Goal: Task Accomplishment & Management: Complete application form

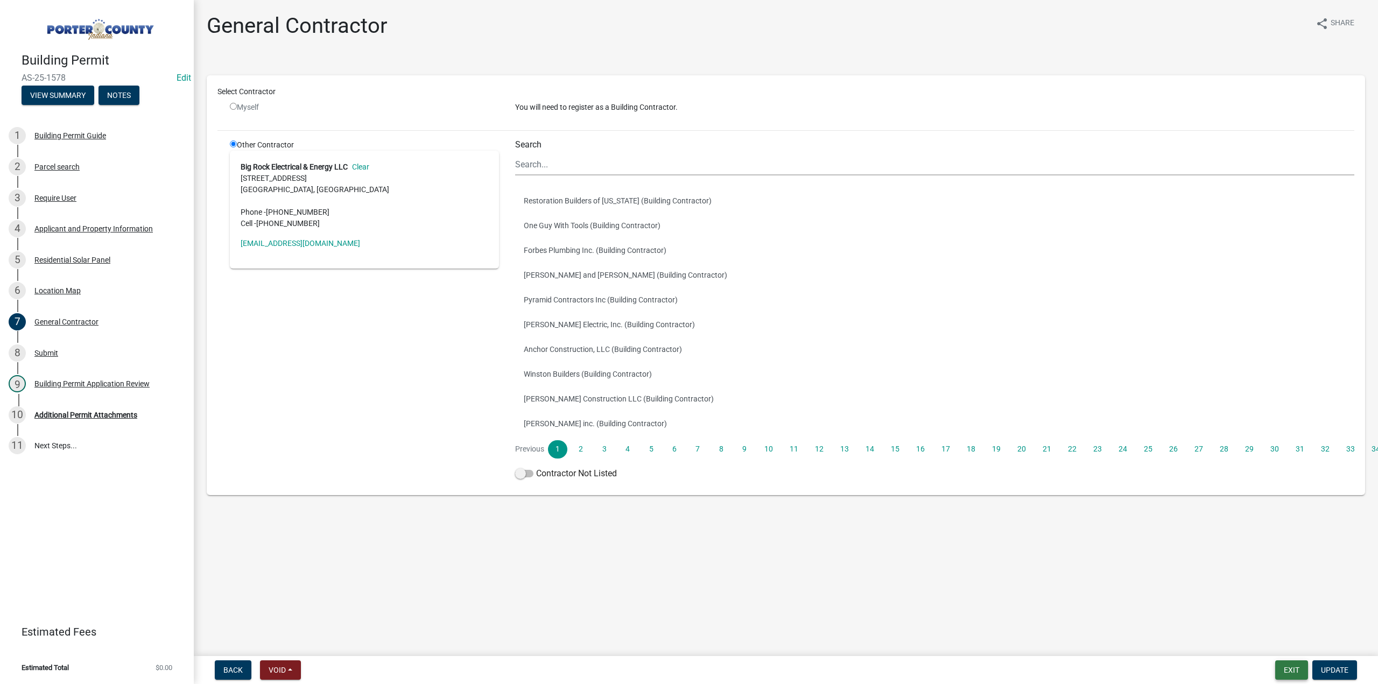
click at [1288, 671] on button "Exit" at bounding box center [1291, 670] width 33 height 19
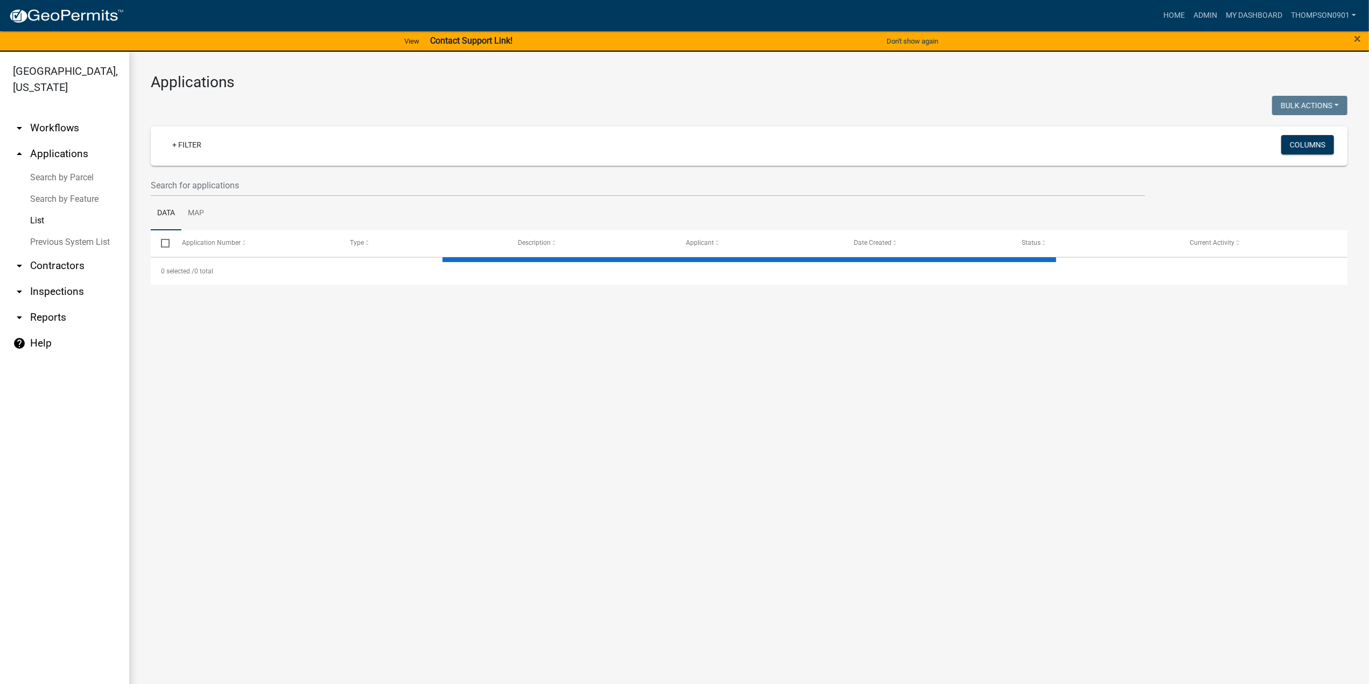
select select "3: 100"
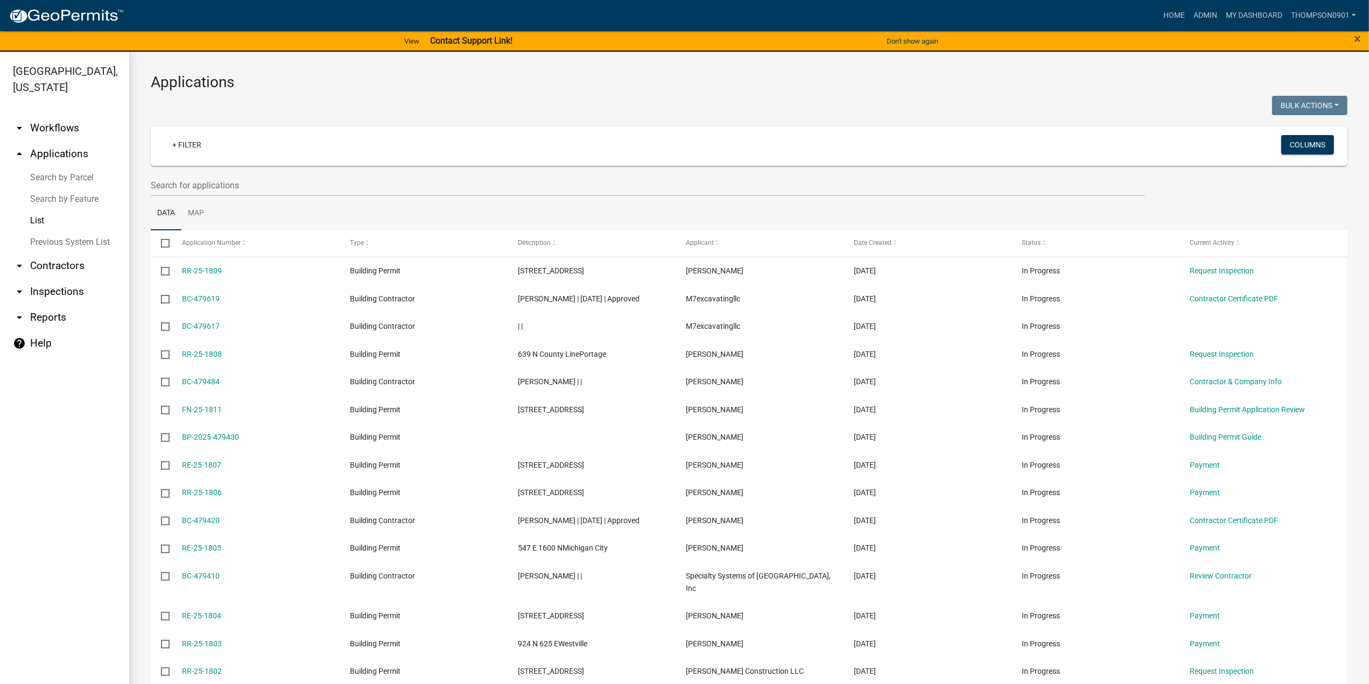
click at [67, 167] on link "Search by Parcel" at bounding box center [64, 178] width 129 height 22
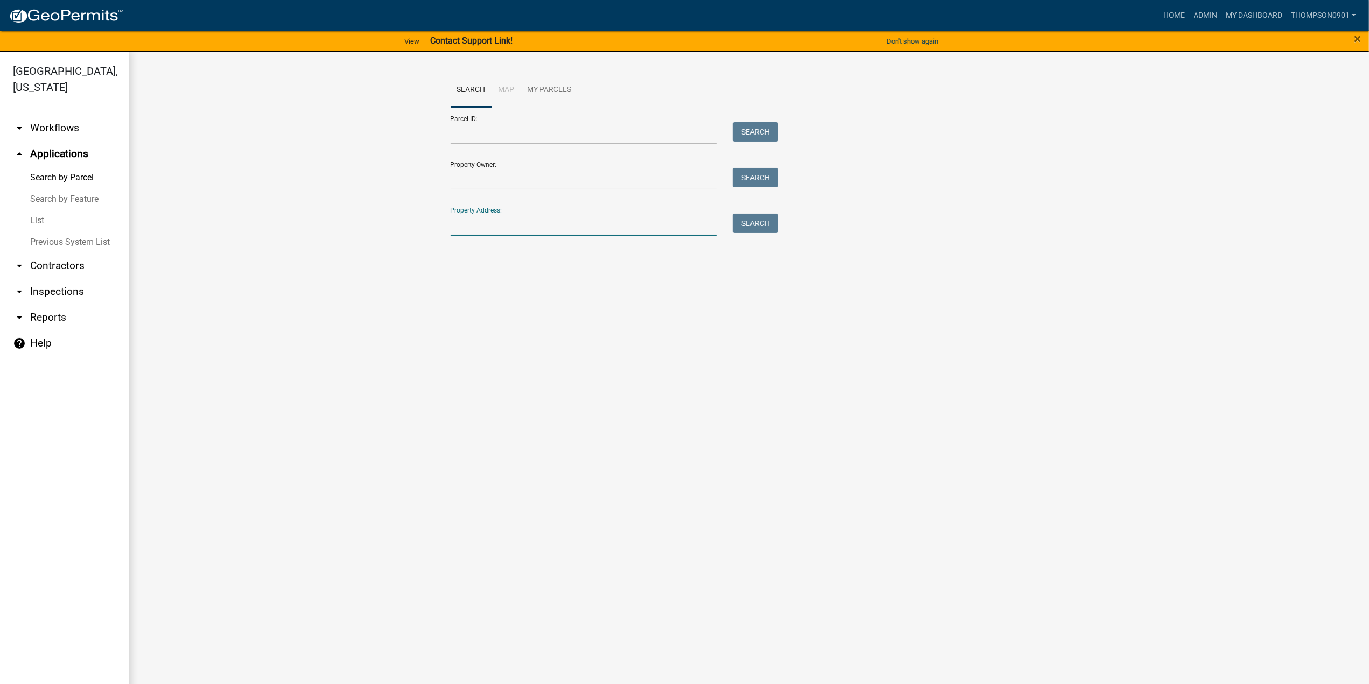
click at [514, 226] on input "Property Address:" at bounding box center [584, 225] width 267 height 22
type input "271"
drag, startPoint x: 497, startPoint y: 220, endPoint x: 323, endPoint y: 227, distance: 174.6
click at [323, 227] on wm-workflow-application-search-view "Search Map My Parcels Parcel ID: Search Property Owner: Search Property Address…" at bounding box center [749, 159] width 1197 height 172
click at [492, 171] on input "Property Owner:" at bounding box center [584, 179] width 267 height 22
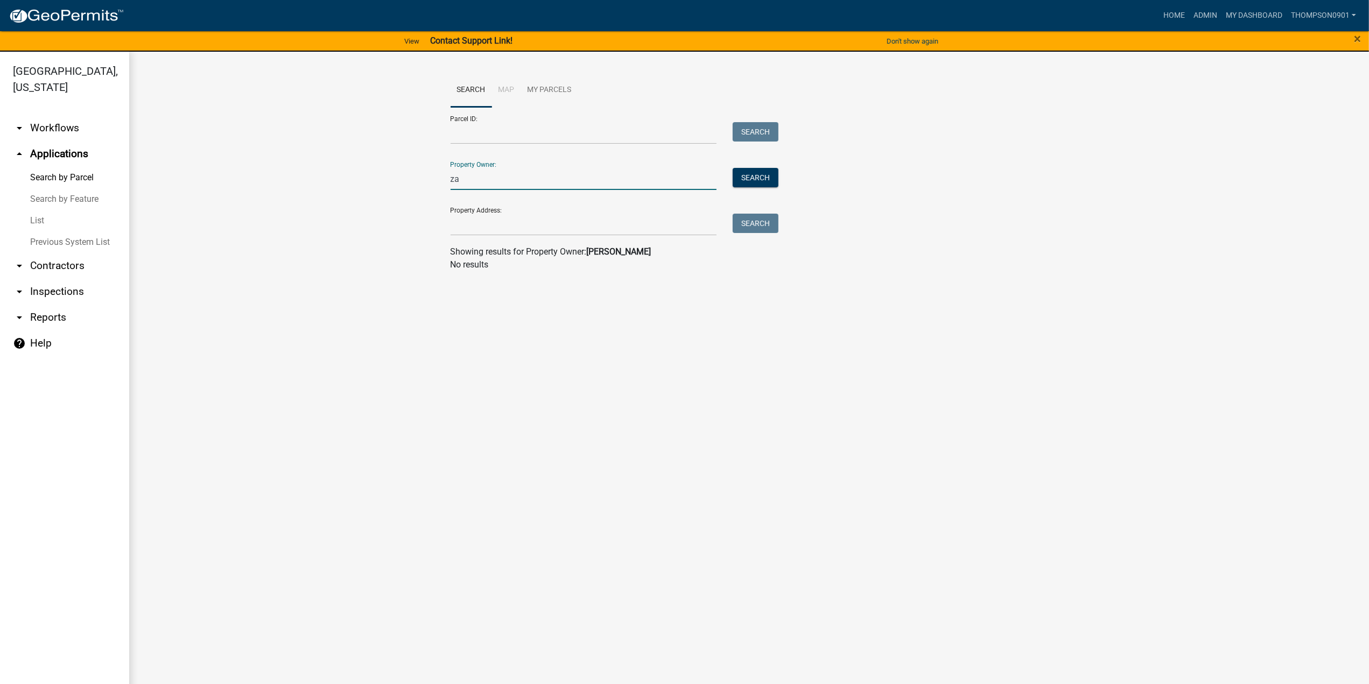
type input "z"
click at [495, 130] on input "Parcel ID:" at bounding box center [584, 133] width 267 height 22
click at [463, 177] on input "Property Owner:" at bounding box center [584, 179] width 267 height 22
type input "z"
click at [460, 180] on input "fleeming" at bounding box center [584, 179] width 267 height 22
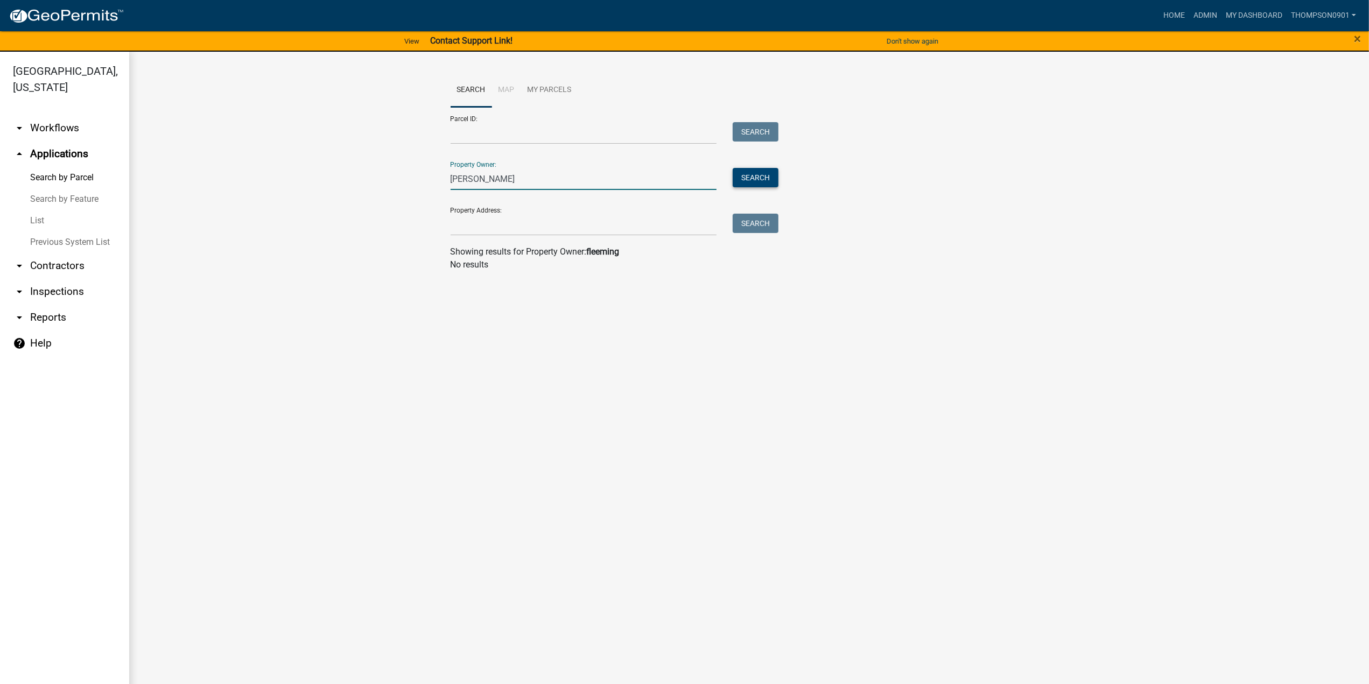
type input "fleming"
click at [749, 178] on button "Search" at bounding box center [756, 177] width 46 height 19
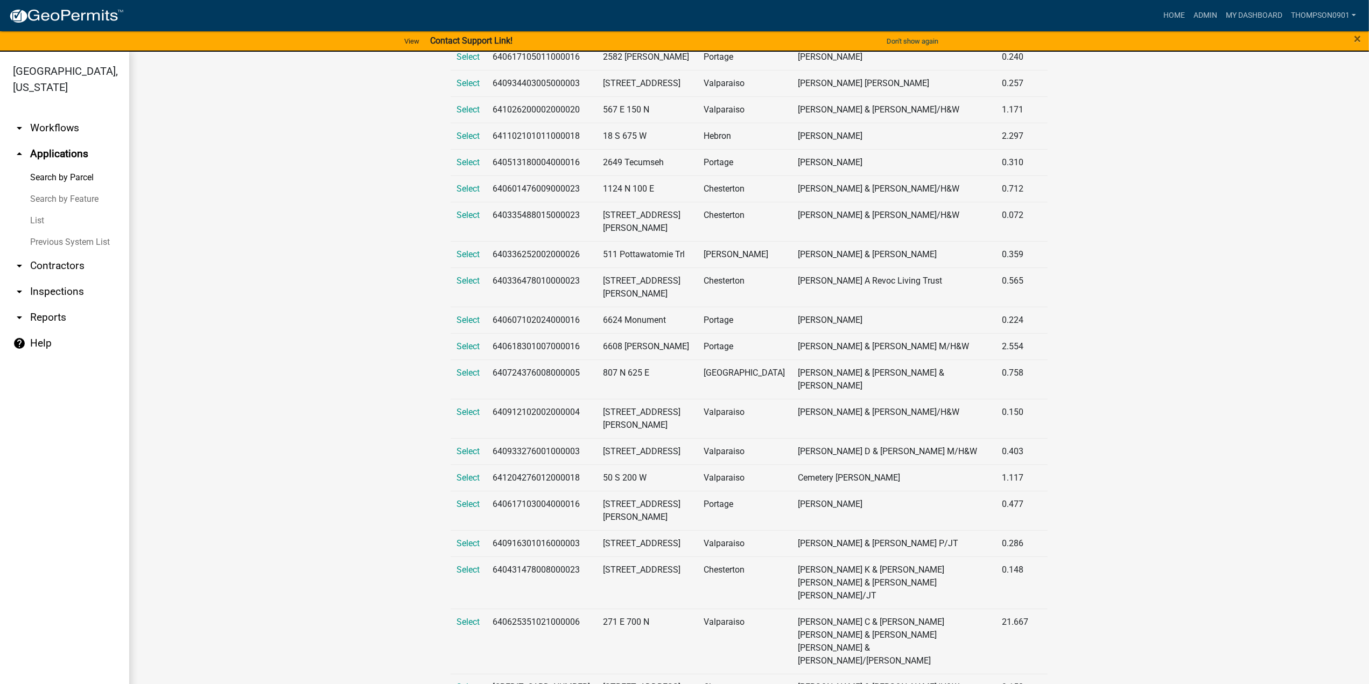
scroll to position [1003, 0]
drag, startPoint x: 579, startPoint y: 522, endPoint x: 482, endPoint y: 521, distance: 96.4
click at [487, 608] on td "640625351021000006" at bounding box center [542, 640] width 110 height 65
copy td "640625351021000006"
drag, startPoint x: 651, startPoint y: 522, endPoint x: 589, endPoint y: 522, distance: 62.5
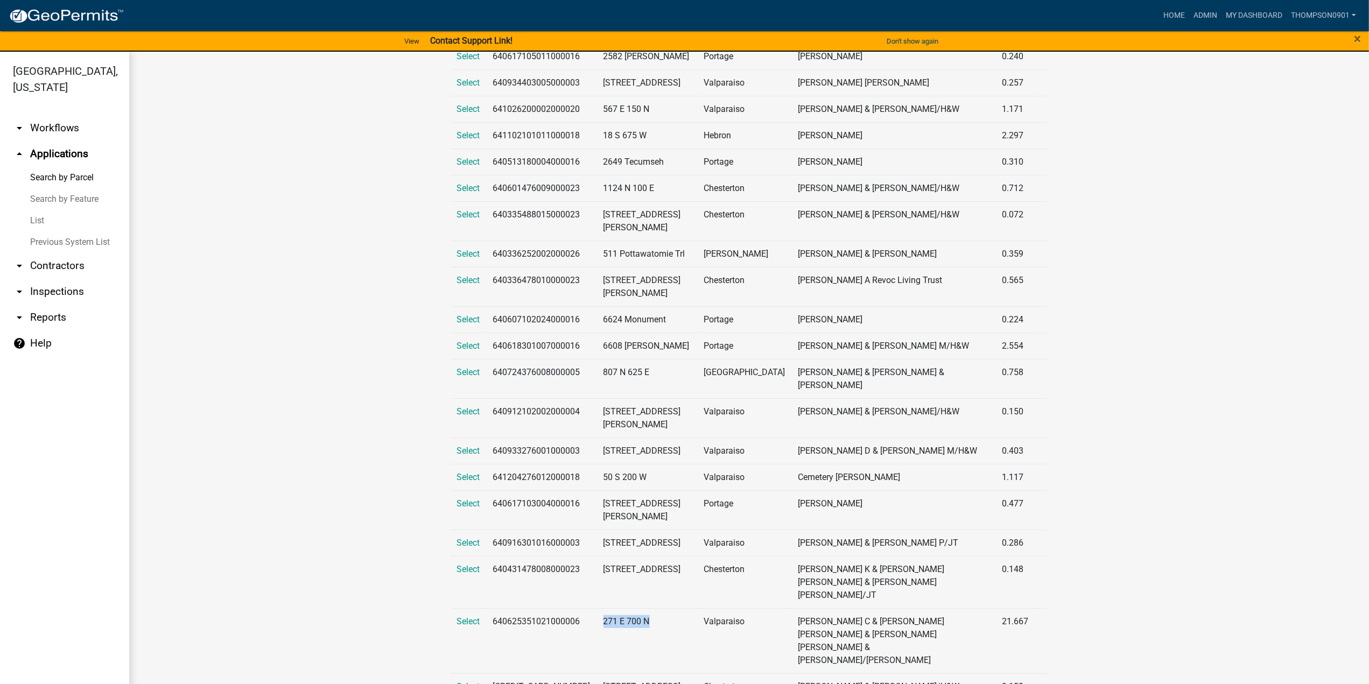
click at [597, 608] on td "271 E 700 N" at bounding box center [647, 640] width 101 height 65
copy td "271 E 700 N"
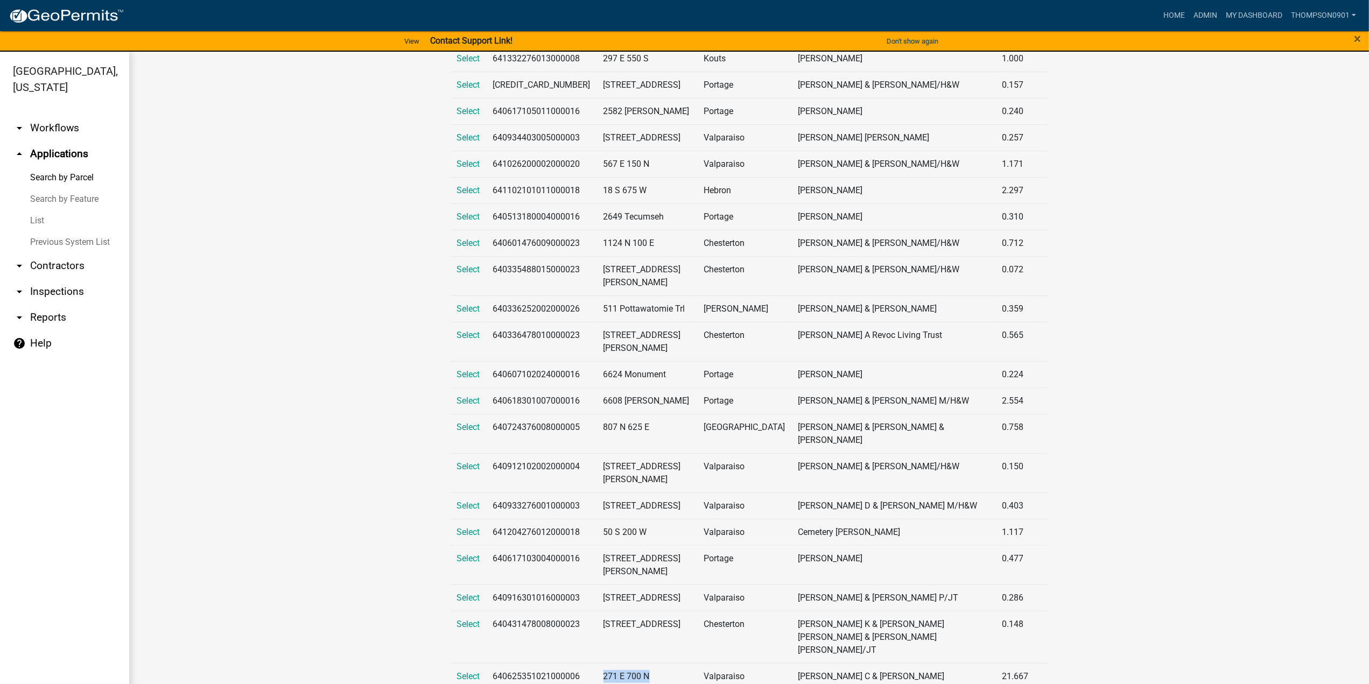
scroll to position [895, 0]
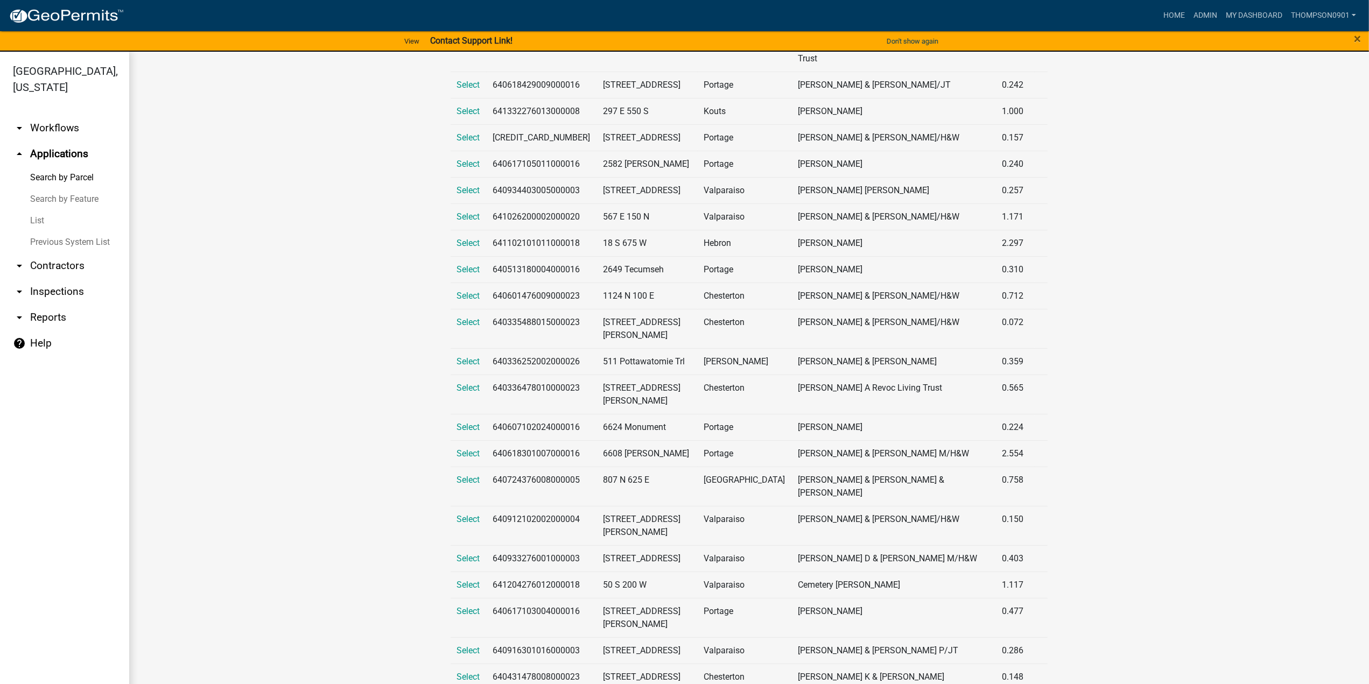
click at [68, 167] on link "Search by Parcel" at bounding box center [64, 178] width 129 height 22
click at [71, 141] on link "arrow_drop_up Applications" at bounding box center [64, 154] width 129 height 26
click at [68, 188] on link "Search by Feature" at bounding box center [64, 199] width 129 height 22
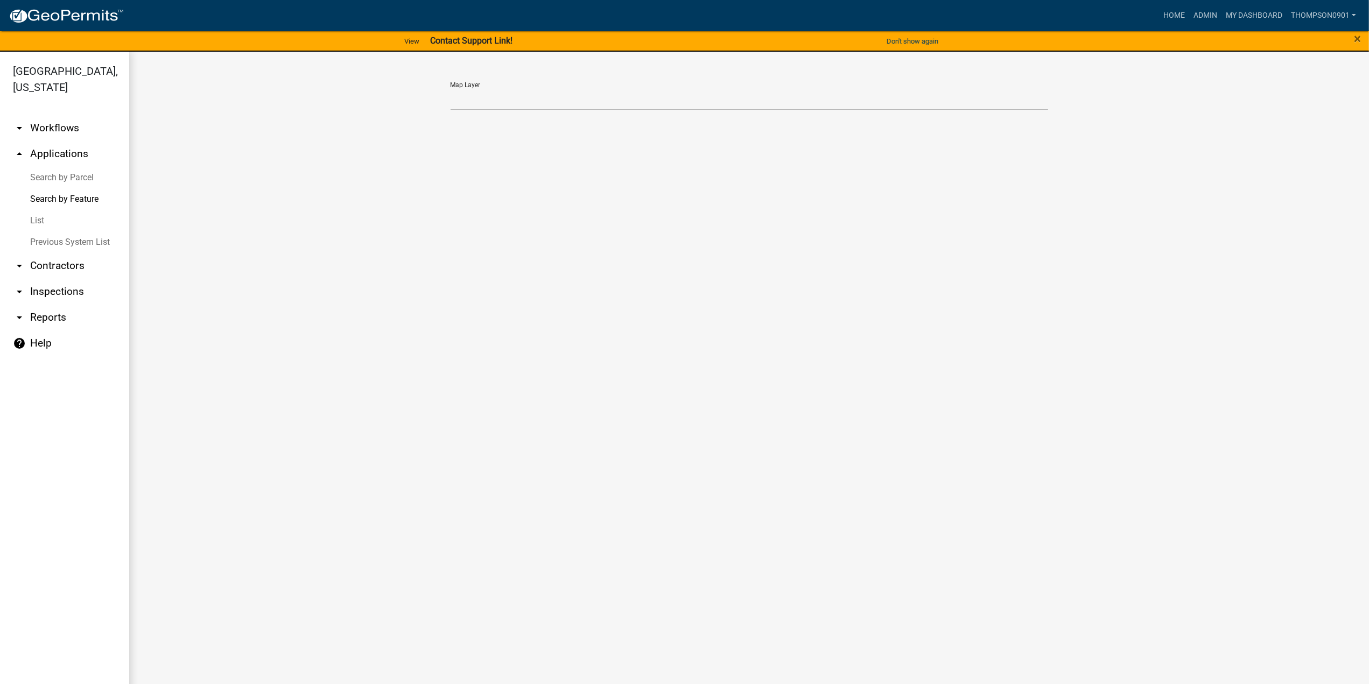
click at [73, 141] on link "arrow_drop_up Applications" at bounding box center [64, 154] width 129 height 26
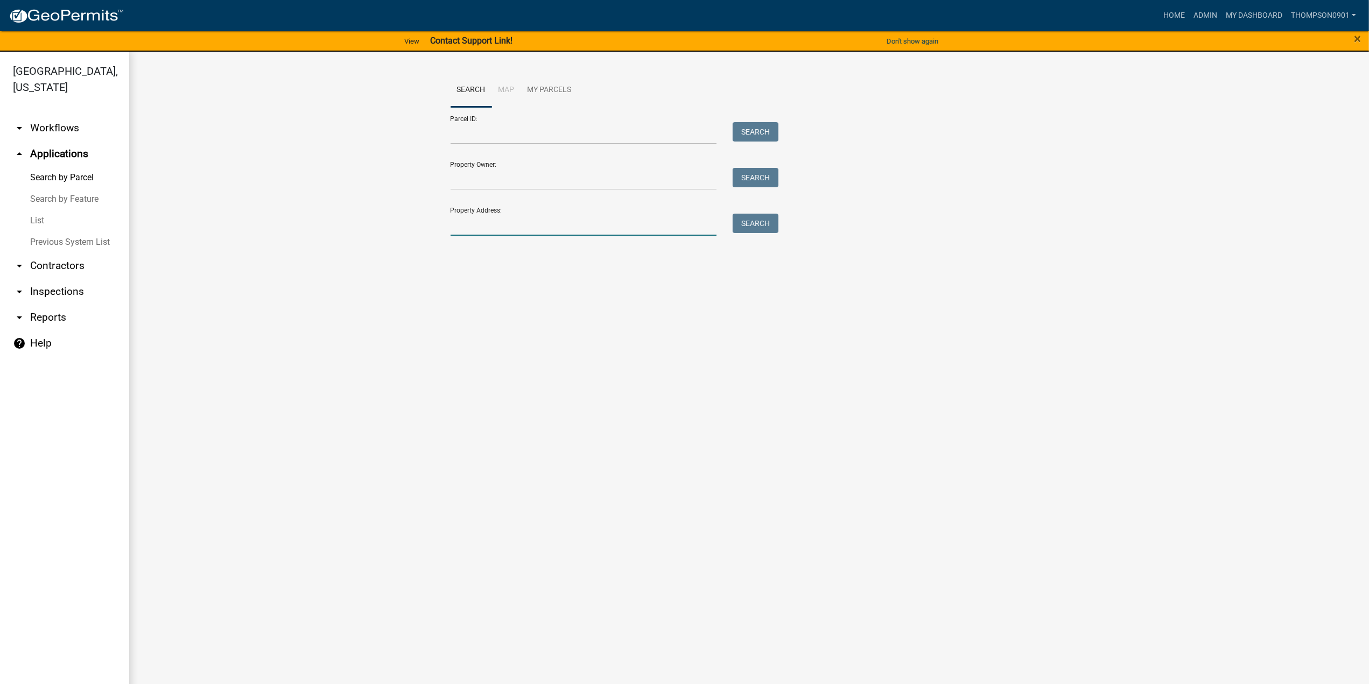
click at [504, 222] on input "Property Address:" at bounding box center [584, 225] width 267 height 22
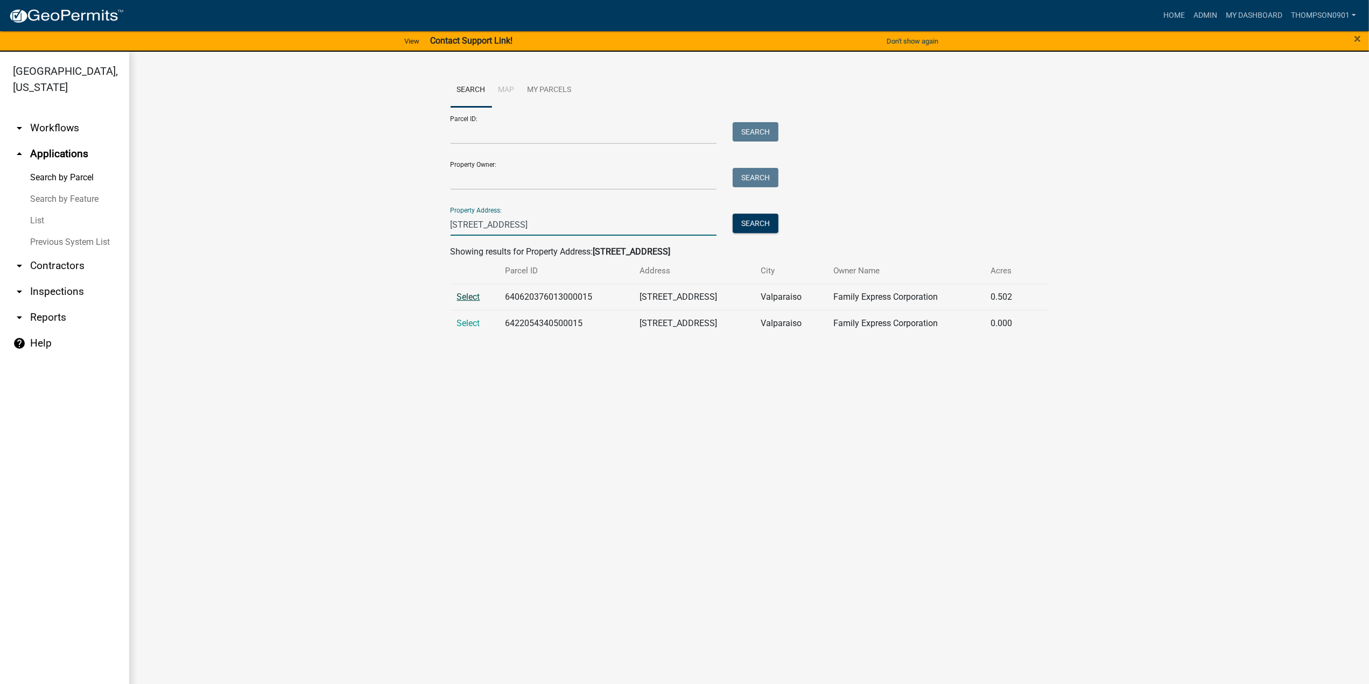
type input "363 w us hwy 6"
click at [469, 292] on span "Select" at bounding box center [468, 297] width 23 height 10
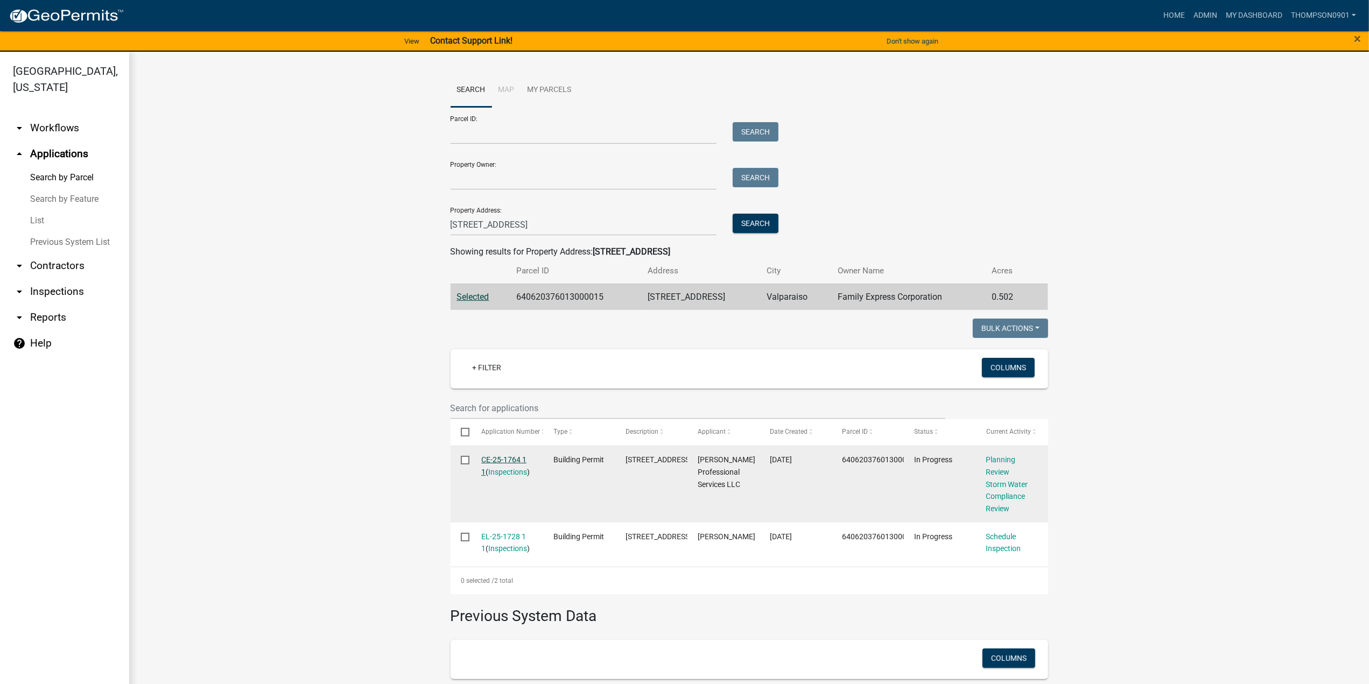
click at [501, 462] on link "CE-25-1764 1 1" at bounding box center [503, 465] width 45 height 21
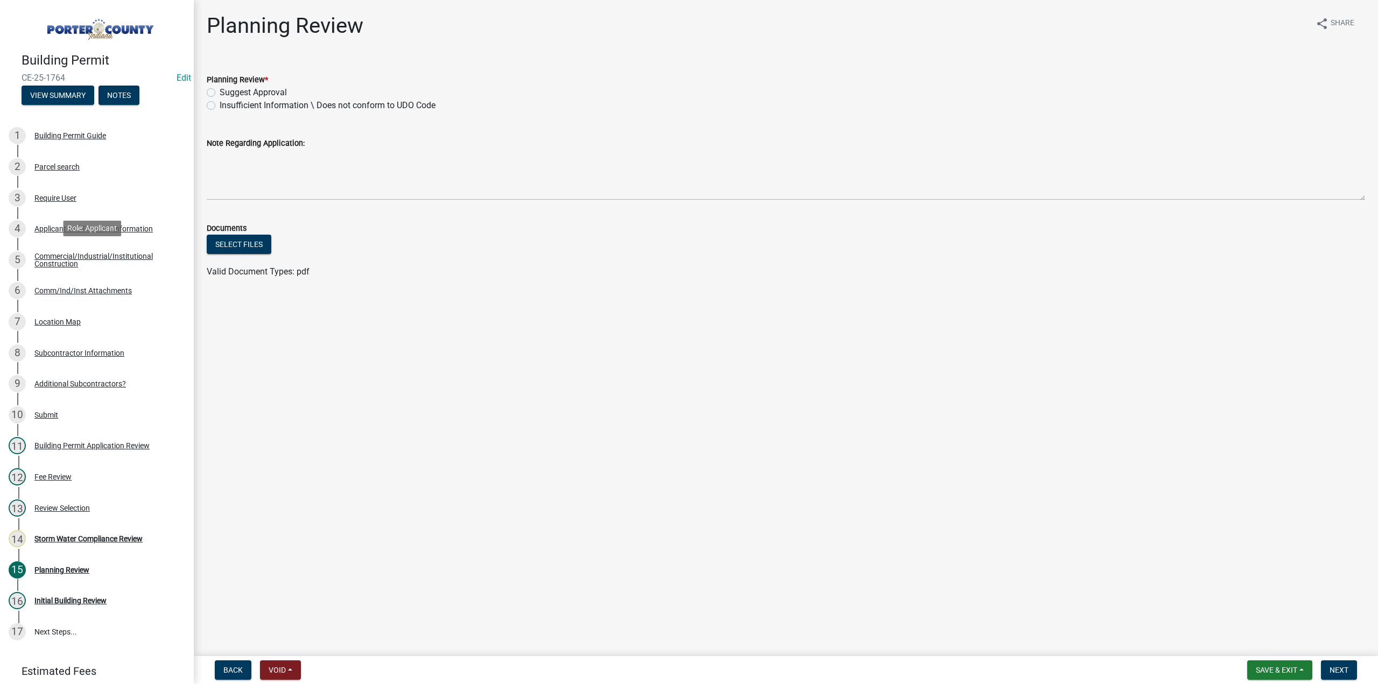
click at [102, 263] on div "Commercial/Industrial/Institutional Construction" at bounding box center [105, 260] width 142 height 15
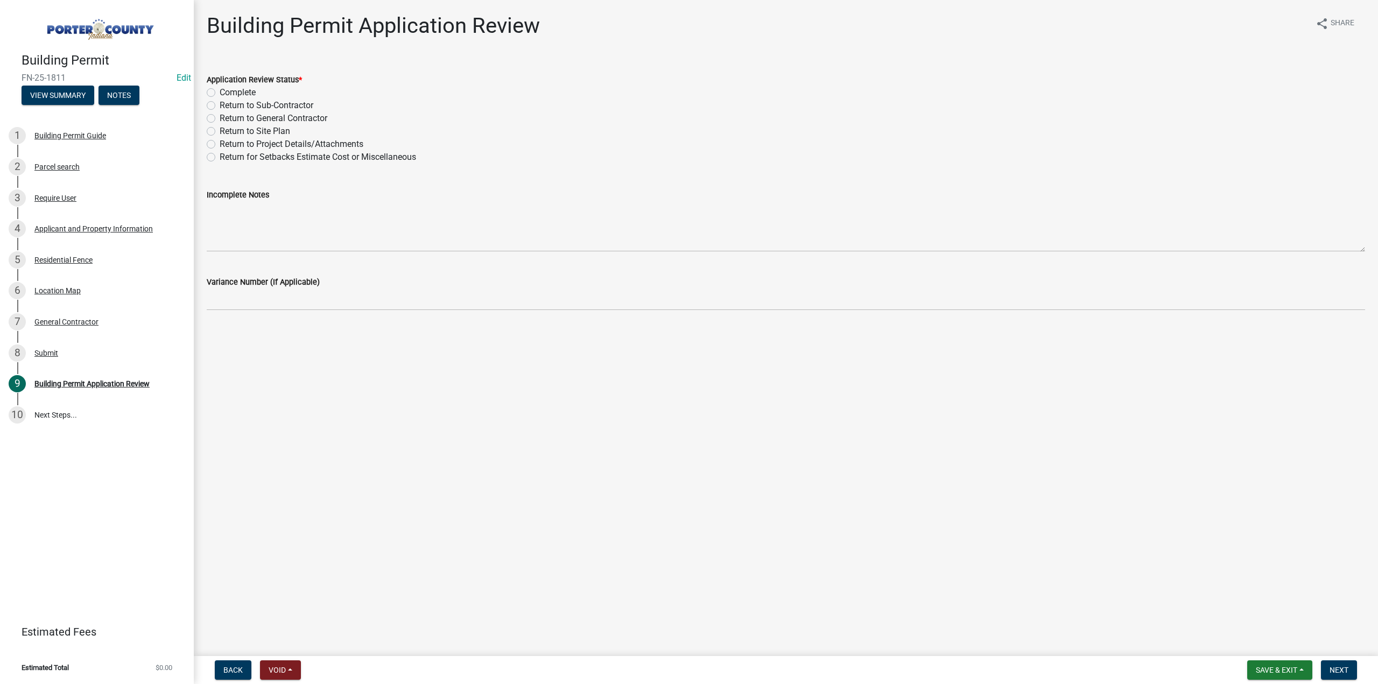
click at [220, 91] on label "Complete" at bounding box center [238, 92] width 36 height 13
click at [220, 91] on input "Complete" at bounding box center [223, 89] width 7 height 7
radio input "true"
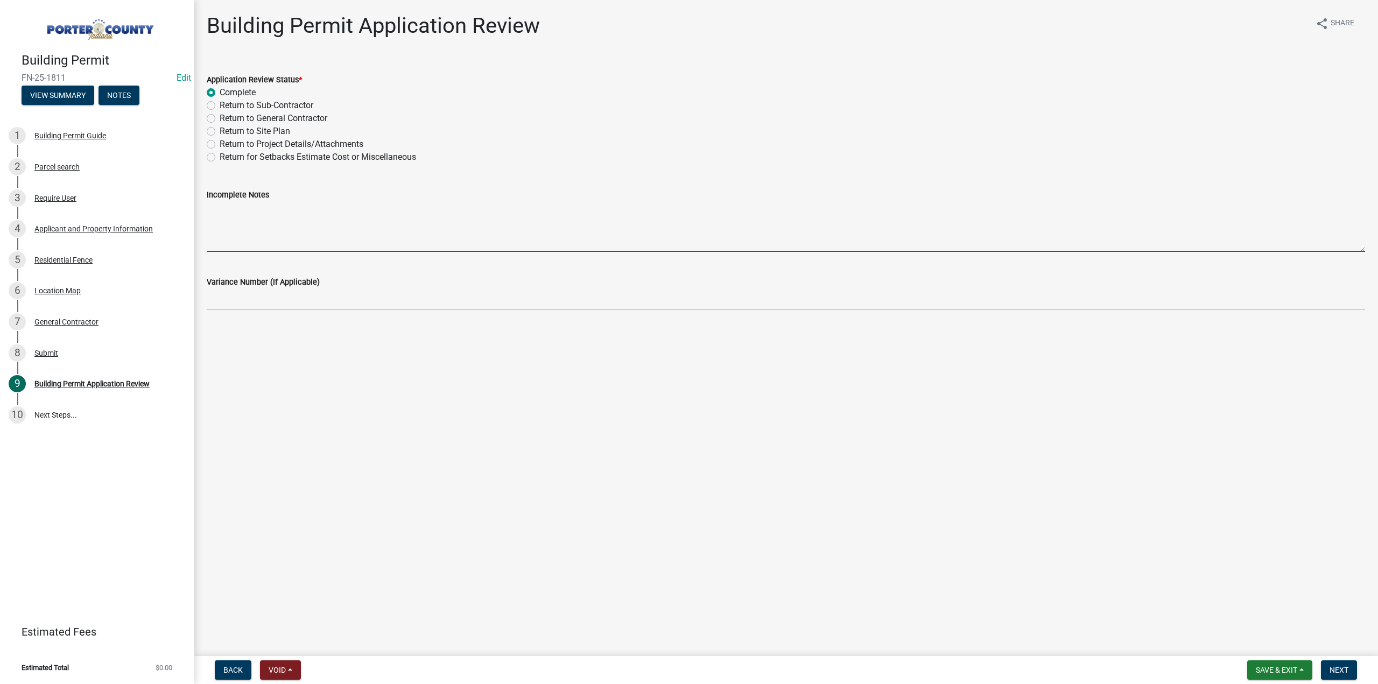
click at [268, 214] on textarea "Incomplete Notes" at bounding box center [786, 226] width 1159 height 51
click at [1343, 672] on span "Next" at bounding box center [1339, 670] width 19 height 9
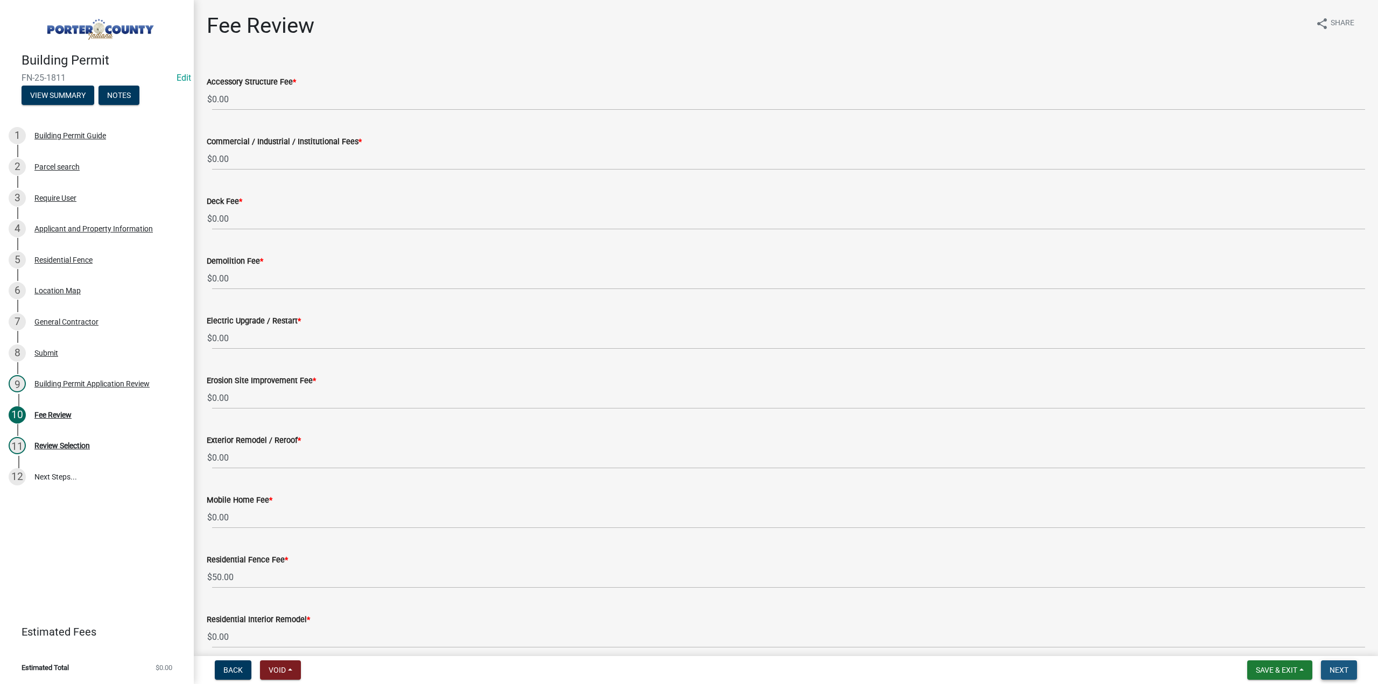
click at [1343, 675] on button "Next" at bounding box center [1339, 670] width 36 height 19
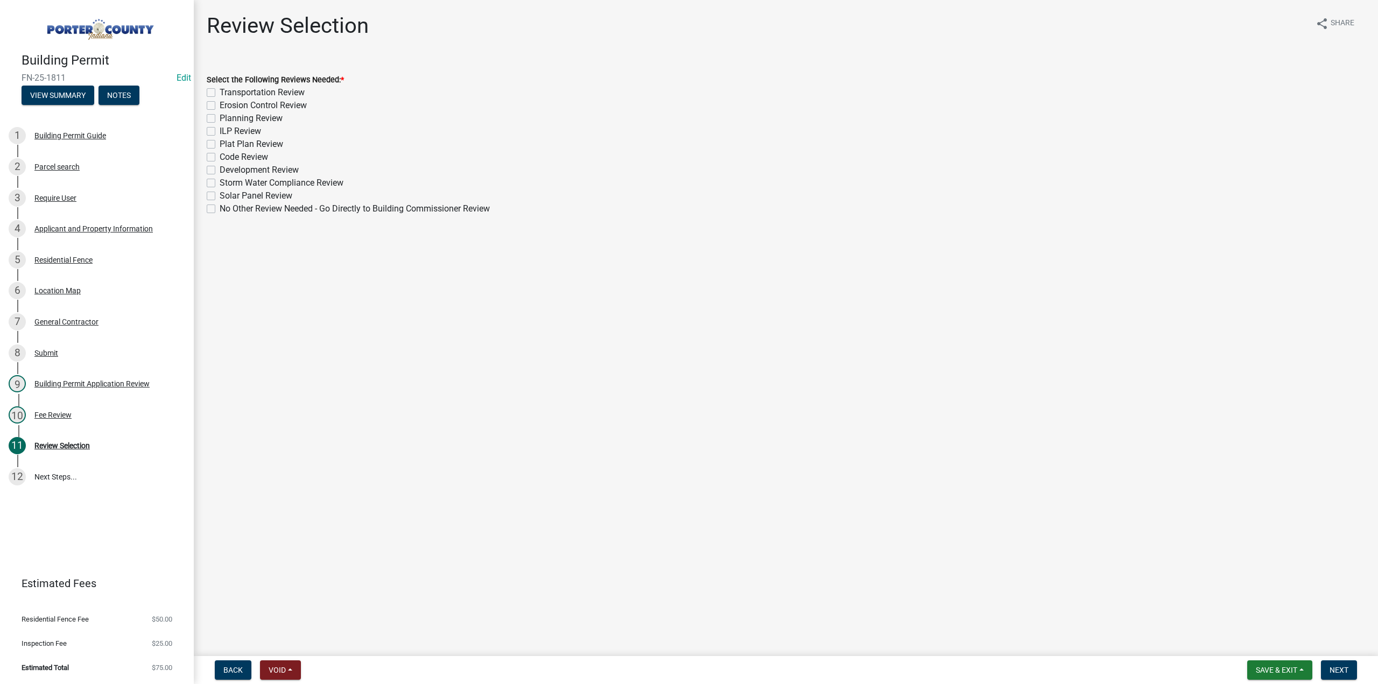
click at [220, 211] on label "No Other Review Needed - Go Directly to Building Commissioner Review" at bounding box center [355, 208] width 270 height 13
click at [220, 209] on input "No Other Review Needed - Go Directly to Building Commissioner Review" at bounding box center [223, 205] width 7 height 7
checkbox input "true"
checkbox input "false"
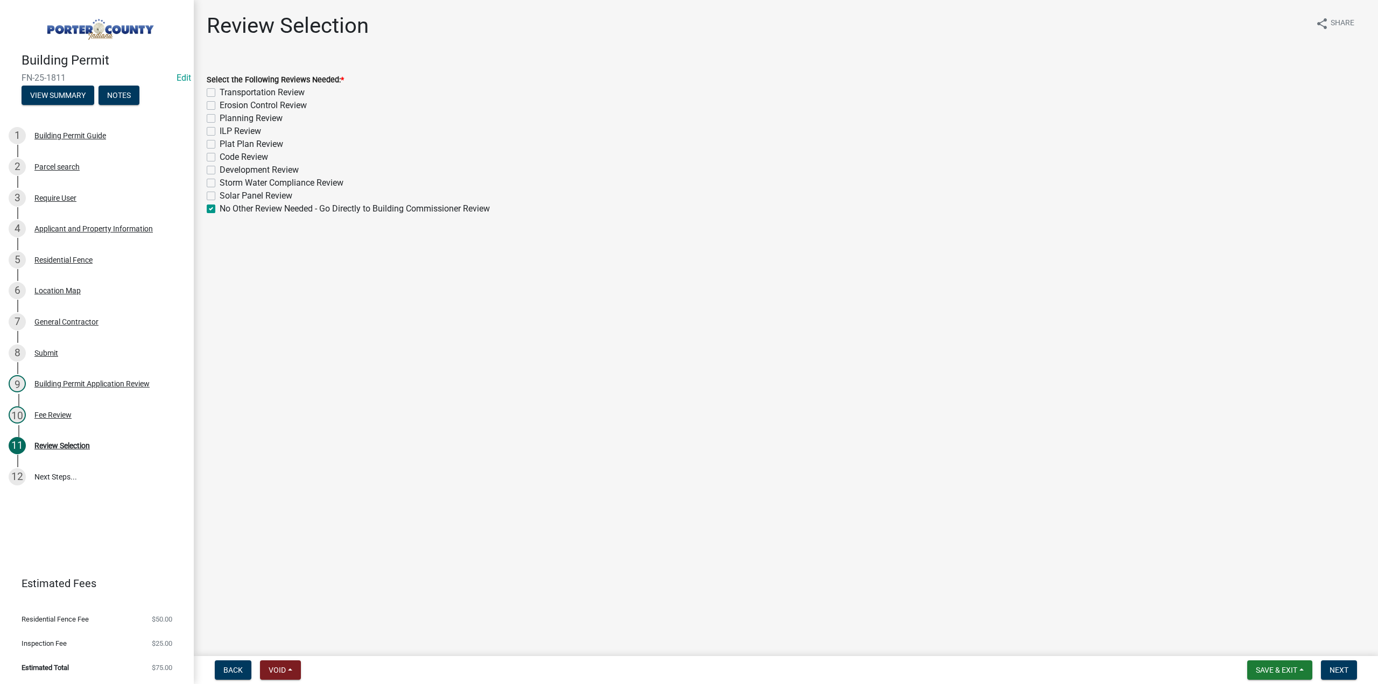
checkbox input "false"
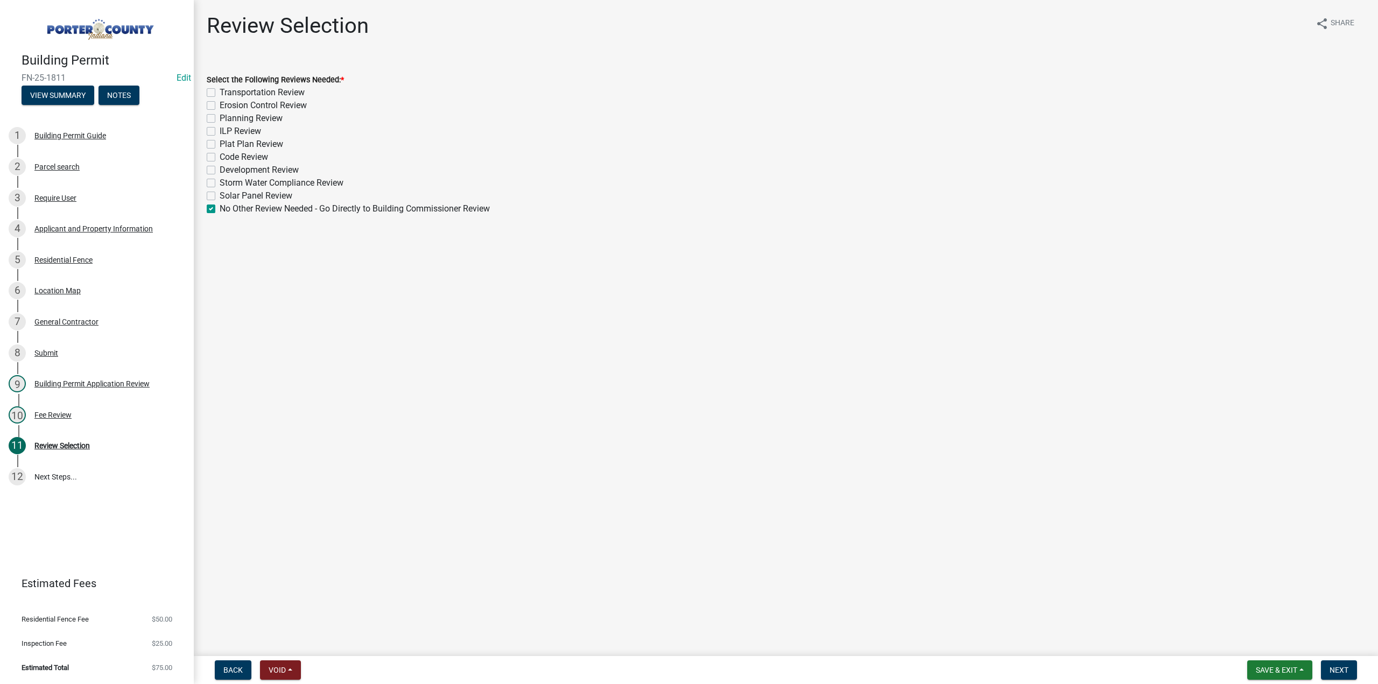
checkbox input "false"
checkbox input "true"
click at [1345, 668] on span "Next" at bounding box center [1339, 670] width 19 height 9
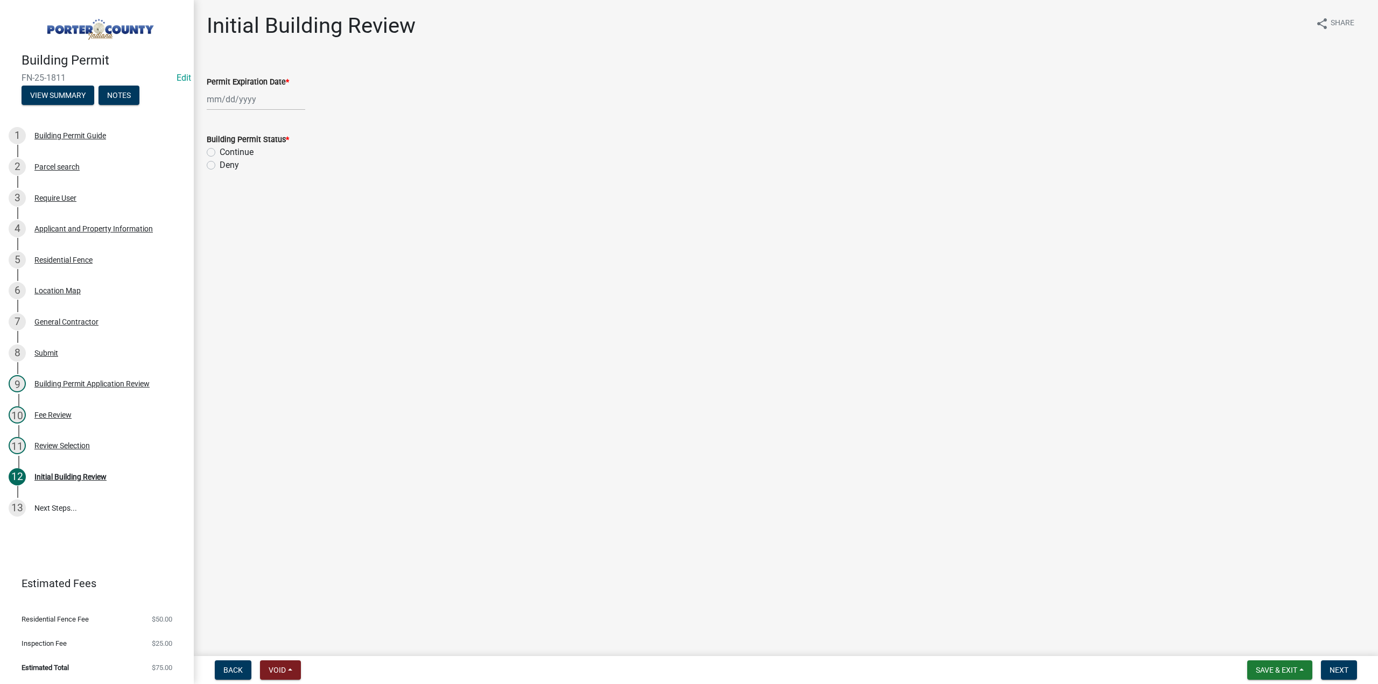
select select "9"
click at [238, 101] on div "Jan Feb Mar Apr May Jun Jul Aug Sep Oct Nov Dec 1525 1526 1527 1528 1529 1530 1…" at bounding box center [256, 99] width 99 height 22
click at [282, 122] on select "1525 1526 1527 1528 1529 1530 1531 1532 1533 1534 1535 1536 1537 1538 1539 1540…" at bounding box center [291, 123] width 39 height 16
select select "2026"
click at [272, 115] on select "1525 1526 1527 1528 1529 1530 1531 1532 1533 1534 1535 1536 1537 1538 1539 1540…" at bounding box center [291, 123] width 39 height 16
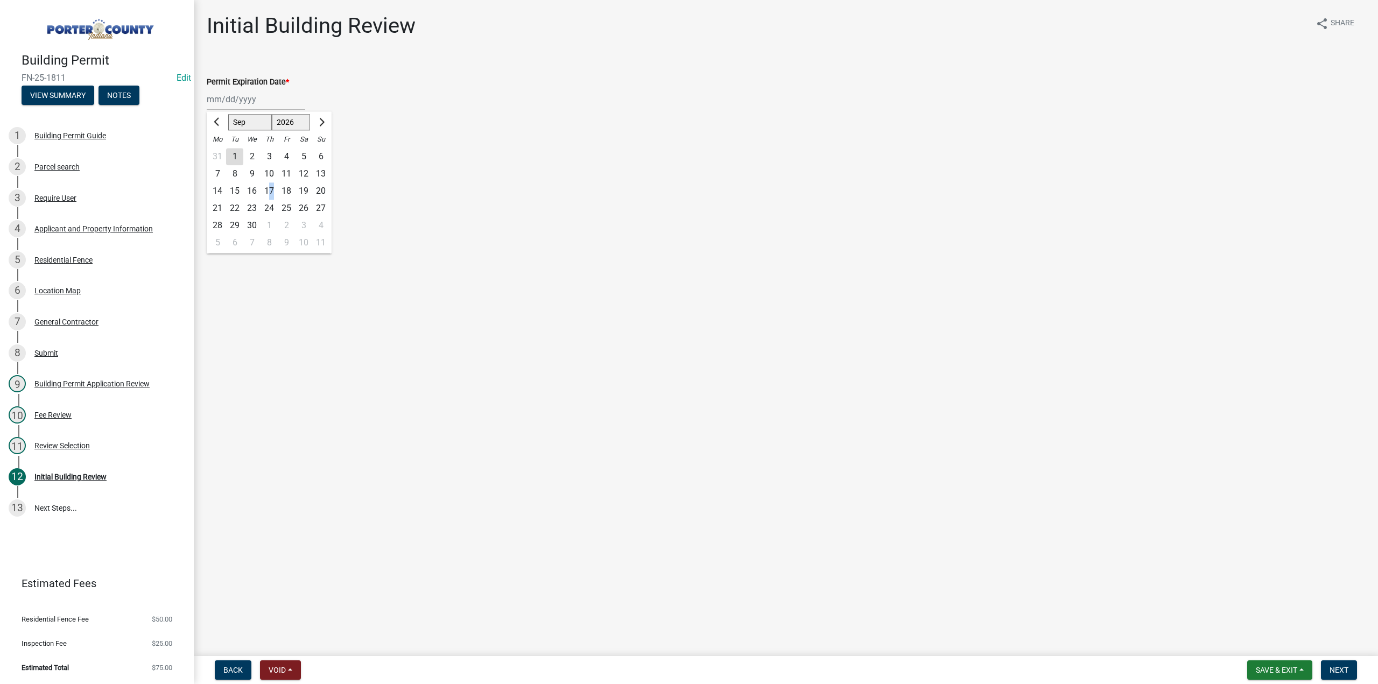
click at [271, 193] on div "17" at bounding box center [269, 191] width 17 height 17
type input "09/17/2026"
click at [220, 156] on label "Continue" at bounding box center [237, 152] width 34 height 13
click at [220, 153] on input "Continue" at bounding box center [223, 149] width 7 height 7
radio input "true"
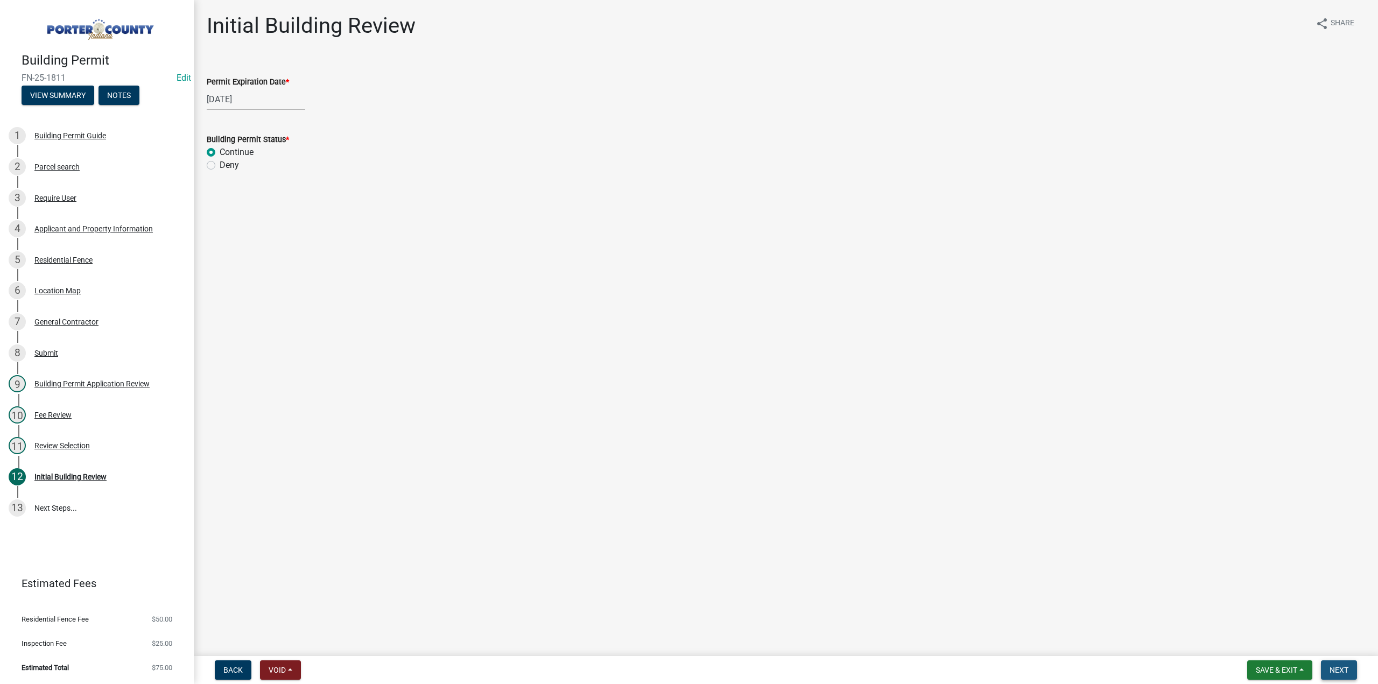
click at [1334, 667] on span "Next" at bounding box center [1339, 670] width 19 height 9
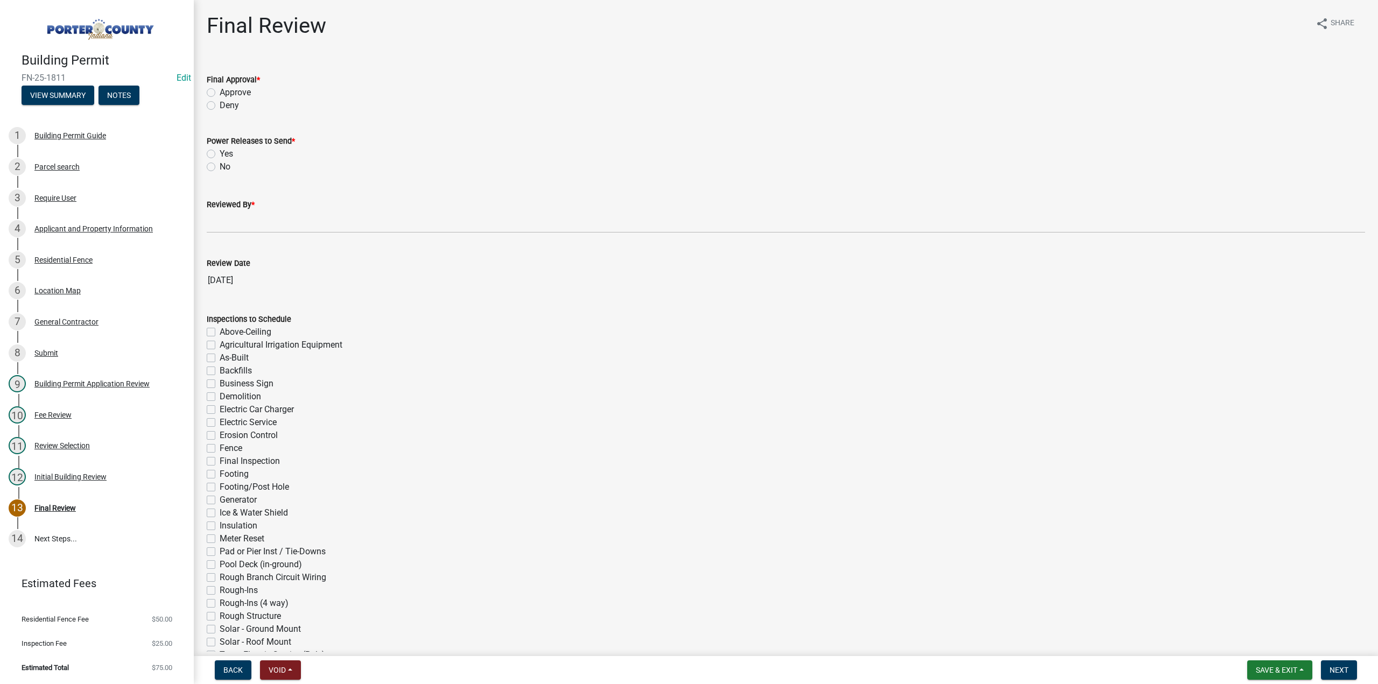
click at [220, 96] on label "Approve" at bounding box center [235, 92] width 31 height 13
click at [220, 93] on input "Approve" at bounding box center [223, 89] width 7 height 7
radio input "true"
drag, startPoint x: 211, startPoint y: 167, endPoint x: 215, endPoint y: 175, distance: 9.0
click at [220, 167] on label "No" at bounding box center [225, 166] width 11 height 13
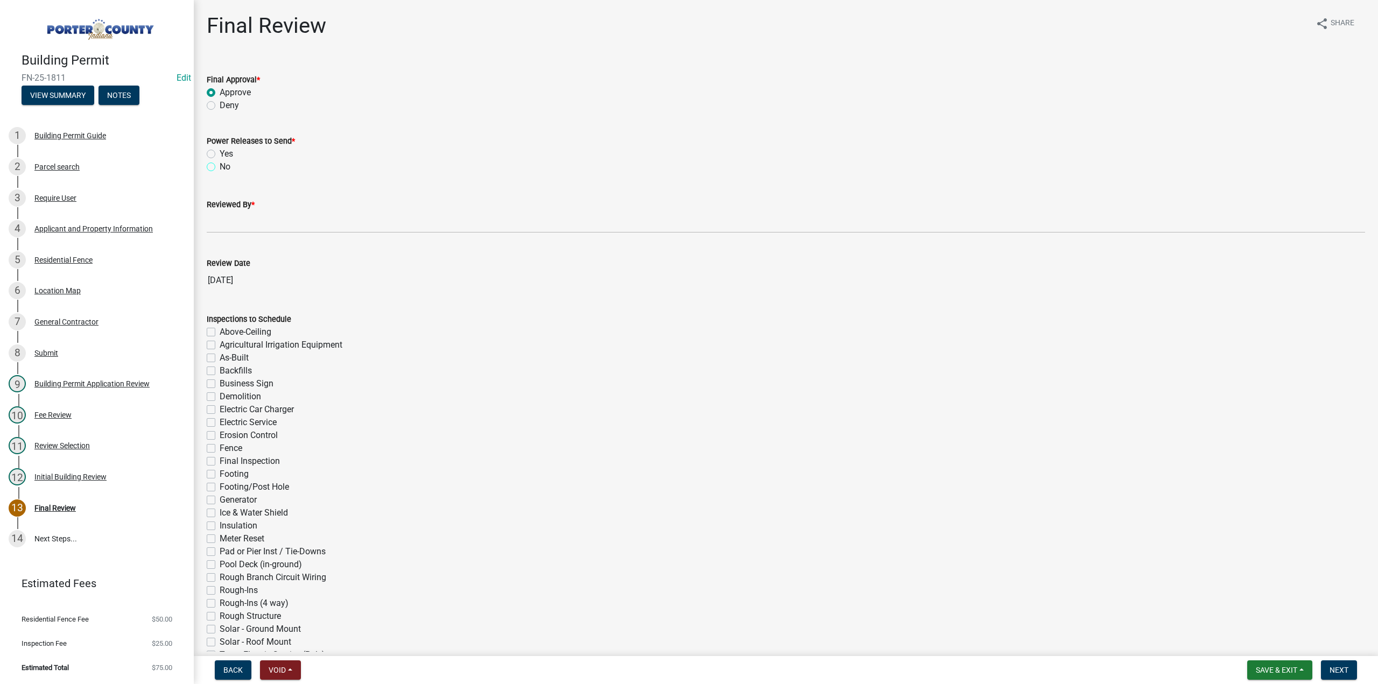
click at [220, 167] on input "No" at bounding box center [223, 163] width 7 height 7
radio input "true"
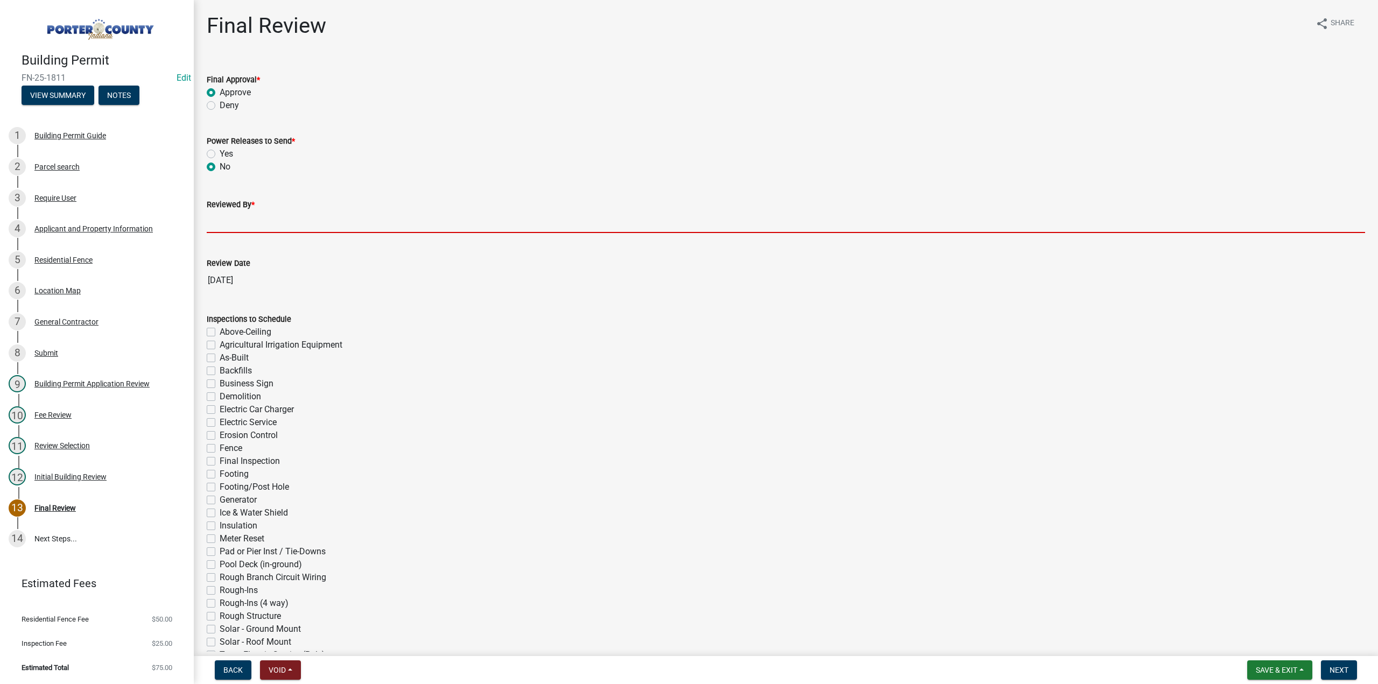
click at [233, 219] on input "Reviewed By *" at bounding box center [786, 222] width 1159 height 22
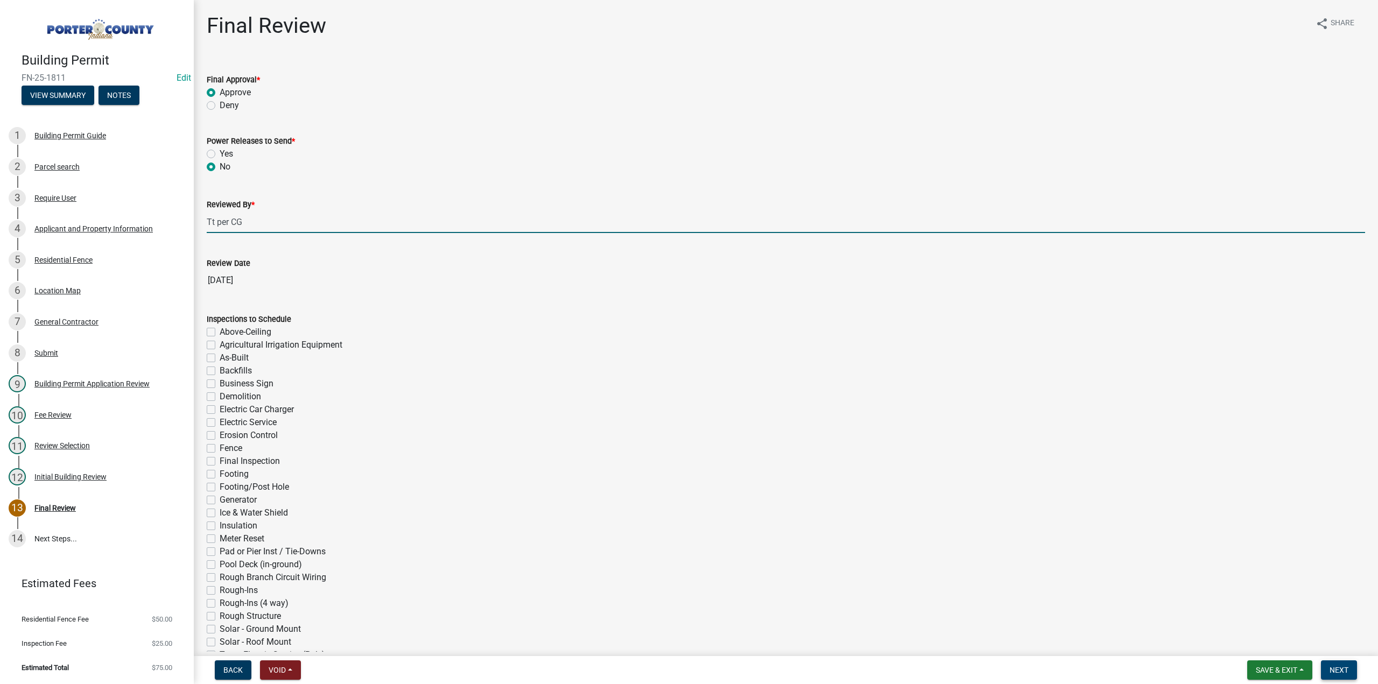
type input "Tt per CG"
click at [1338, 668] on span "Next" at bounding box center [1339, 670] width 19 height 9
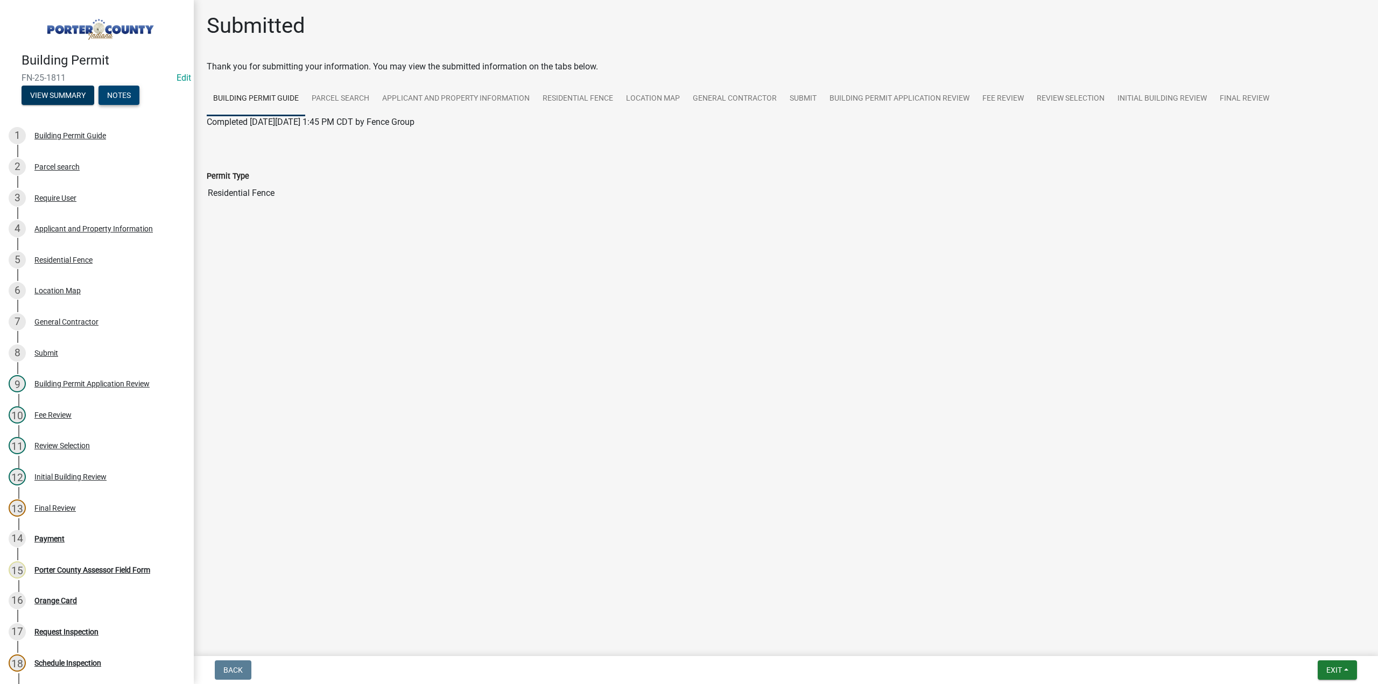
click at [128, 97] on button "Notes" at bounding box center [119, 95] width 41 height 19
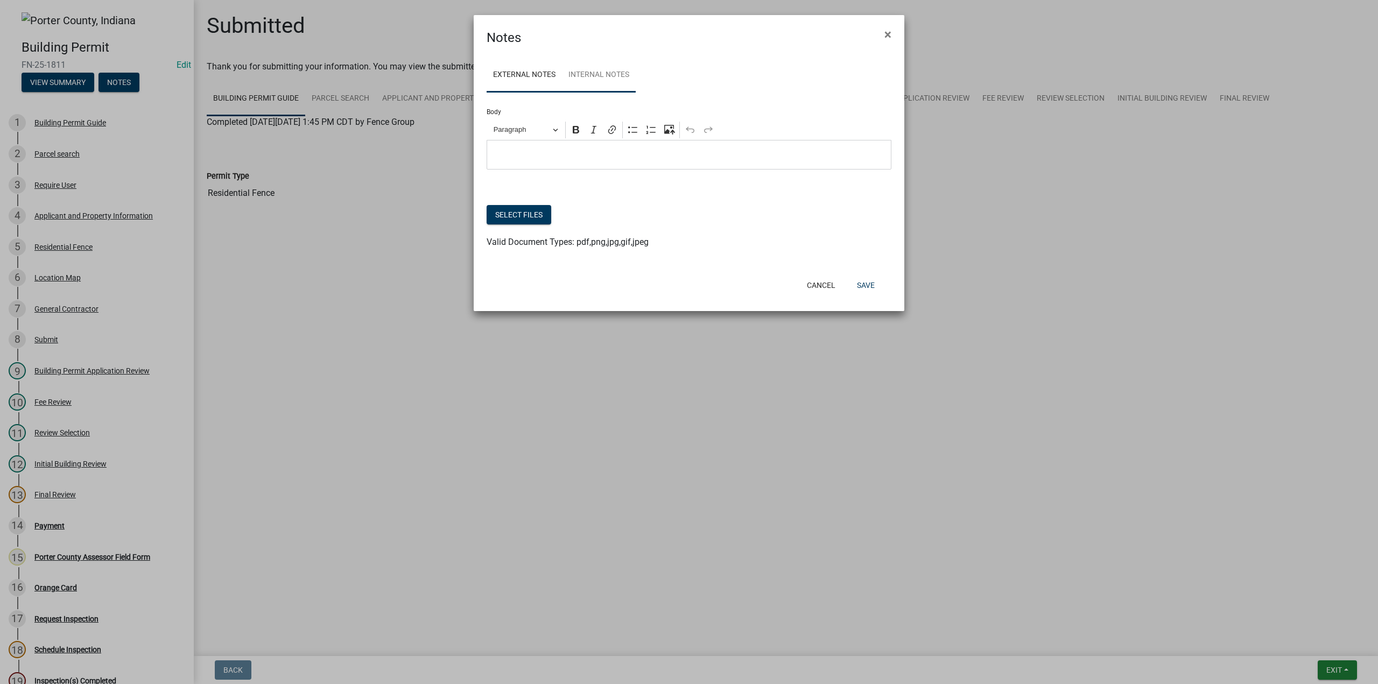
click at [574, 71] on link "Internal Notes" at bounding box center [599, 75] width 74 height 34
click at [511, 217] on button "Select files" at bounding box center [519, 214] width 65 height 19
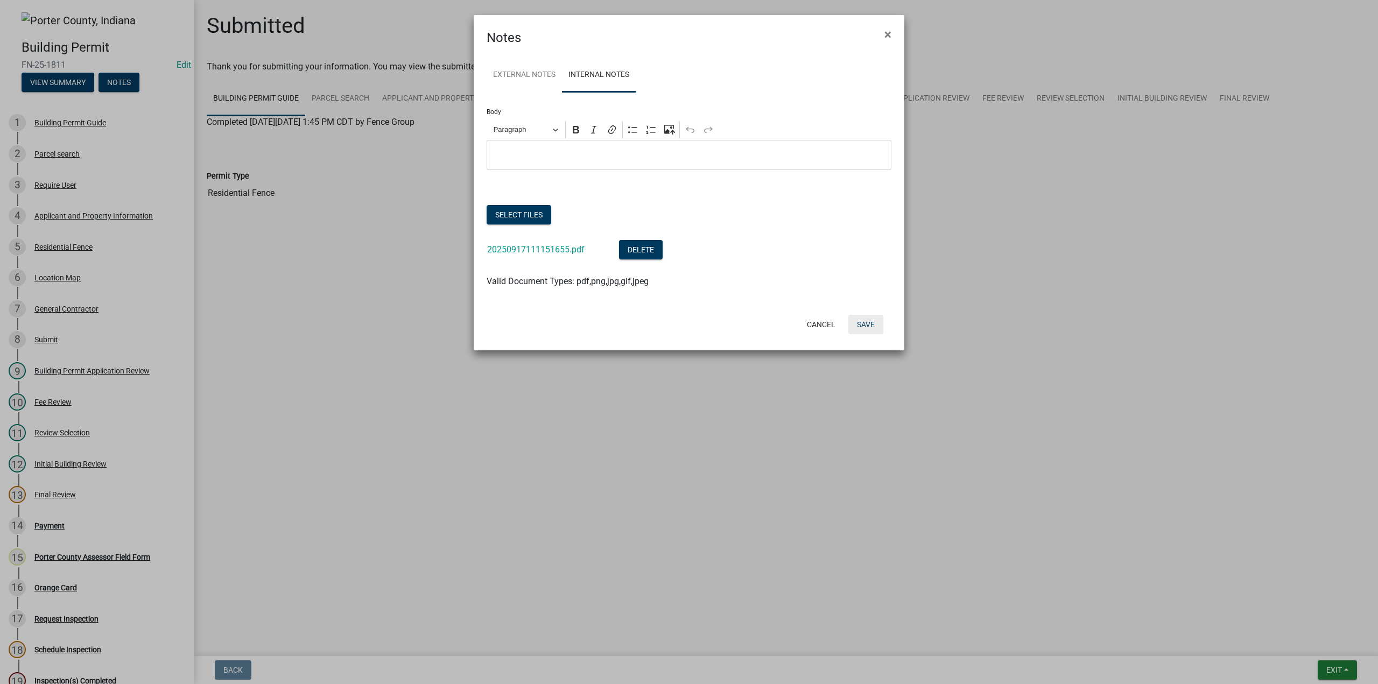
click at [866, 324] on button "Save" at bounding box center [866, 324] width 35 height 19
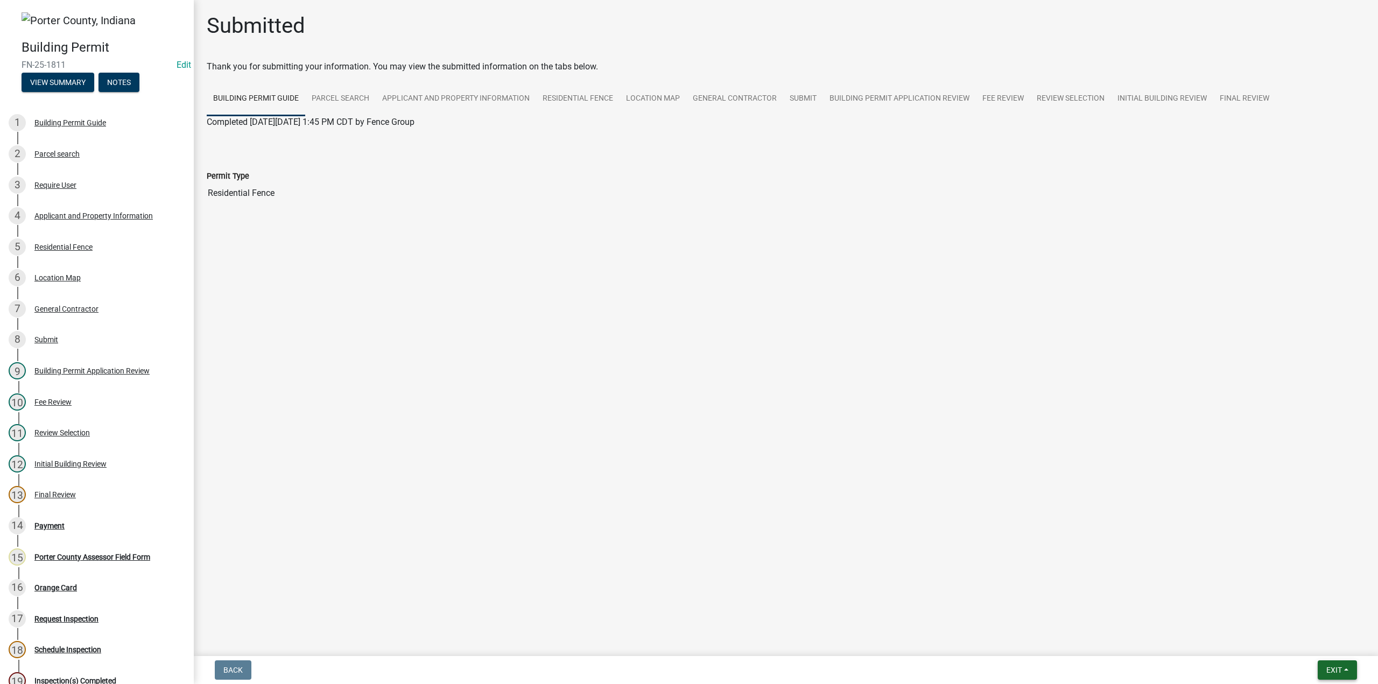
click at [1341, 670] on span "Exit" at bounding box center [1335, 670] width 16 height 9
click at [1331, 650] on button "Save & Exit" at bounding box center [1315, 642] width 86 height 26
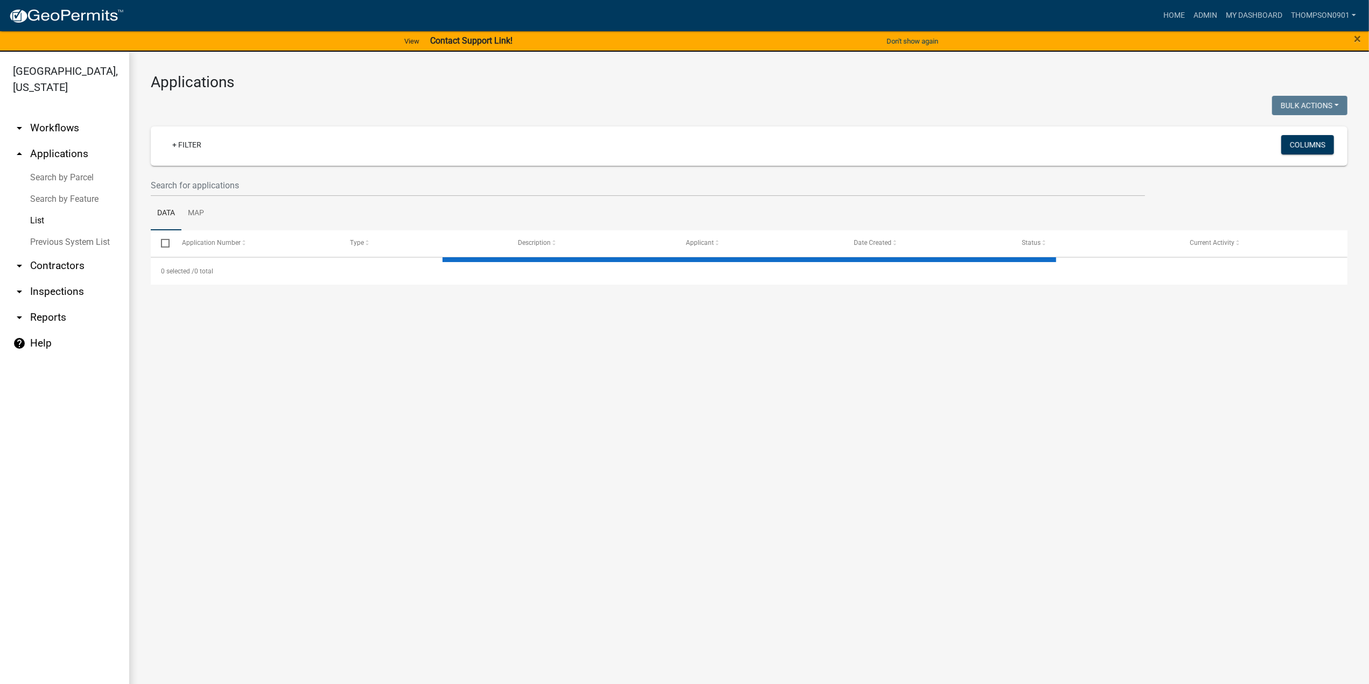
select select "3: 100"
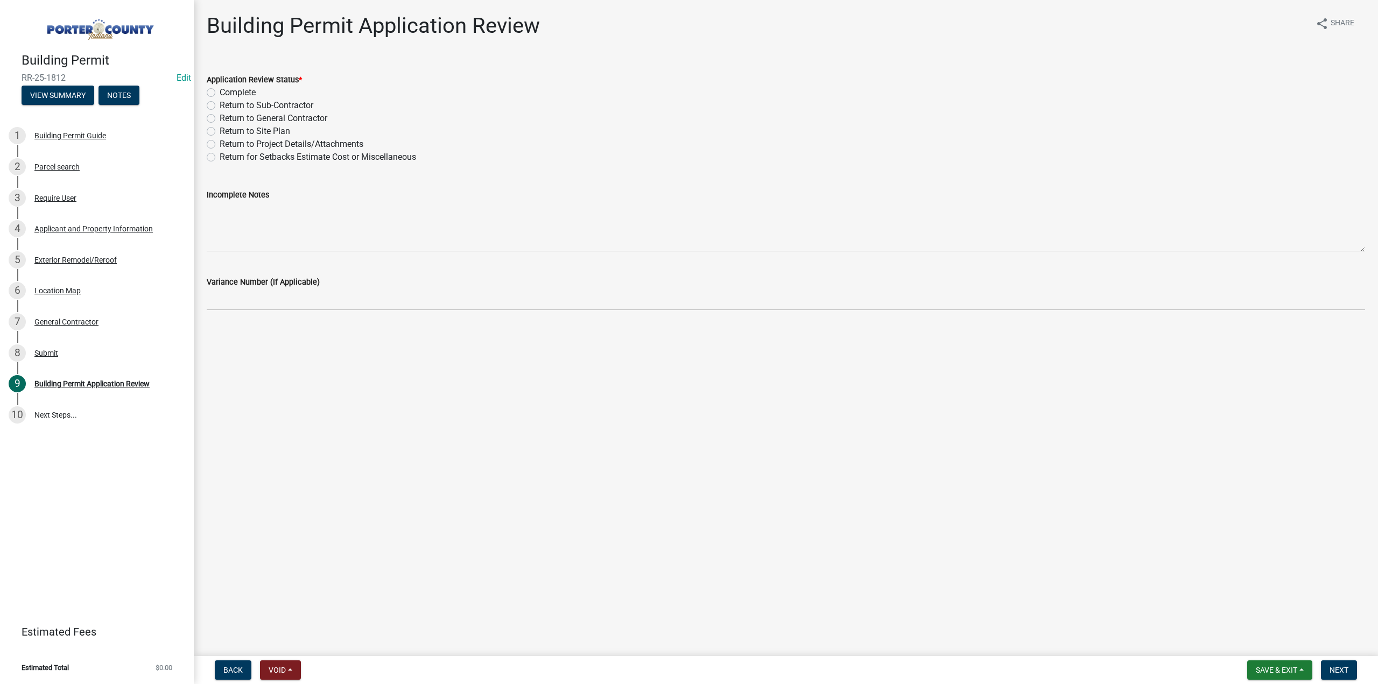
click at [220, 92] on label "Complete" at bounding box center [238, 92] width 36 height 13
click at [220, 92] on input "Complete" at bounding box center [223, 89] width 7 height 7
radio input "true"
click at [1334, 672] on span "Next" at bounding box center [1339, 670] width 19 height 9
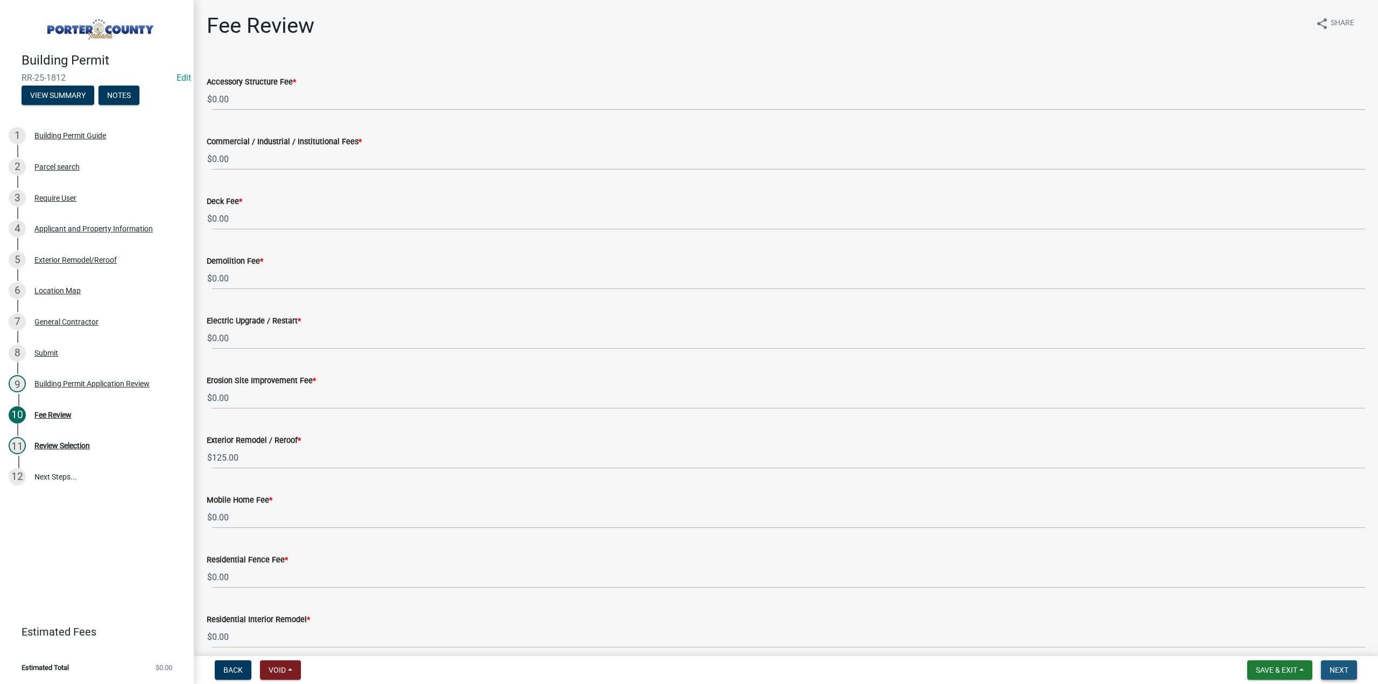
click at [1329, 671] on button "Next" at bounding box center [1339, 670] width 36 height 19
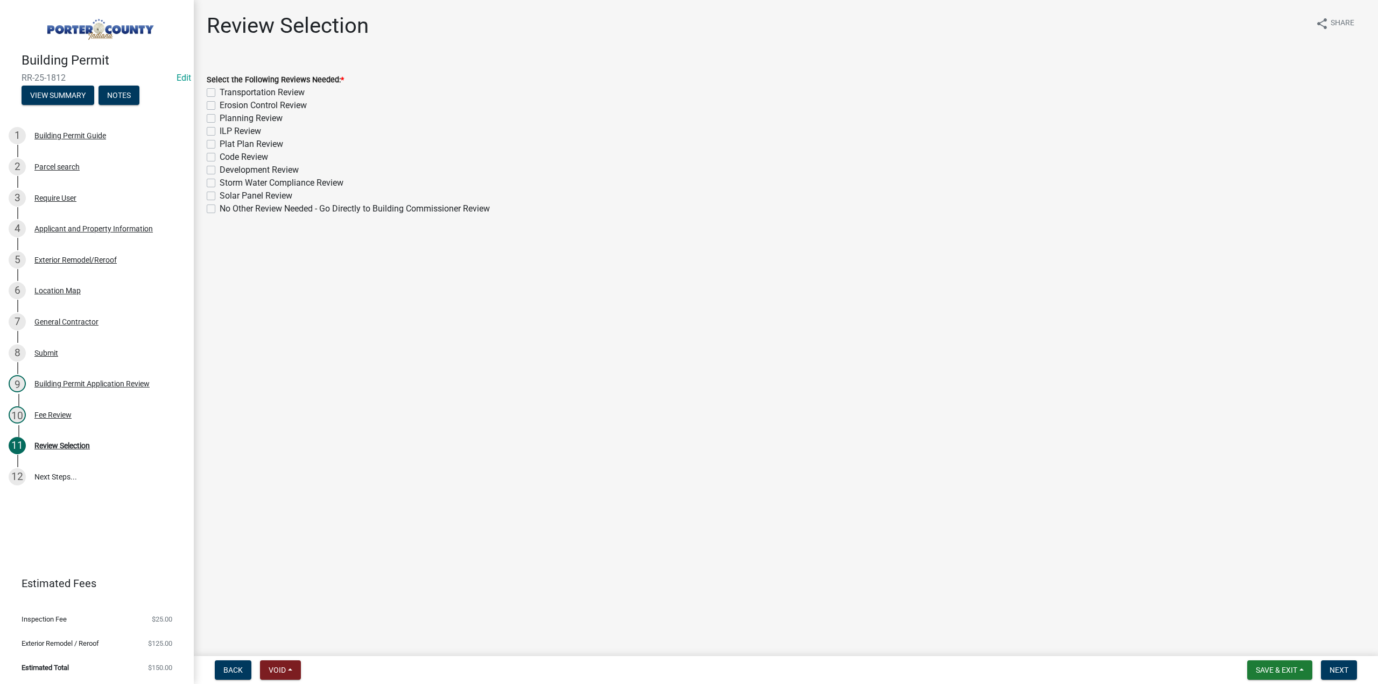
click at [207, 214] on div "Select the Following Reviews Needed: * Transportation Review Erosion Control Re…" at bounding box center [786, 137] width 1175 height 155
drag, startPoint x: 209, startPoint y: 212, endPoint x: 213, endPoint y: 218, distance: 7.8
click at [220, 212] on label "No Other Review Needed - Go Directly to Building Commissioner Review" at bounding box center [355, 208] width 270 height 13
click at [220, 209] on input "No Other Review Needed - Go Directly to Building Commissioner Review" at bounding box center [223, 205] width 7 height 7
checkbox input "true"
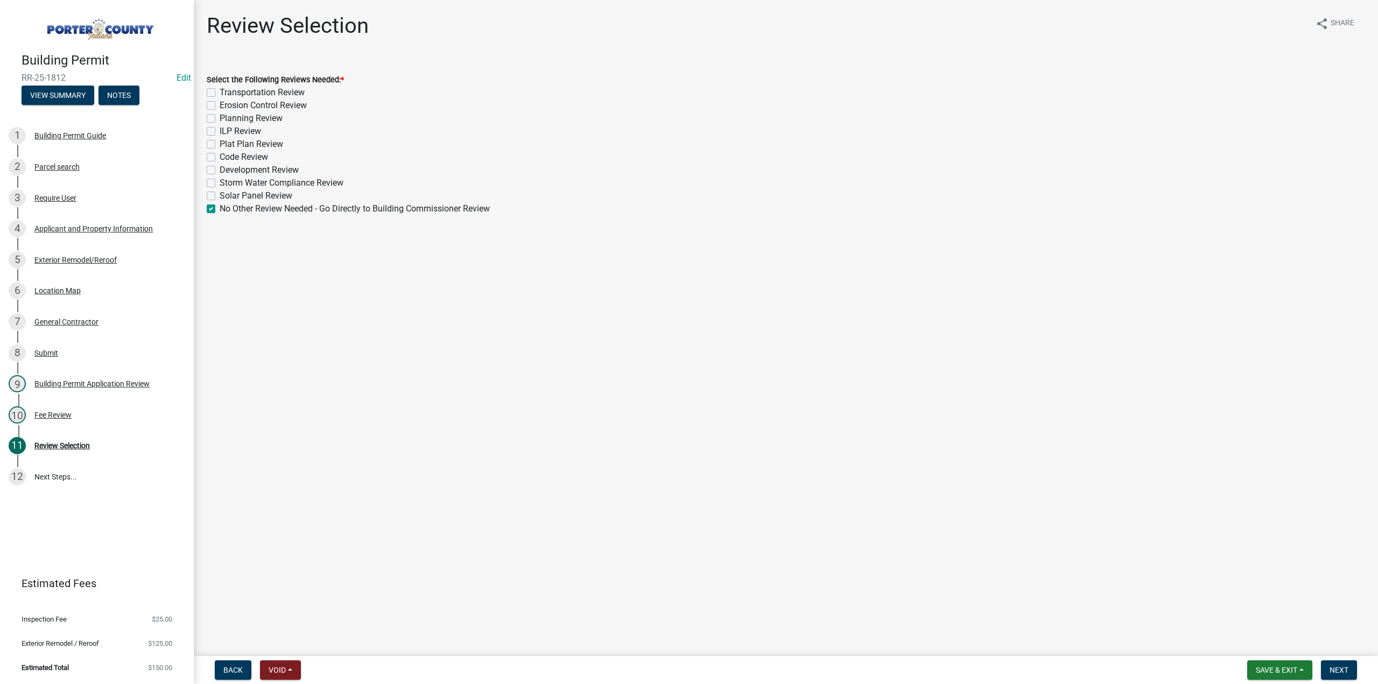
checkbox input "false"
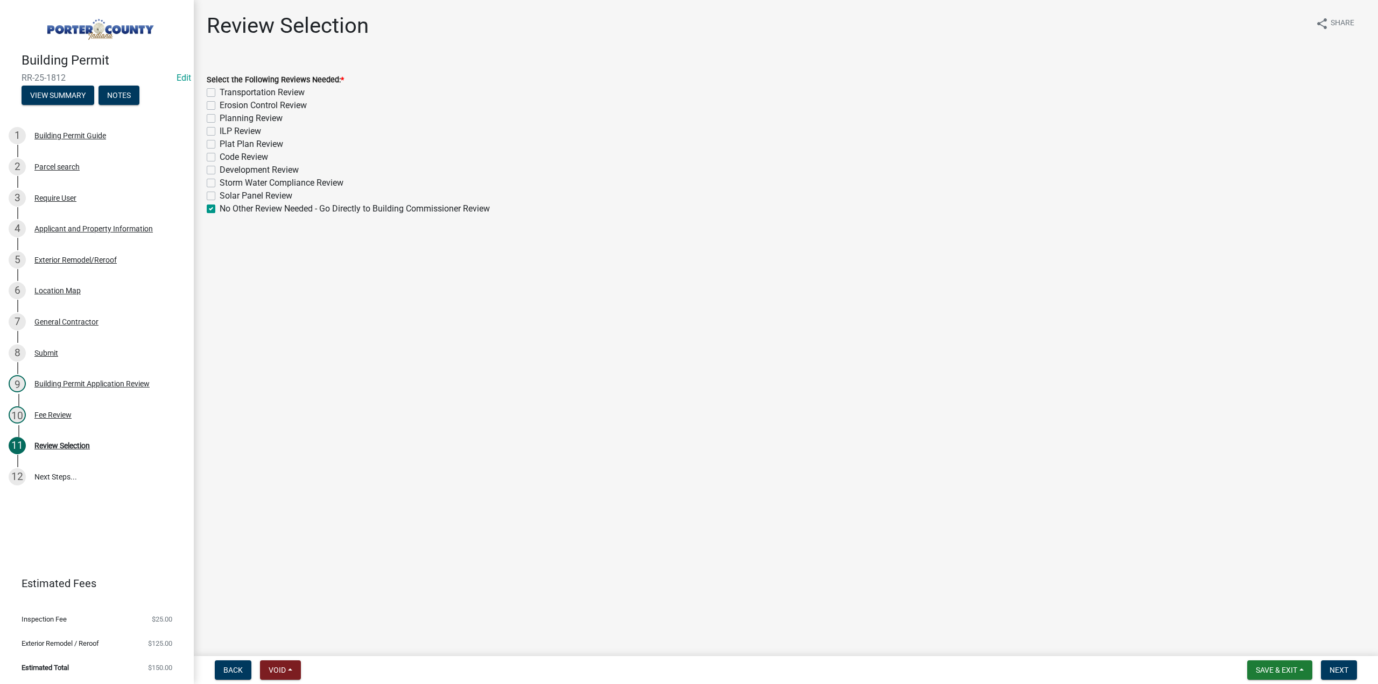
checkbox input "false"
checkbox input "true"
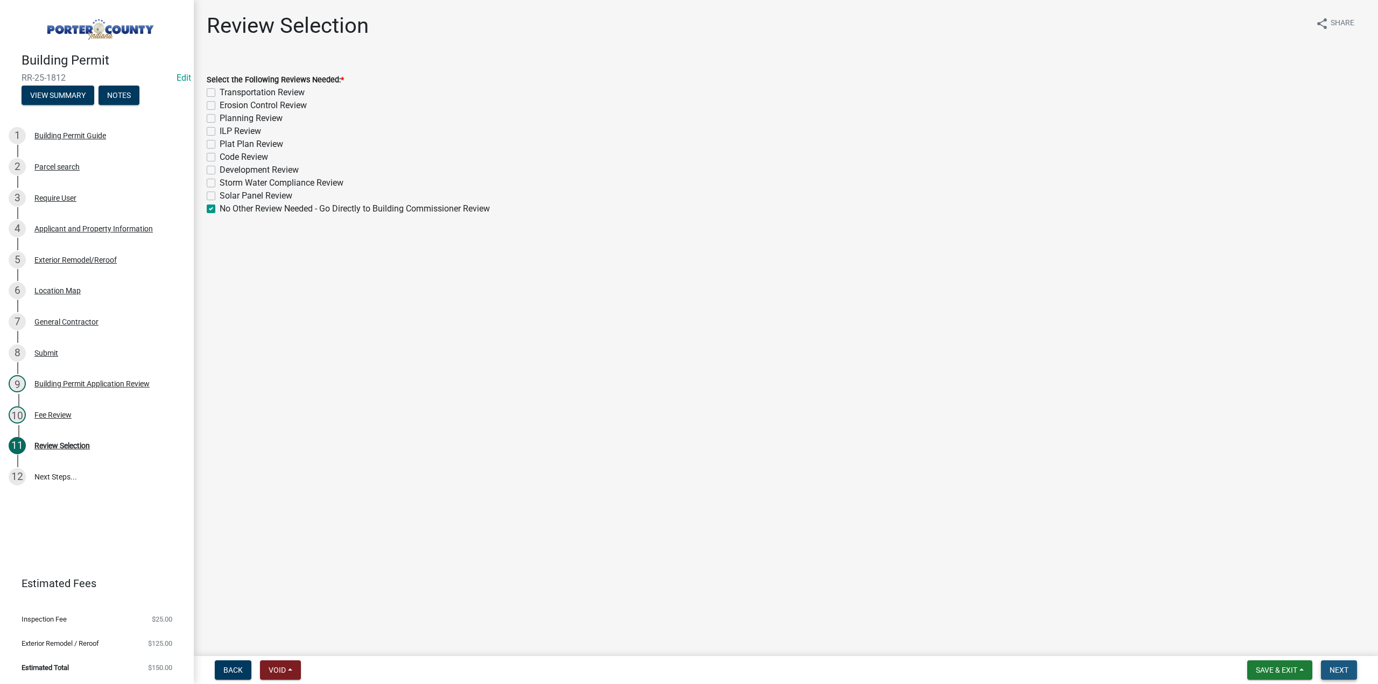
click at [1334, 670] on span "Next" at bounding box center [1339, 670] width 19 height 9
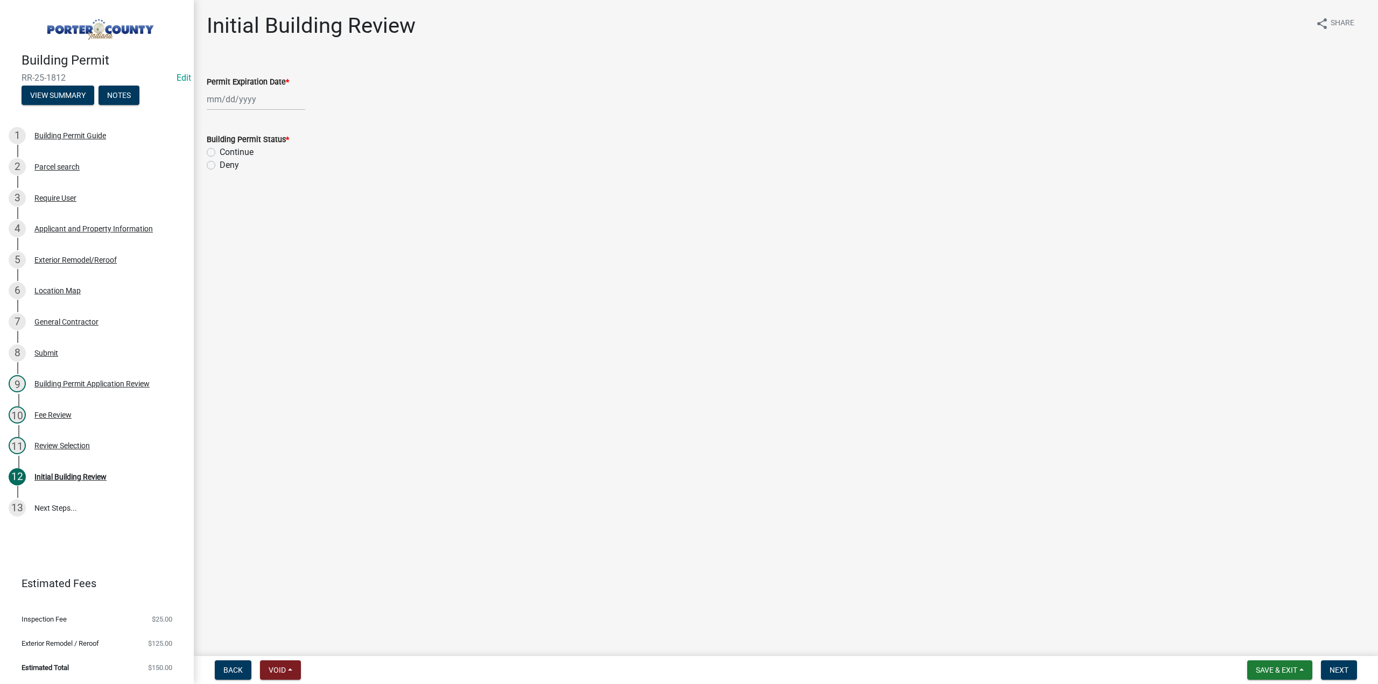
click at [232, 101] on div at bounding box center [256, 99] width 99 height 22
select select "9"
click at [290, 125] on select "1525 1526 1527 1528 1529 1530 1531 1532 1533 1534 1535 1536 1537 1538 1539 1540…" at bounding box center [291, 123] width 39 height 16
select select "2026"
click at [272, 115] on select "1525 1526 1527 1528 1529 1530 1531 1532 1533 1534 1535 1536 1537 1538 1539 1540…" at bounding box center [291, 123] width 39 height 16
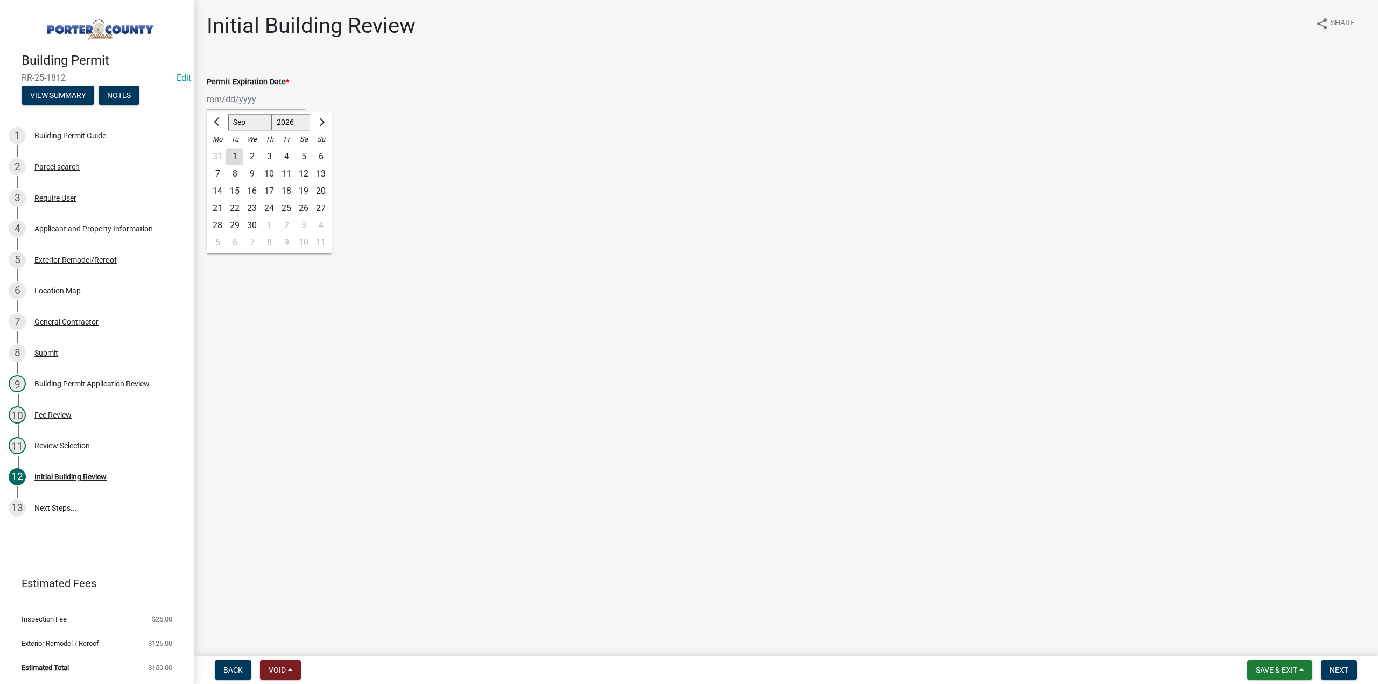
click at [263, 192] on div "17" at bounding box center [269, 191] width 17 height 17
type input "09/17/2026"
drag, startPoint x: 209, startPoint y: 152, endPoint x: 438, endPoint y: 312, distance: 279.3
click at [220, 152] on label "Continue" at bounding box center [237, 152] width 34 height 13
click at [220, 152] on input "Continue" at bounding box center [223, 149] width 7 height 7
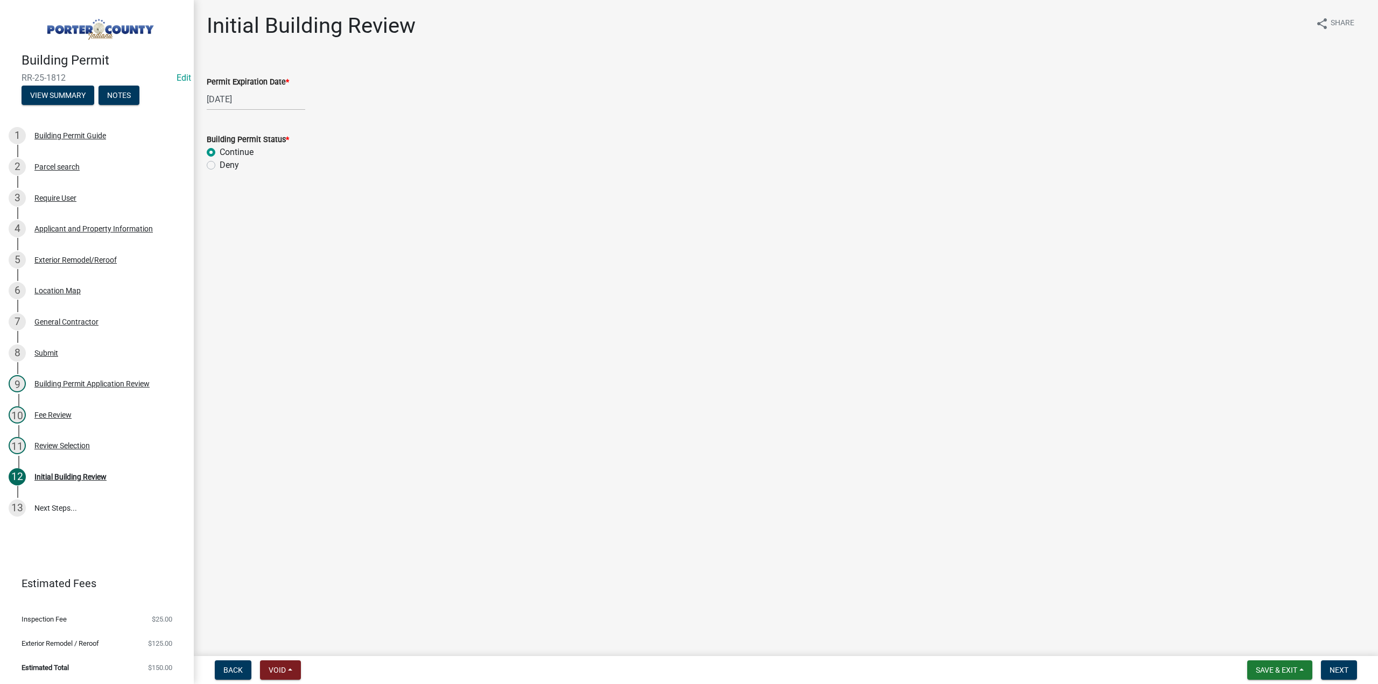
radio input "true"
click at [1348, 674] on span "Next" at bounding box center [1339, 670] width 19 height 9
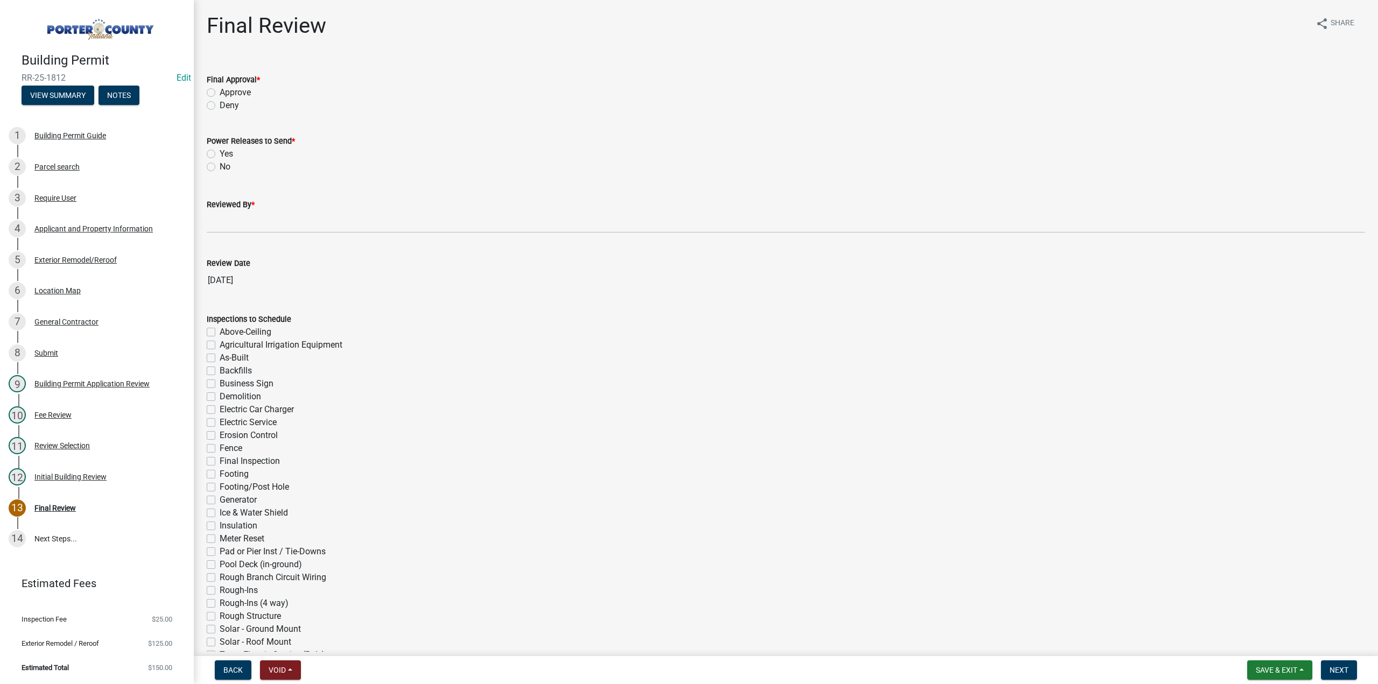
click at [220, 93] on label "Approve" at bounding box center [235, 92] width 31 height 13
click at [220, 93] on input "Approve" at bounding box center [223, 89] width 7 height 7
radio input "true"
click at [220, 167] on label "No" at bounding box center [225, 166] width 11 height 13
click at [220, 167] on input "No" at bounding box center [223, 163] width 7 height 7
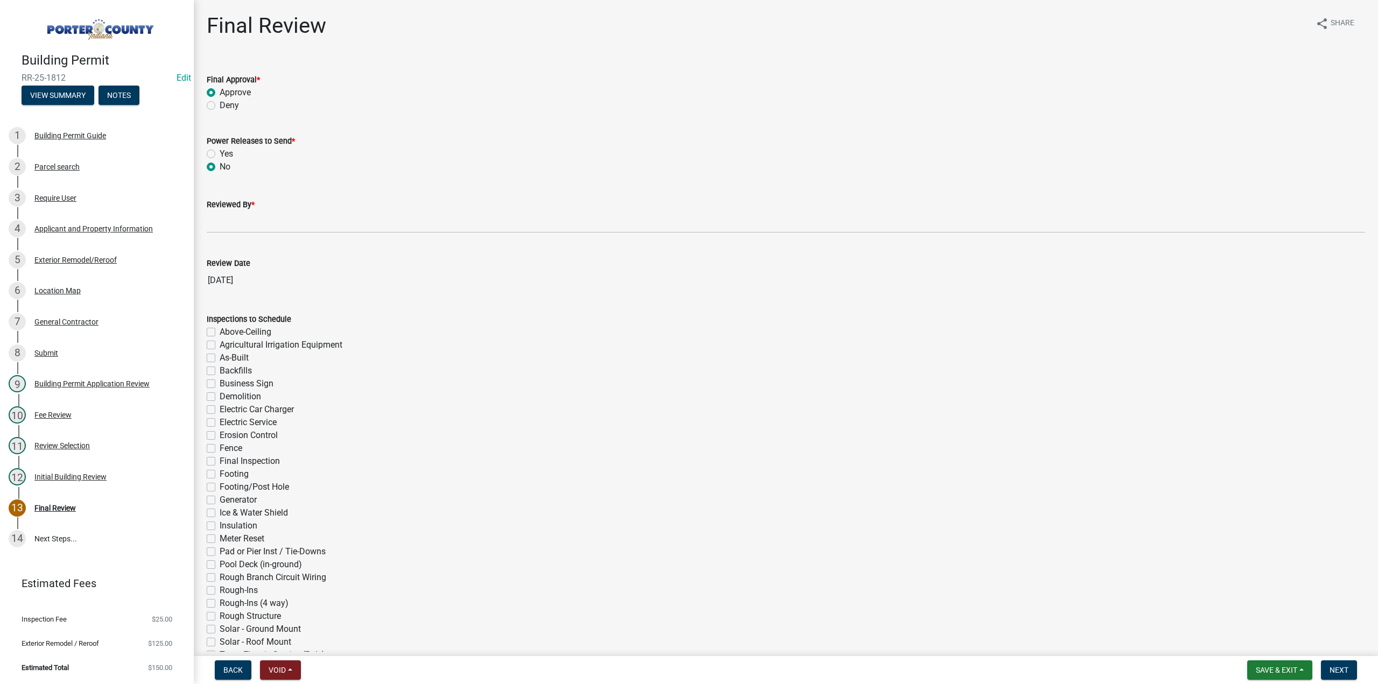
radio input "true"
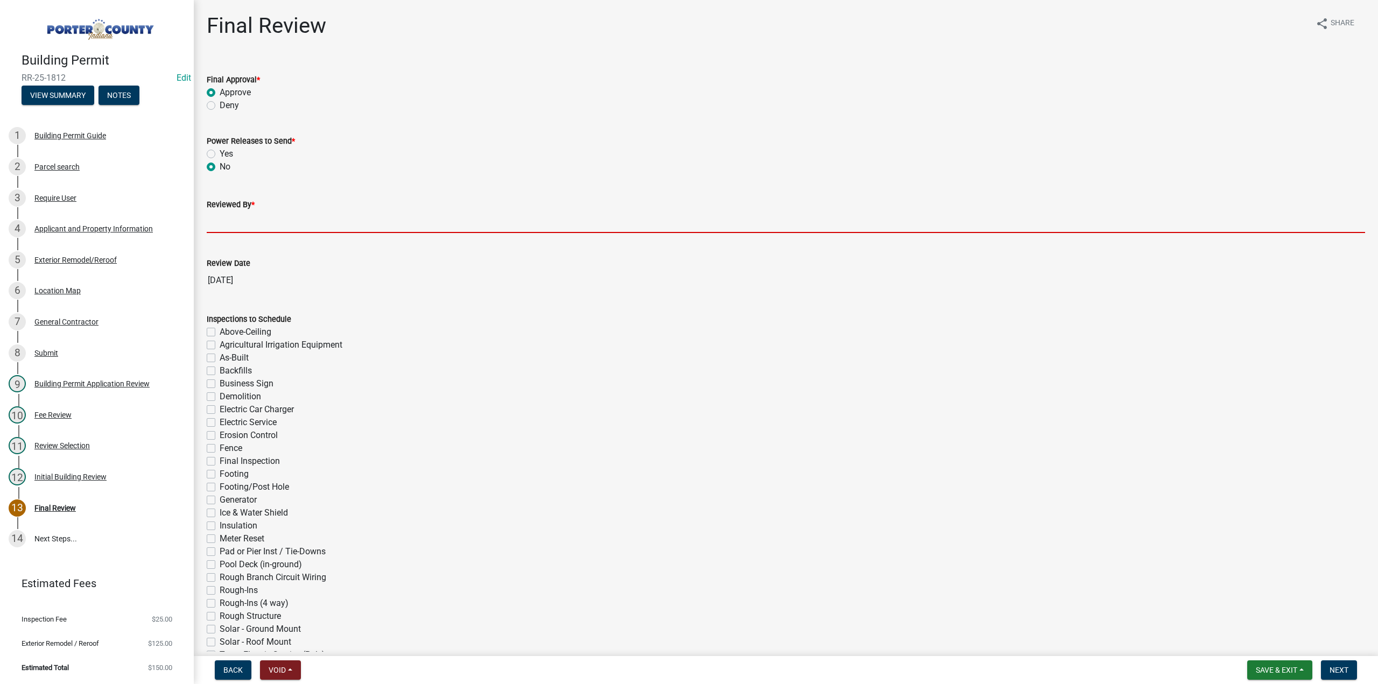
click at [229, 224] on input "Reviewed By *" at bounding box center [786, 222] width 1159 height 22
type input "TT"
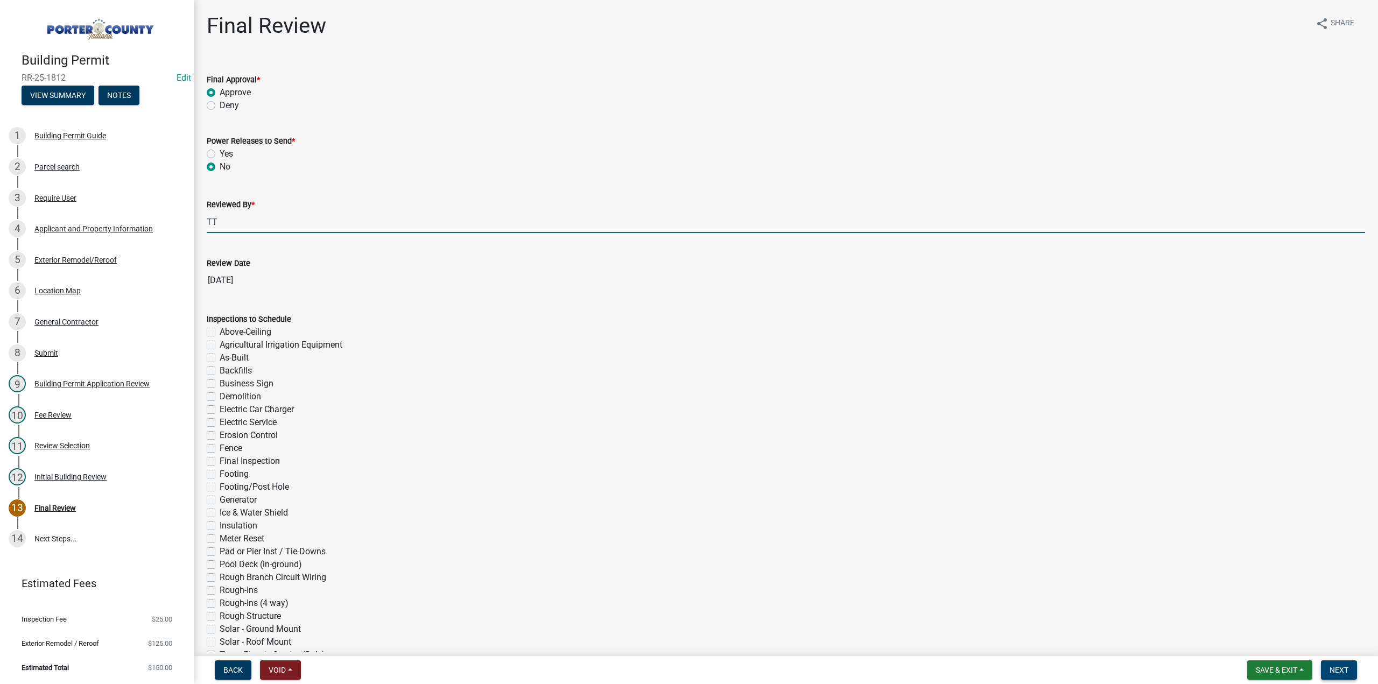
drag, startPoint x: 1335, startPoint y: 663, endPoint x: 1325, endPoint y: 657, distance: 11.4
click at [1334, 663] on button "Next" at bounding box center [1339, 670] width 36 height 19
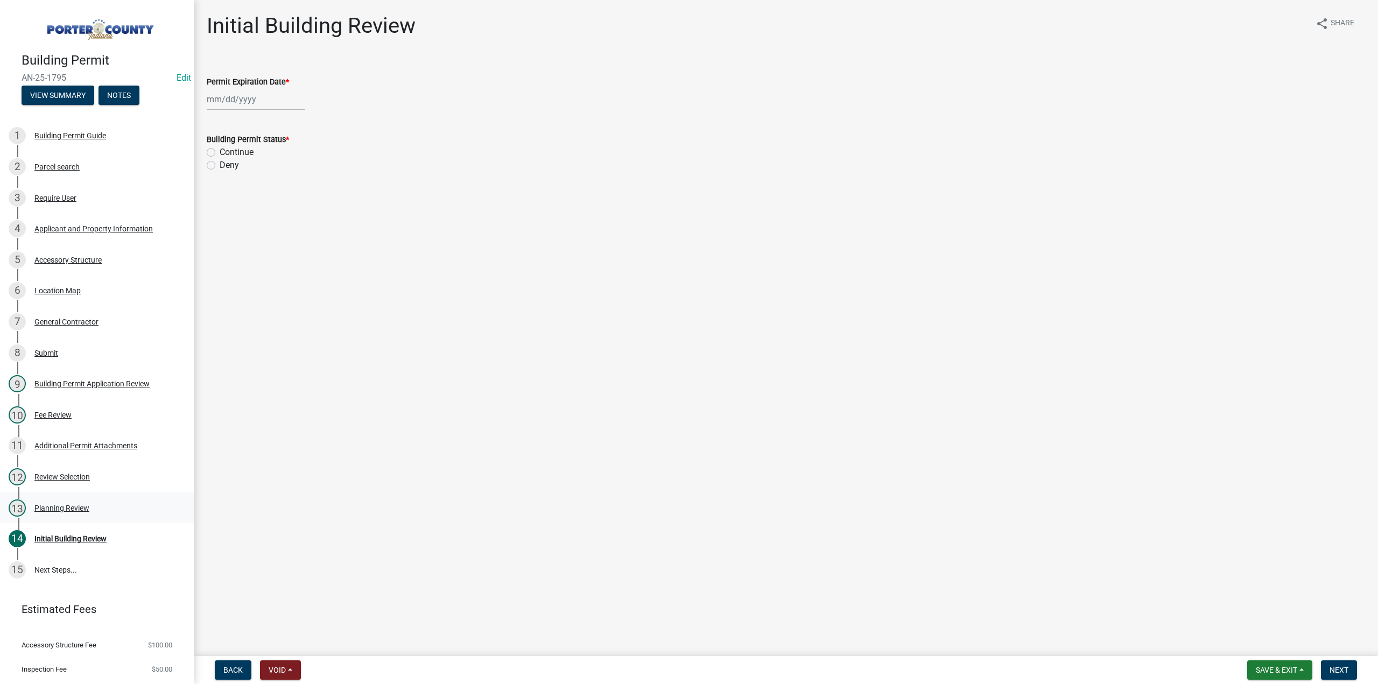
click at [89, 509] on div "13 Planning Review" at bounding box center [93, 508] width 168 height 17
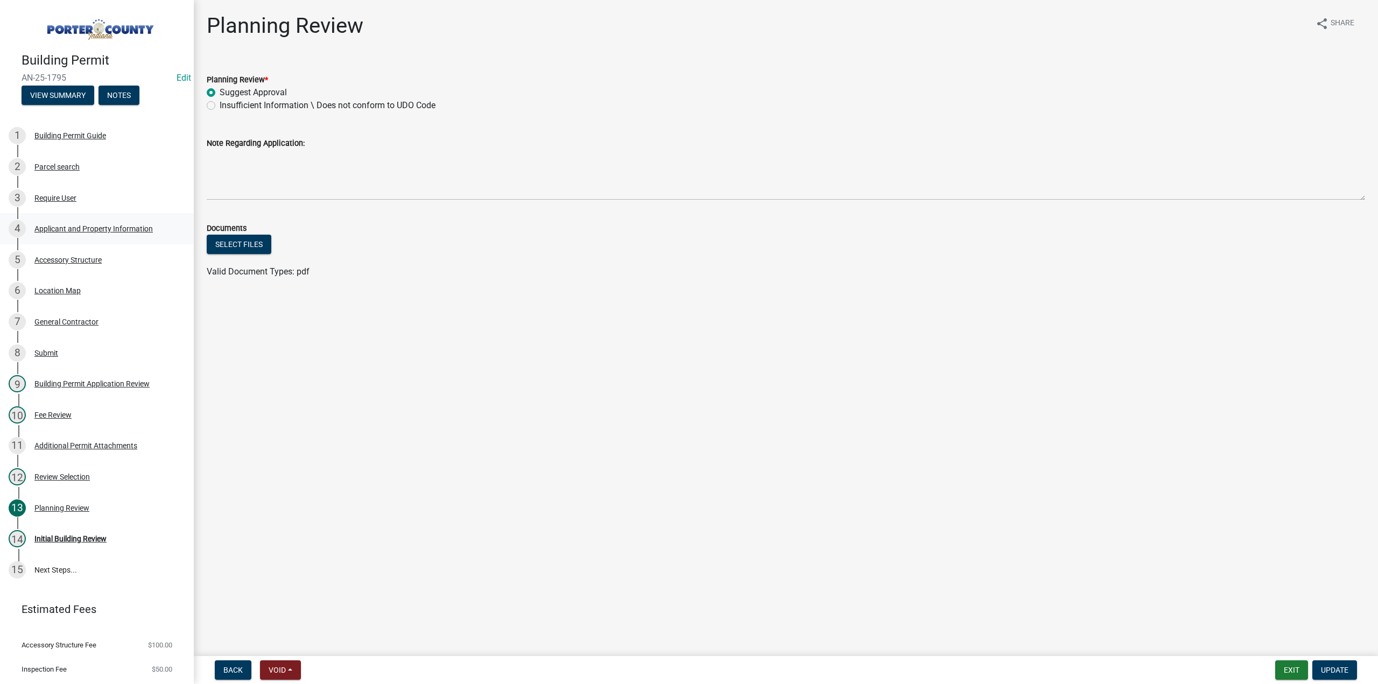
click at [115, 226] on div "Applicant and Property Information" at bounding box center [93, 229] width 118 height 8
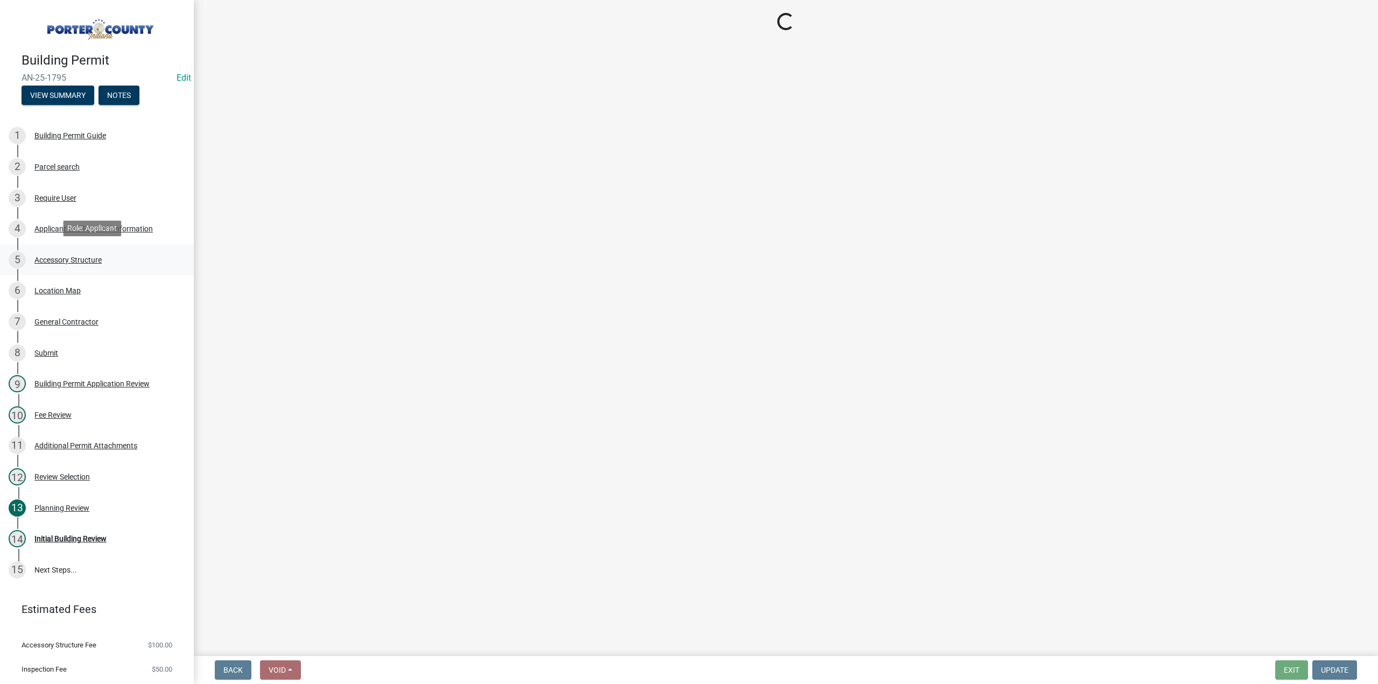
select select "42deca87-6946-4ced-a5f6-3d6cc7cfc8d2"
select select "f6a20749-9c5a-461f-8cbc-e769d10cedcc"
select select "b0f6f87b-588c-48c3-b728-322303c6bafe"
select select "ea6751d4-6bf7-4a16-89ee-f7801ab82aa1"
select select "e2d1b1d7-ccc9-456b-9e96-e16306515997"
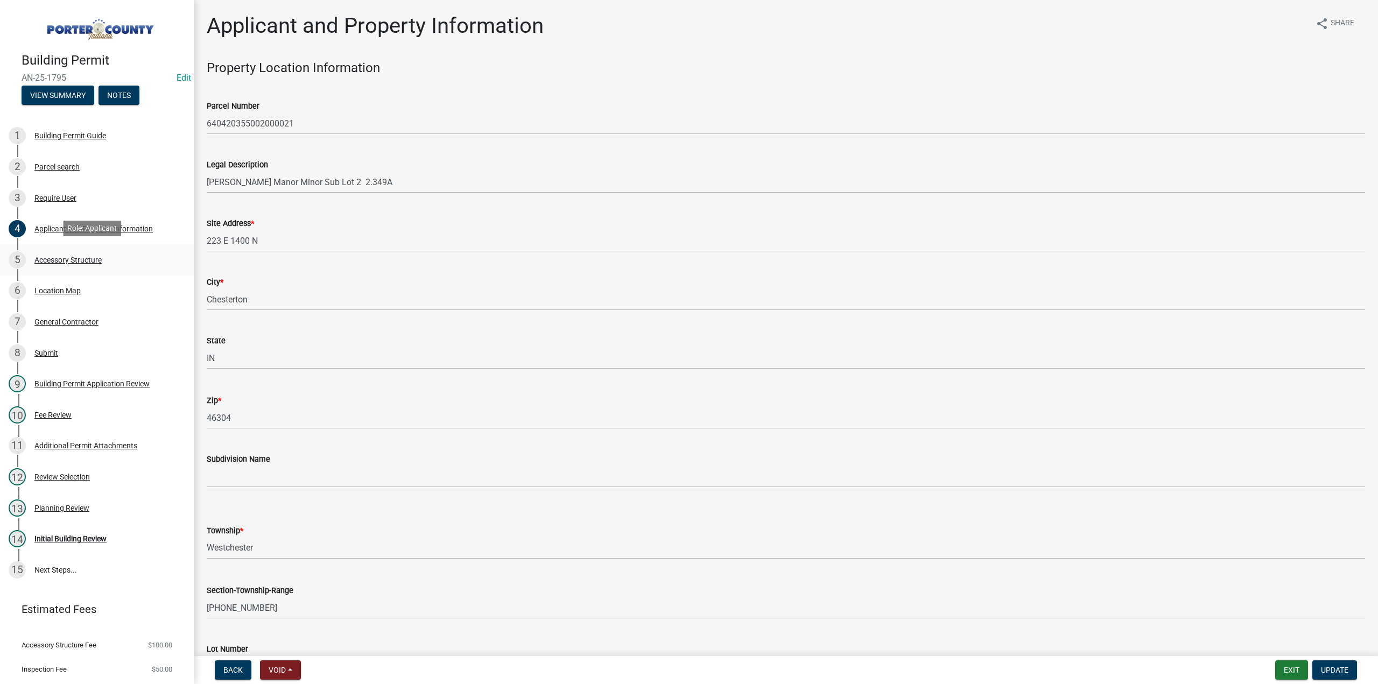
click at [72, 263] on div "5 Accessory Structure" at bounding box center [93, 259] width 168 height 17
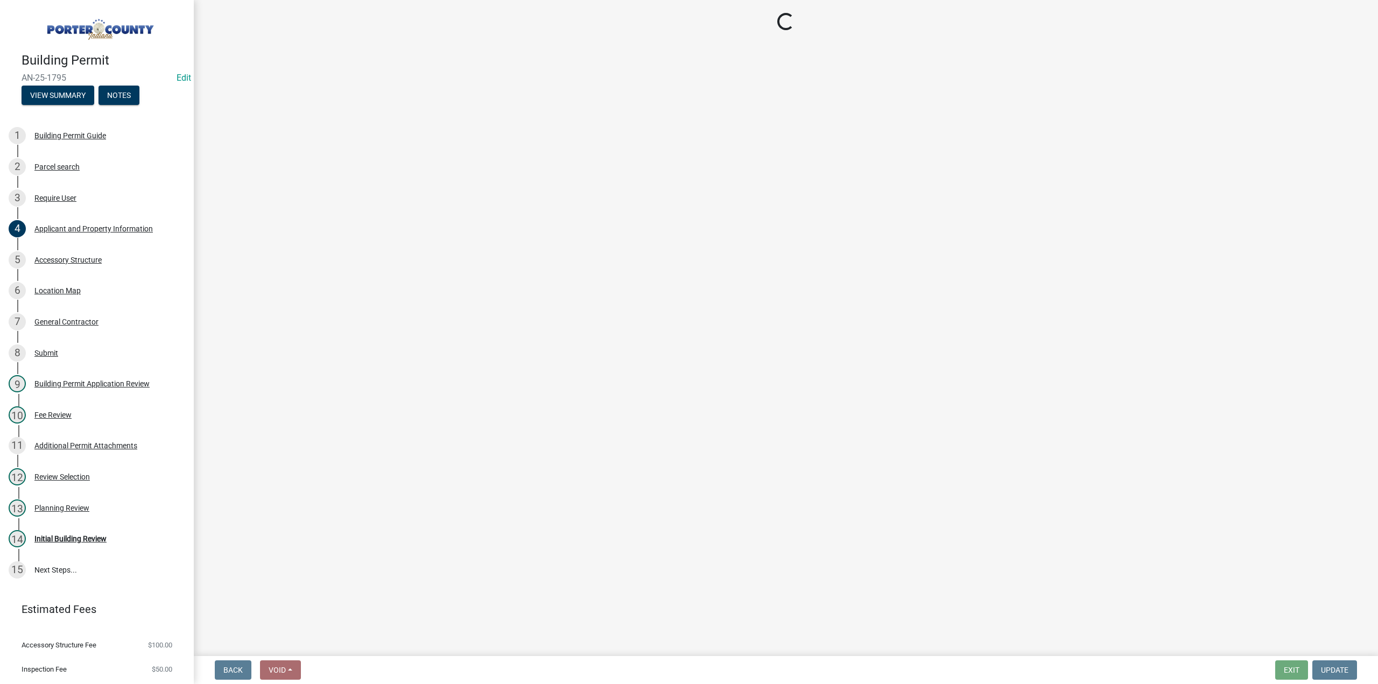
select select "b3000bfd-f408-4deb-8000-b6d1b85894a4"
select select "b16561a8-8531-4c00-a0ba-45c0345273e3"
select select "29856c7f-eeba-4e54-97cb-4d08c5c5b677"
select select "d63a0ebc-b44d-481d-ab70-ec75eba29316"
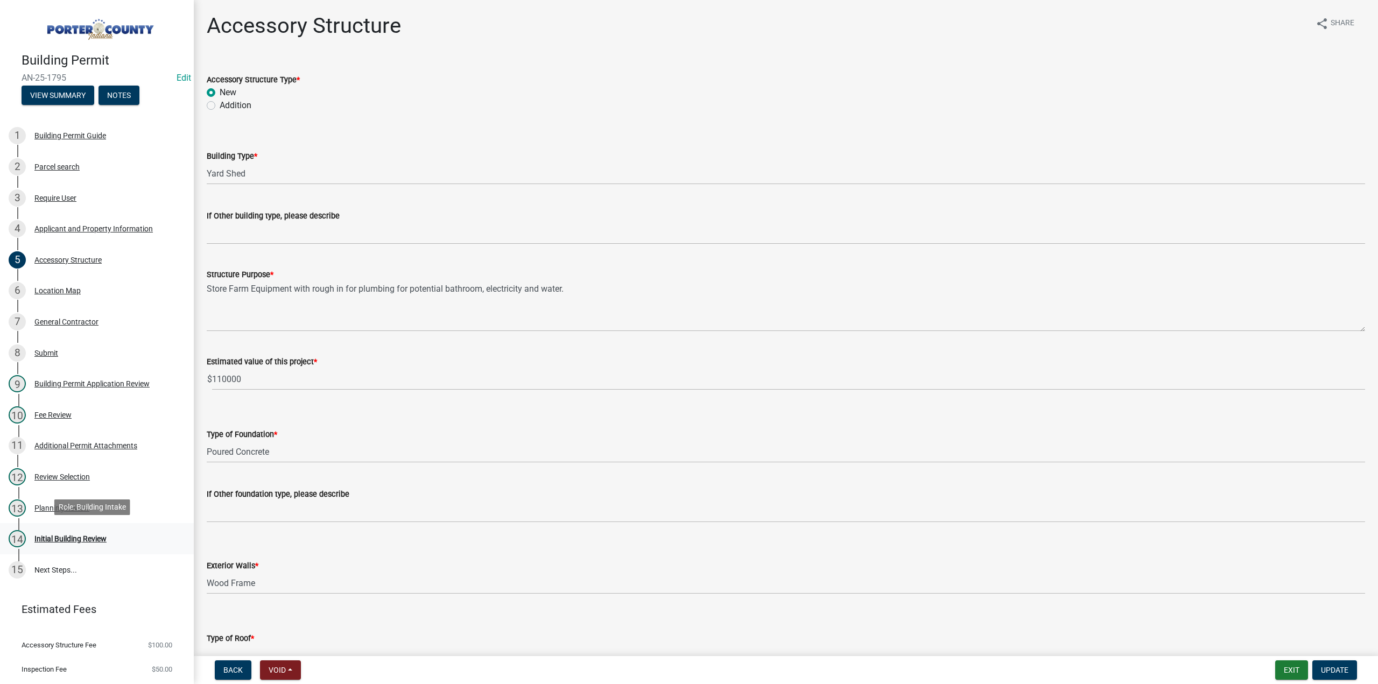
click at [75, 531] on div "14 Initial Building Review" at bounding box center [93, 538] width 168 height 17
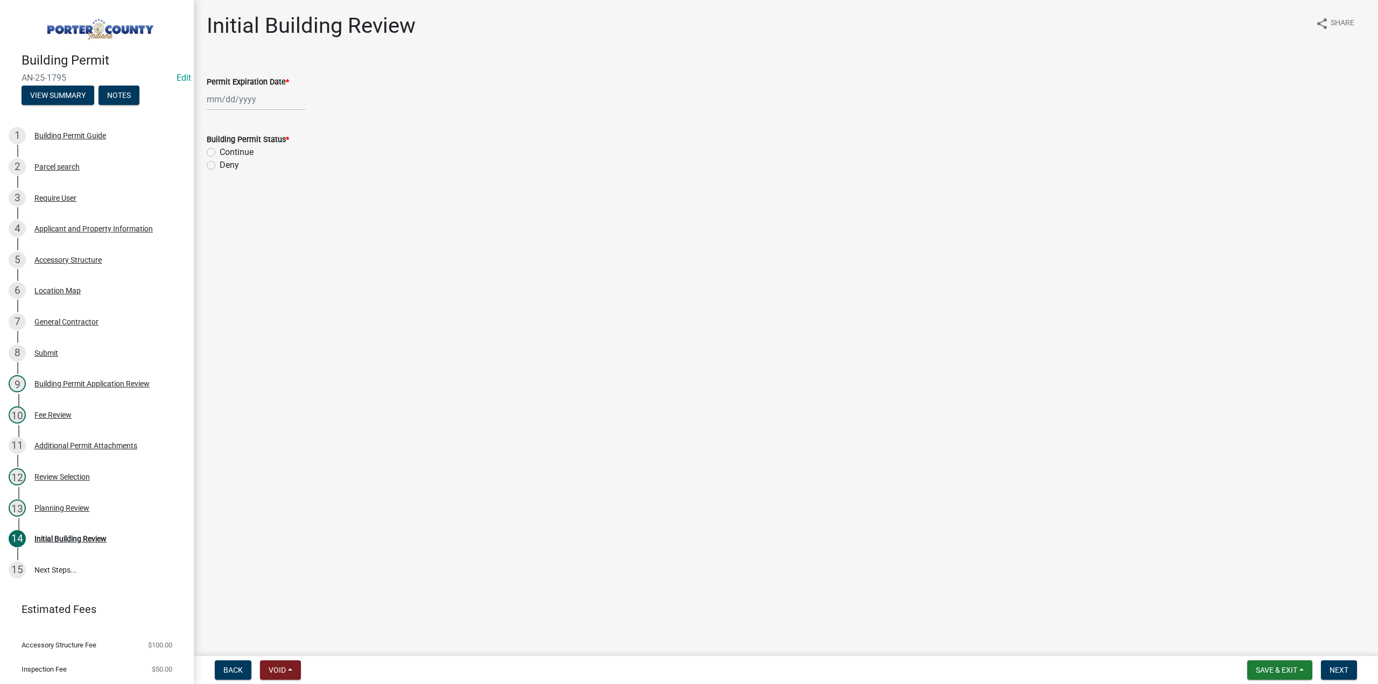
click at [254, 95] on div at bounding box center [256, 99] width 99 height 22
select select "9"
click at [280, 123] on select "1525 1526 1527 1528 1529 1530 1531 1532 1533 1534 1535 1536 1537 1538 1539 1540…" at bounding box center [291, 123] width 39 height 16
click at [272, 115] on select "1525 1526 1527 1528 1529 1530 1531 1532 1533 1534 1535 1536 1537 1538 1539 1540…" at bounding box center [291, 123] width 39 height 16
click at [302, 130] on select "1526 1527 1528 1529 1530 1531 1532 1533 1534 1535 1536 1537 1538 1539 1540 1541…" at bounding box center [291, 123] width 39 height 16
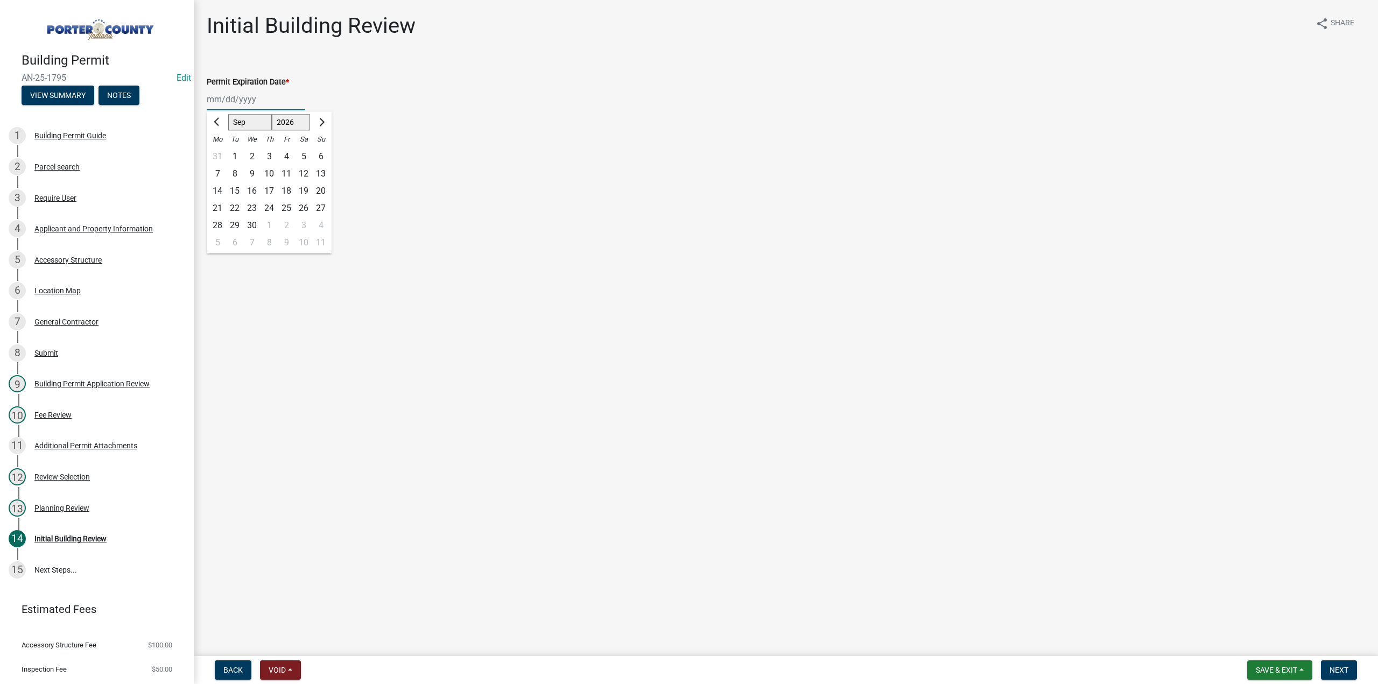
select select "2027"
click at [272, 115] on select "1526 1527 1528 1529 1530 1531 1532 1533 1534 1535 1536 1537 1538 1539 1540 1541…" at bounding box center [291, 123] width 39 height 16
drag, startPoint x: 285, startPoint y: 191, endPoint x: 280, endPoint y: 186, distance: 7.6
click at [286, 191] on div "17" at bounding box center [286, 191] width 17 height 17
type input "09/17/2027"
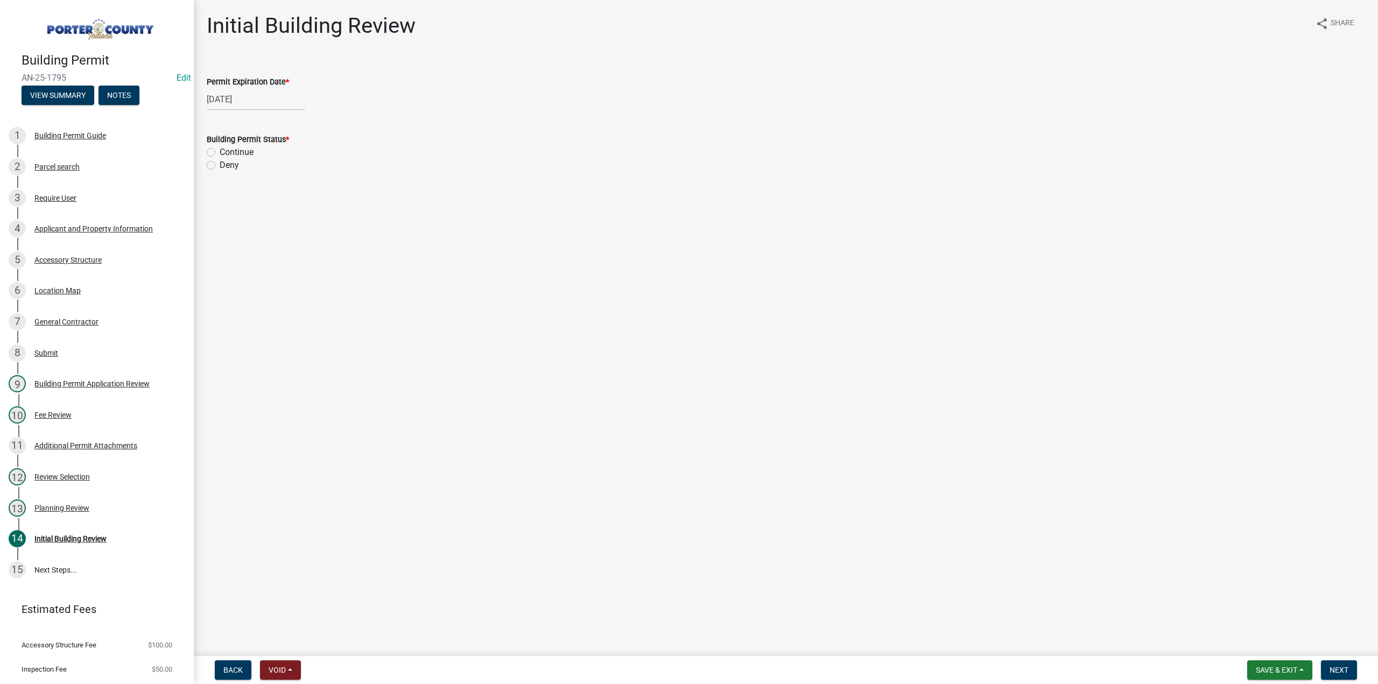
drag, startPoint x: 211, startPoint y: 153, endPoint x: 255, endPoint y: 223, distance: 82.0
click at [220, 153] on label "Continue" at bounding box center [237, 152] width 34 height 13
click at [220, 153] on input "Continue" at bounding box center [223, 149] width 7 height 7
radio input "true"
click at [1333, 672] on span "Next" at bounding box center [1339, 670] width 19 height 9
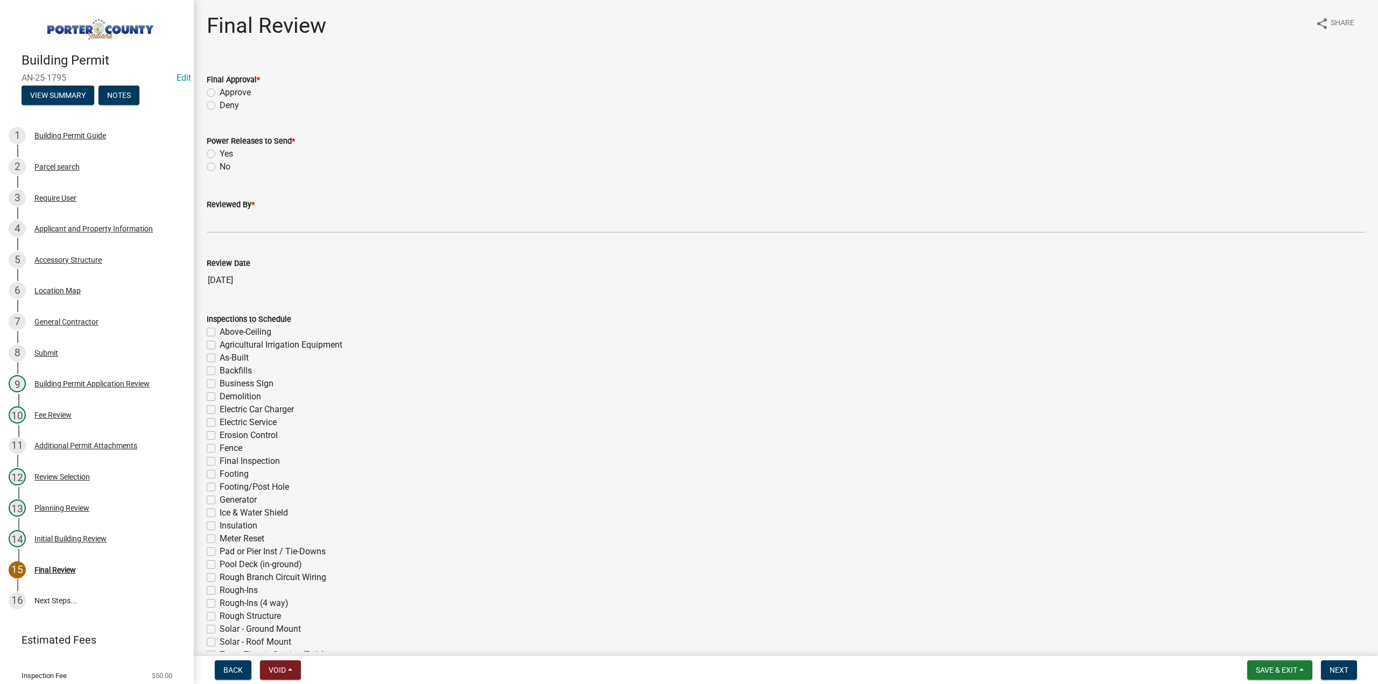
click at [206, 92] on div "Final Approval * Approve Deny" at bounding box center [786, 86] width 1175 height 52
click at [220, 89] on label "Approve" at bounding box center [235, 92] width 31 height 13
click at [220, 89] on input "Approve" at bounding box center [223, 89] width 7 height 7
radio input "true"
click at [220, 150] on label "Yes" at bounding box center [226, 154] width 13 height 13
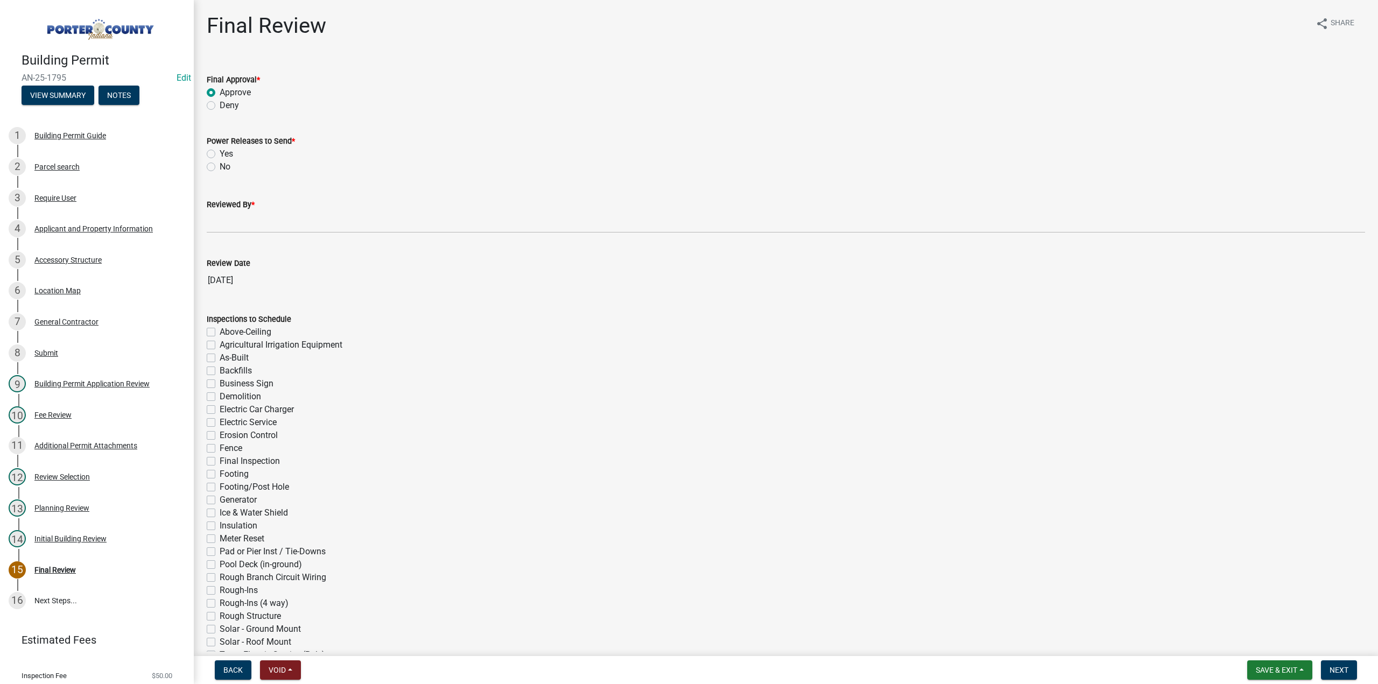
click at [220, 150] on input "Yes" at bounding box center [223, 151] width 7 height 7
radio input "true"
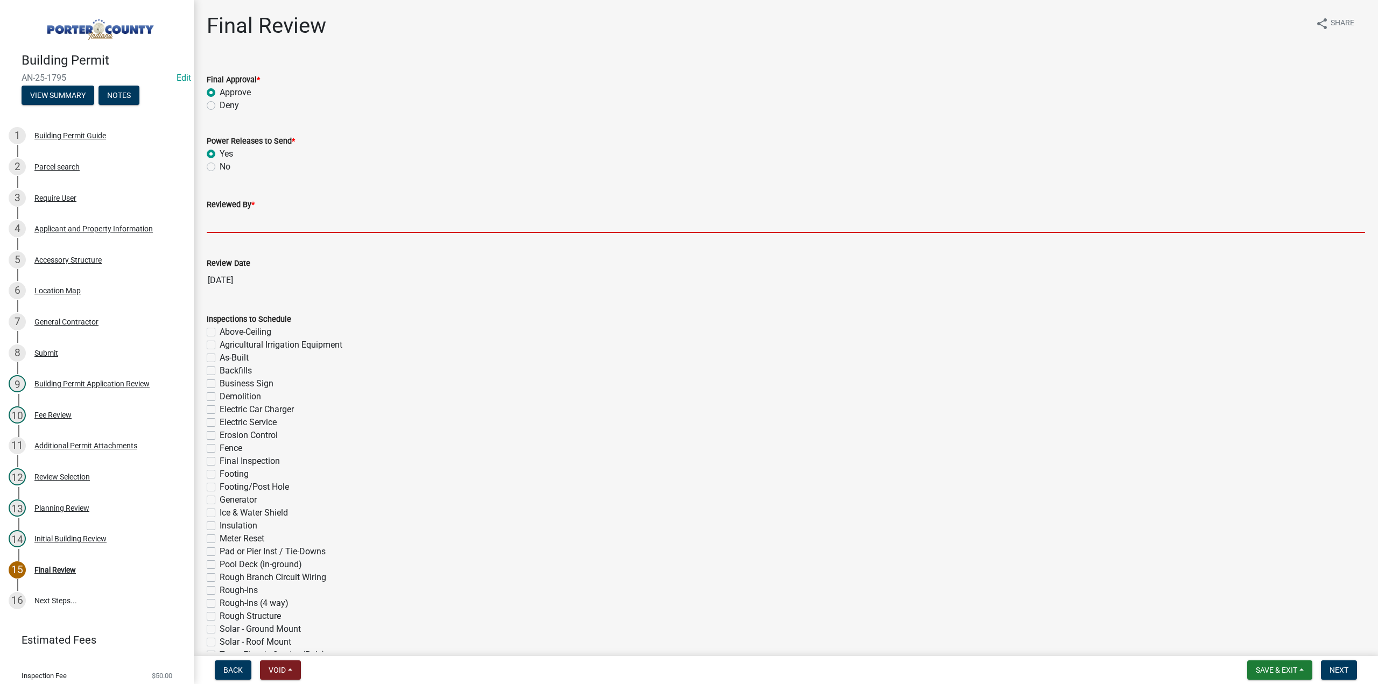
click at [233, 218] on input "Reviewed By *" at bounding box center [786, 222] width 1159 height 22
type input "TT"
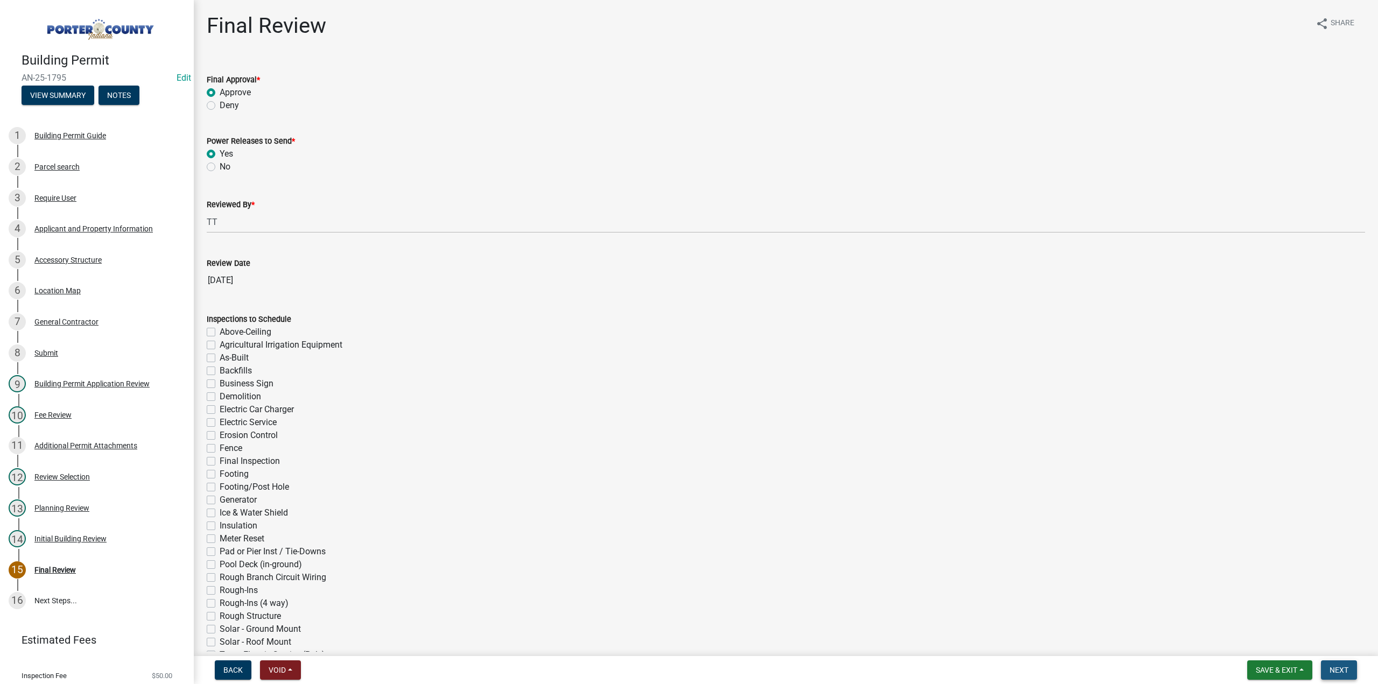
drag, startPoint x: 1341, startPoint y: 669, endPoint x: 1026, endPoint y: 588, distance: 324.5
click at [1340, 668] on span "Next" at bounding box center [1339, 670] width 19 height 9
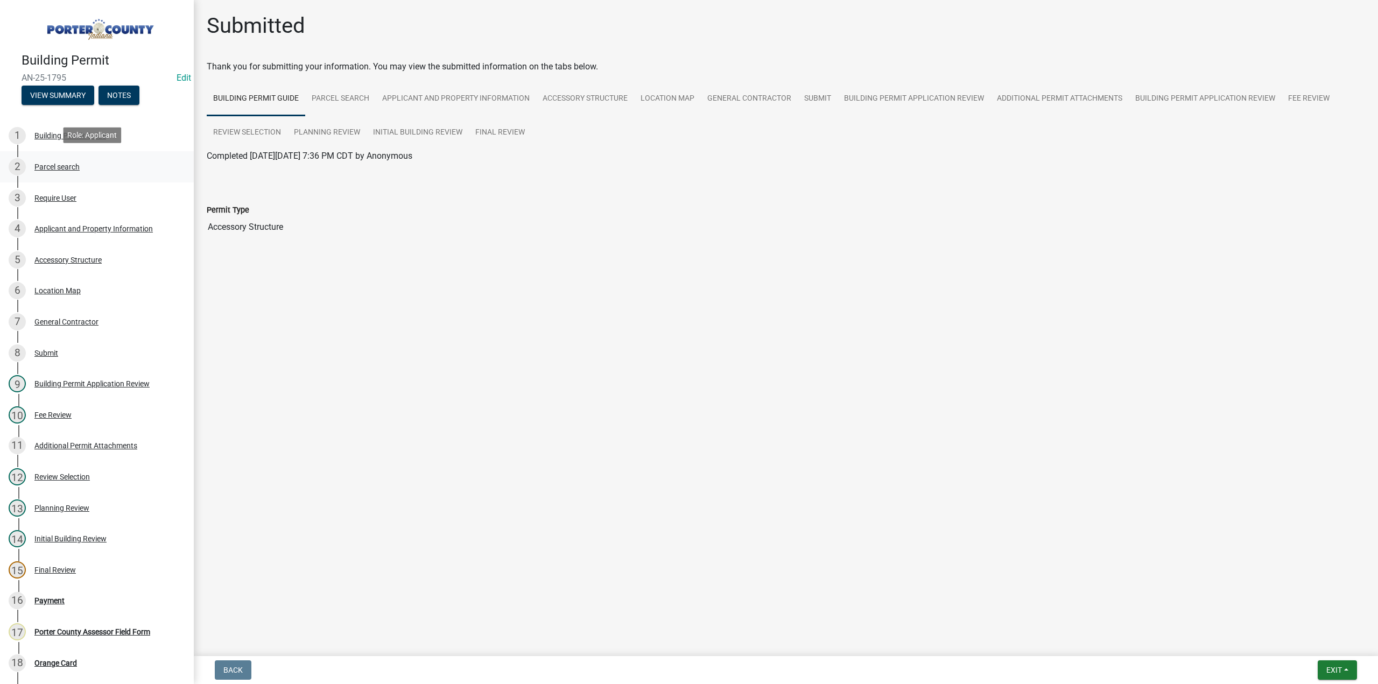
click at [66, 158] on div "2 Parcel search" at bounding box center [93, 166] width 168 height 17
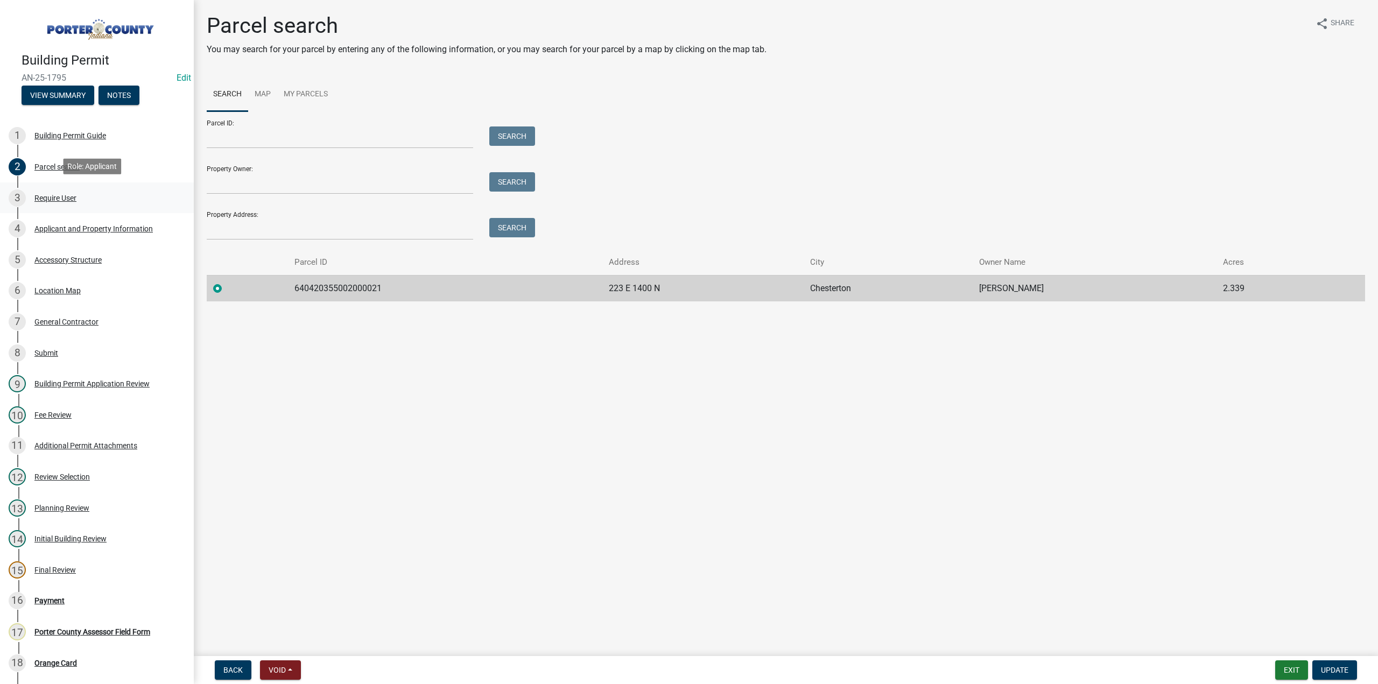
click at [65, 198] on div "Require User" at bounding box center [55, 198] width 42 height 8
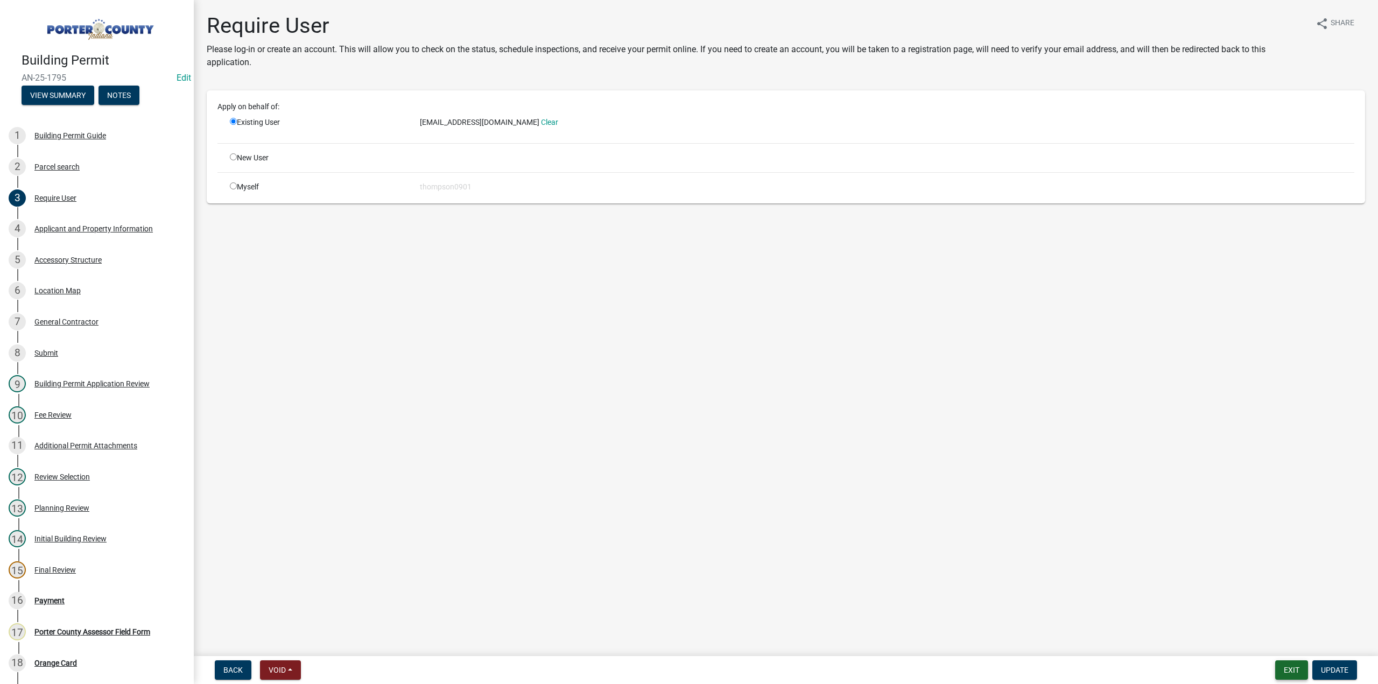
click at [1305, 679] on button "Exit" at bounding box center [1291, 670] width 33 height 19
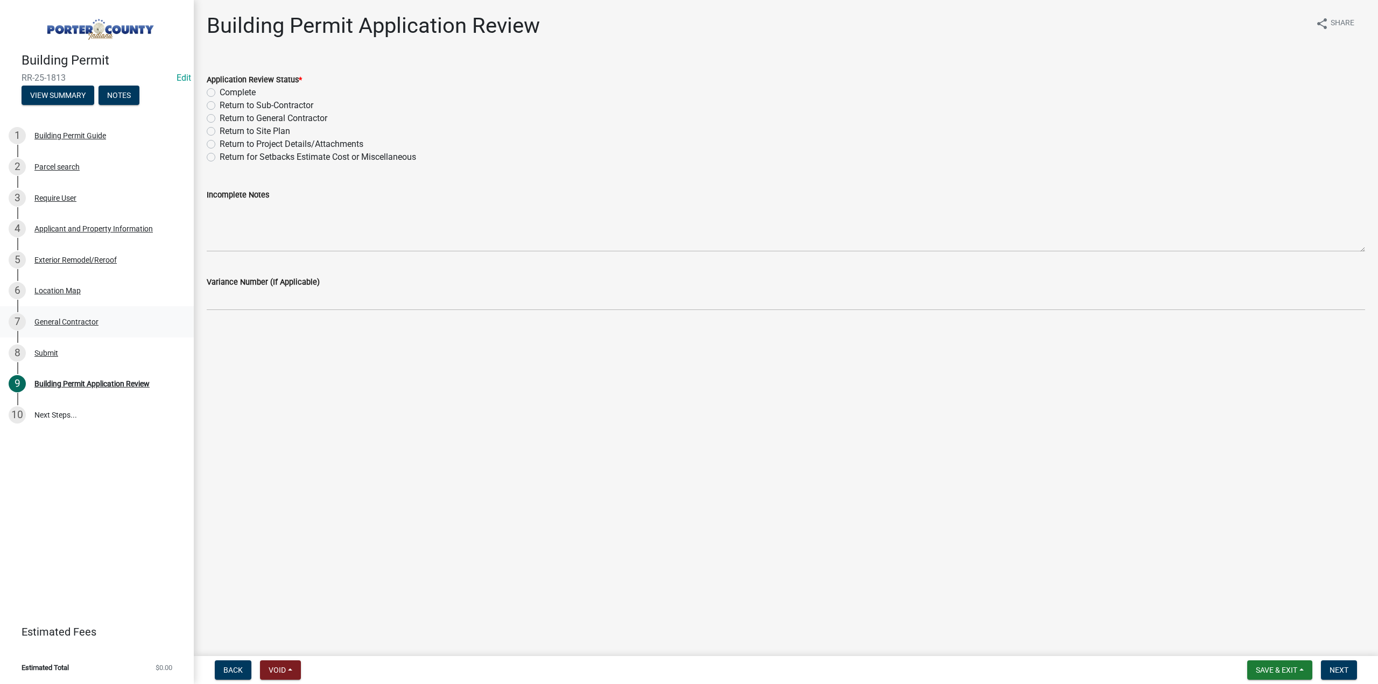
click at [65, 318] on div "General Contractor" at bounding box center [66, 322] width 64 height 8
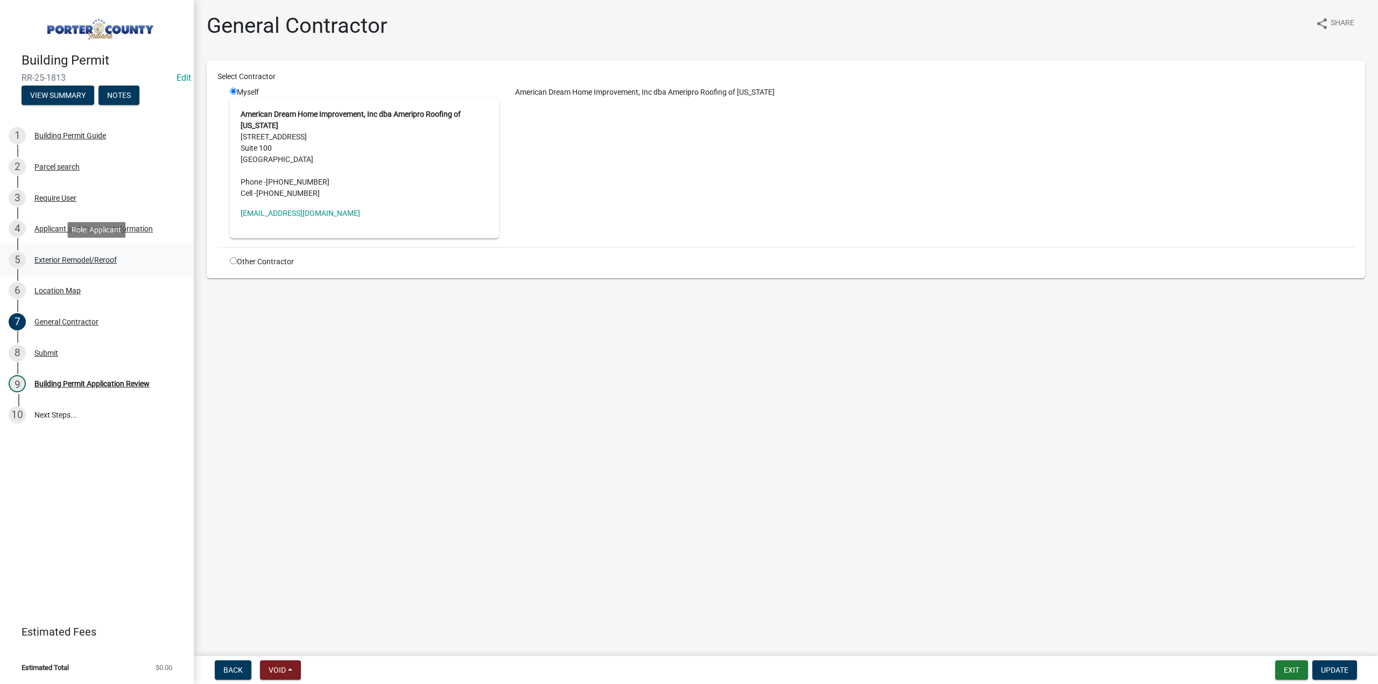
click at [79, 264] on div "Exterior Remodel/Reroof" at bounding box center [75, 260] width 82 height 8
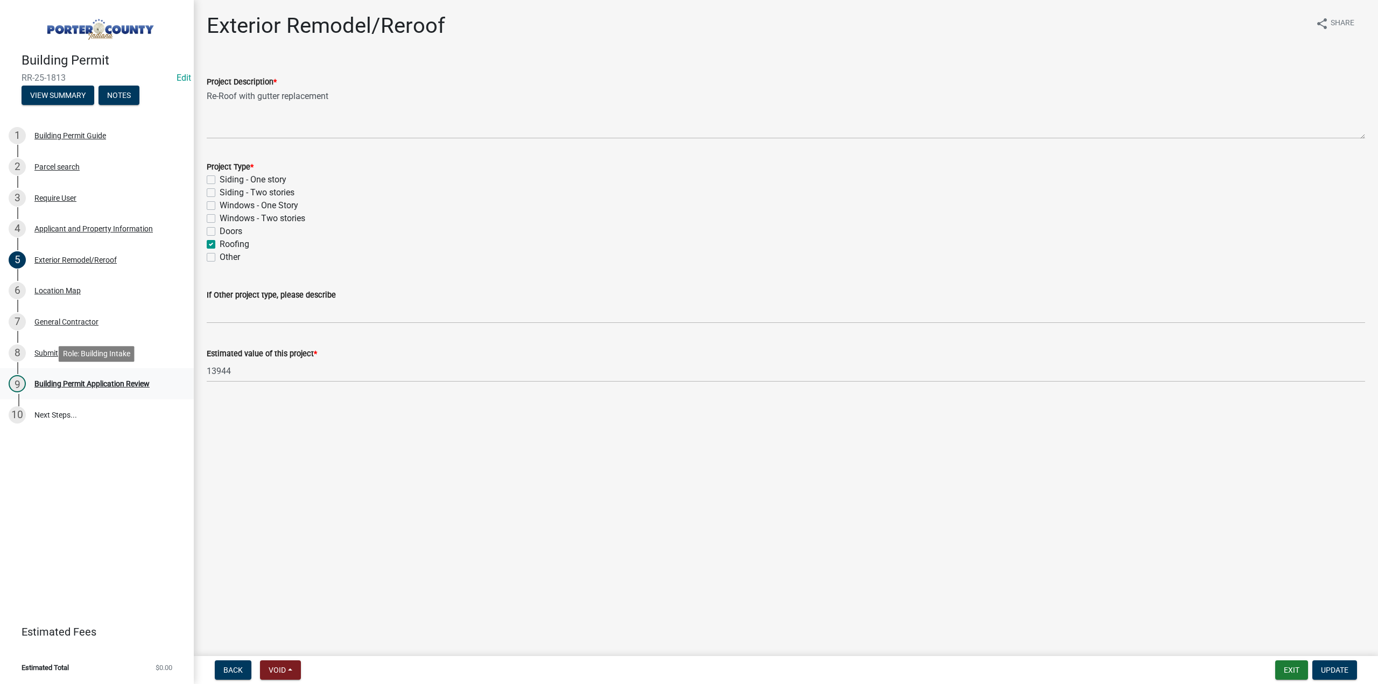
click at [96, 387] on div "Building Permit Application Review" at bounding box center [91, 384] width 115 height 8
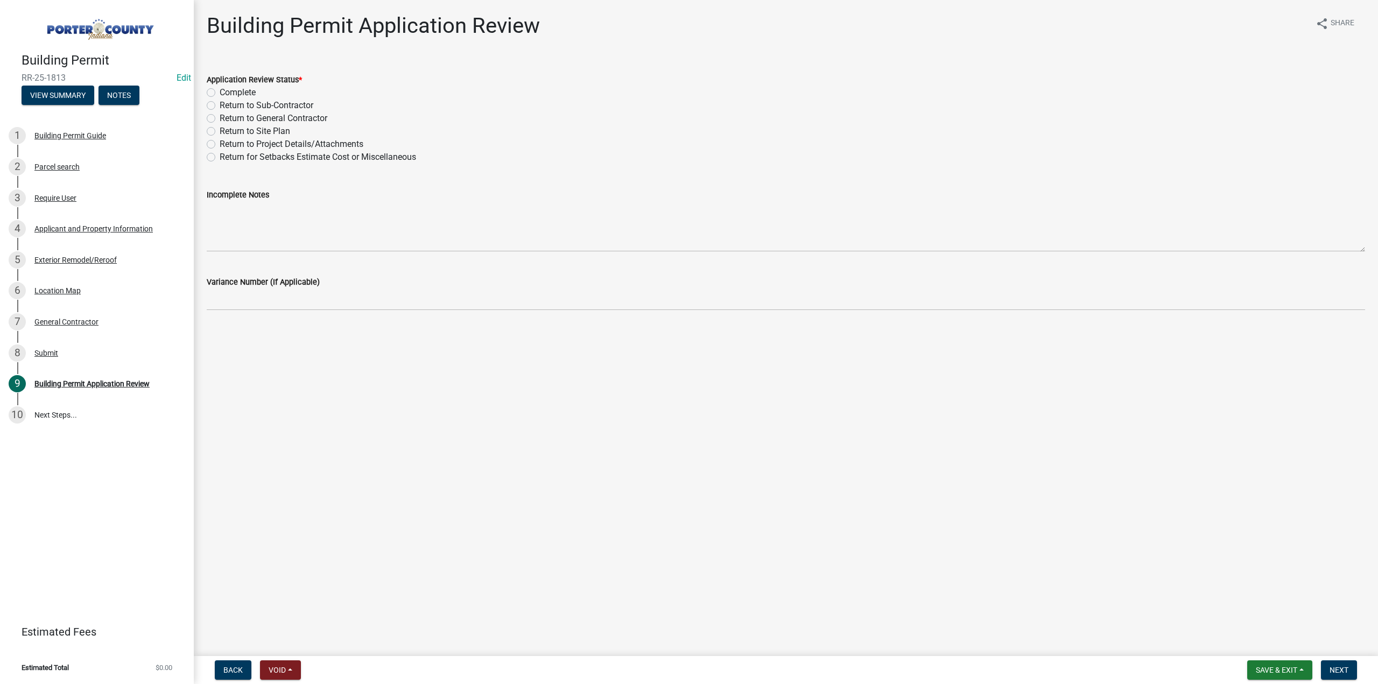
click at [220, 93] on label "Complete" at bounding box center [238, 92] width 36 height 13
click at [220, 93] on input "Complete" at bounding box center [223, 89] width 7 height 7
radio input "true"
click at [1326, 668] on button "Next" at bounding box center [1339, 670] width 36 height 19
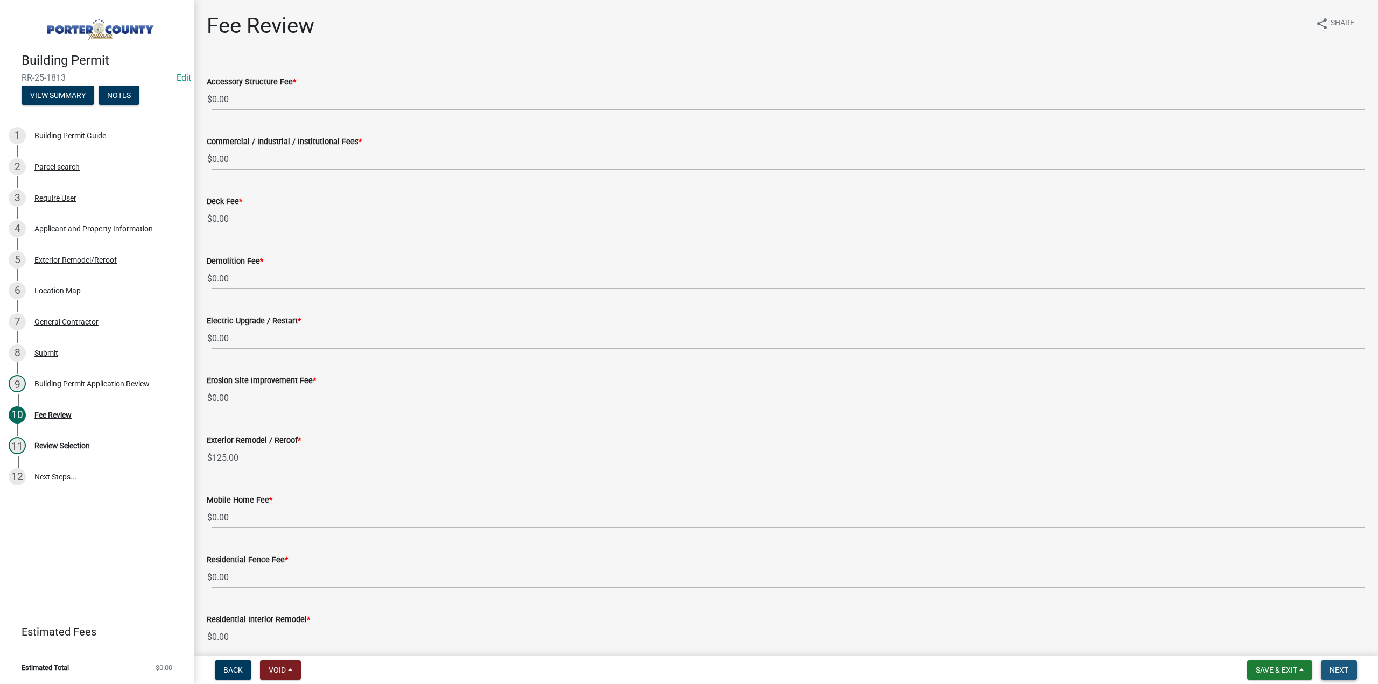
click at [1340, 670] on span "Next" at bounding box center [1339, 670] width 19 height 9
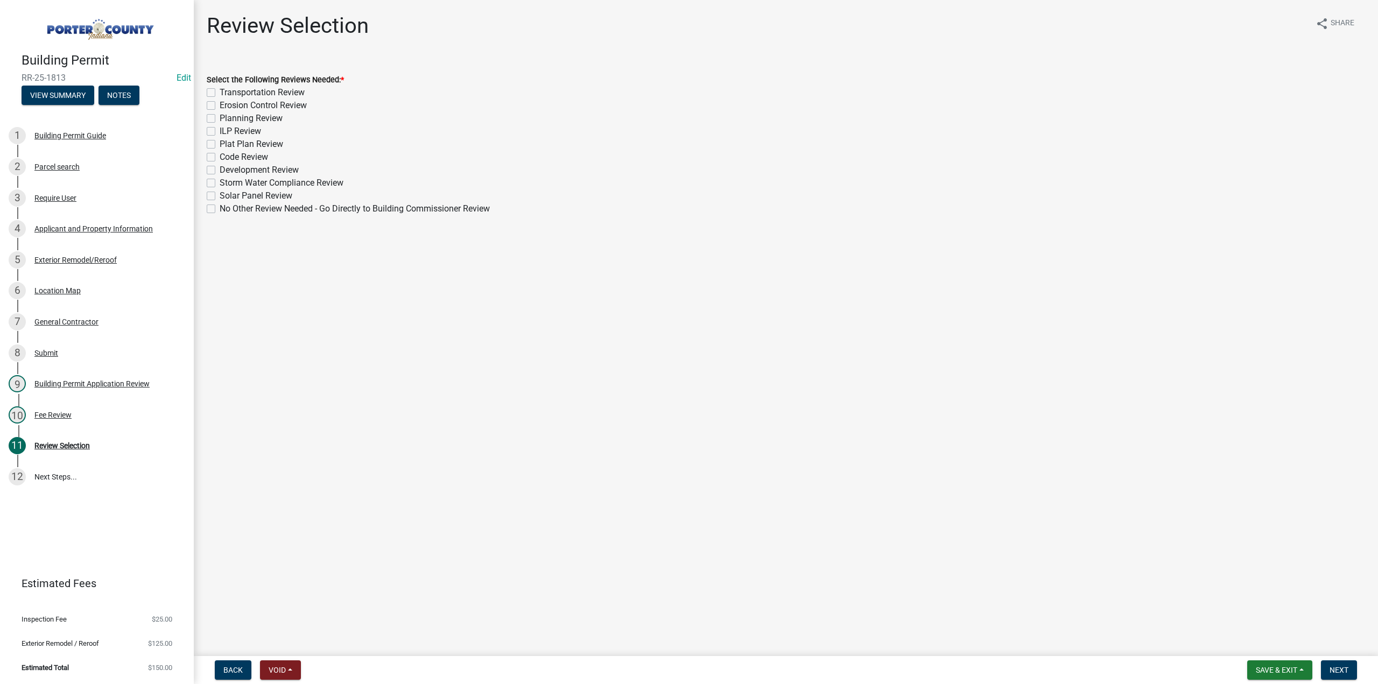
drag, startPoint x: 212, startPoint y: 207, endPoint x: 365, endPoint y: 355, distance: 212.8
click at [220, 208] on label "No Other Review Needed - Go Directly to Building Commissioner Review" at bounding box center [355, 208] width 270 height 13
click at [220, 208] on input "No Other Review Needed - Go Directly to Building Commissioner Review" at bounding box center [223, 205] width 7 height 7
checkbox input "true"
checkbox input "false"
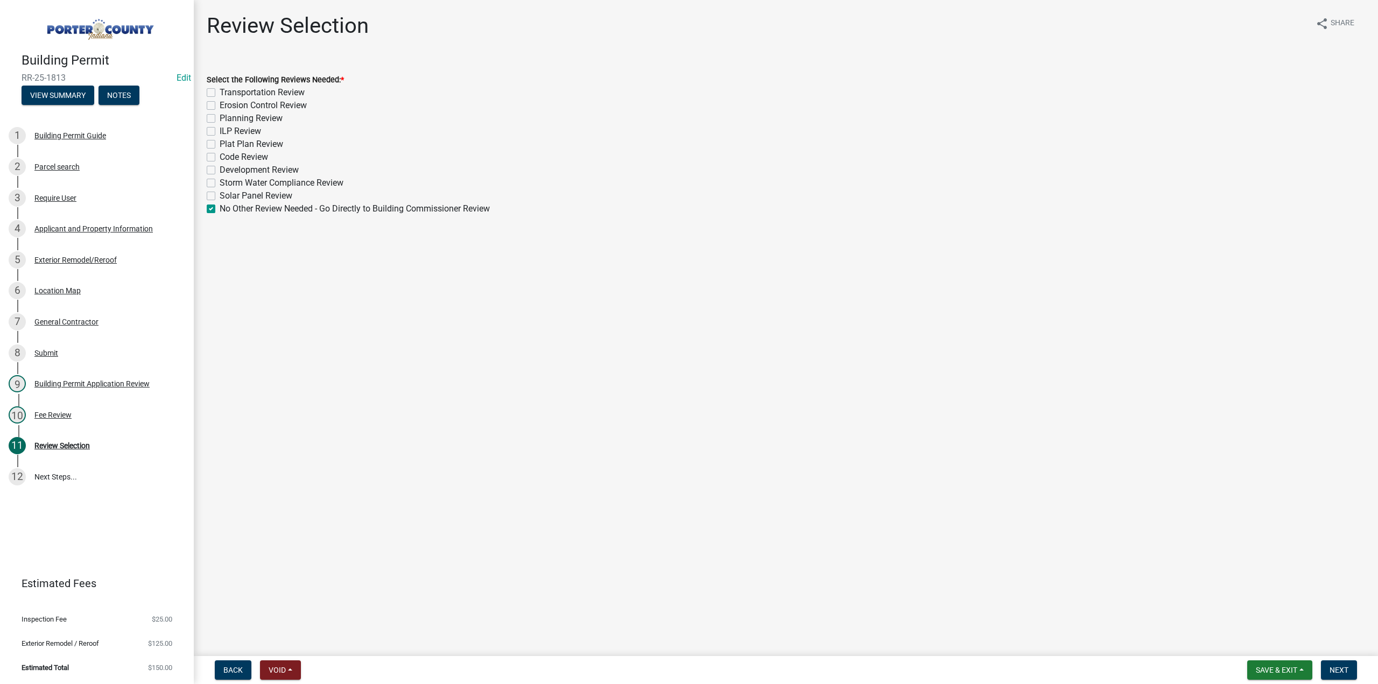
checkbox input "false"
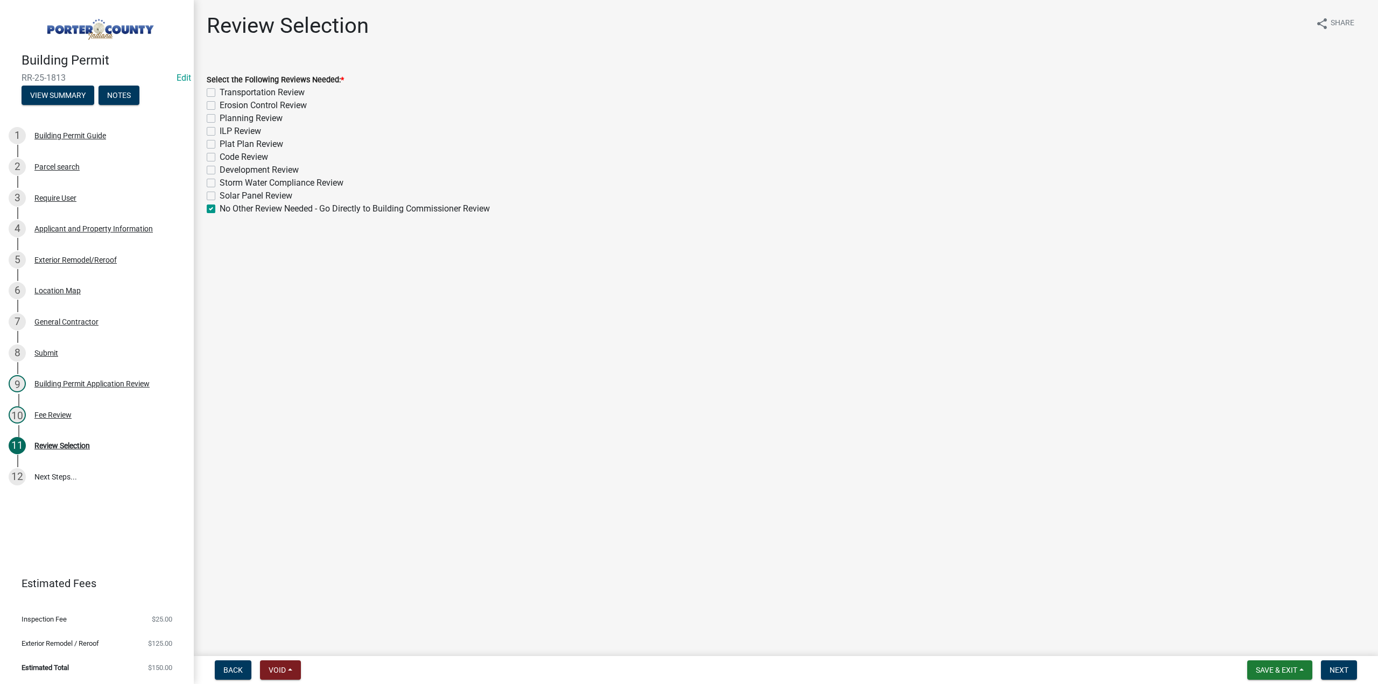
checkbox input "false"
checkbox input "true"
click at [1330, 672] on span "Next" at bounding box center [1339, 670] width 19 height 9
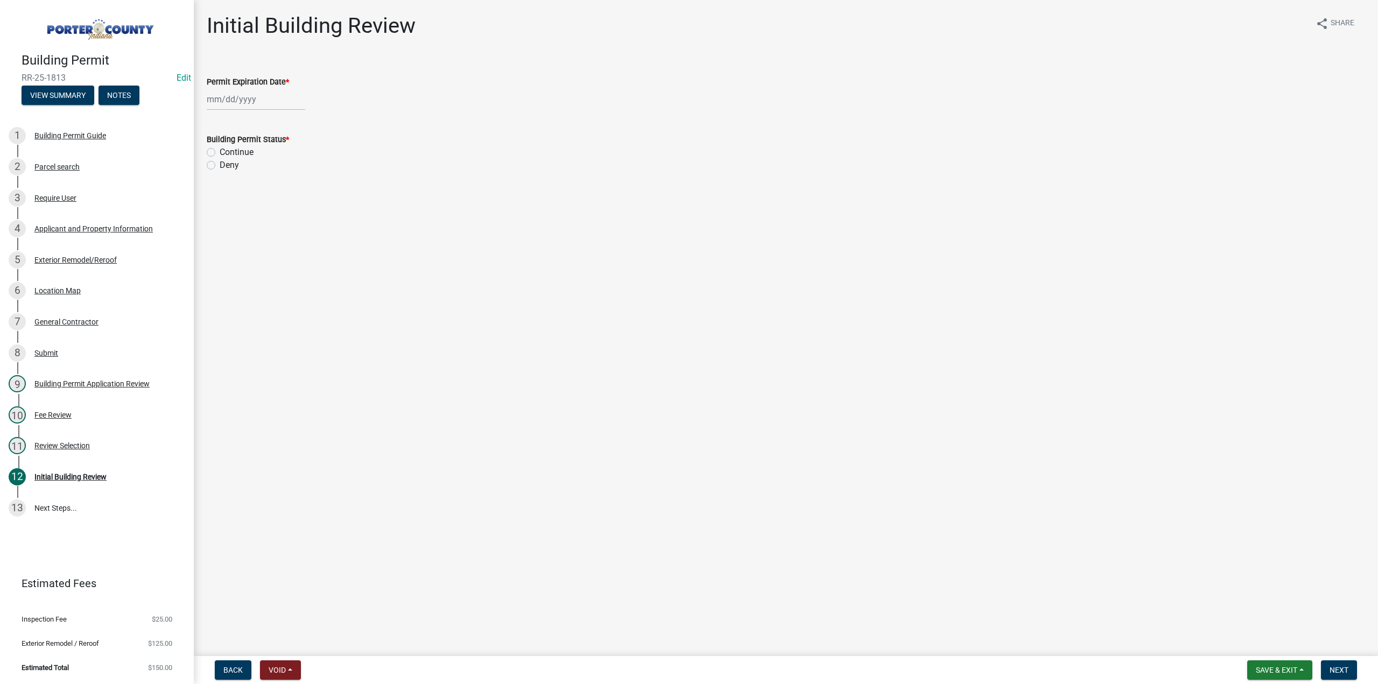
select select "9"
click at [260, 102] on div "Jan Feb Mar Apr May Jun Jul Aug Sep Oct Nov Dec 1525 1526 1527 1528 1529 1530 1…" at bounding box center [256, 99] width 99 height 22
drag, startPoint x: 284, startPoint y: 121, endPoint x: 285, endPoint y: 128, distance: 7.2
click at [284, 121] on select "1525 1526 1527 1528 1529 1530 1531 1532 1533 1534 1535 1536 1537 1538 1539 1540…" at bounding box center [291, 123] width 39 height 16
select select "2026"
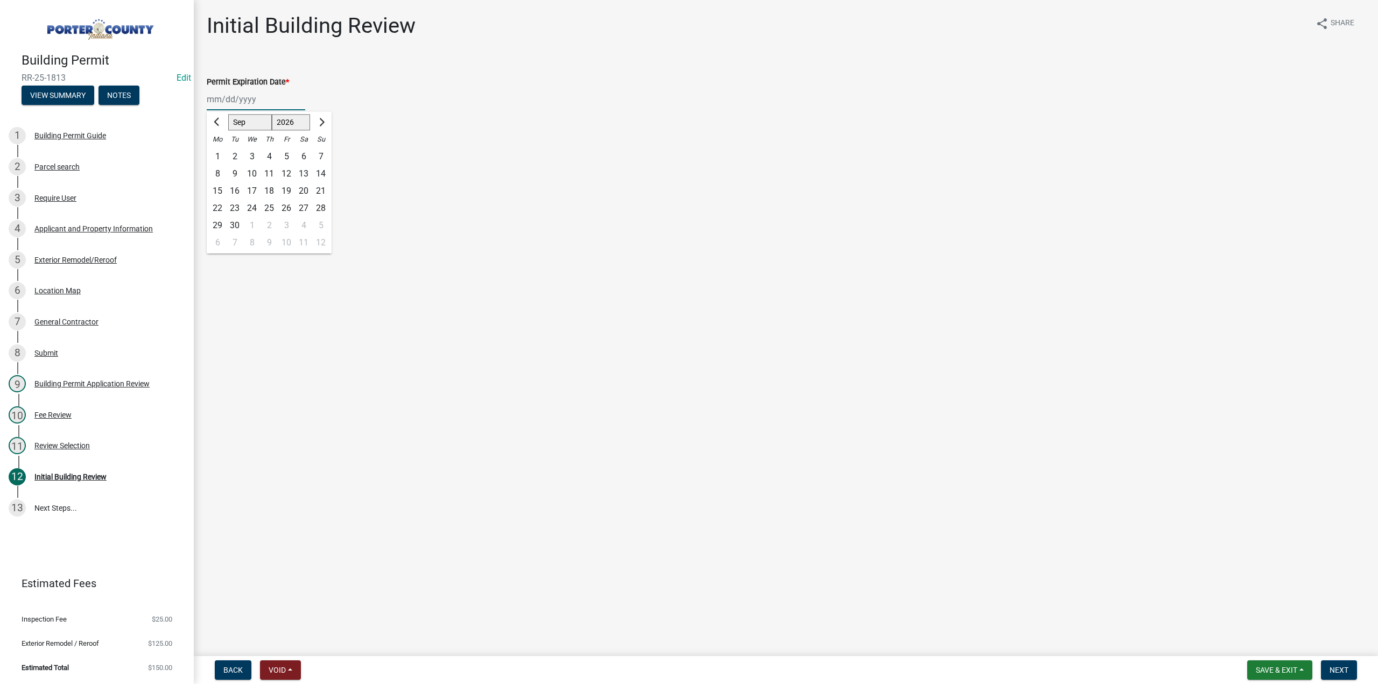
click at [272, 115] on select "1525 1526 1527 1528 1529 1530 1531 1532 1533 1534 1535 1536 1537 1538 1539 1540…" at bounding box center [291, 123] width 39 height 16
click at [270, 188] on div "17" at bounding box center [269, 191] width 17 height 17
type input "09/17/2026"
click at [220, 153] on label "Continue" at bounding box center [237, 152] width 34 height 13
click at [220, 153] on input "Continue" at bounding box center [223, 149] width 7 height 7
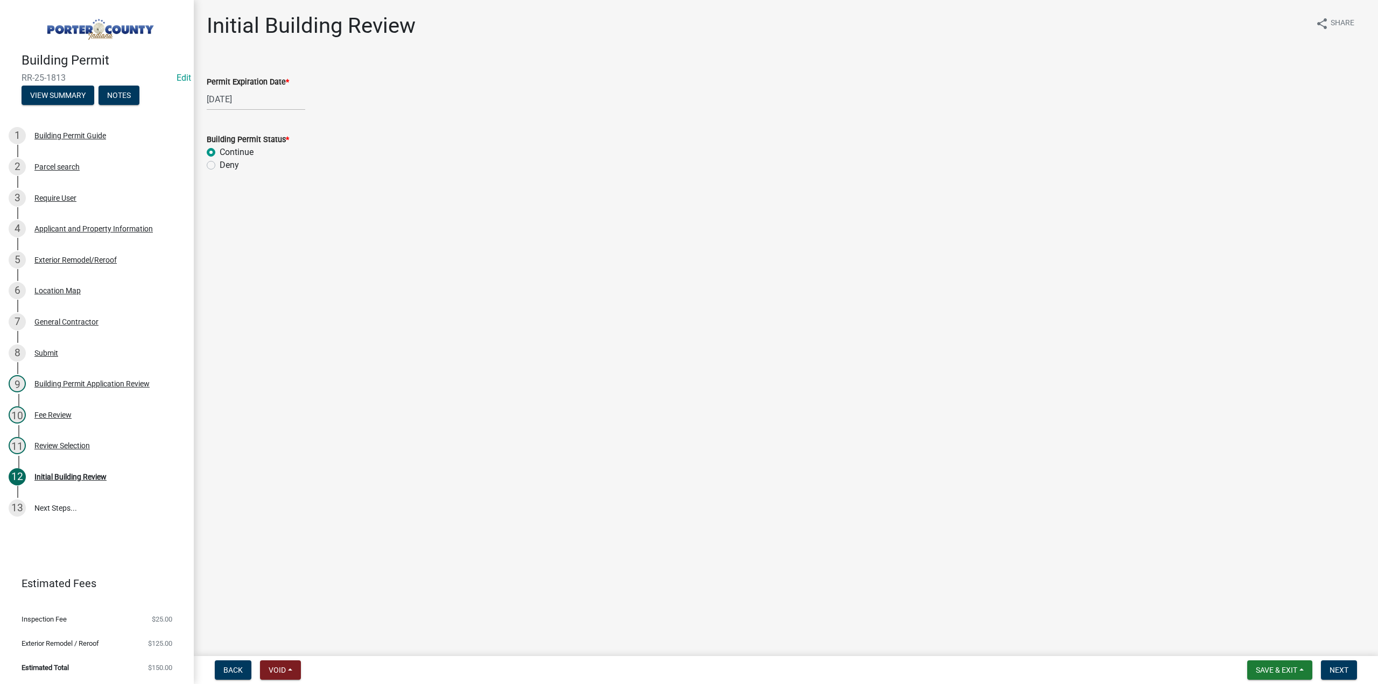
radio input "true"
drag, startPoint x: 1343, startPoint y: 667, endPoint x: 1335, endPoint y: 663, distance: 9.2
click at [1343, 667] on span "Next" at bounding box center [1339, 670] width 19 height 9
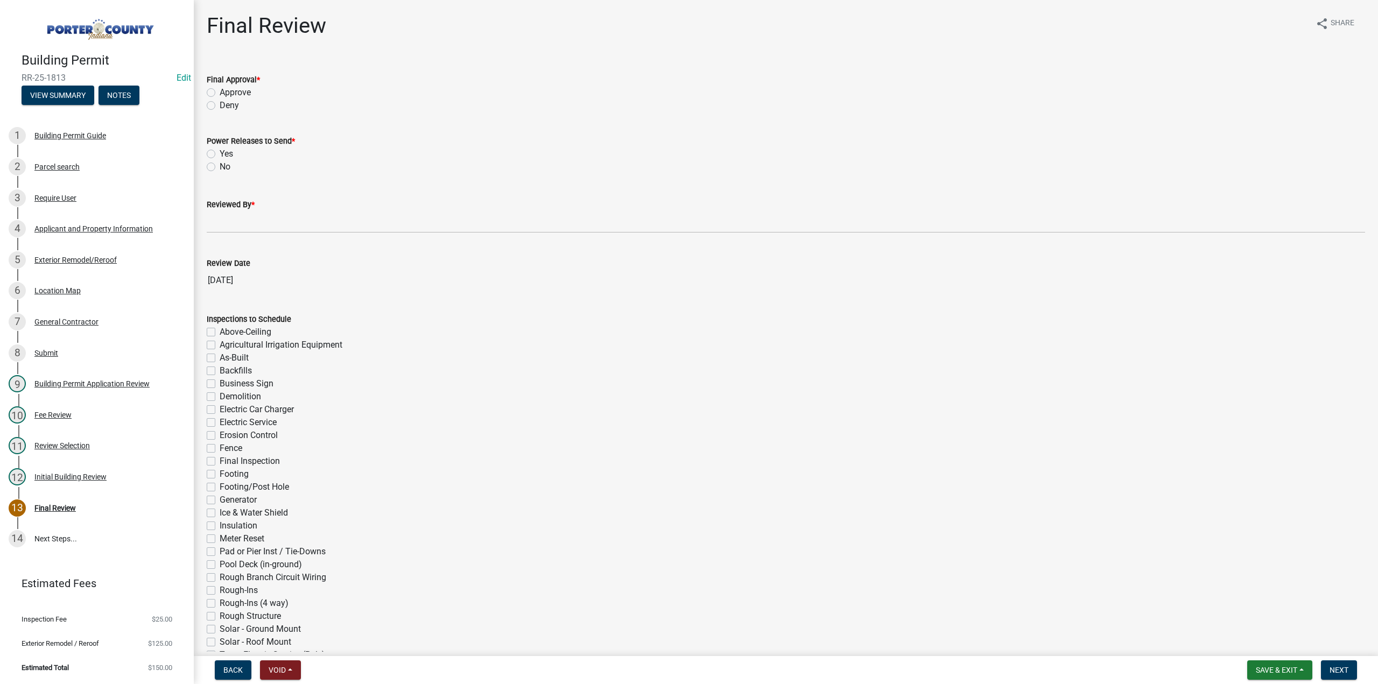
click at [220, 91] on label "Approve" at bounding box center [235, 92] width 31 height 13
click at [220, 91] on input "Approve" at bounding box center [223, 89] width 7 height 7
radio input "true"
click at [220, 169] on label "No" at bounding box center [225, 166] width 11 height 13
click at [220, 167] on input "No" at bounding box center [223, 163] width 7 height 7
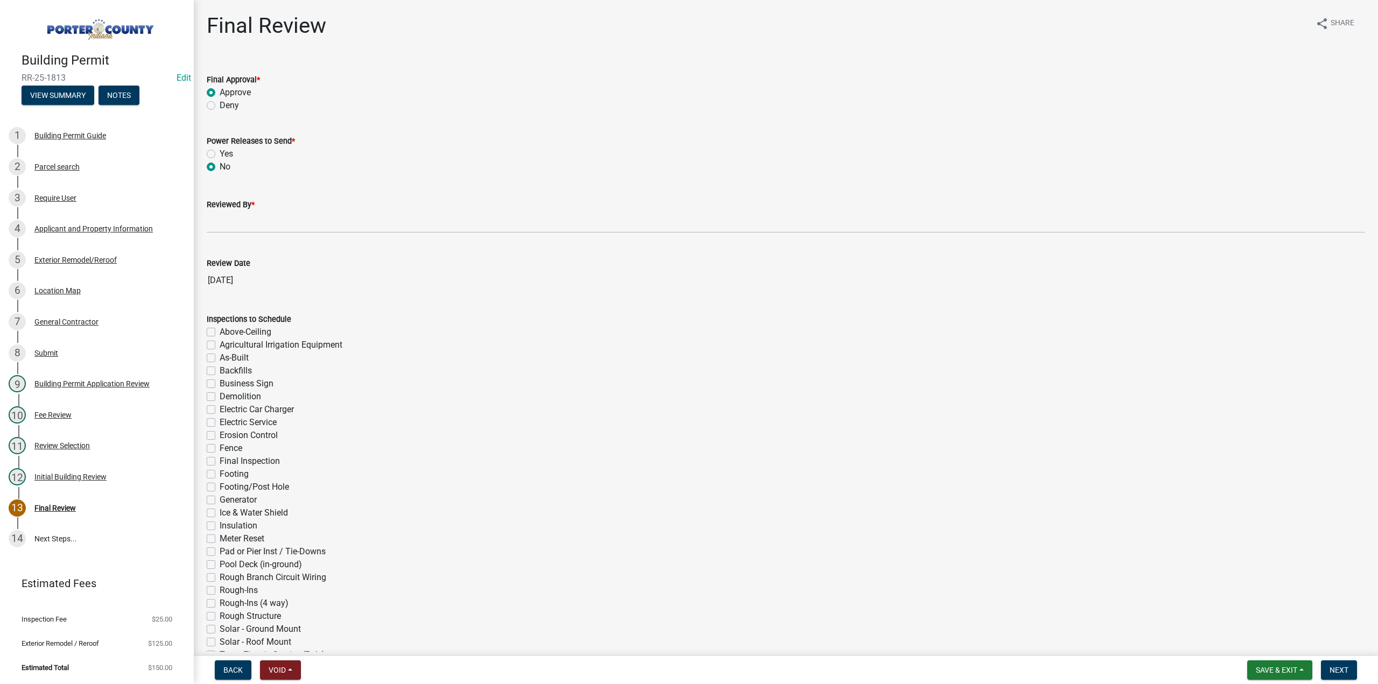
radio input "true"
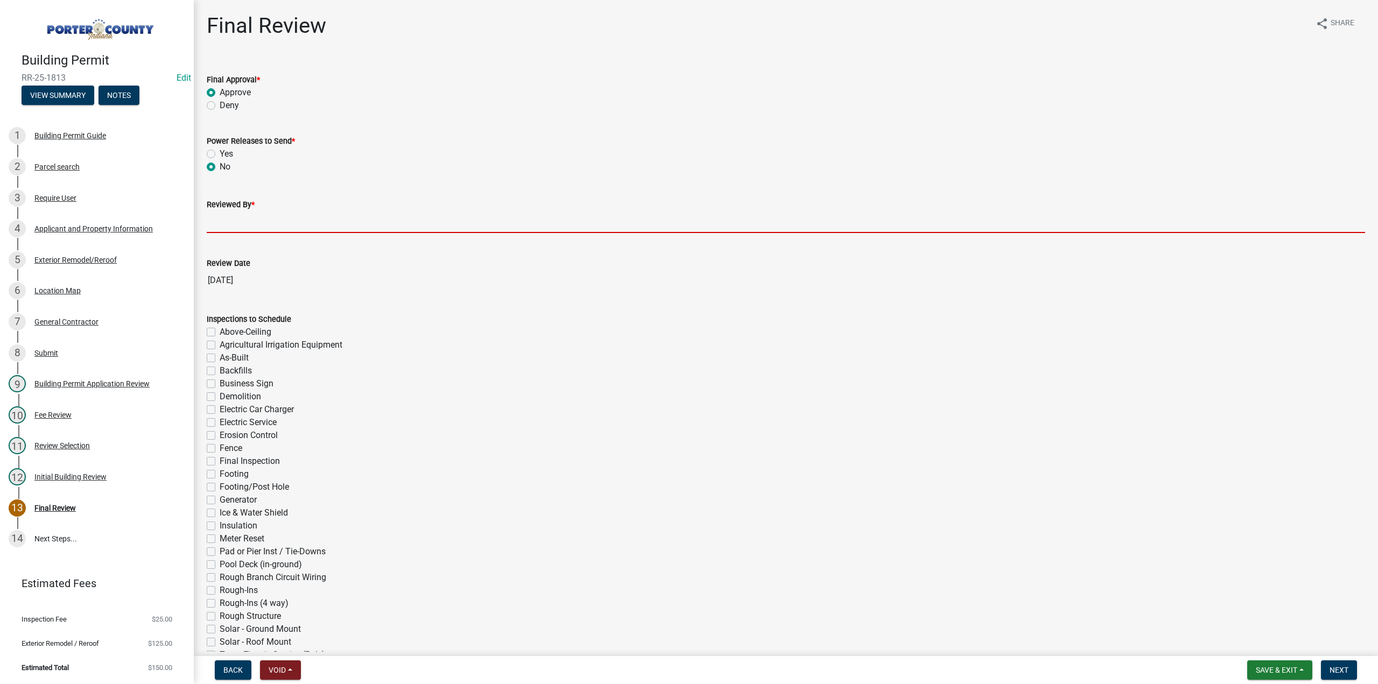
click at [230, 222] on input "Reviewed By *" at bounding box center [786, 222] width 1159 height 22
type input "TT"
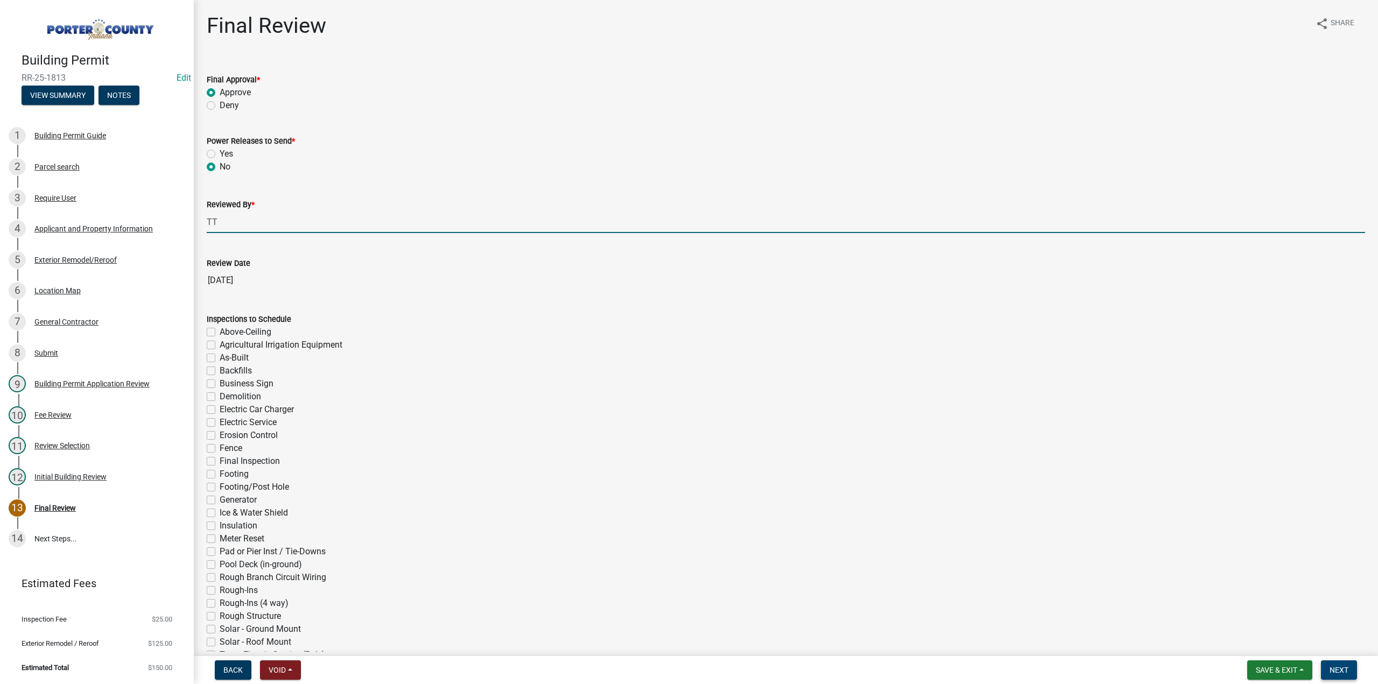
click at [1338, 674] on span "Next" at bounding box center [1339, 670] width 19 height 9
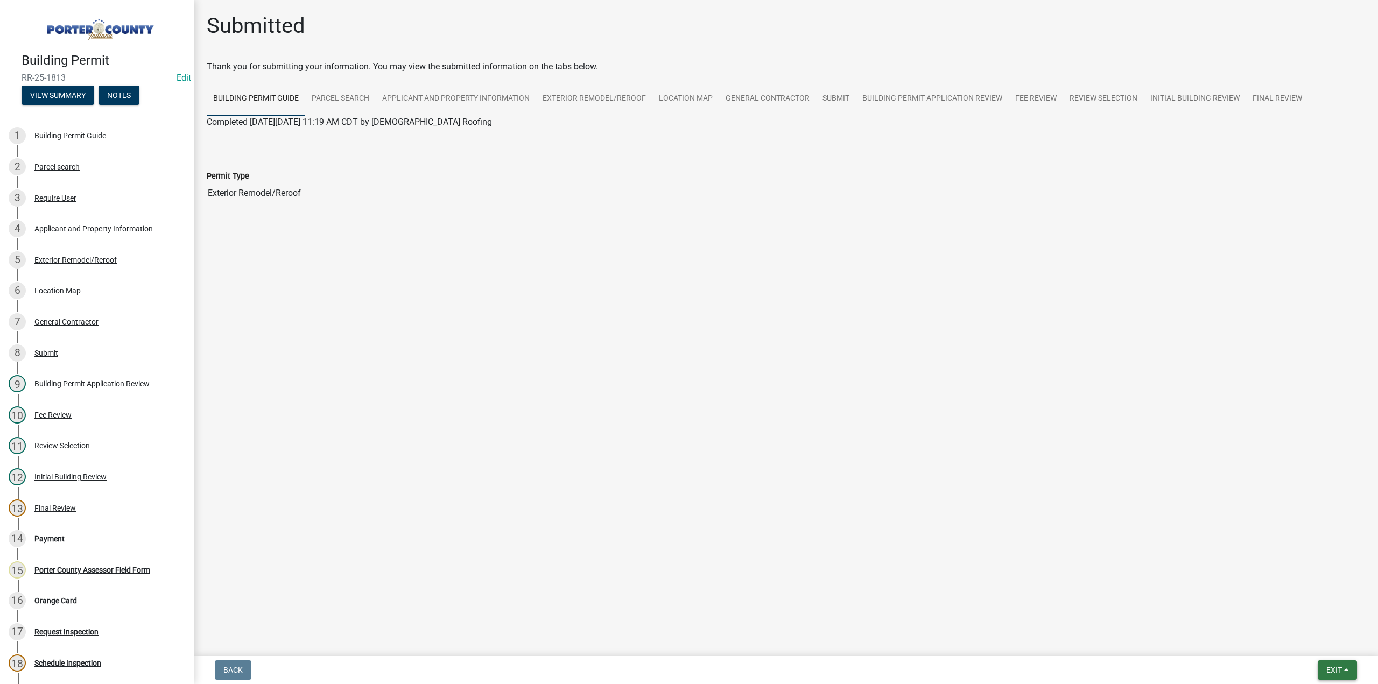
drag, startPoint x: 1326, startPoint y: 669, endPoint x: 1320, endPoint y: 657, distance: 13.0
click at [1327, 669] on span "Exit" at bounding box center [1335, 670] width 16 height 9
click at [1314, 644] on button "Save & Exit" at bounding box center [1315, 642] width 86 height 26
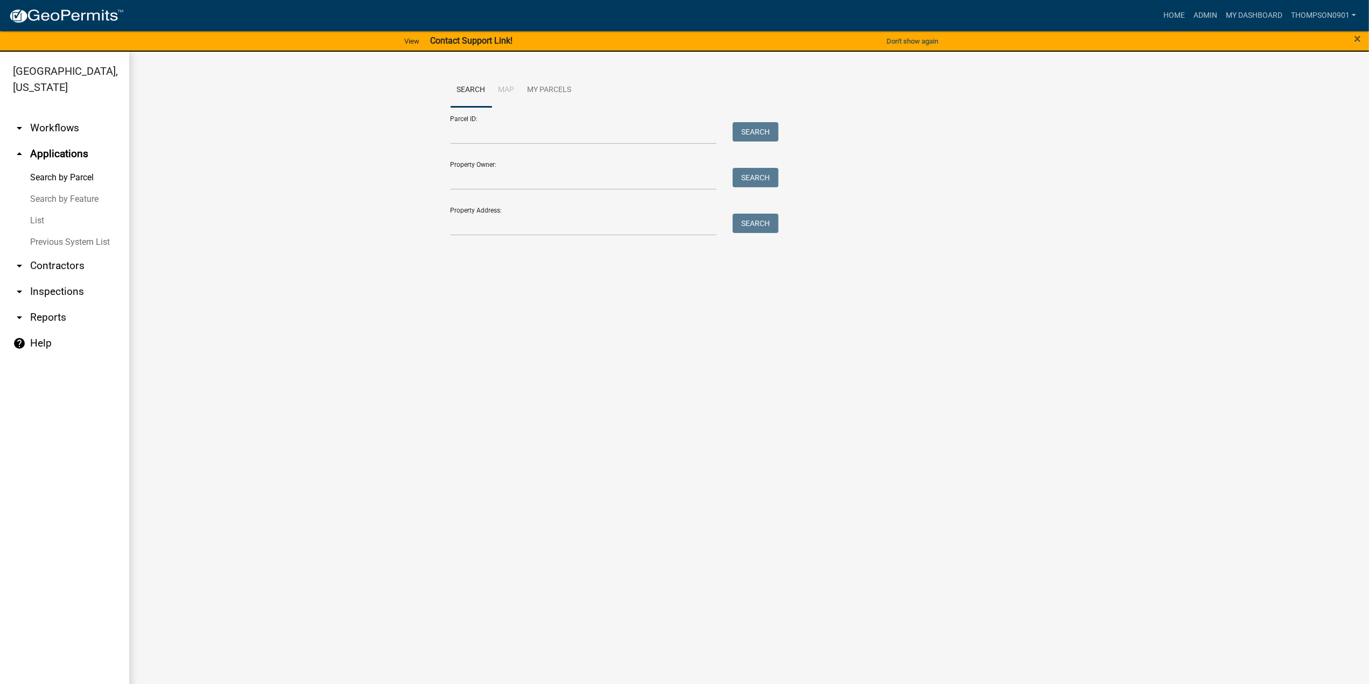
click at [43, 210] on link "List" at bounding box center [64, 221] width 129 height 22
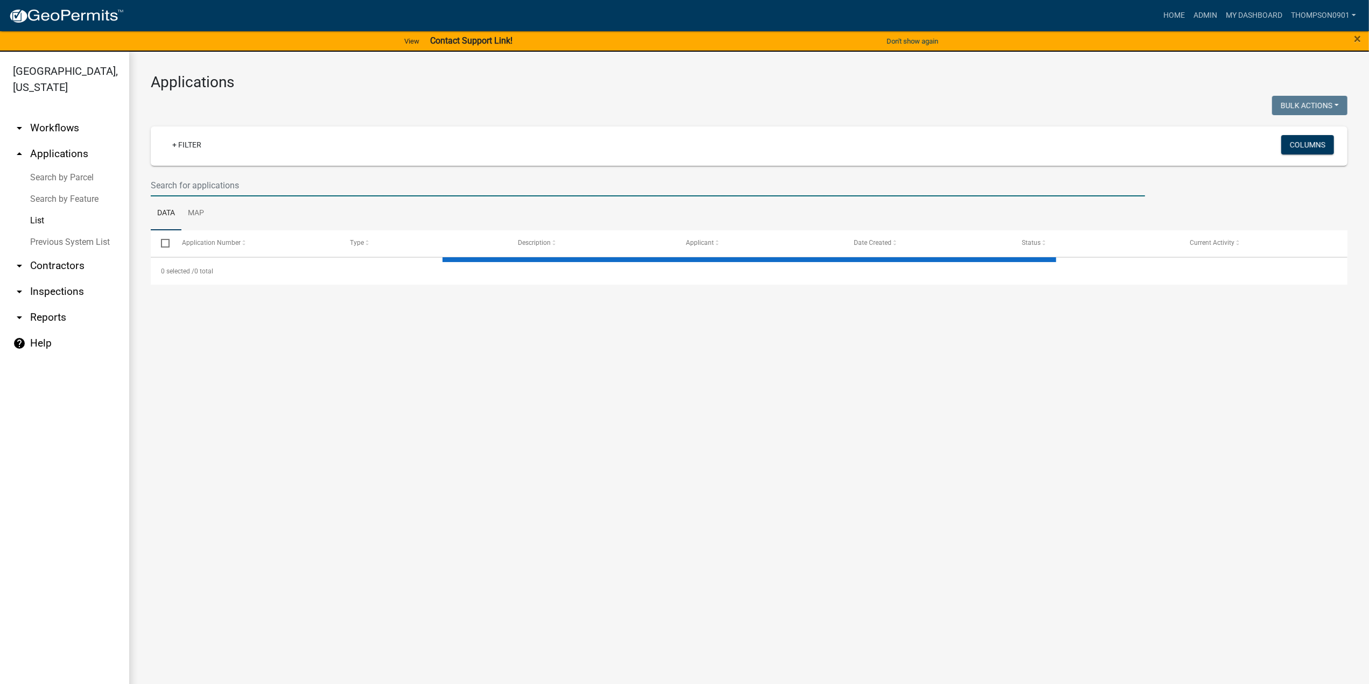
click at [193, 190] on input "text" at bounding box center [648, 185] width 994 height 22
select select "3: 100"
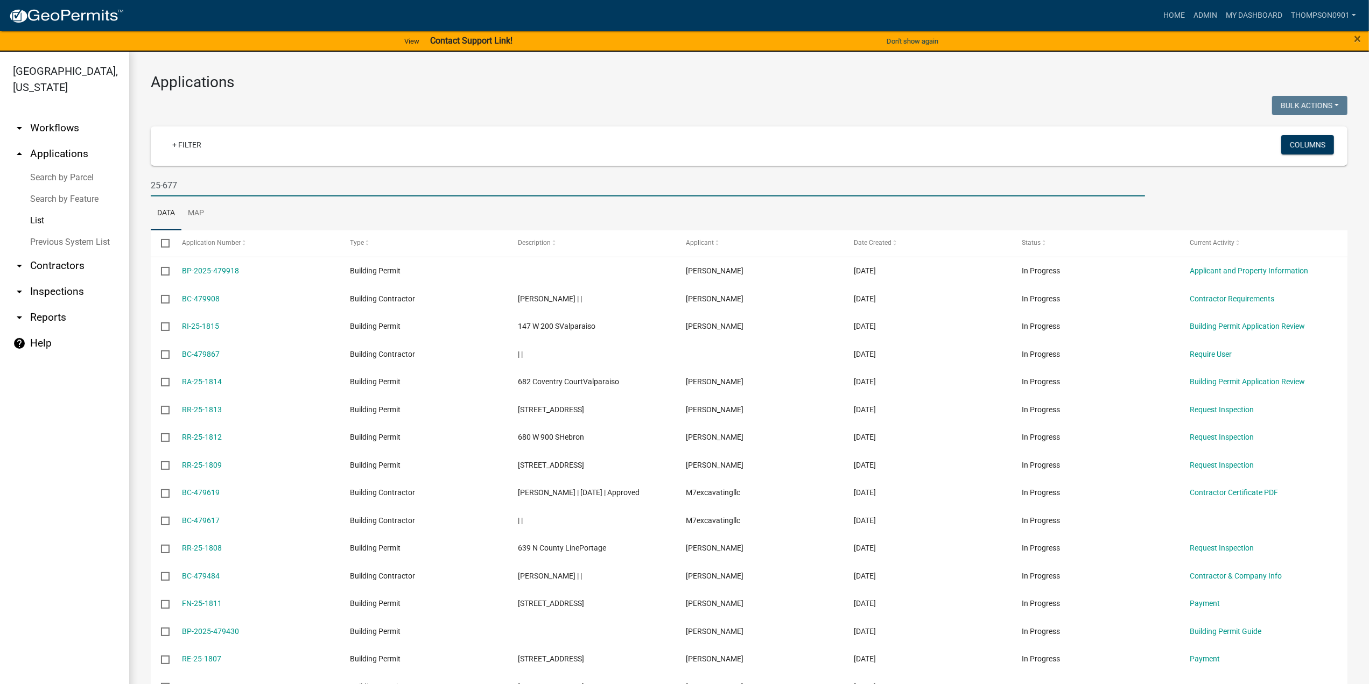
type input "25-677"
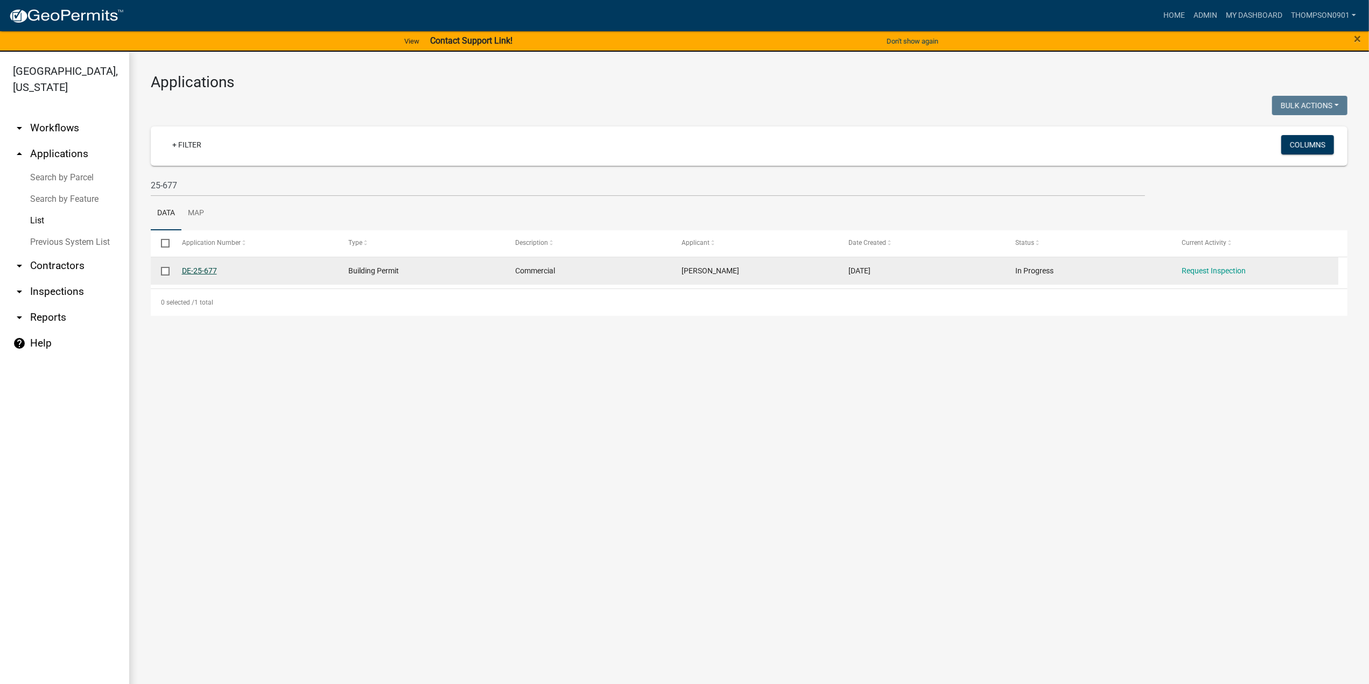
click at [205, 270] on link "DE-25-677" at bounding box center [199, 271] width 35 height 9
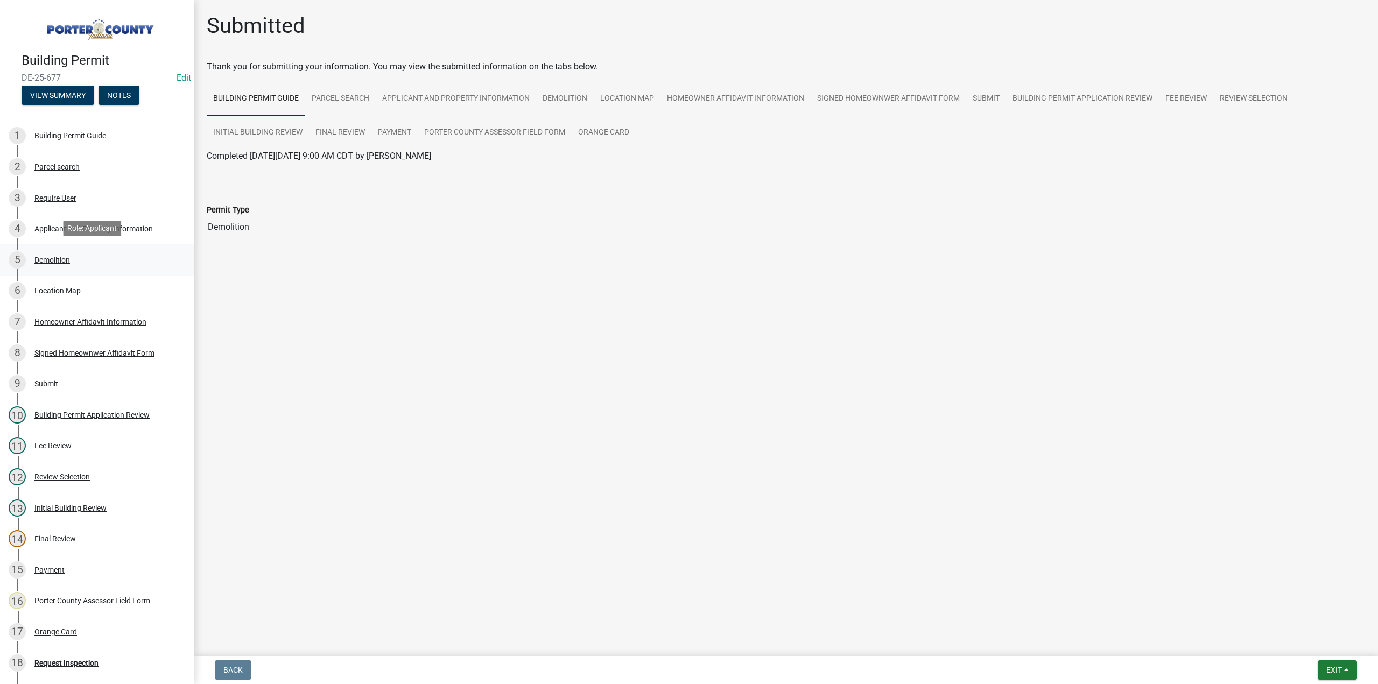
click at [65, 260] on div "Demolition" at bounding box center [52, 260] width 36 height 8
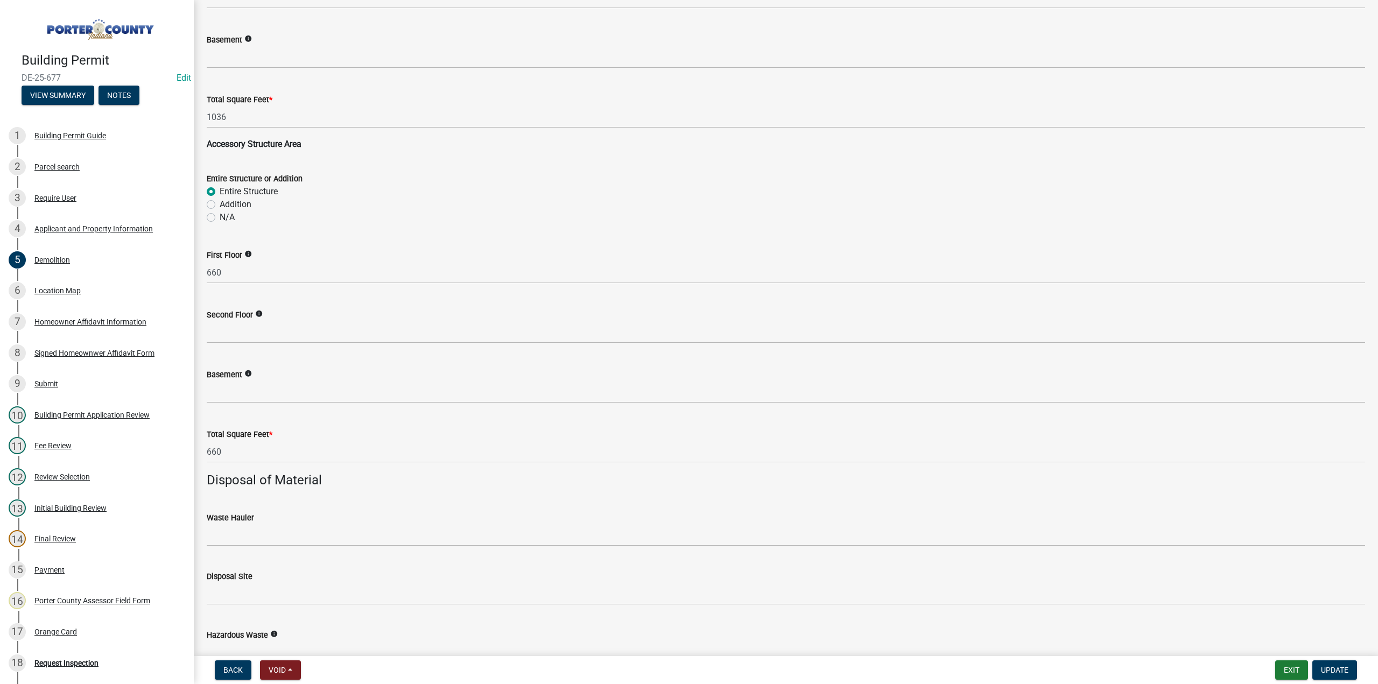
scroll to position [808, 0]
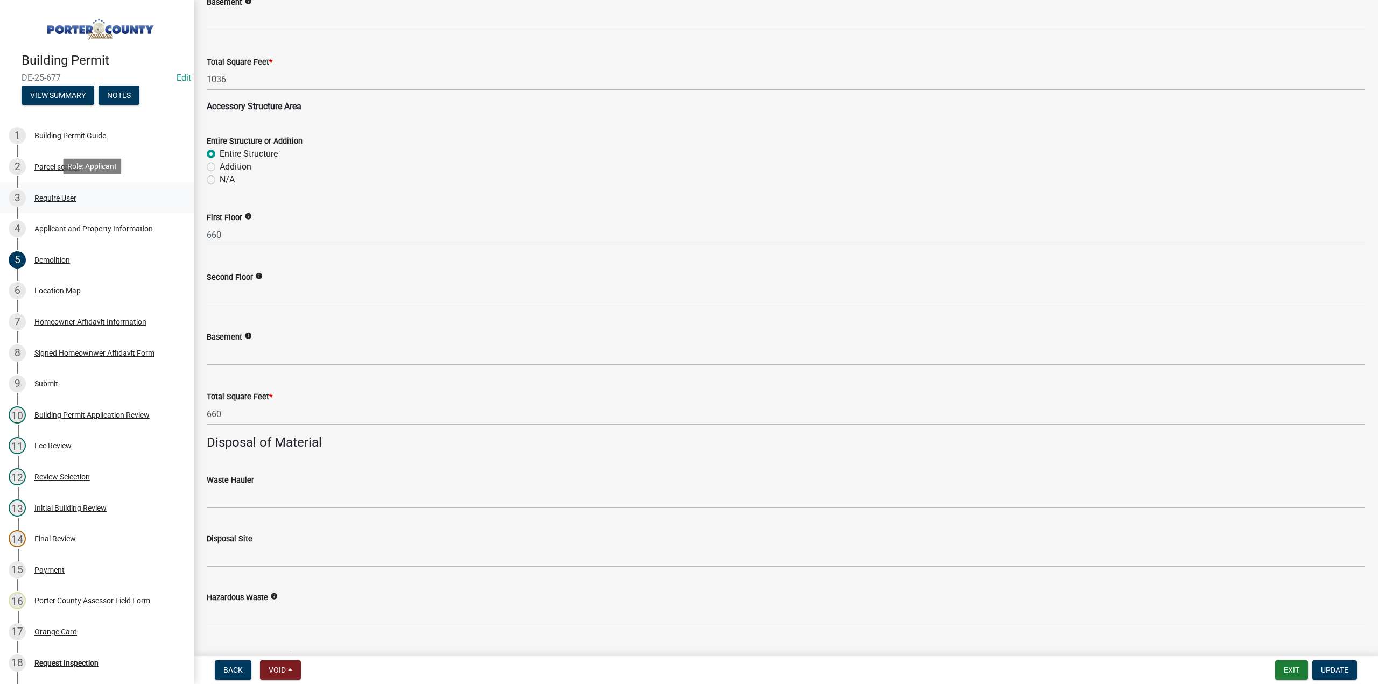
click at [55, 194] on div "Require User" at bounding box center [55, 198] width 42 height 8
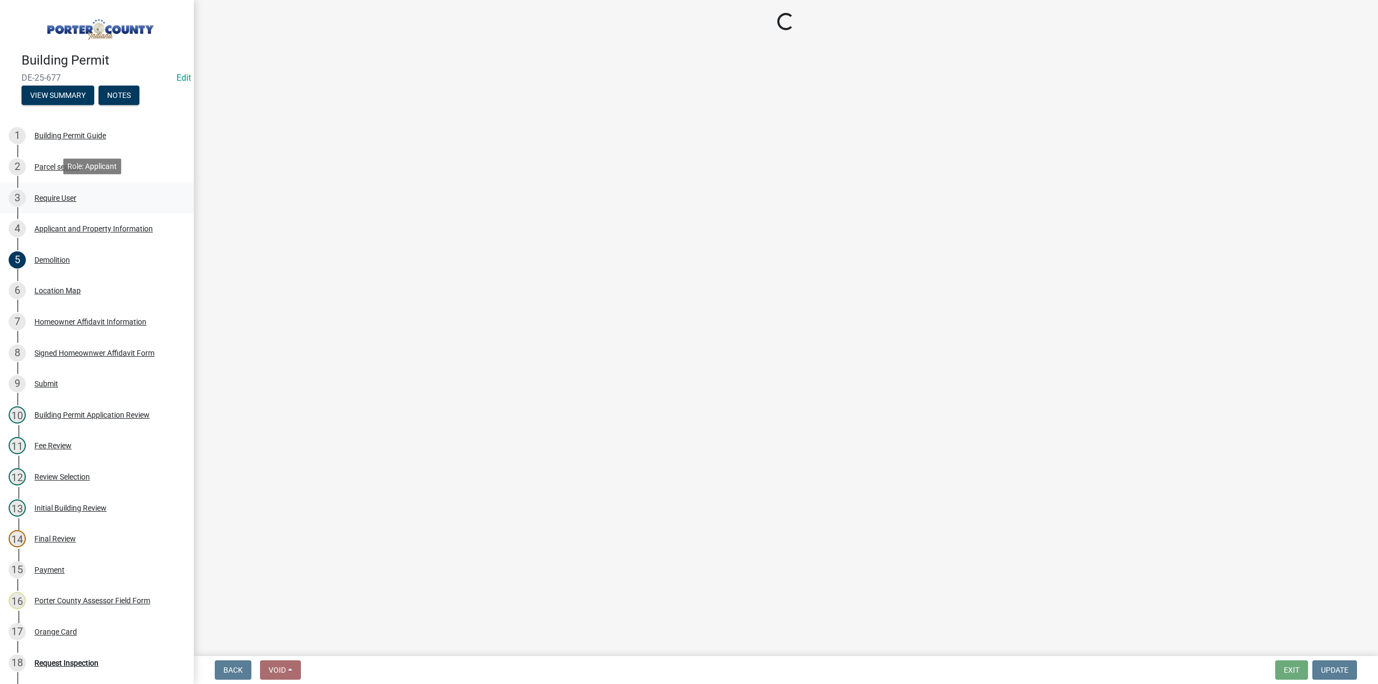
scroll to position [0, 0]
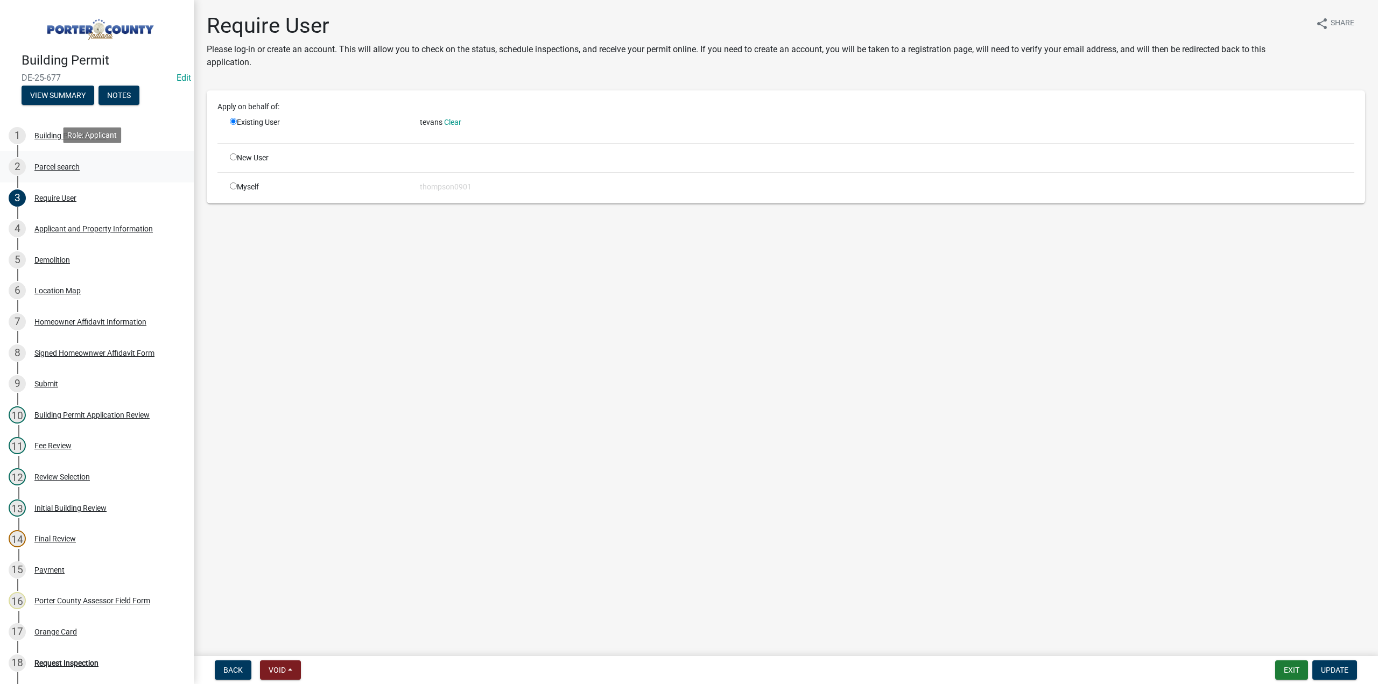
click at [61, 168] on div "Parcel search" at bounding box center [56, 167] width 45 height 8
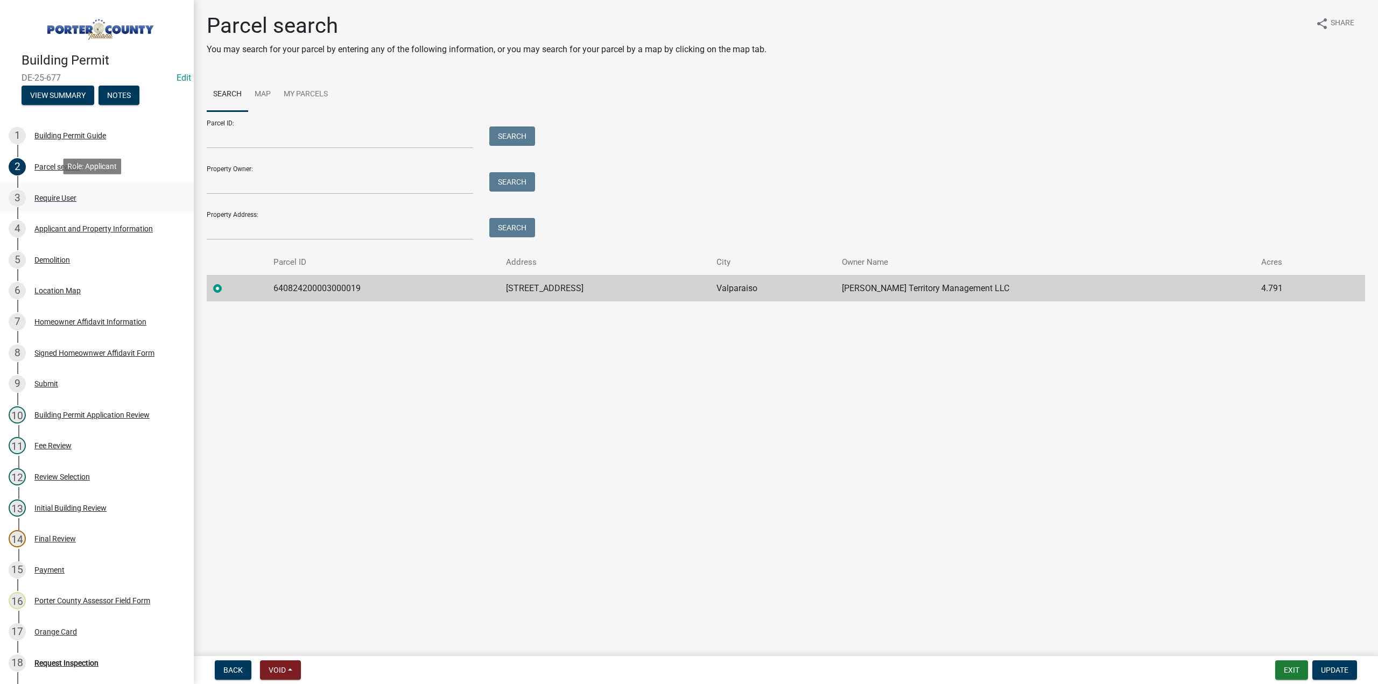
click at [54, 194] on div "Require User" at bounding box center [55, 198] width 42 height 8
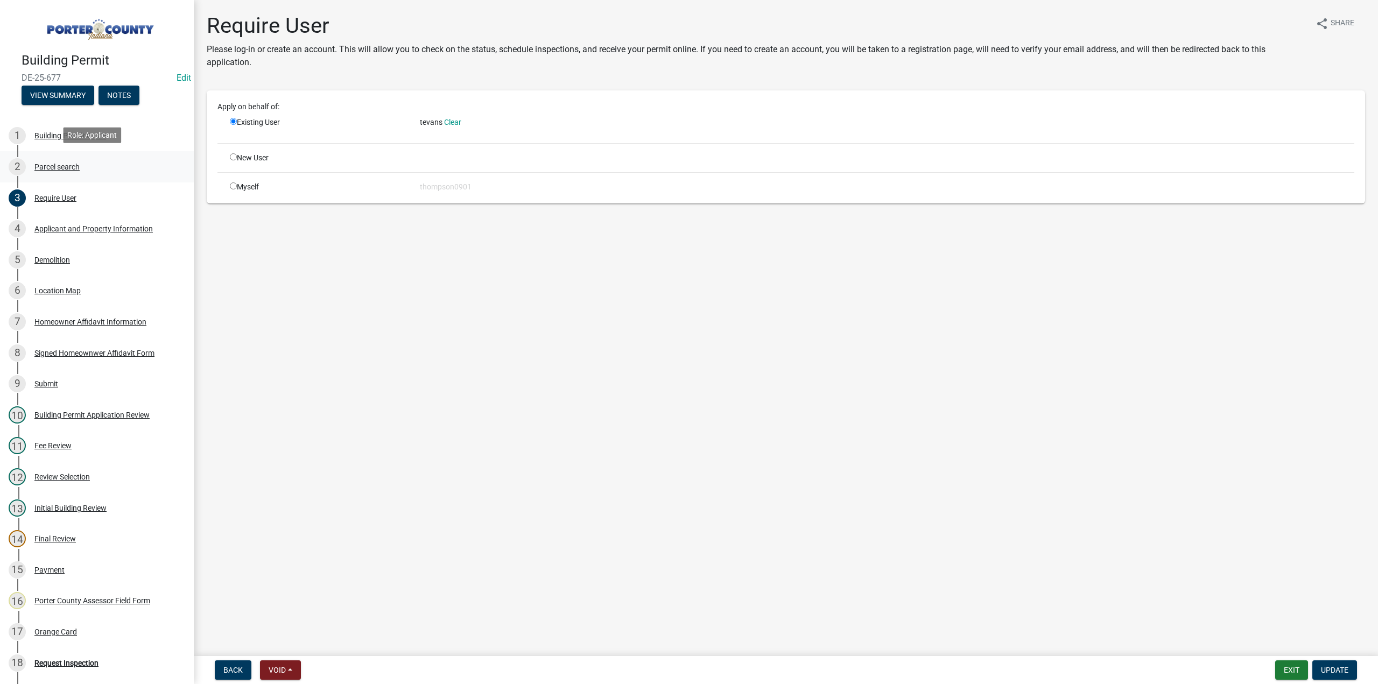
click at [62, 168] on div "Parcel search" at bounding box center [56, 167] width 45 height 8
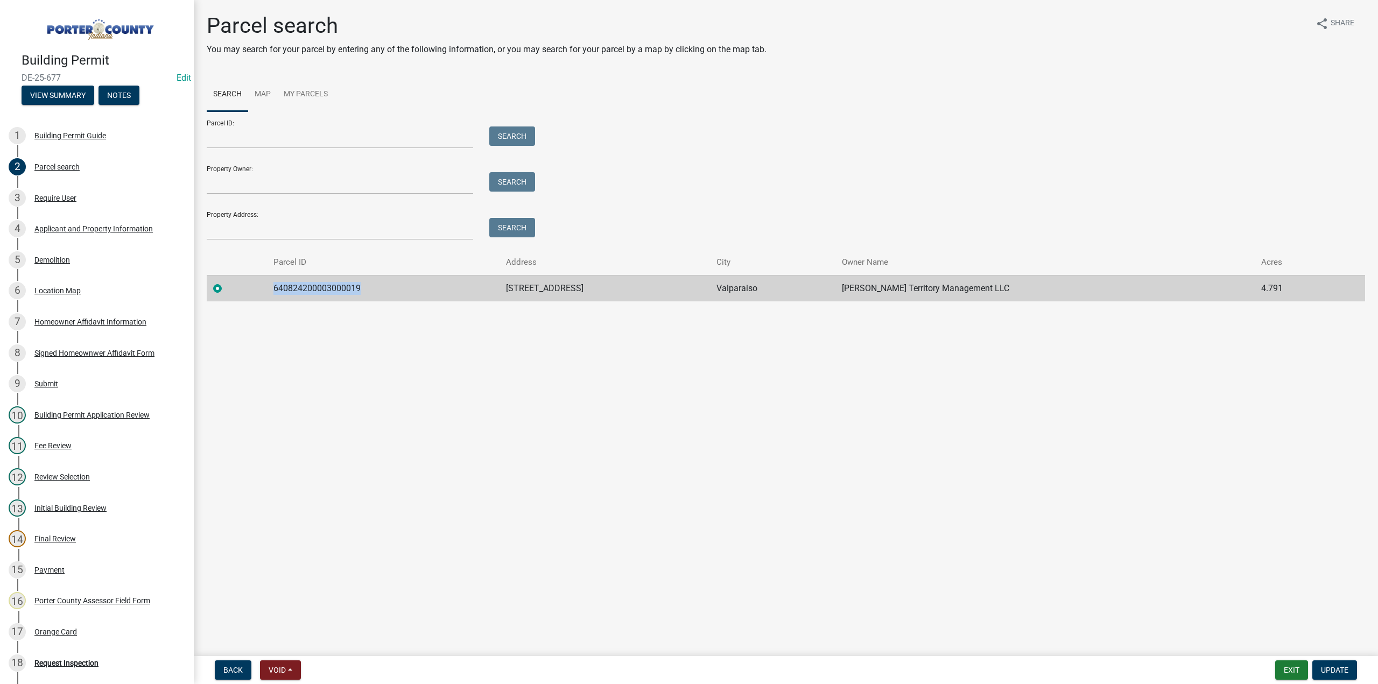
drag, startPoint x: 384, startPoint y: 290, endPoint x: 270, endPoint y: 295, distance: 114.2
click at [270, 295] on tr "640824200003000019 519 W Us Hwy 30 Valparaiso Beulah Territory Management LLC 4…" at bounding box center [786, 288] width 1159 height 26
copy td "640824200003000019"
click at [55, 572] on div "Payment" at bounding box center [49, 570] width 30 height 8
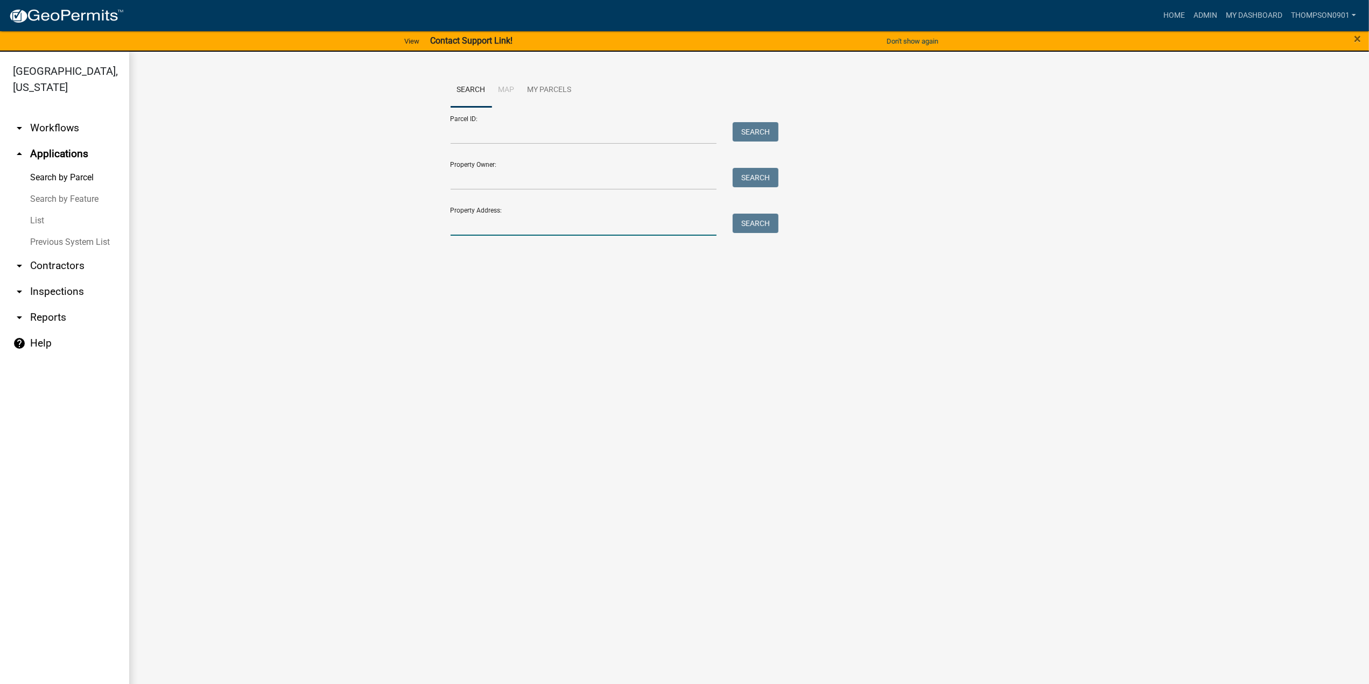
drag, startPoint x: 489, startPoint y: 225, endPoint x: 501, endPoint y: 214, distance: 16.1
click at [490, 224] on input "Property Address:" at bounding box center [584, 225] width 267 height 22
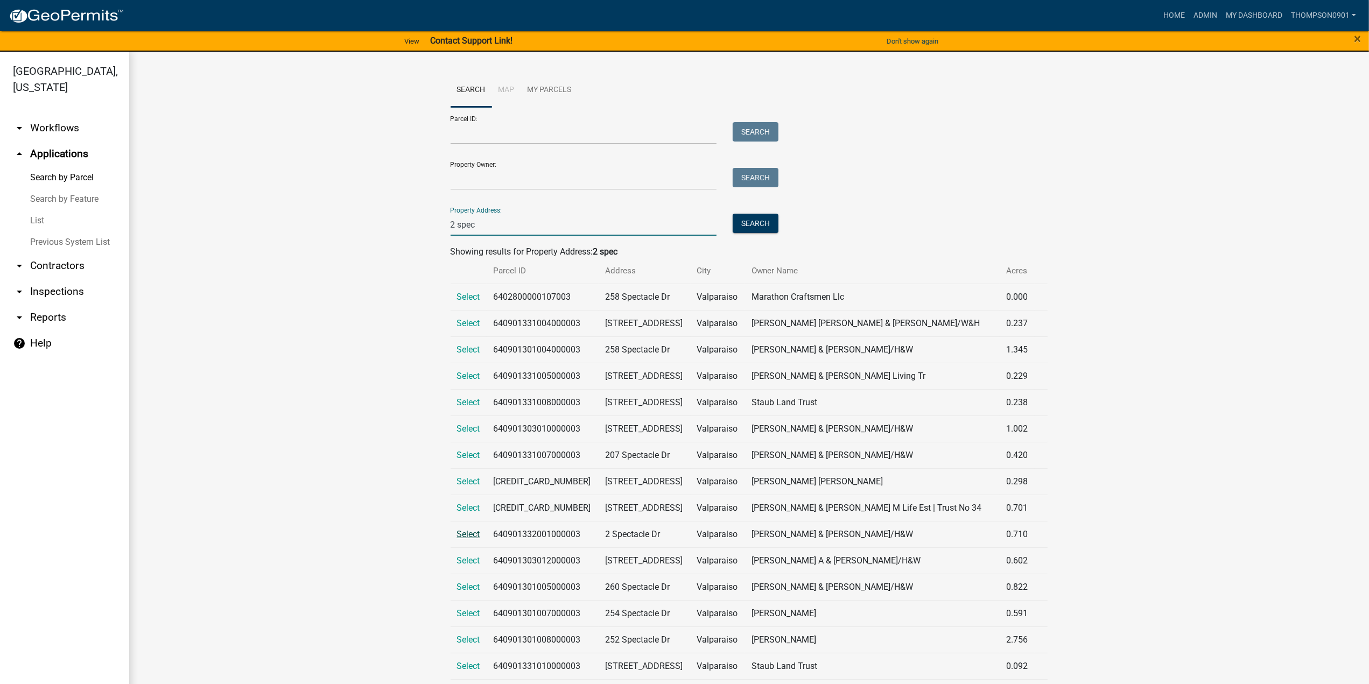
type input "2 spec"
click at [461, 532] on span "Select" at bounding box center [468, 534] width 23 height 10
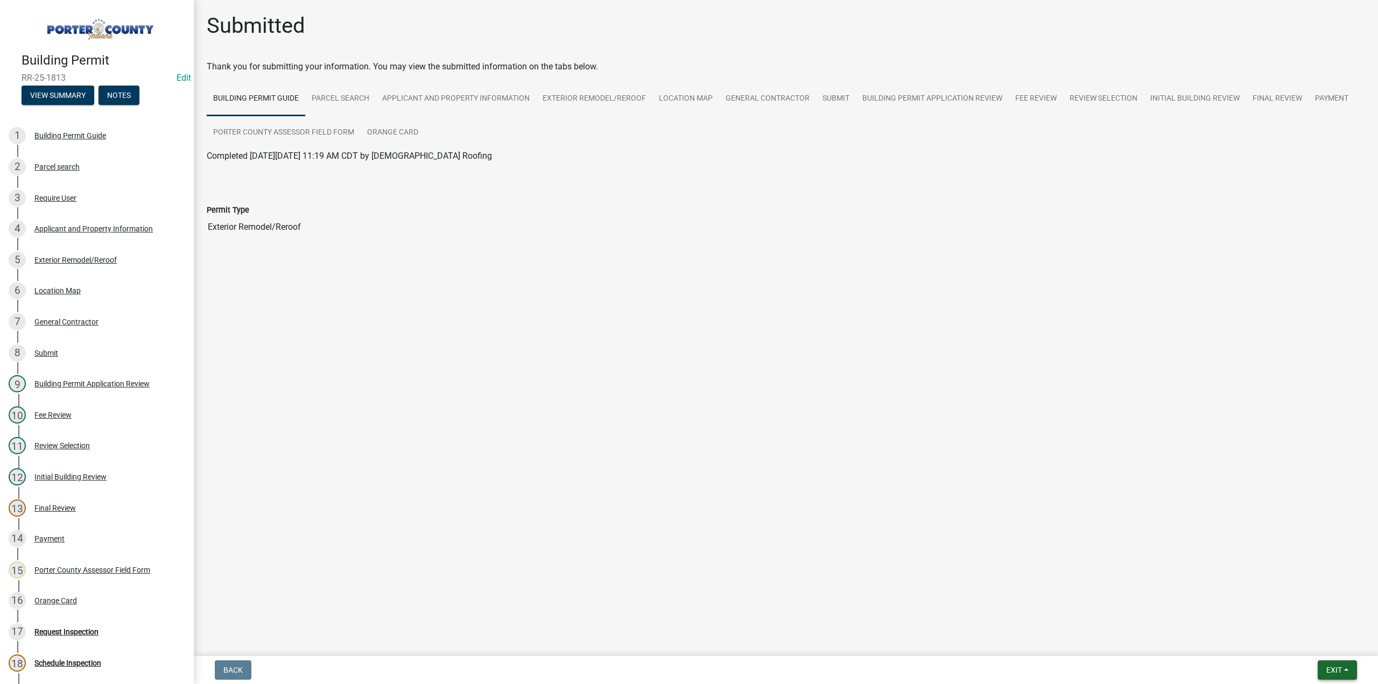
click at [1338, 674] on span "Exit" at bounding box center [1335, 670] width 16 height 9
click at [1320, 640] on button "Save & Exit" at bounding box center [1315, 642] width 86 height 26
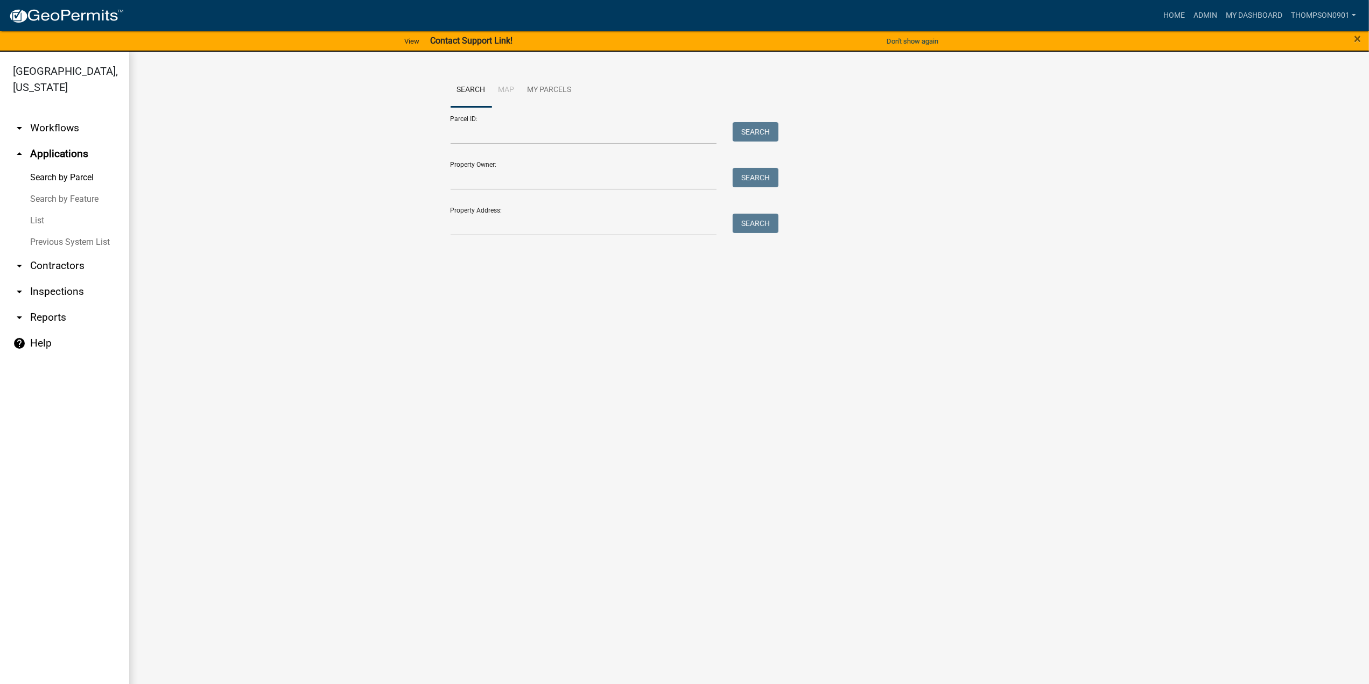
click at [41, 210] on link "List" at bounding box center [64, 221] width 129 height 22
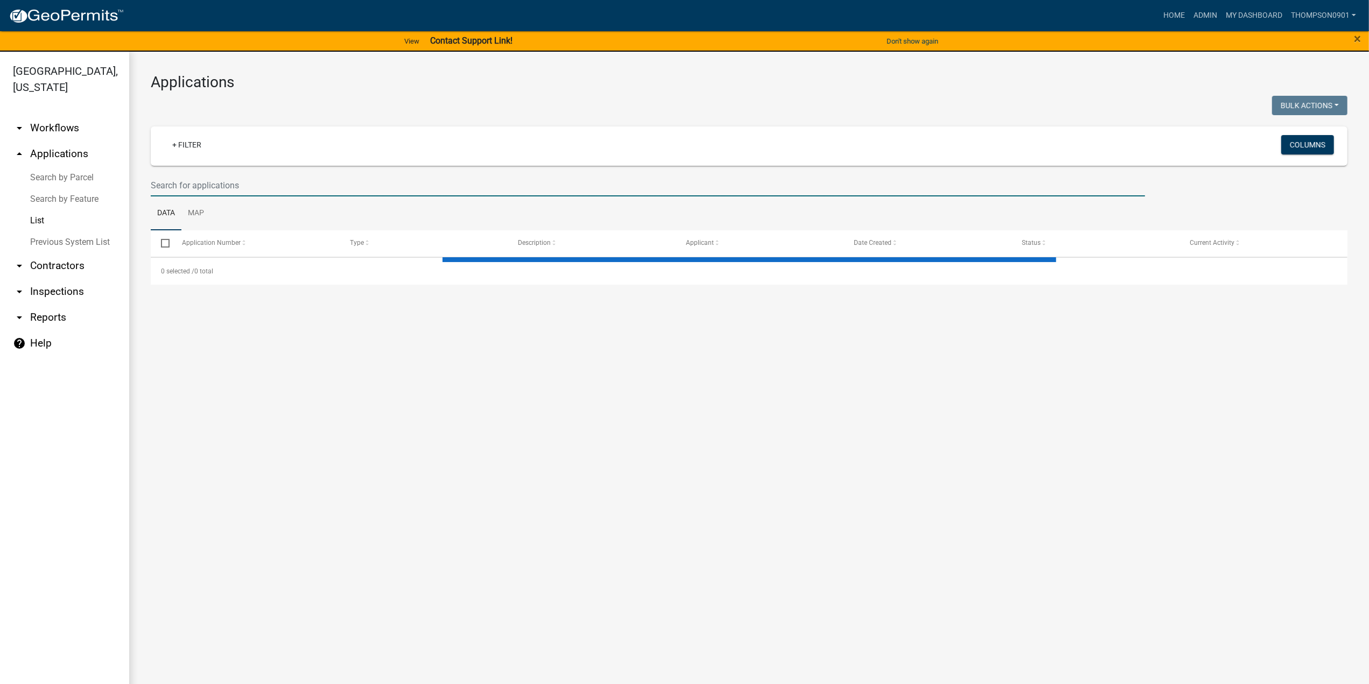
click at [248, 186] on input "text" at bounding box center [648, 185] width 994 height 22
select select "3: 100"
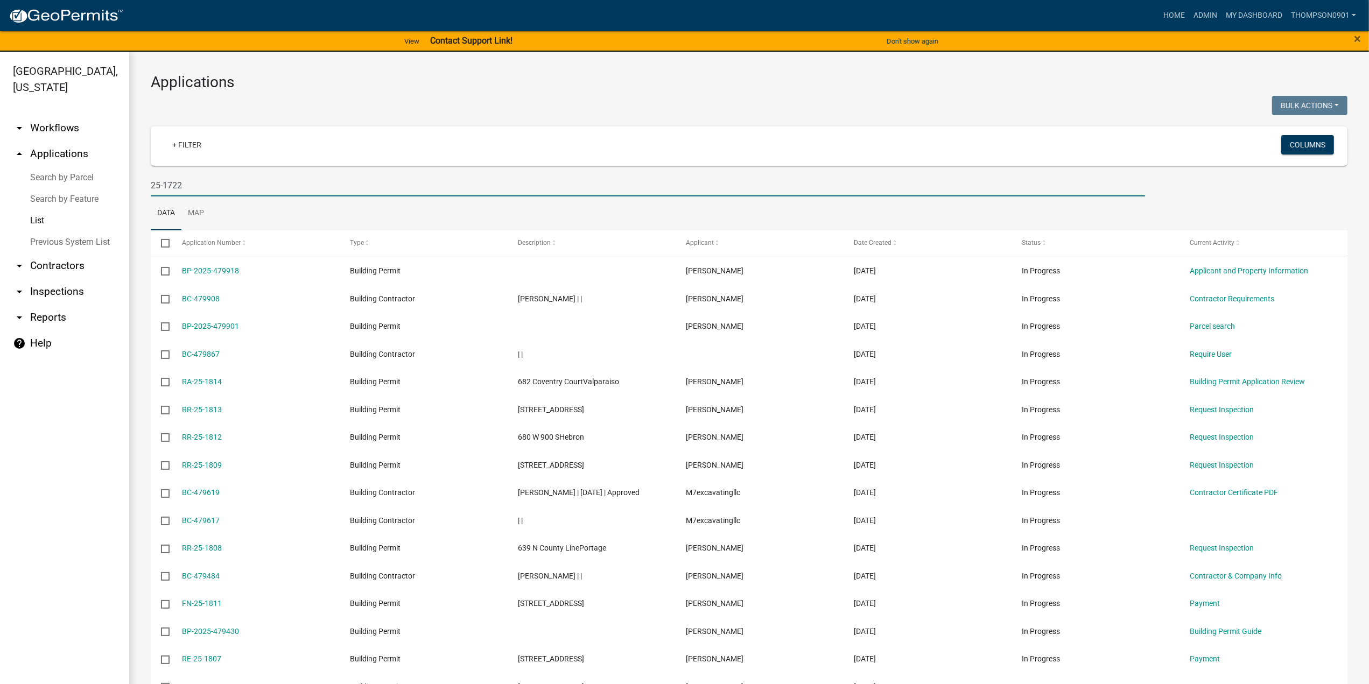
type input "25-1722"
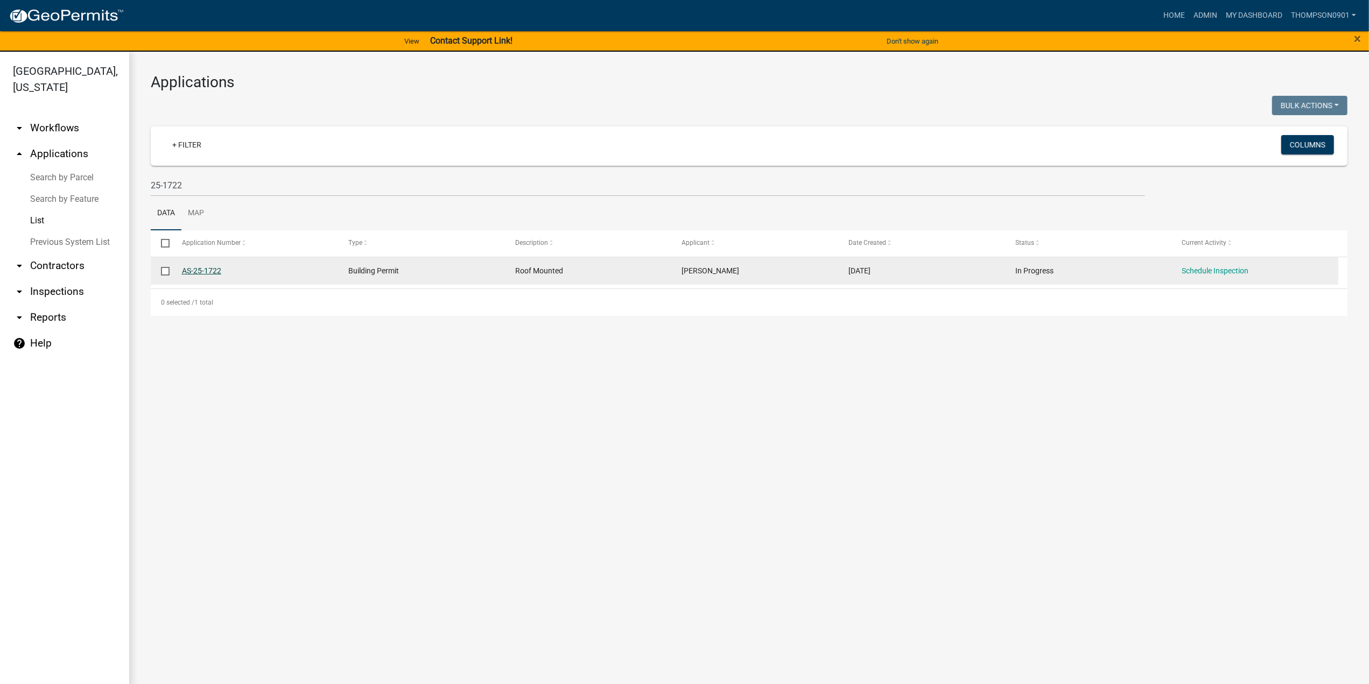
click at [200, 271] on link "AS-25-1722" at bounding box center [201, 271] width 39 height 9
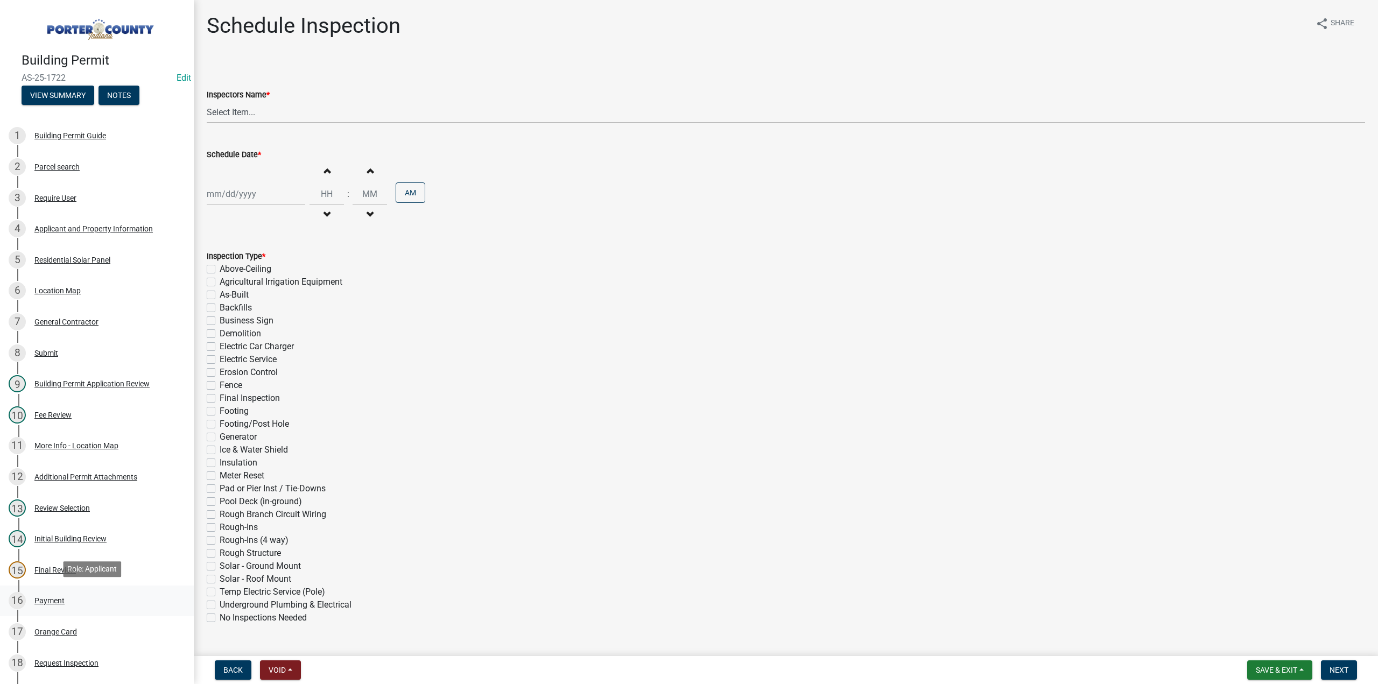
click at [58, 597] on div "Payment" at bounding box center [49, 601] width 30 height 8
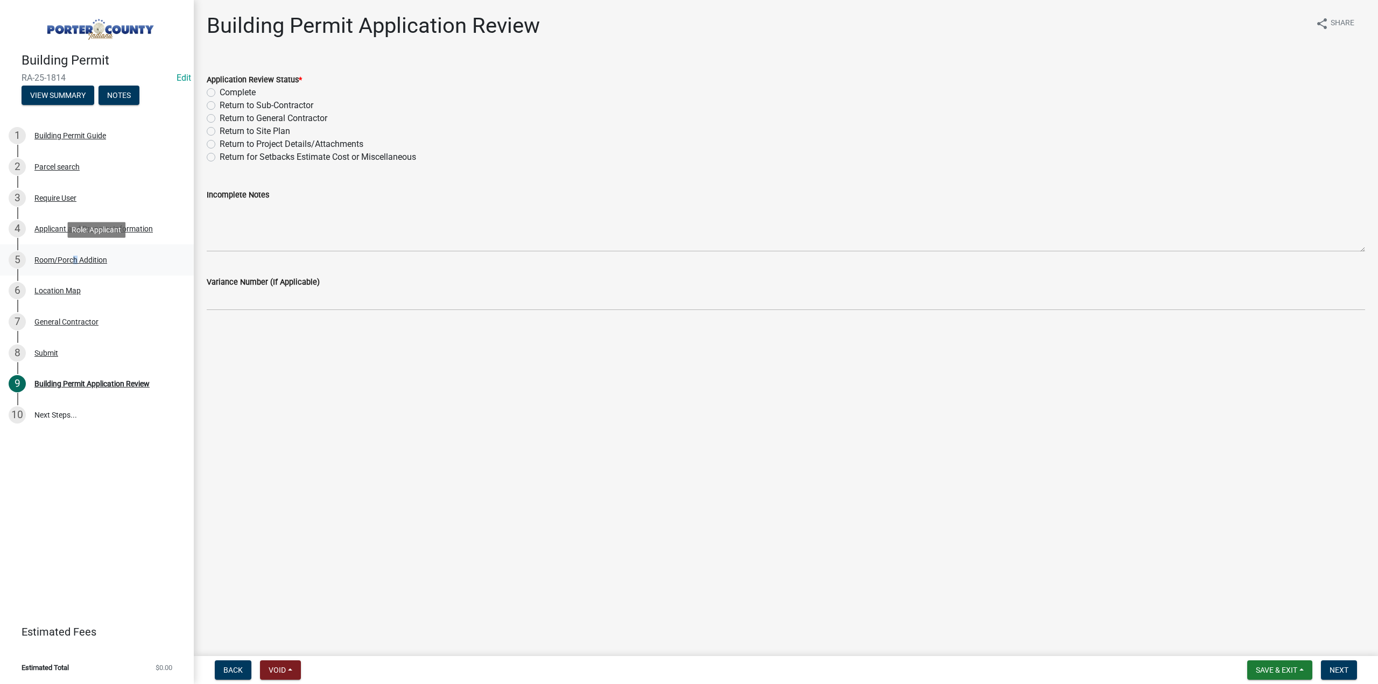
click at [71, 261] on div "Room/Porch Addition" at bounding box center [70, 260] width 73 height 8
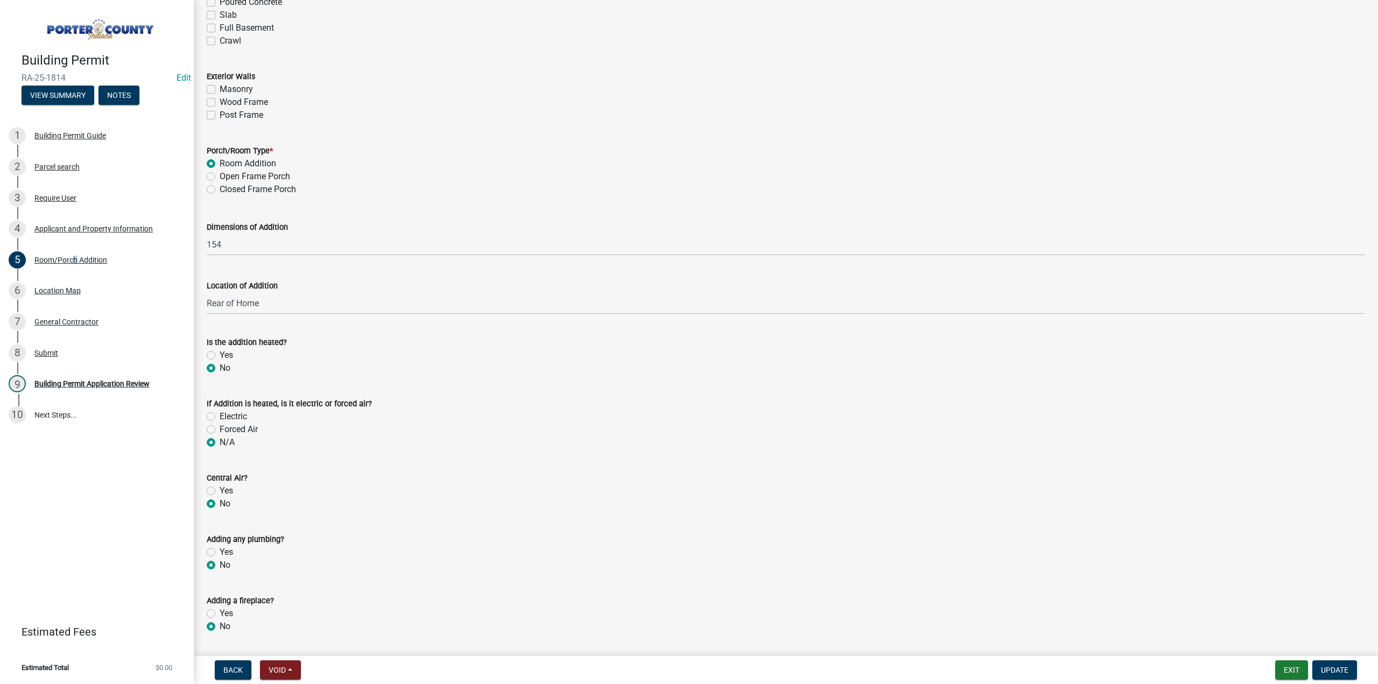
scroll to position [754, 0]
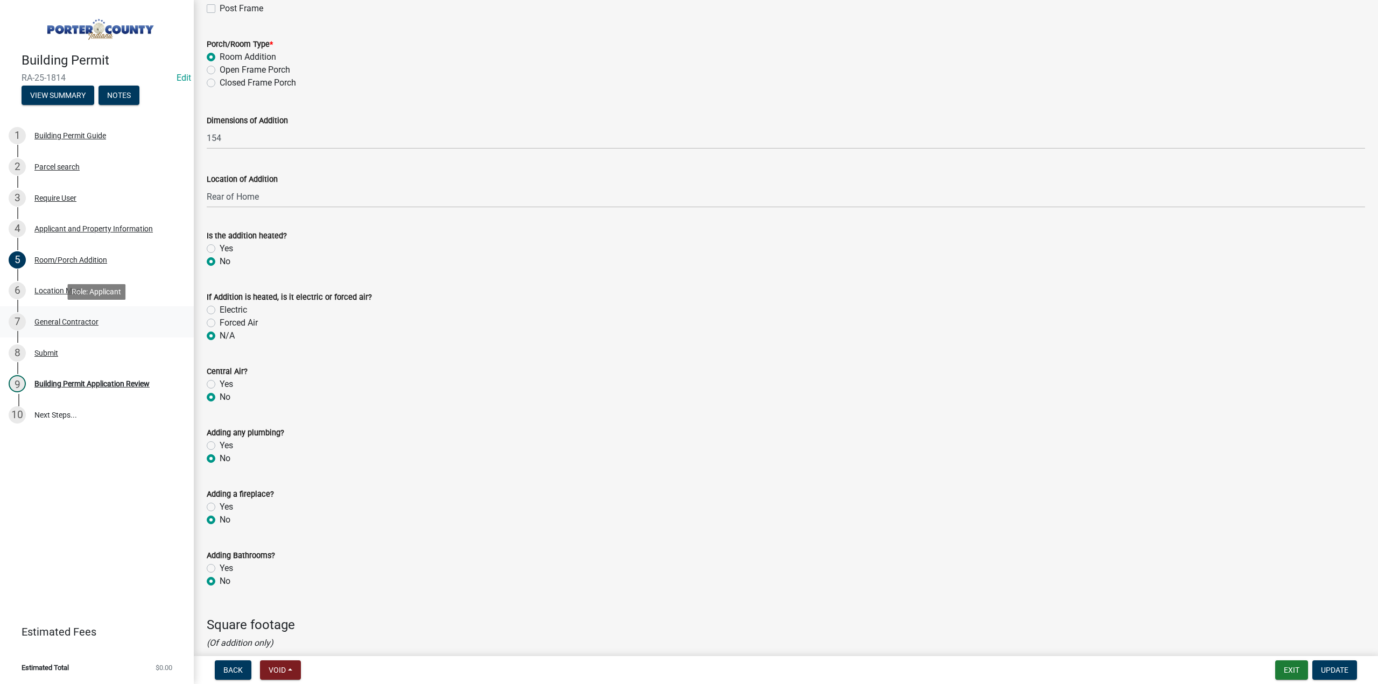
click at [72, 321] on div "General Contractor" at bounding box center [66, 322] width 64 height 8
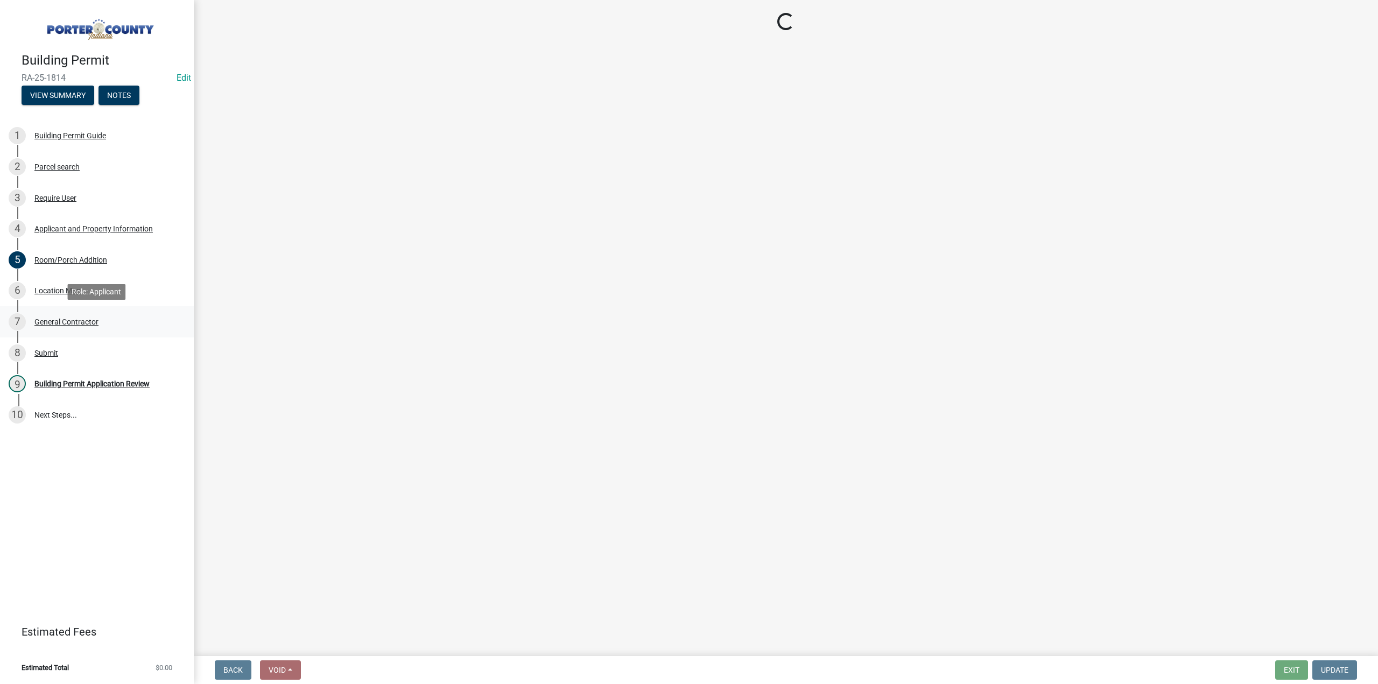
scroll to position [0, 0]
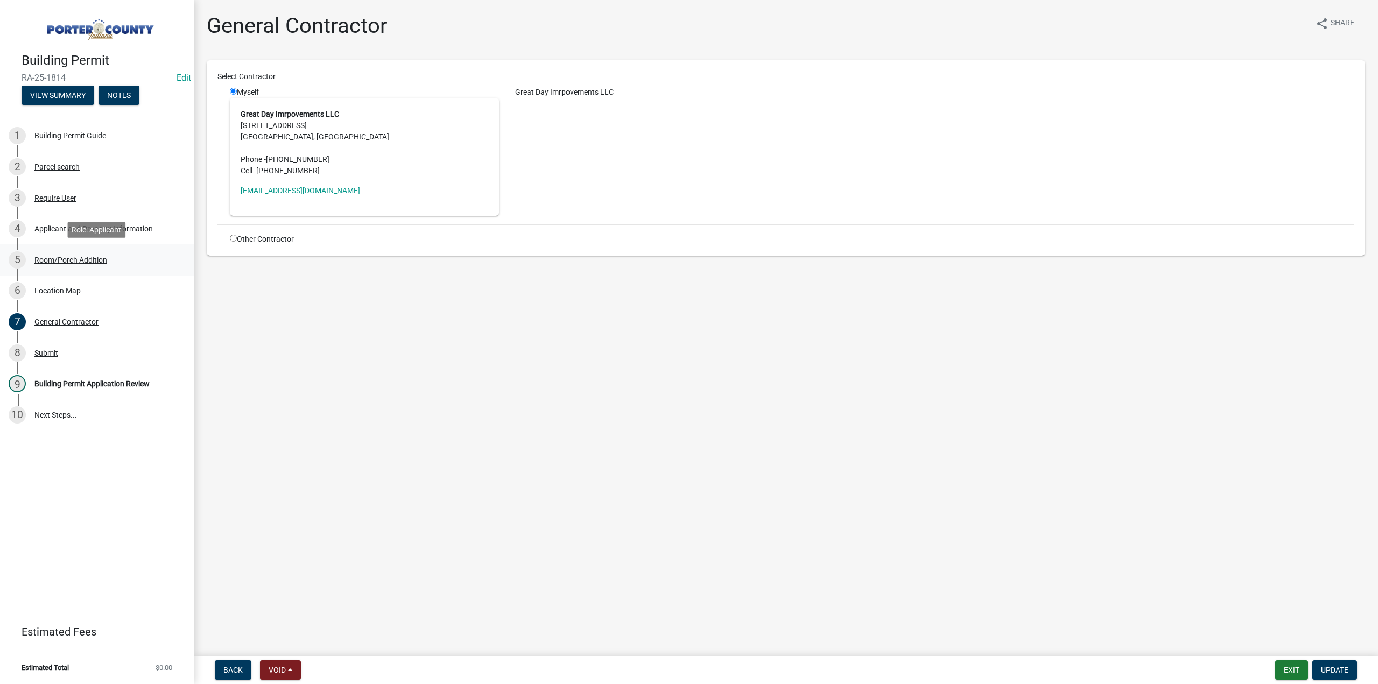
click at [46, 256] on div "Room/Porch Addition" at bounding box center [70, 260] width 73 height 8
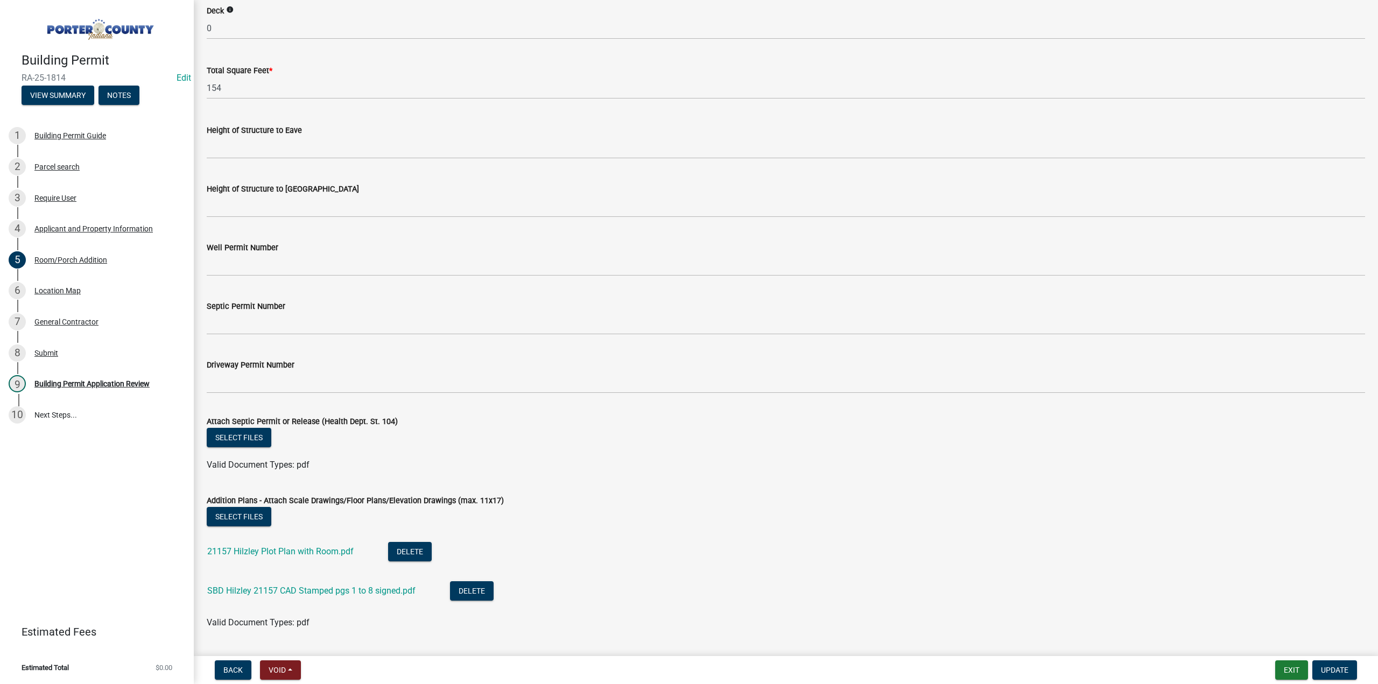
scroll to position [1723, 0]
click at [324, 550] on link "21157 Hilzley Plot Plan with Room.pdf" at bounding box center [280, 550] width 146 height 10
click at [368, 587] on link "SBD Hilzley 21157 CAD Stamped pgs 1 to 8 signed.pdf" at bounding box center [311, 590] width 208 height 10
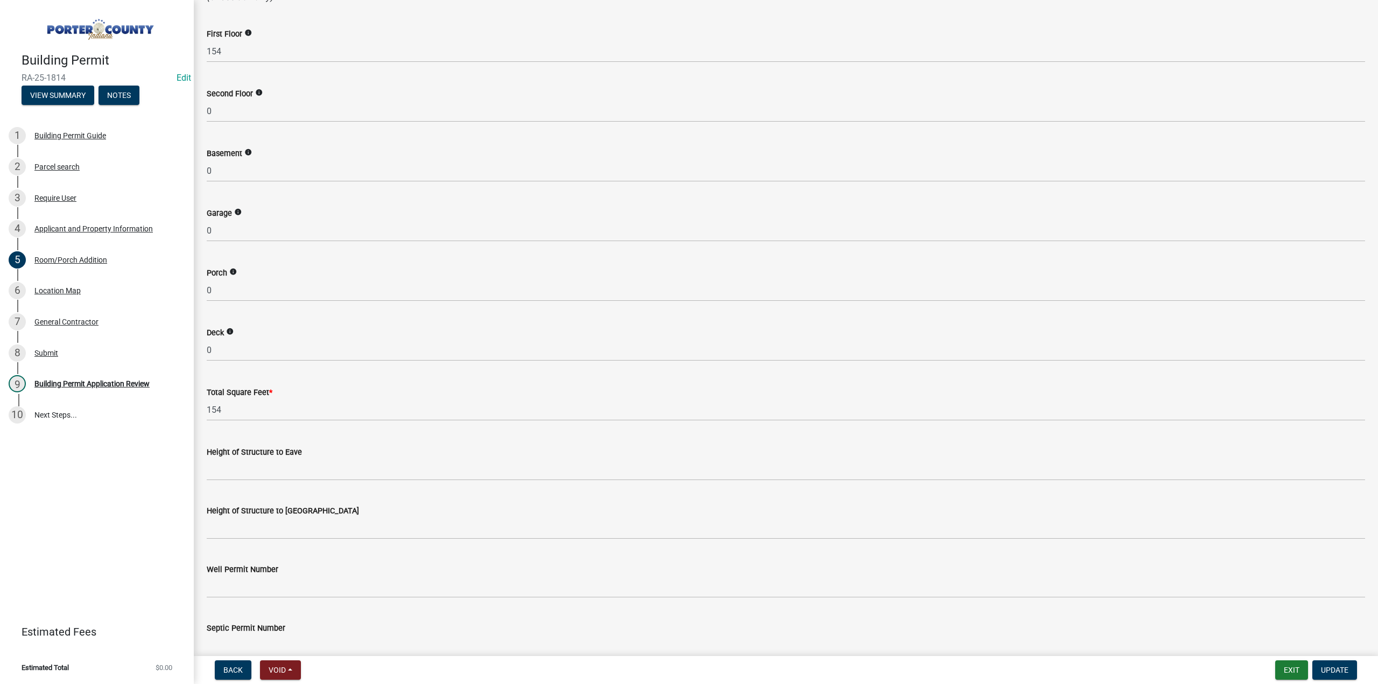
scroll to position [1669, 0]
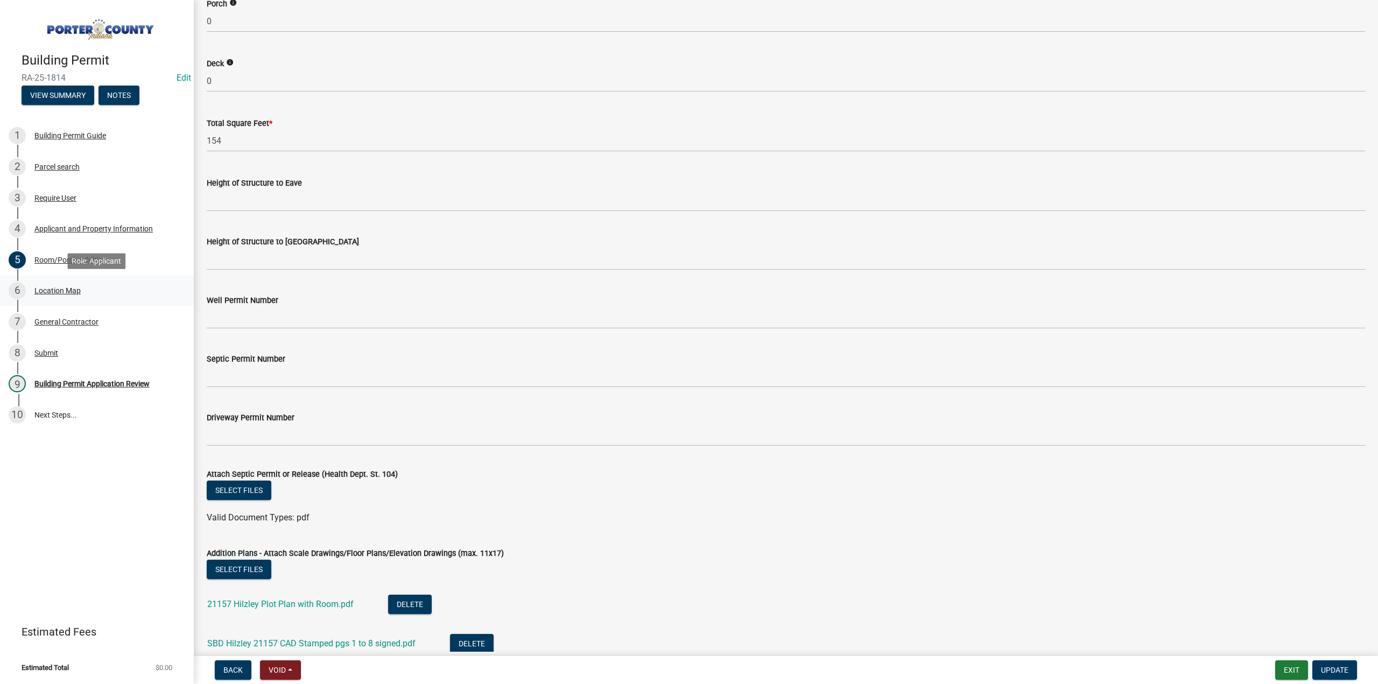
click at [60, 292] on div "Location Map" at bounding box center [57, 291] width 46 height 8
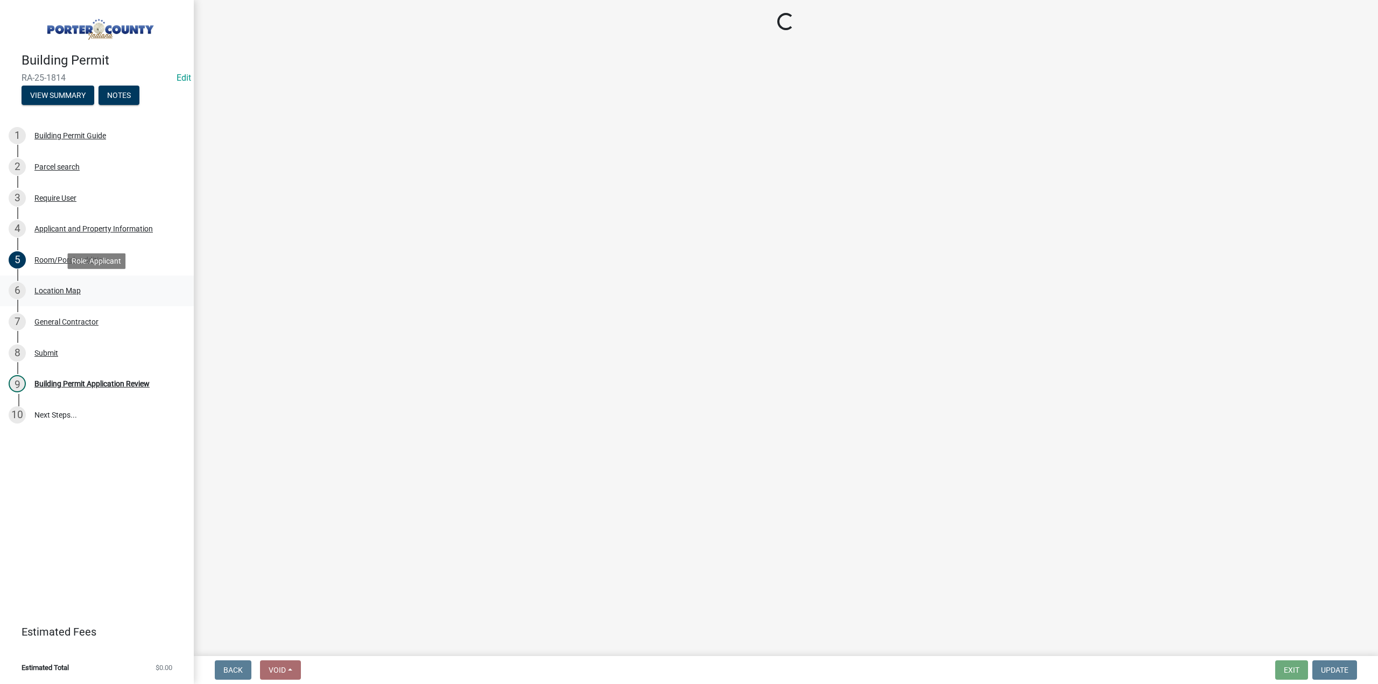
scroll to position [0, 0]
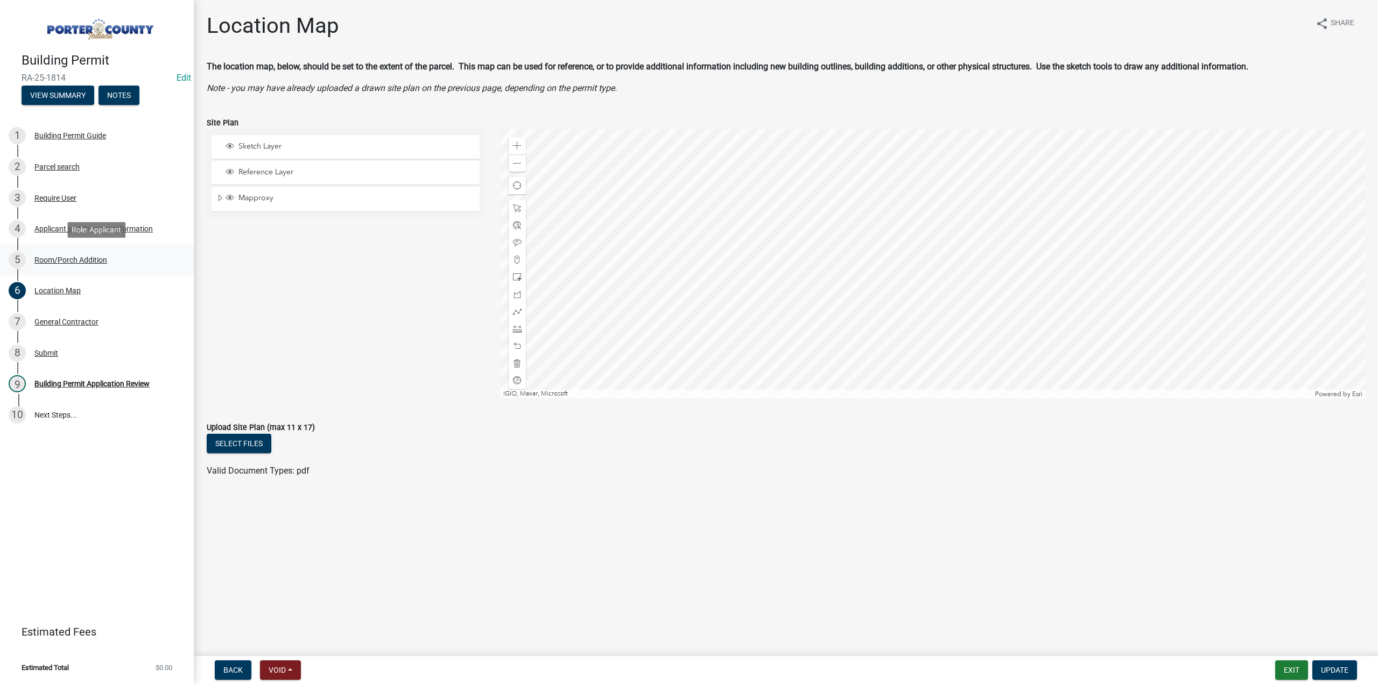
click at [98, 258] on div "Room/Porch Addition" at bounding box center [70, 260] width 73 height 8
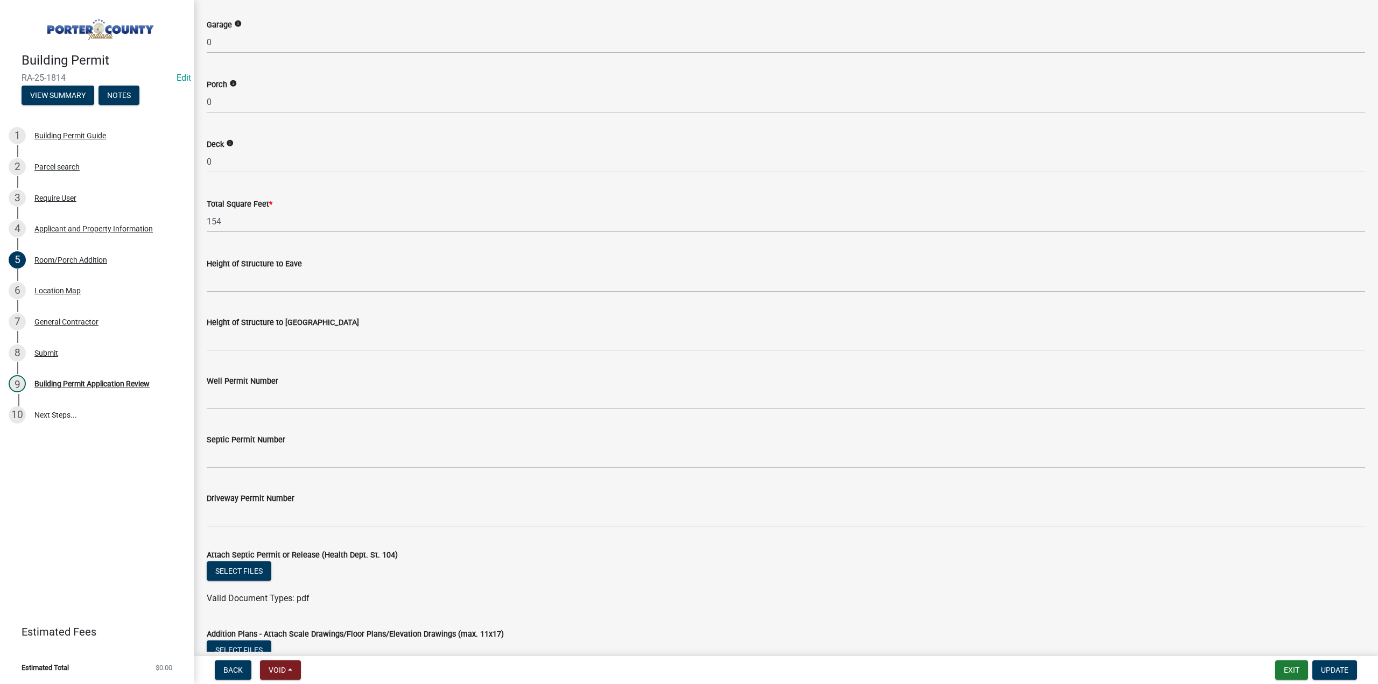
scroll to position [1751, 0]
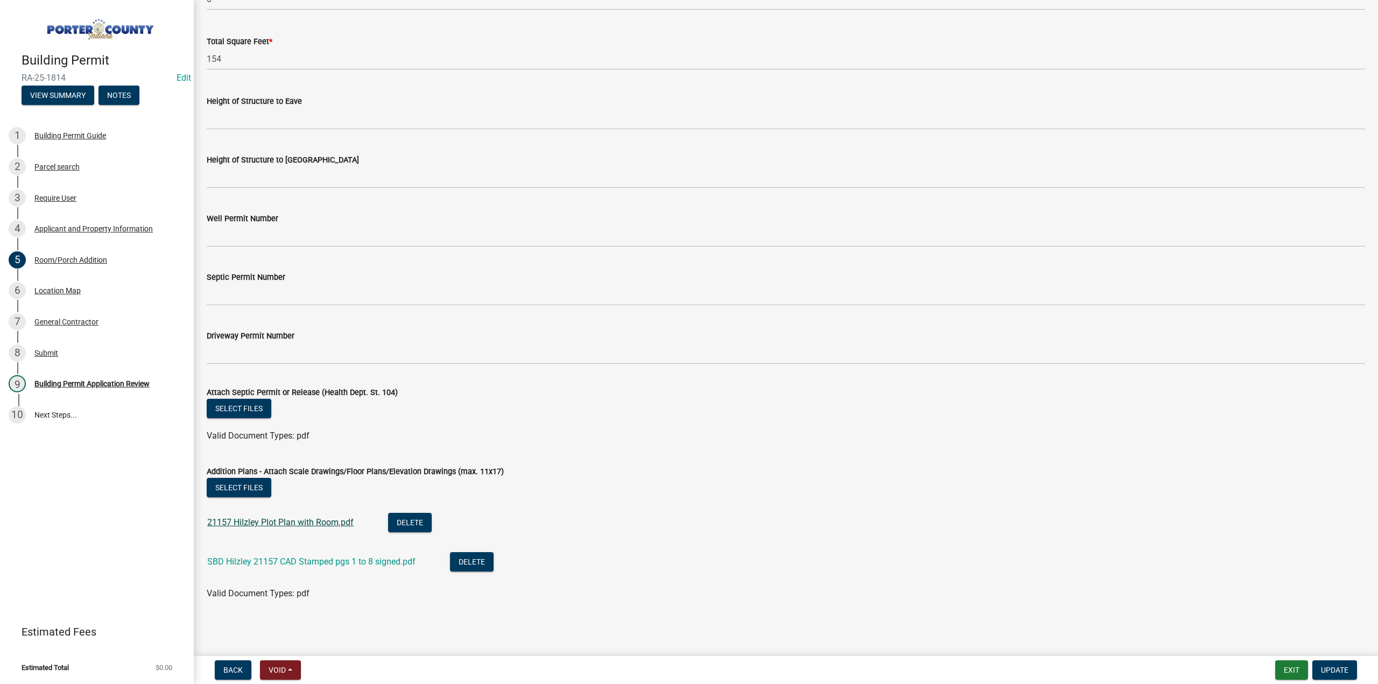
click at [310, 524] on link "21157 Hilzley Plot Plan with Room.pdf" at bounding box center [280, 522] width 146 height 10
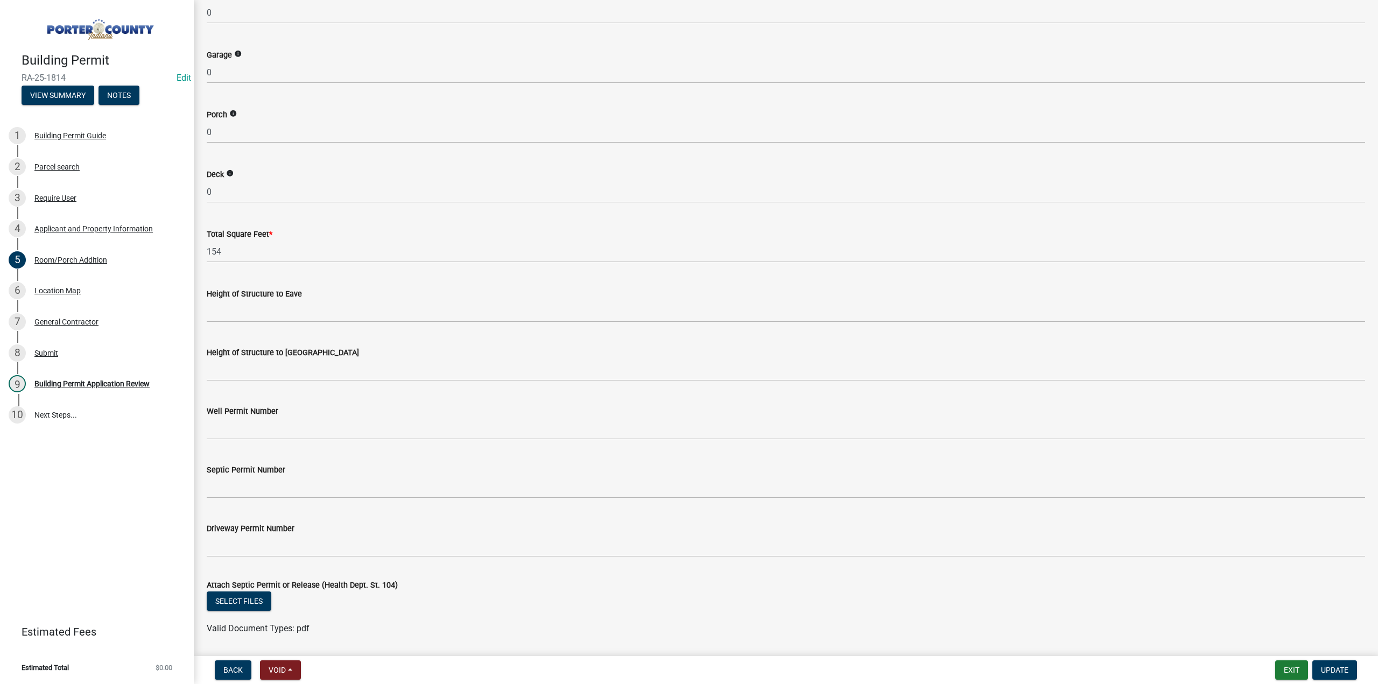
scroll to position [1374, 0]
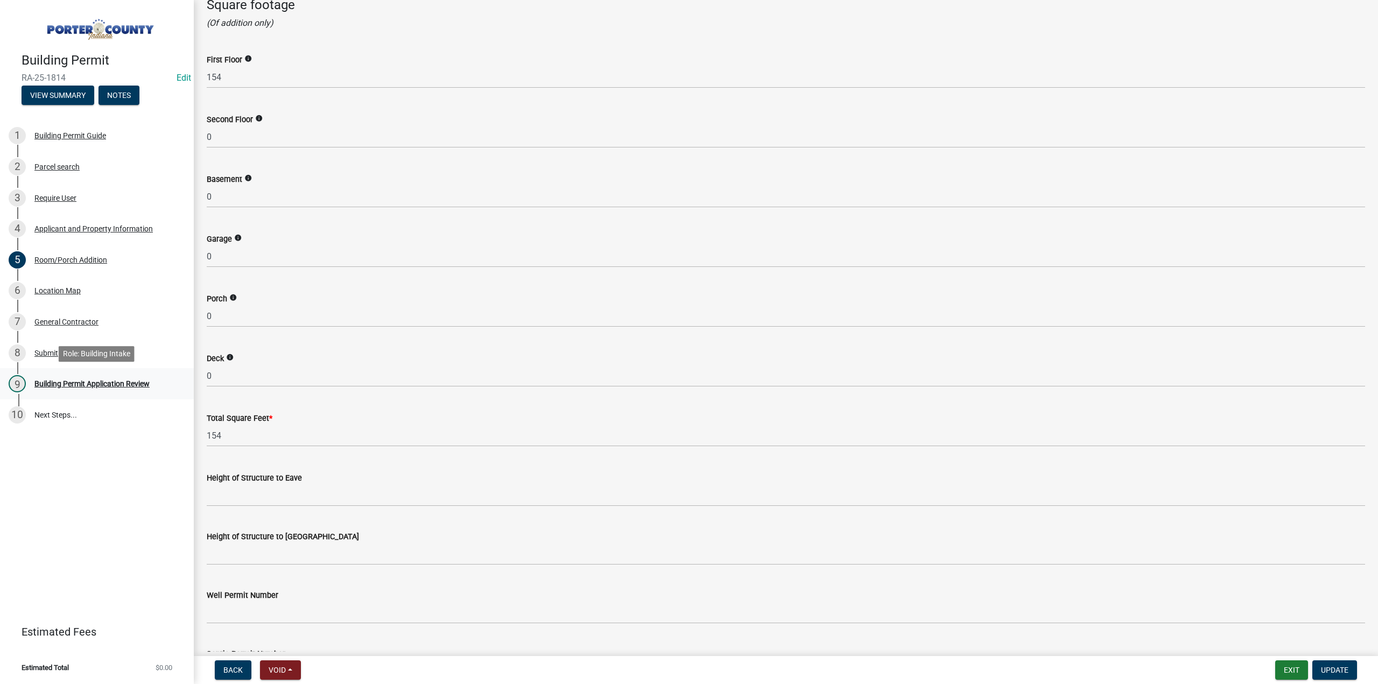
click at [90, 390] on div "9 Building Permit Application Review" at bounding box center [93, 383] width 168 height 17
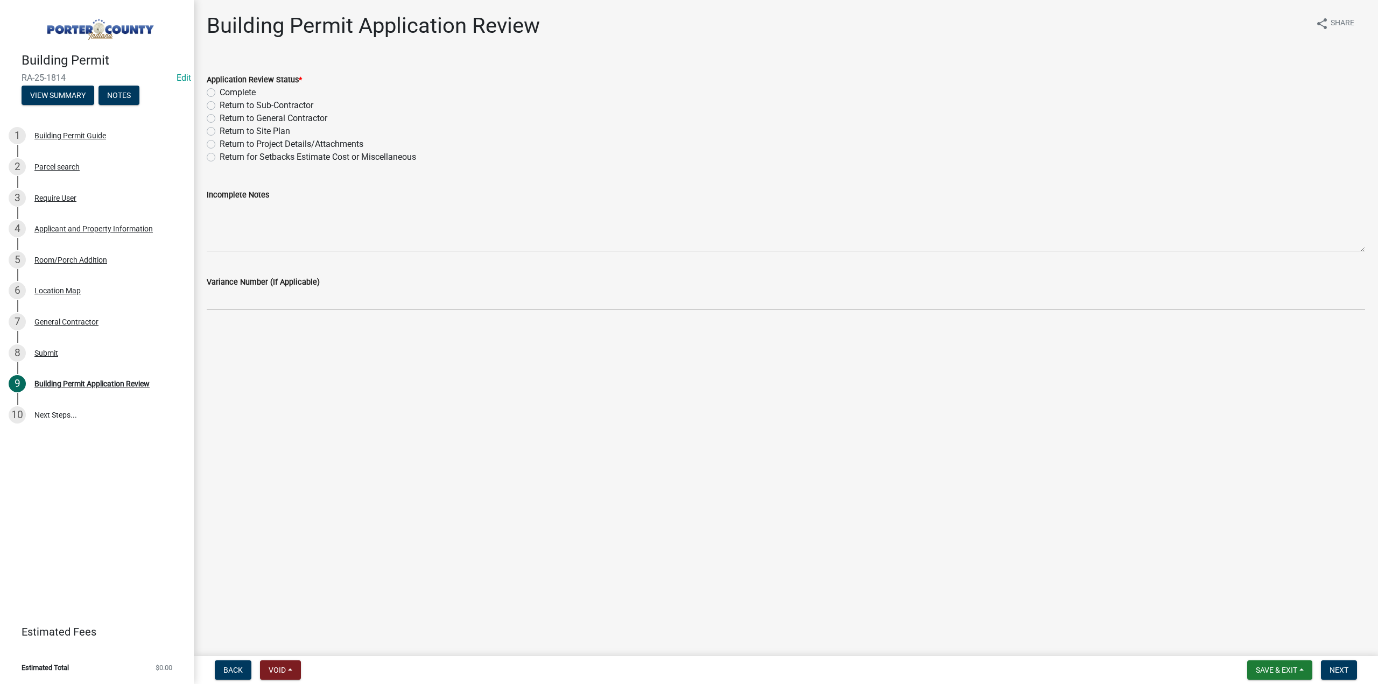
click at [220, 144] on label "Return to Project Details/Attachments" at bounding box center [292, 144] width 144 height 13
click at [220, 144] on input "Return to Project Details/Attachments" at bounding box center [223, 141] width 7 height 7
radio input "true"
click at [220, 157] on label "Return for Setbacks Estimate Cost or Miscellaneous" at bounding box center [318, 157] width 197 height 13
click at [220, 157] on input "Return for Setbacks Estimate Cost or Miscellaneous" at bounding box center [223, 154] width 7 height 7
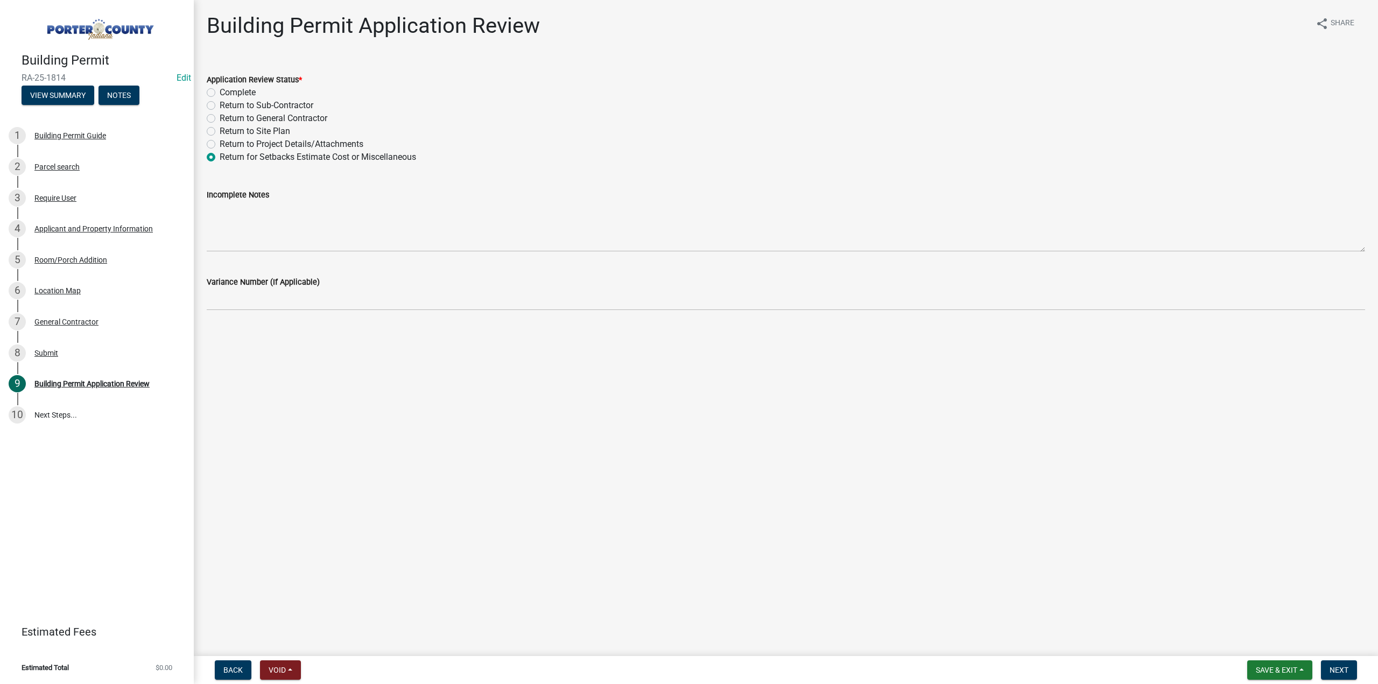
radio input "true"
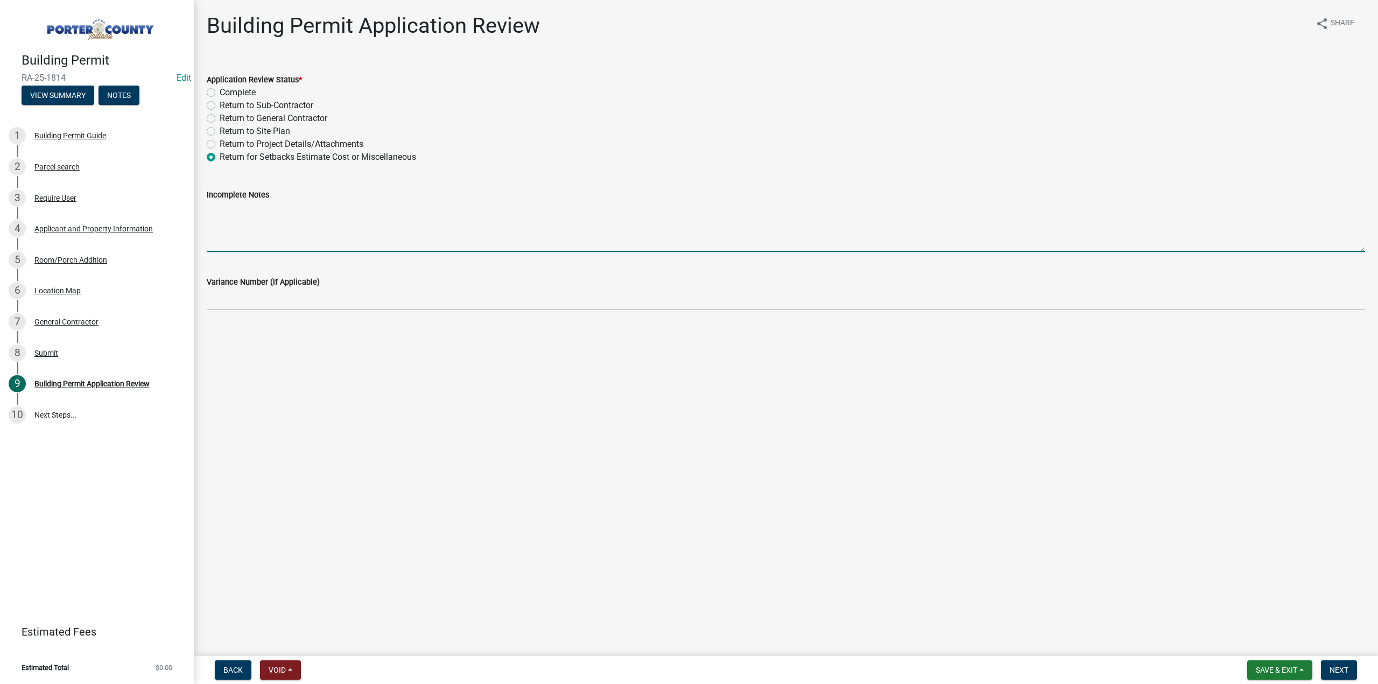
click at [240, 209] on textarea "Incomplete Notes" at bounding box center [786, 226] width 1159 height 51
type textarea "E"
type textarea "What's the height to the Eave and roof peak"
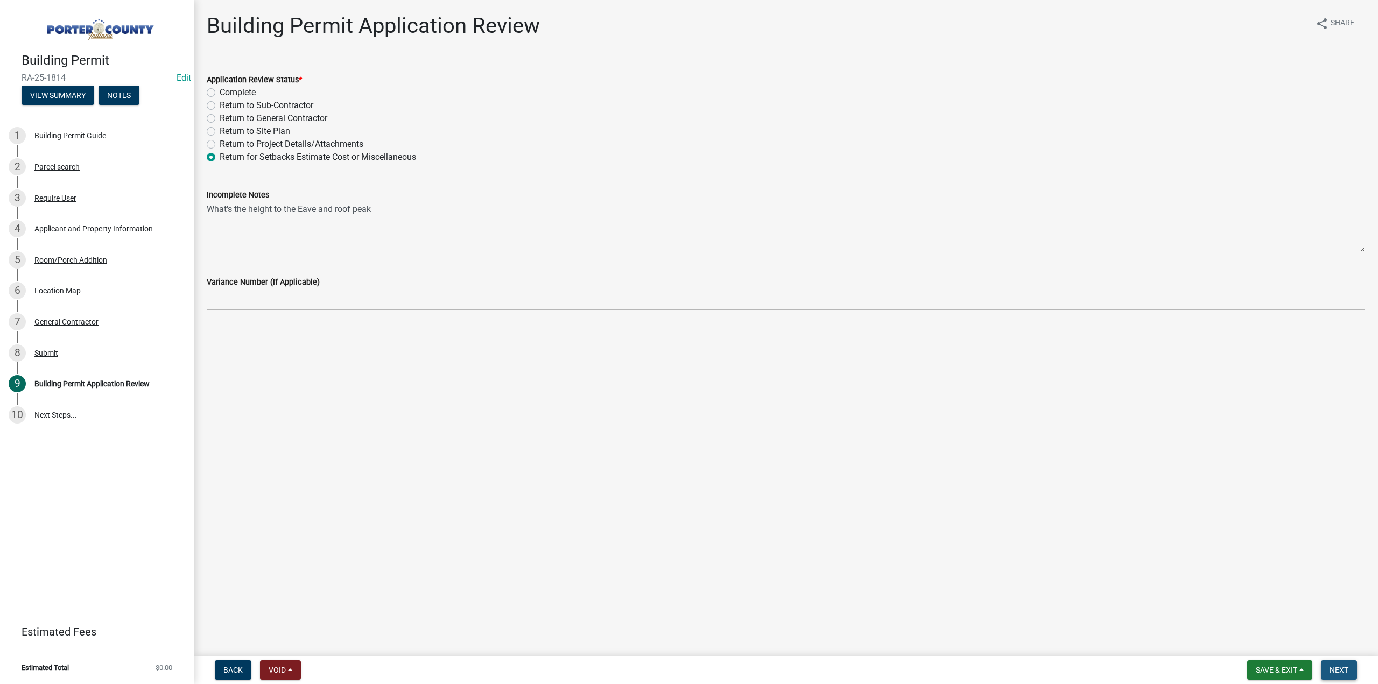
click at [1335, 666] on span "Next" at bounding box center [1339, 670] width 19 height 9
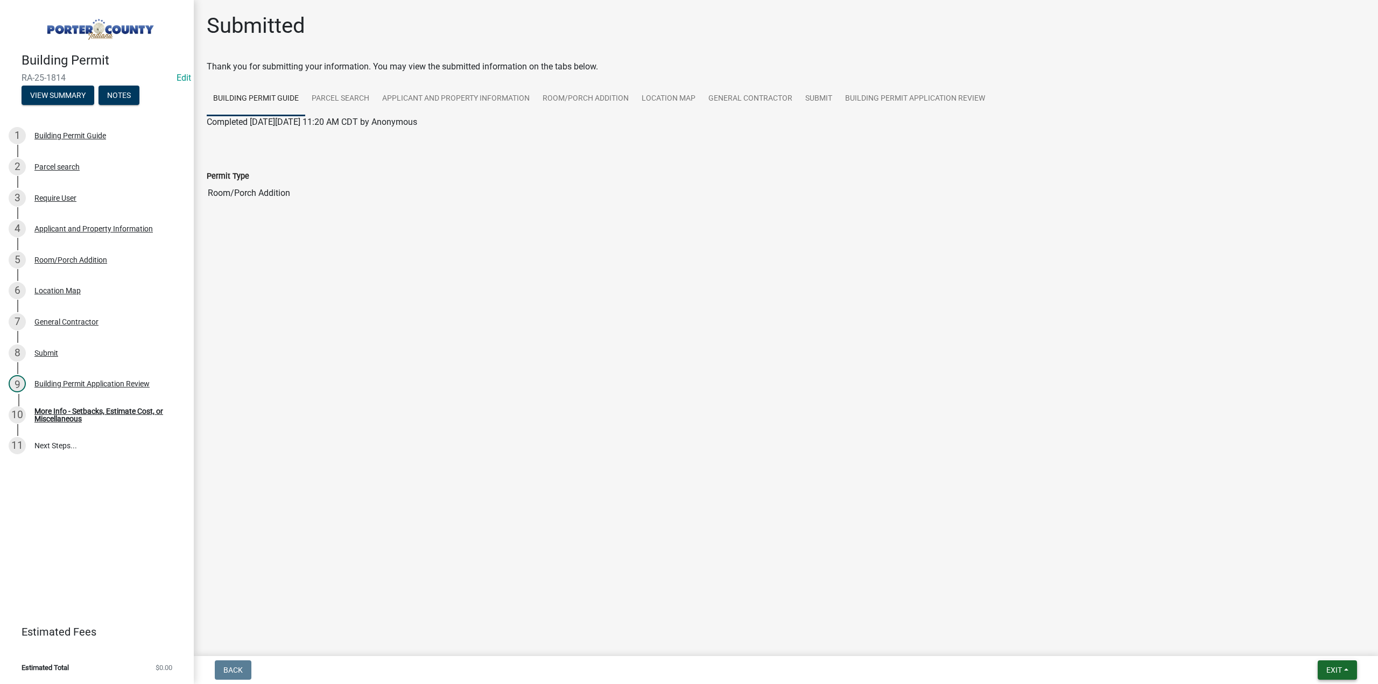
click at [1333, 672] on span "Exit" at bounding box center [1335, 670] width 16 height 9
click at [1328, 652] on button "Save & Exit" at bounding box center [1315, 642] width 86 height 26
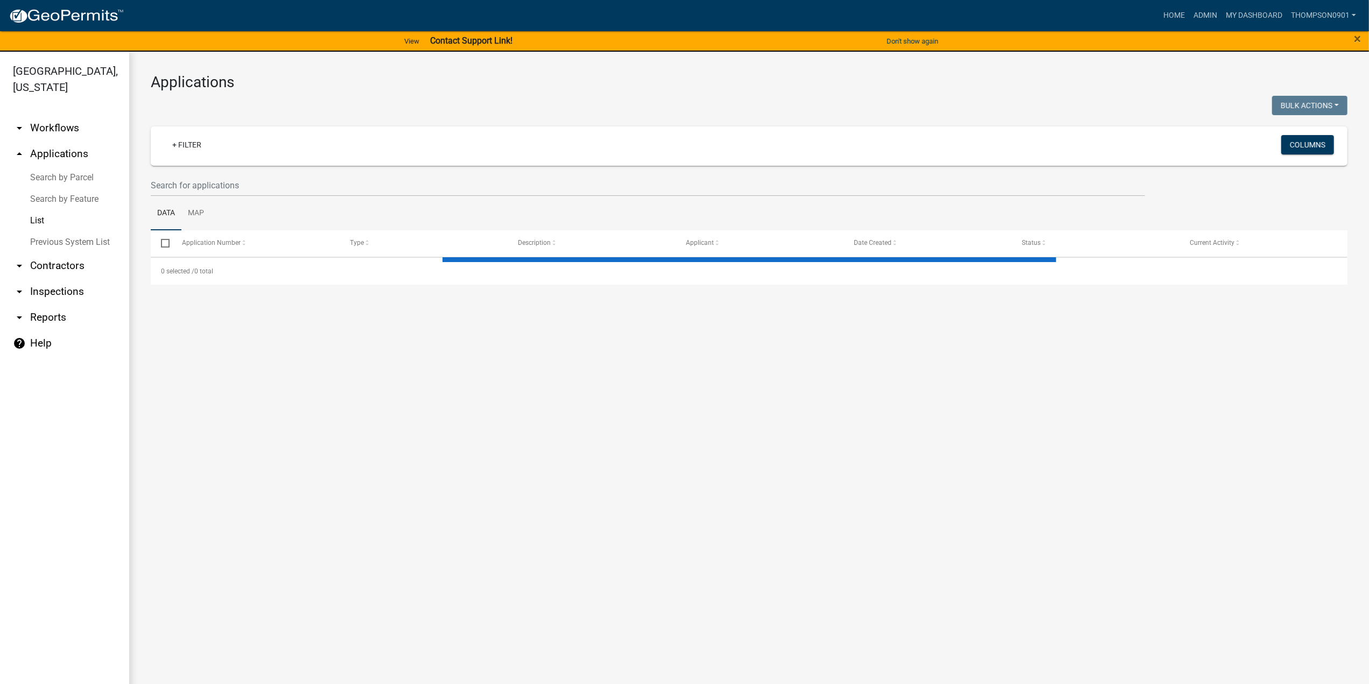
select select "3: 100"
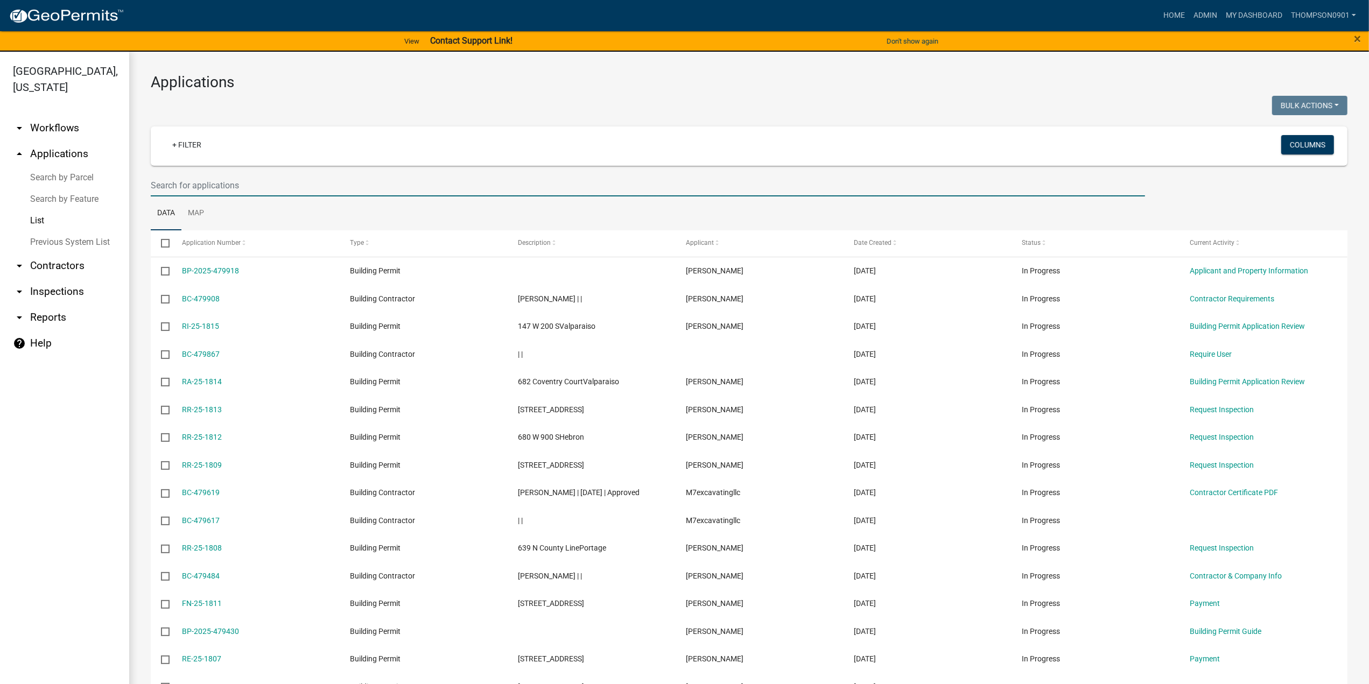
click at [251, 180] on input "text" at bounding box center [648, 185] width 994 height 22
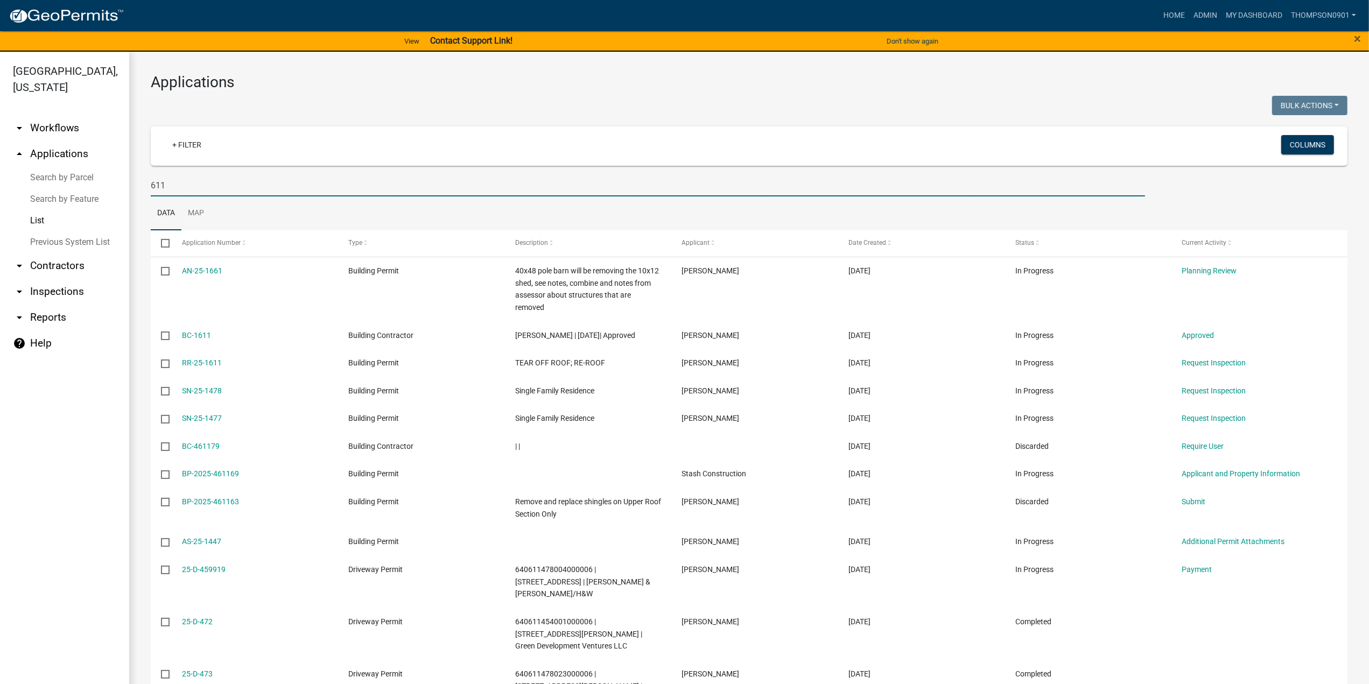
click at [152, 184] on input "611" at bounding box center [648, 185] width 994 height 22
type input "25-611"
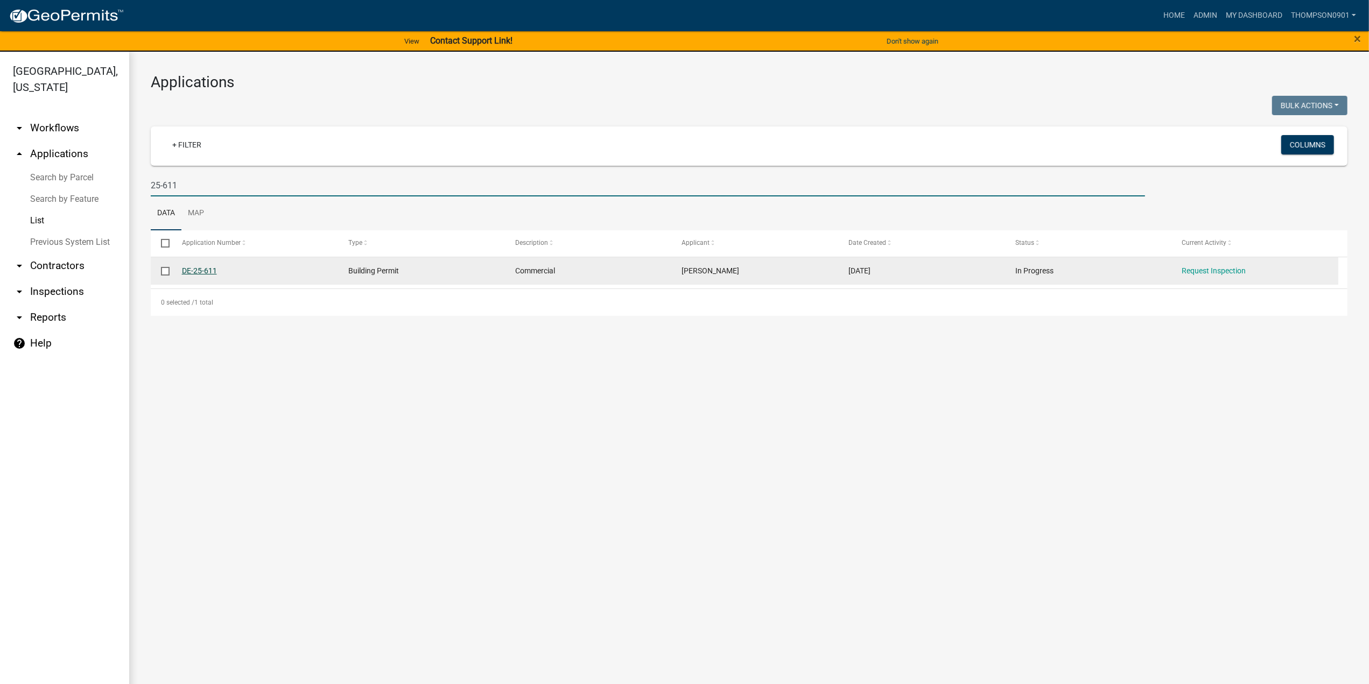
click at [194, 270] on link "DE-25-611" at bounding box center [199, 271] width 35 height 9
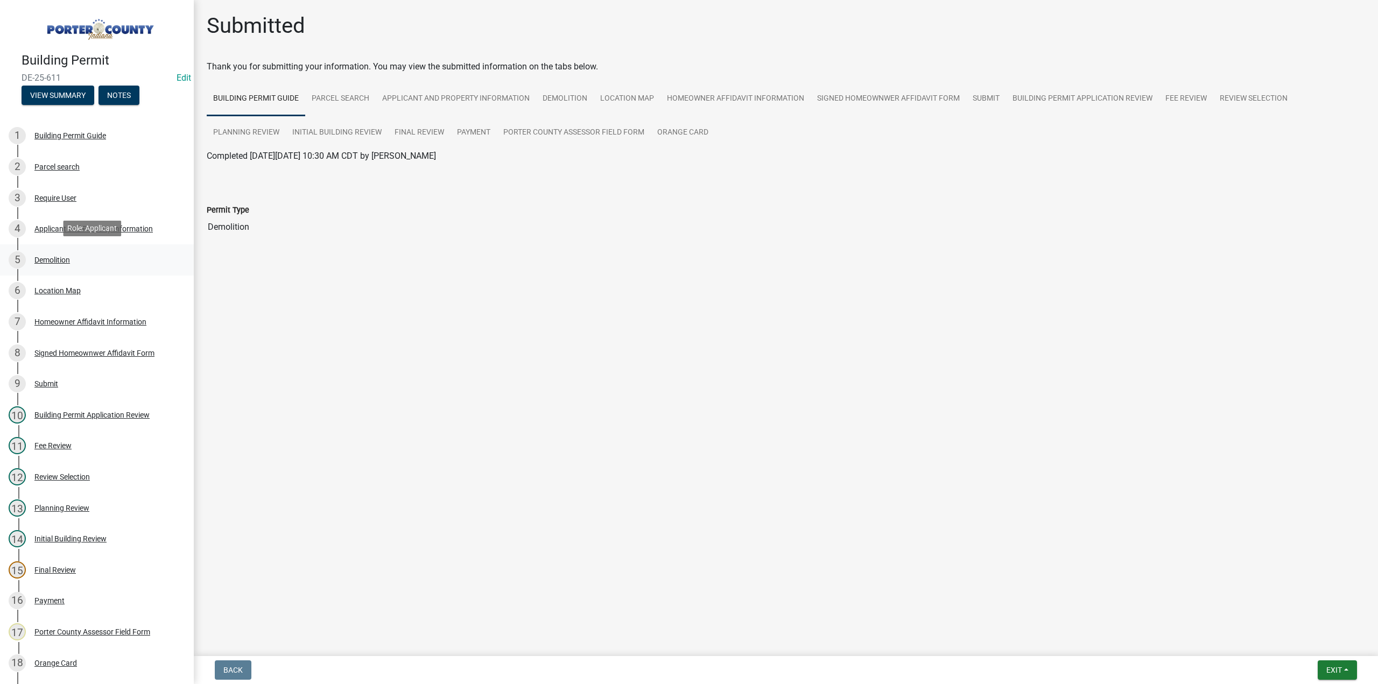
click at [64, 260] on div "Demolition" at bounding box center [52, 260] width 36 height 8
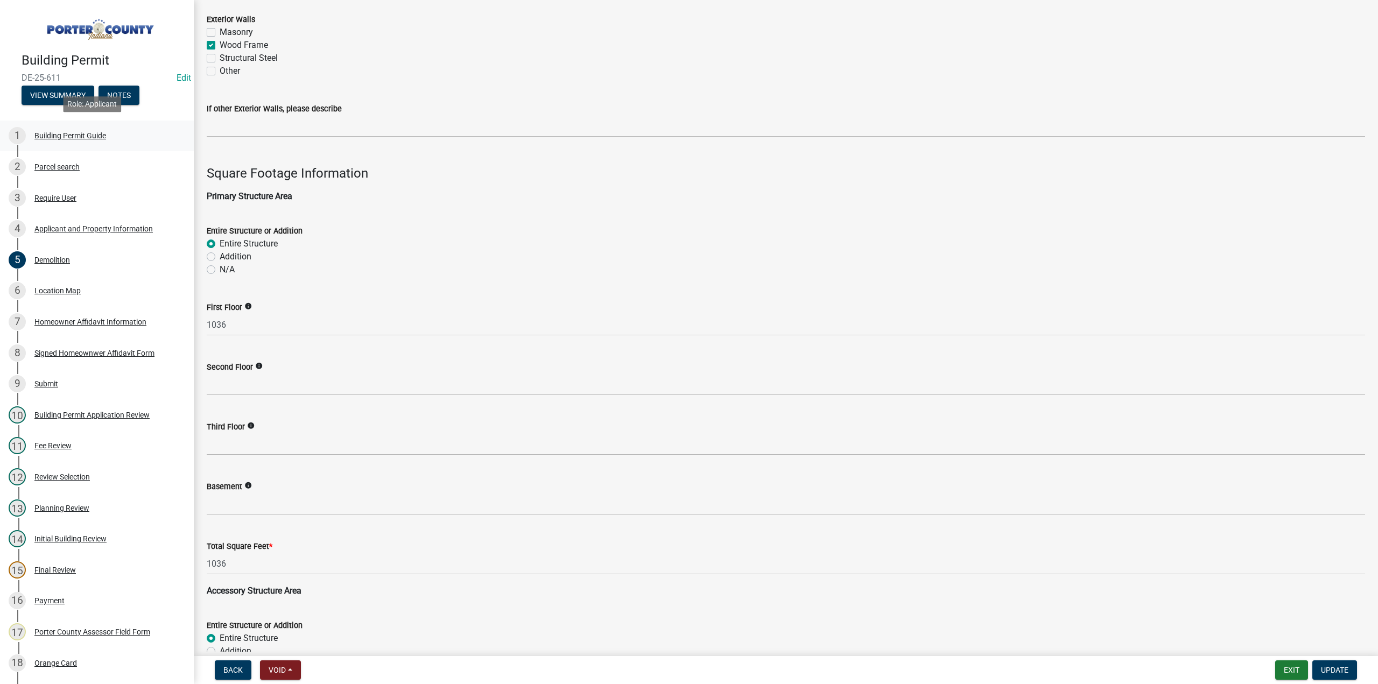
click at [62, 132] on div "Building Permit Guide" at bounding box center [70, 136] width 72 height 8
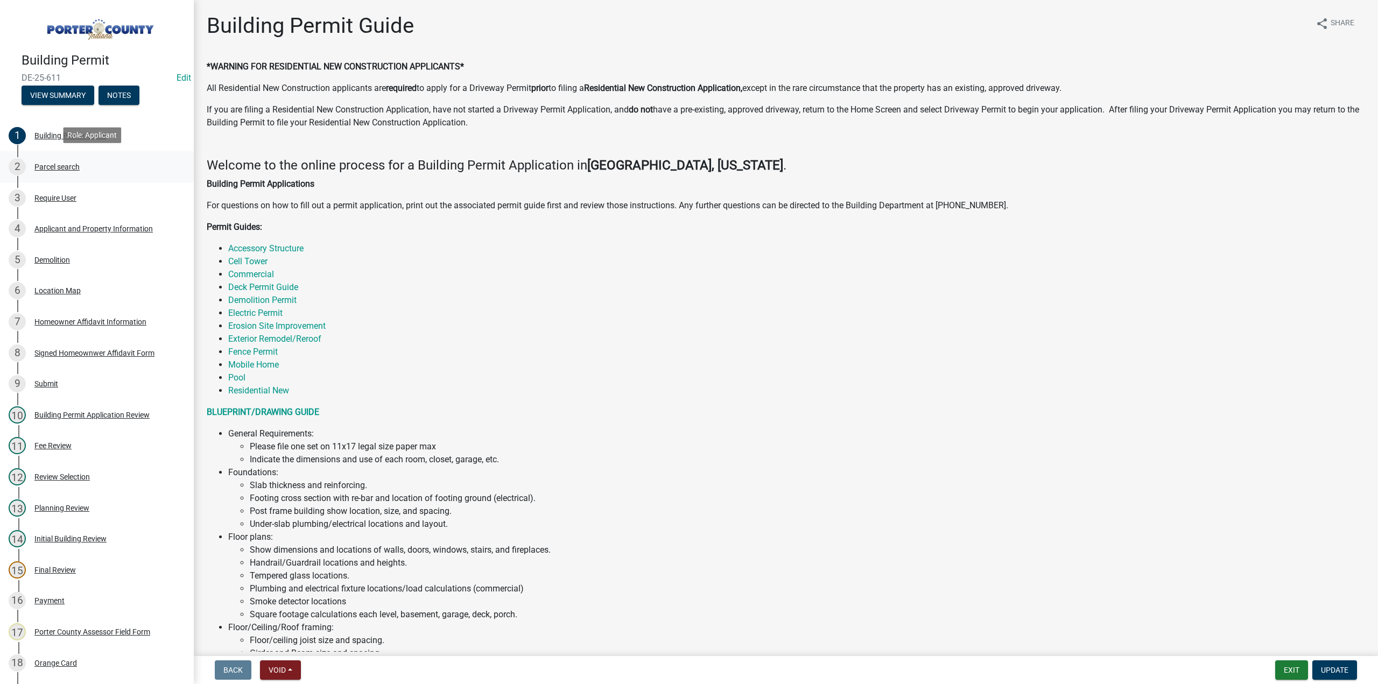
click at [63, 164] on div "Parcel search" at bounding box center [56, 167] width 45 height 8
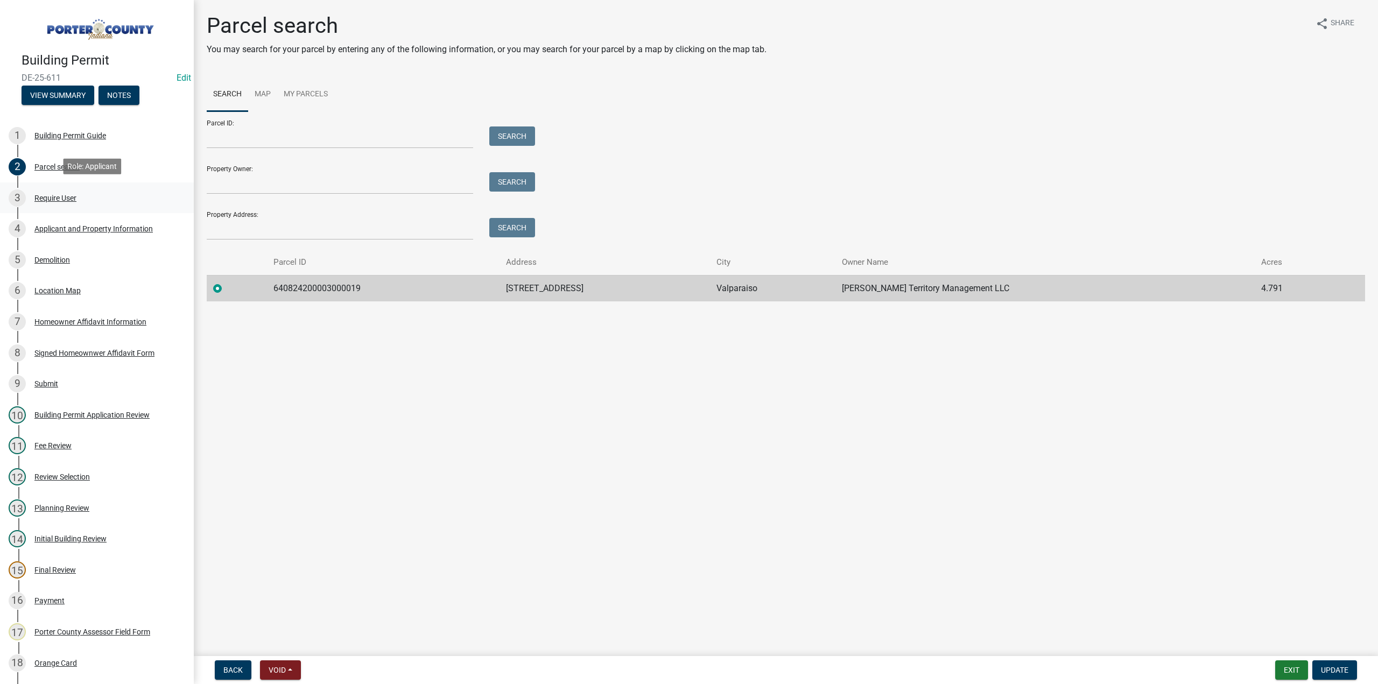
click at [73, 195] on div "Require User" at bounding box center [55, 198] width 42 height 8
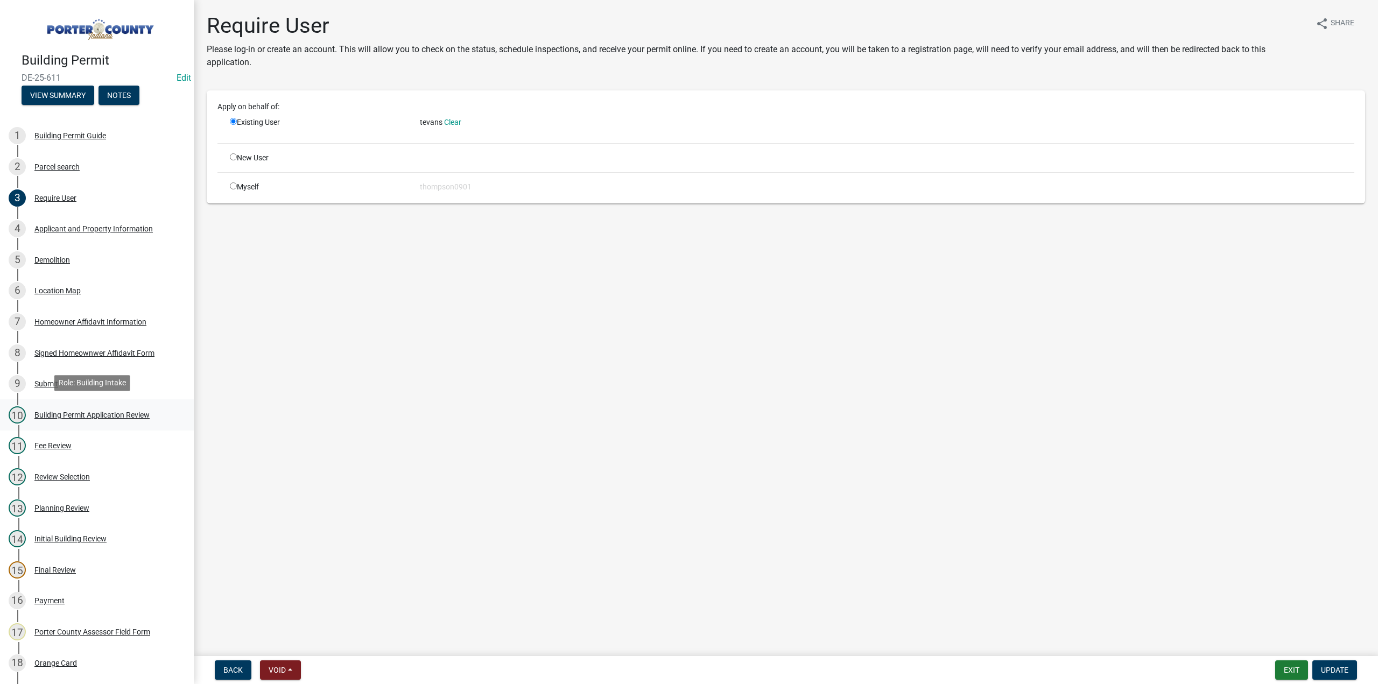
click at [116, 411] on div "Building Permit Application Review" at bounding box center [91, 415] width 115 height 8
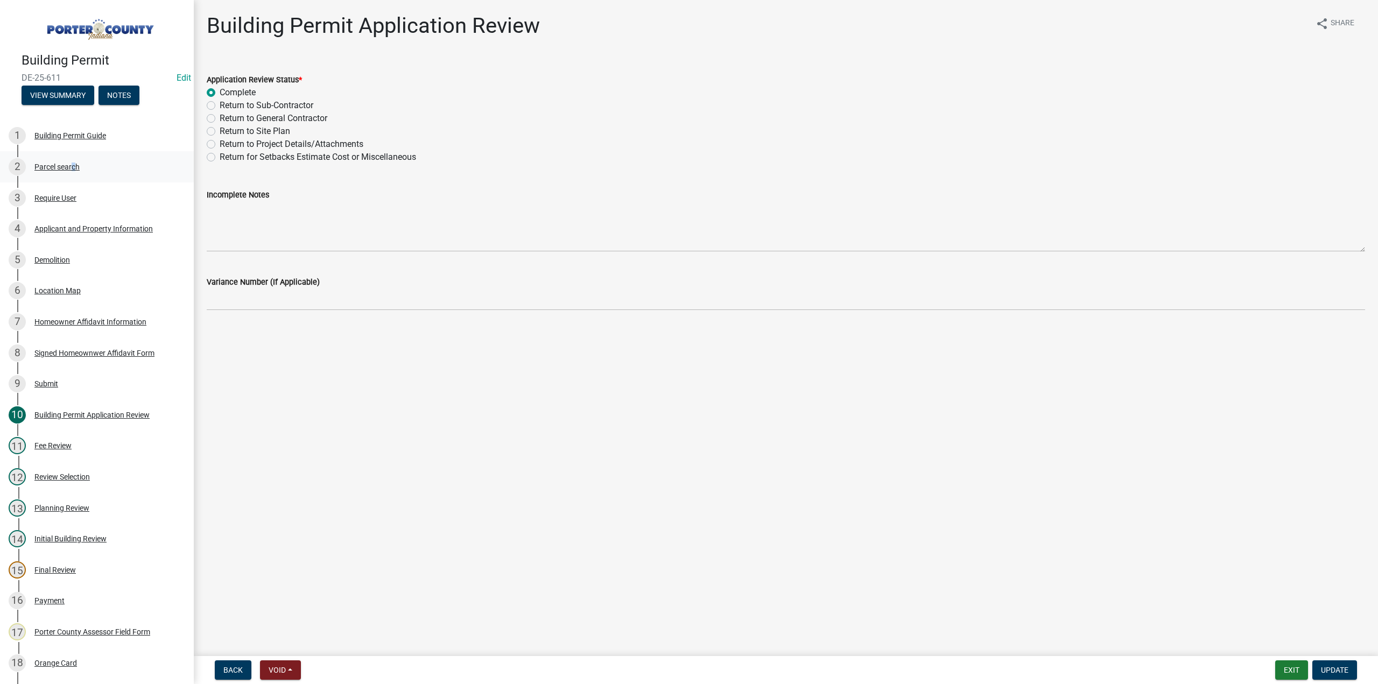
click at [71, 171] on div "2 Parcel search" at bounding box center [93, 166] width 168 height 17
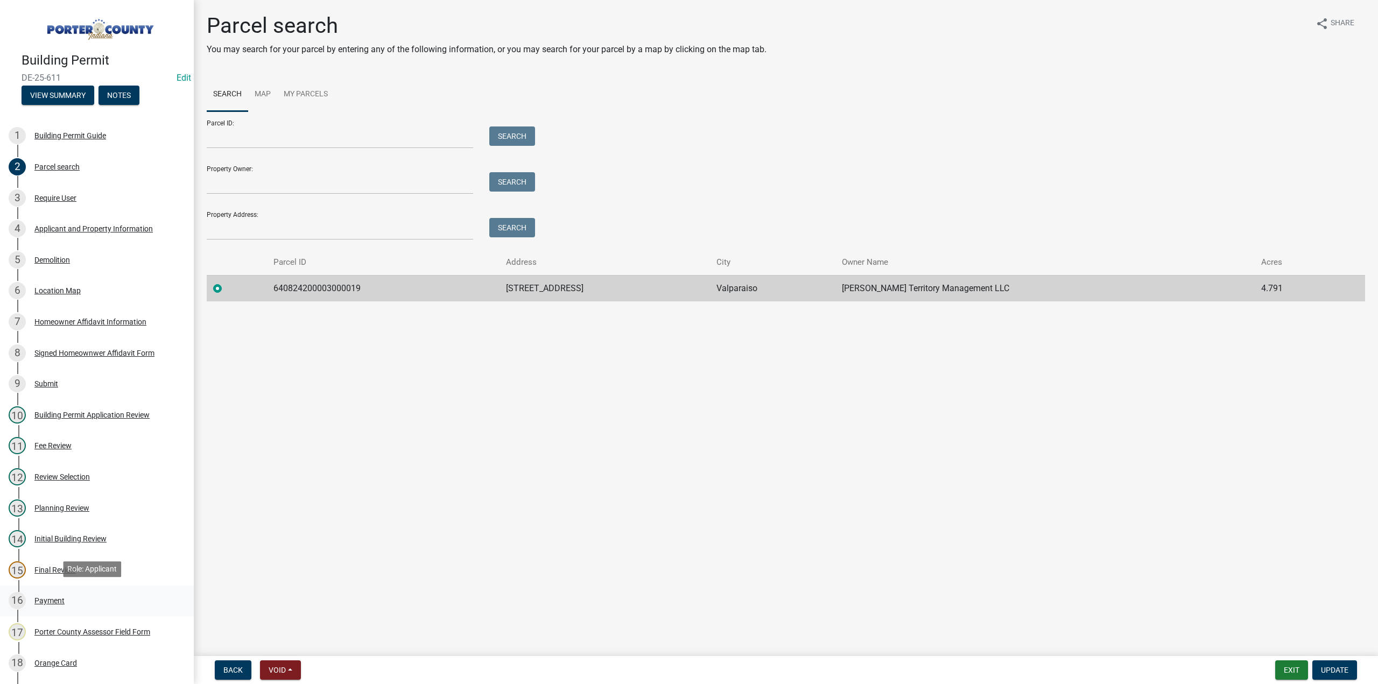
click at [65, 606] on div "16 Payment" at bounding box center [93, 600] width 168 height 17
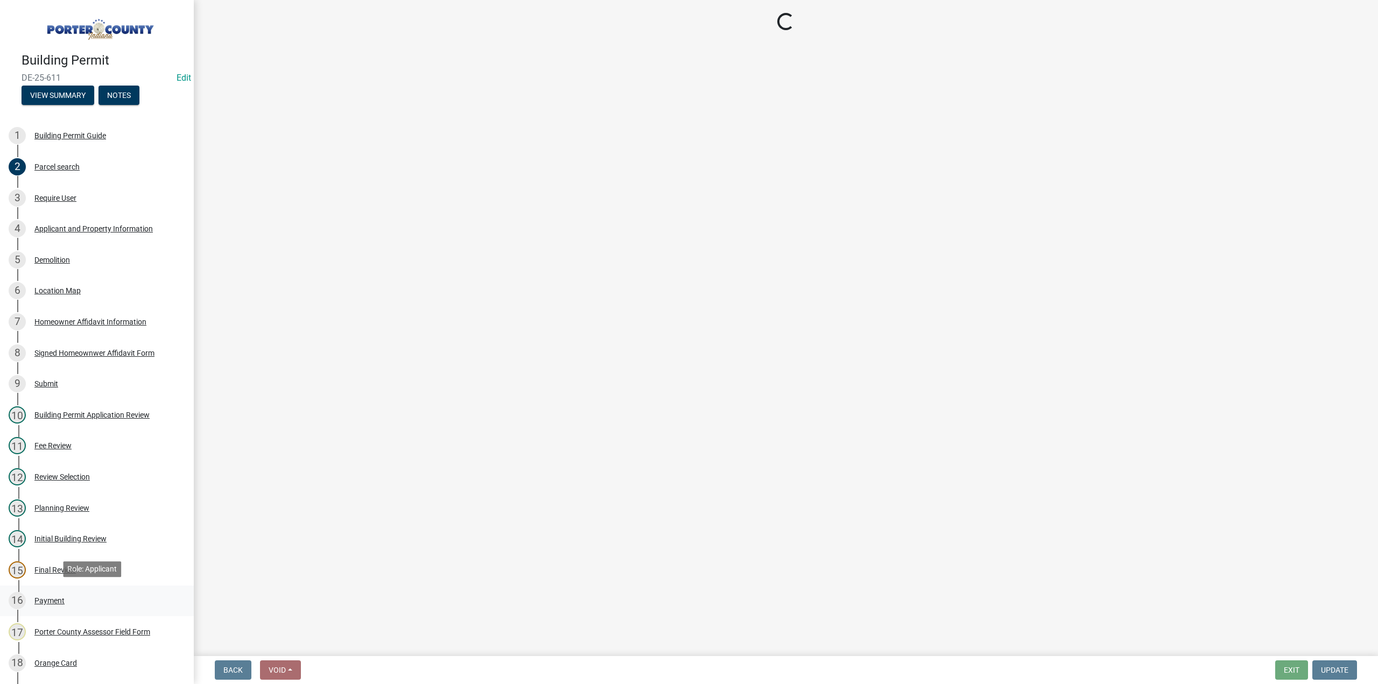
select select "1: 0"
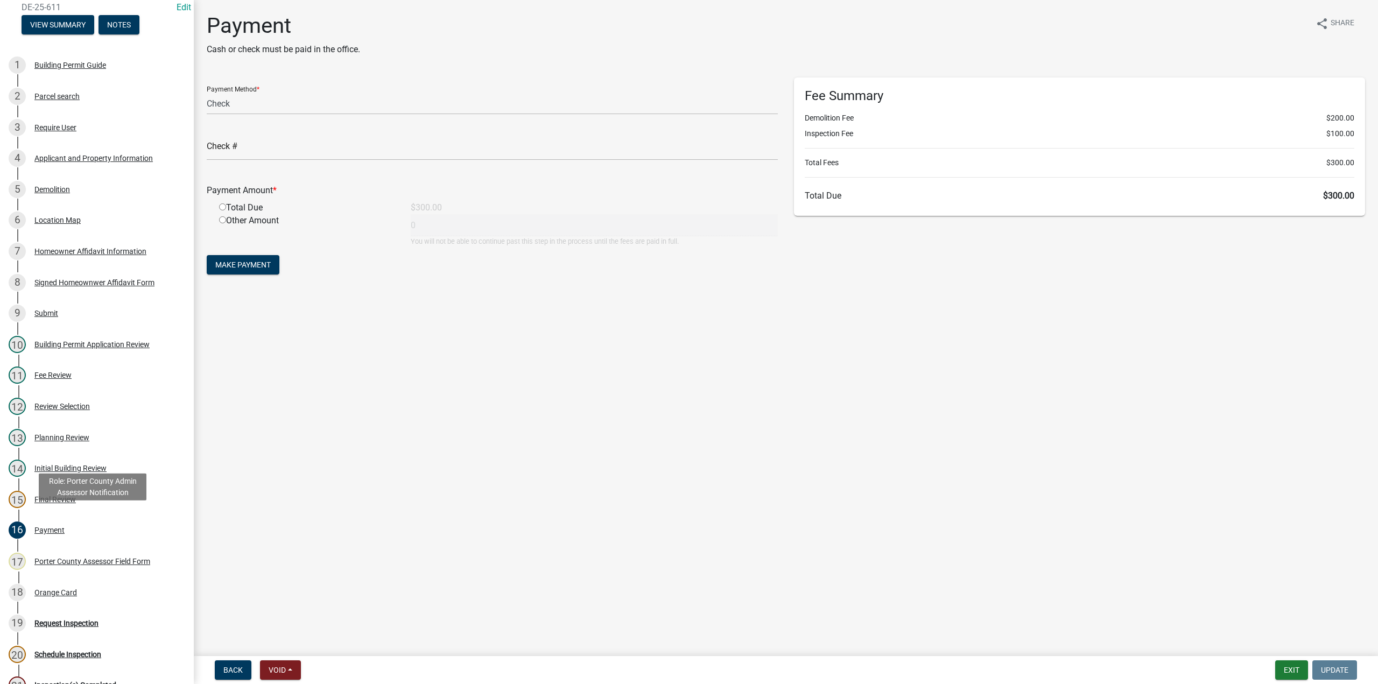
scroll to position [54, 0]
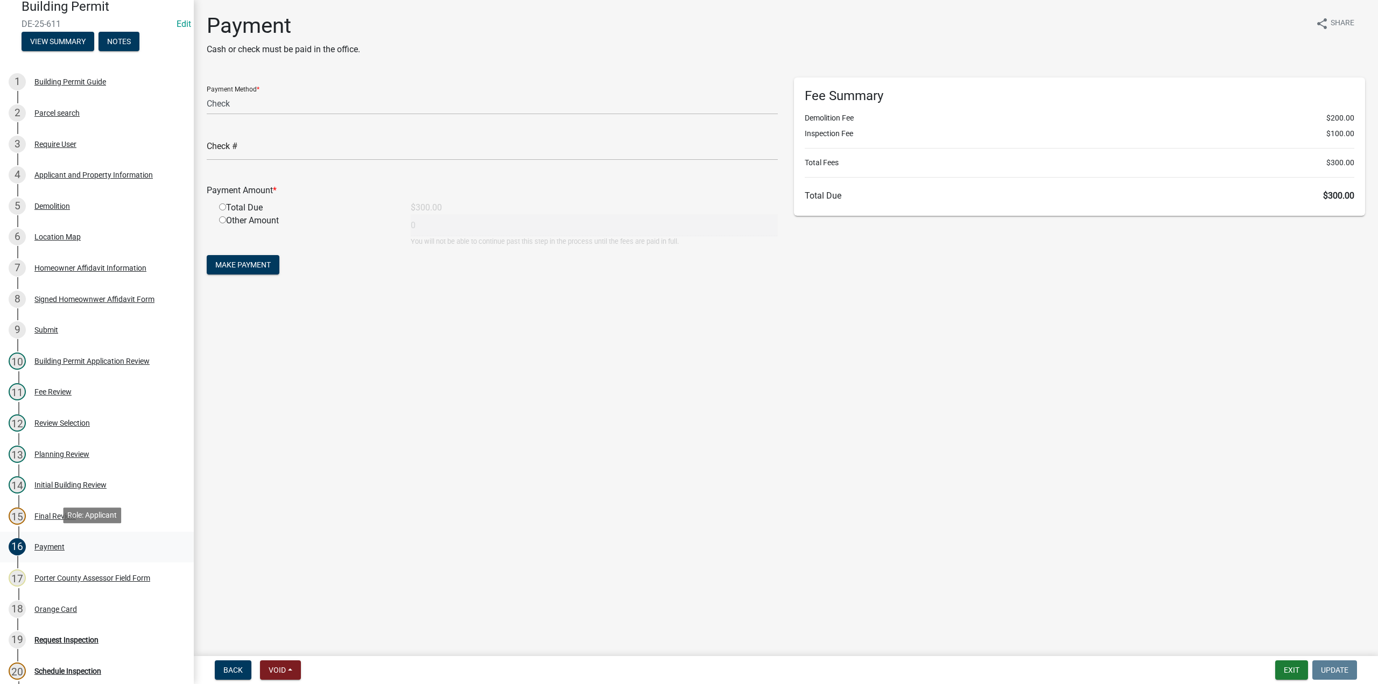
click at [60, 548] on div "Payment" at bounding box center [49, 547] width 30 height 8
click at [52, 513] on div "Final Review" at bounding box center [54, 517] width 41 height 8
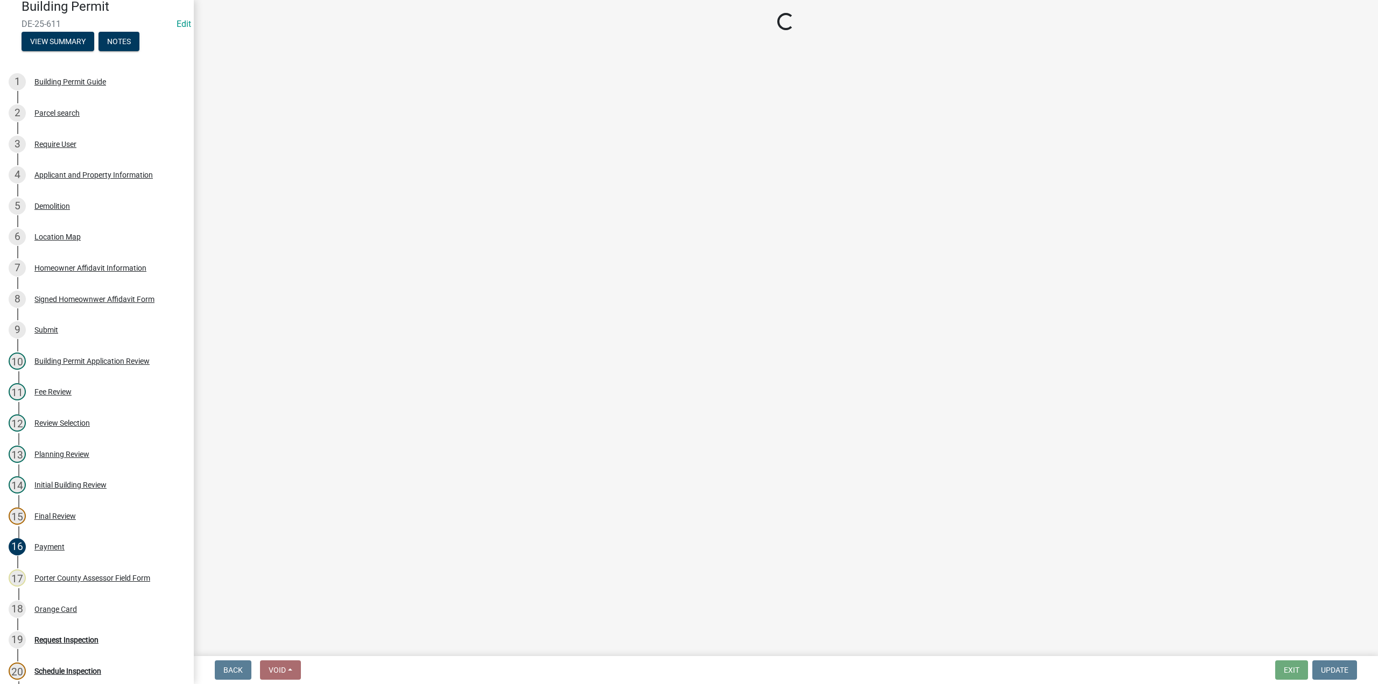
click at [75, 29] on div "Building Permit DE-25-611 Edit View Summary Notes" at bounding box center [97, 22] width 177 height 64
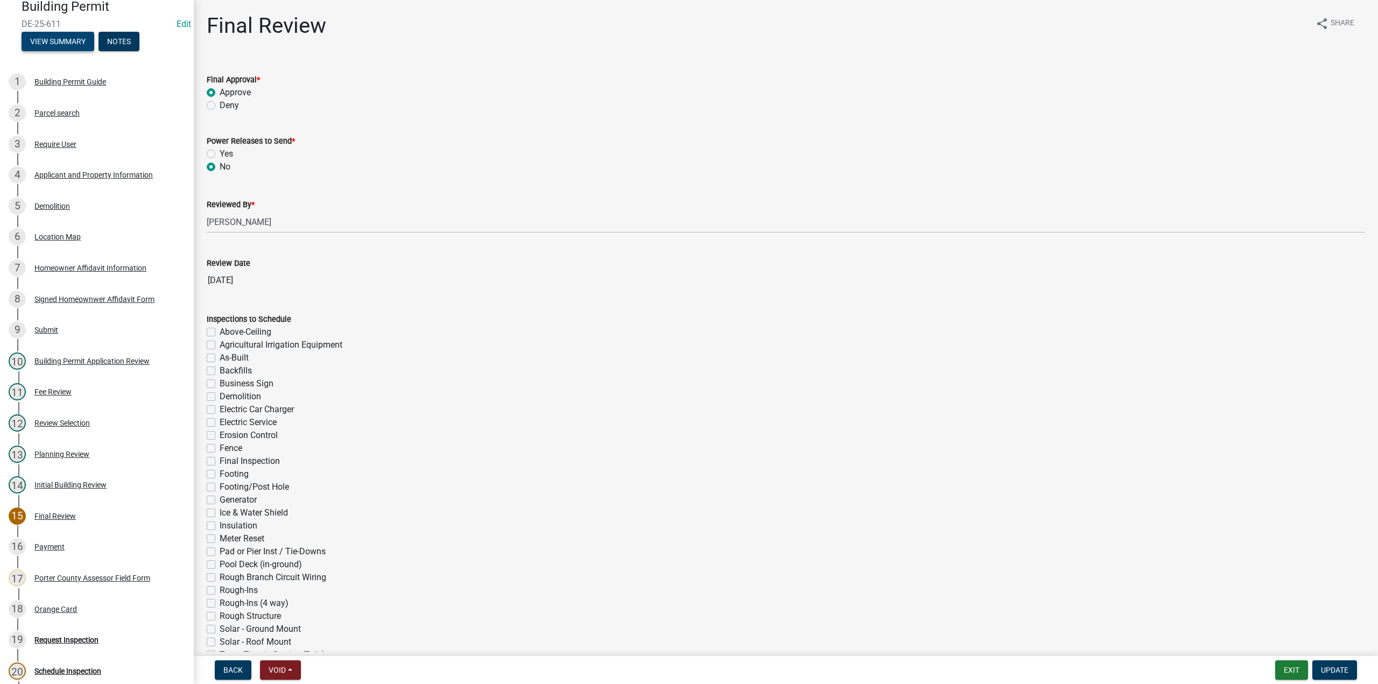
click at [77, 41] on button "View Summary" at bounding box center [58, 41] width 73 height 19
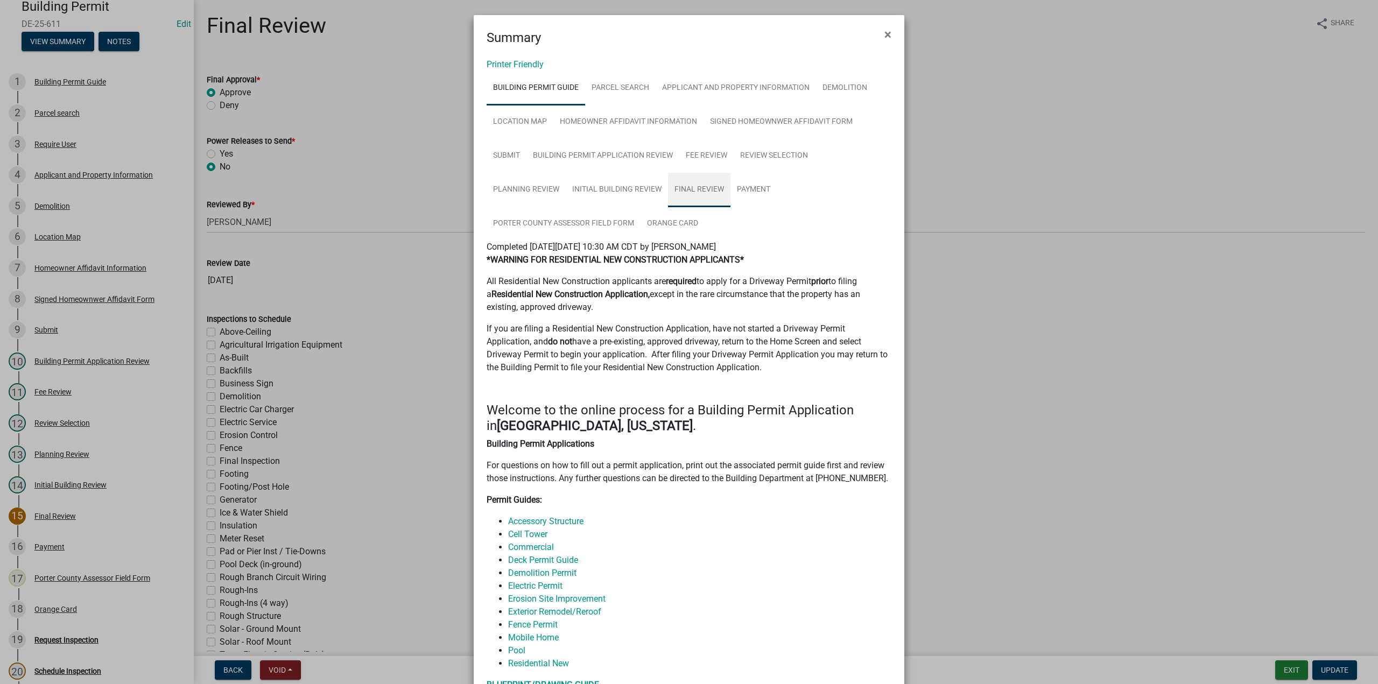
click at [698, 195] on link "Final Review" at bounding box center [699, 190] width 62 height 34
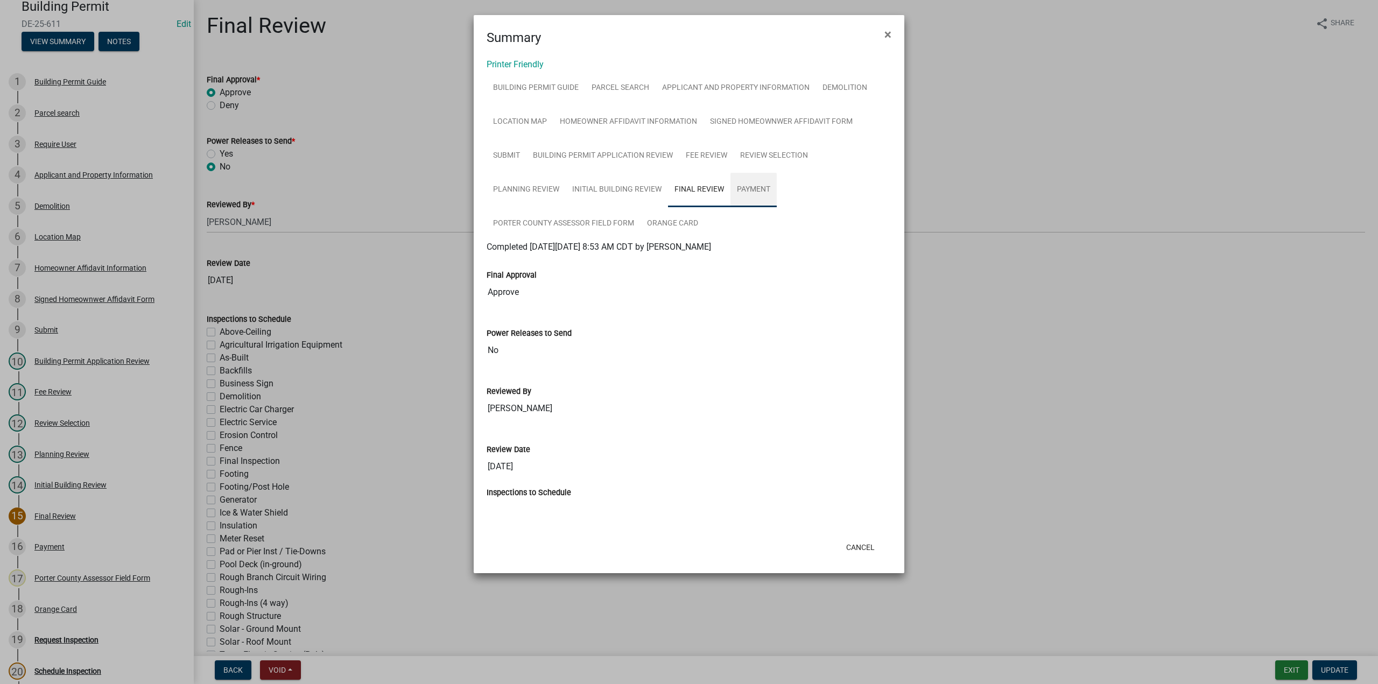
click at [750, 188] on link "Payment" at bounding box center [754, 190] width 46 height 34
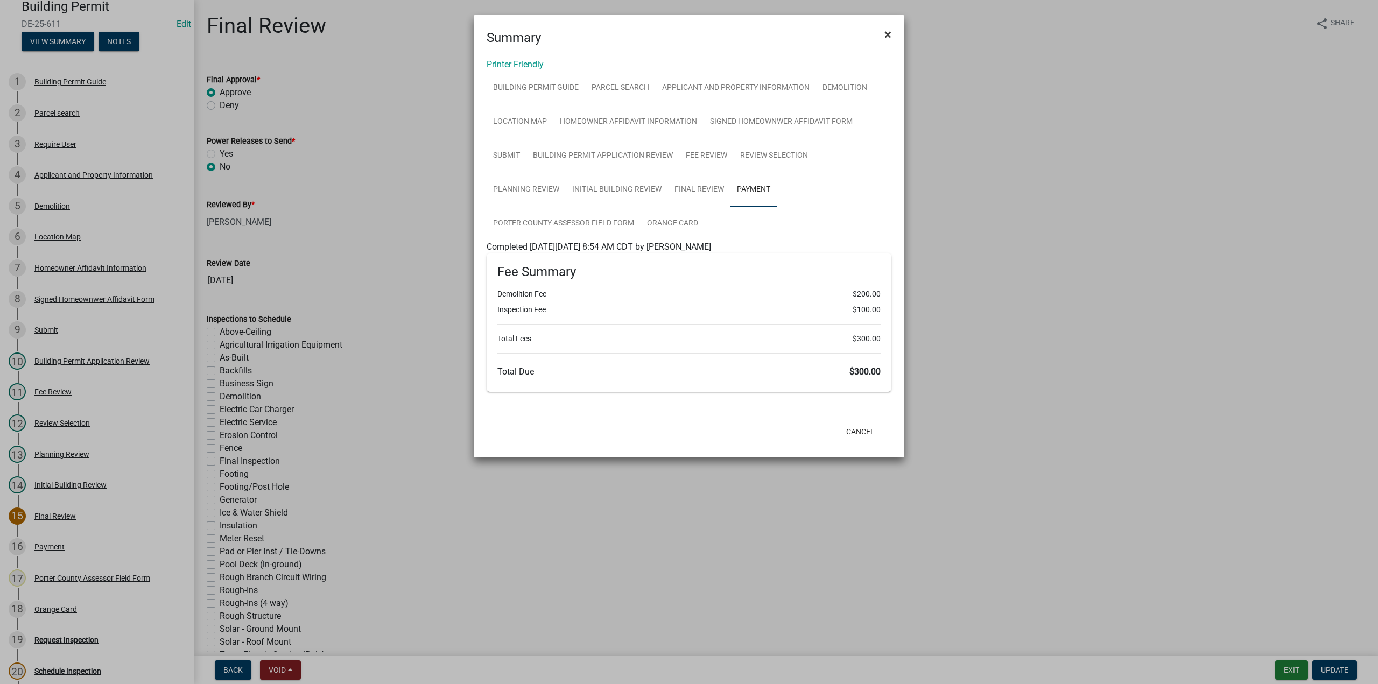
click at [890, 35] on span "×" at bounding box center [888, 34] width 7 height 15
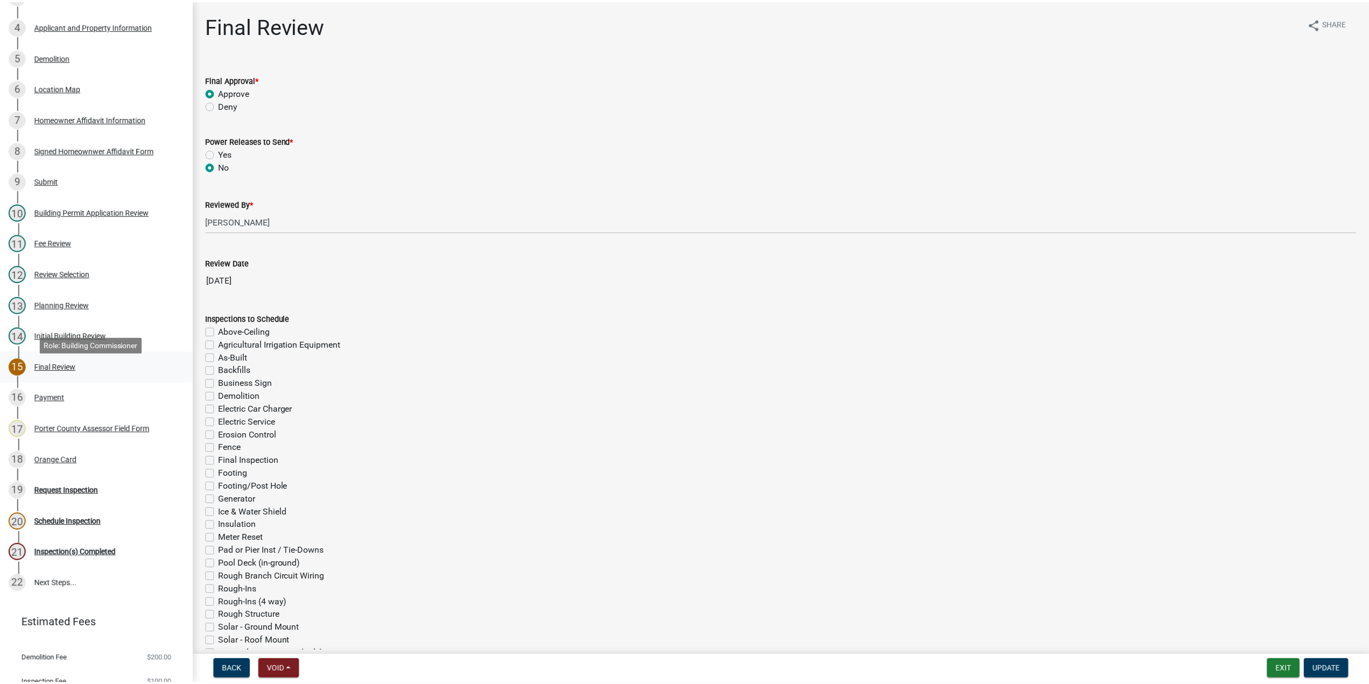
scroll to position [240, 0]
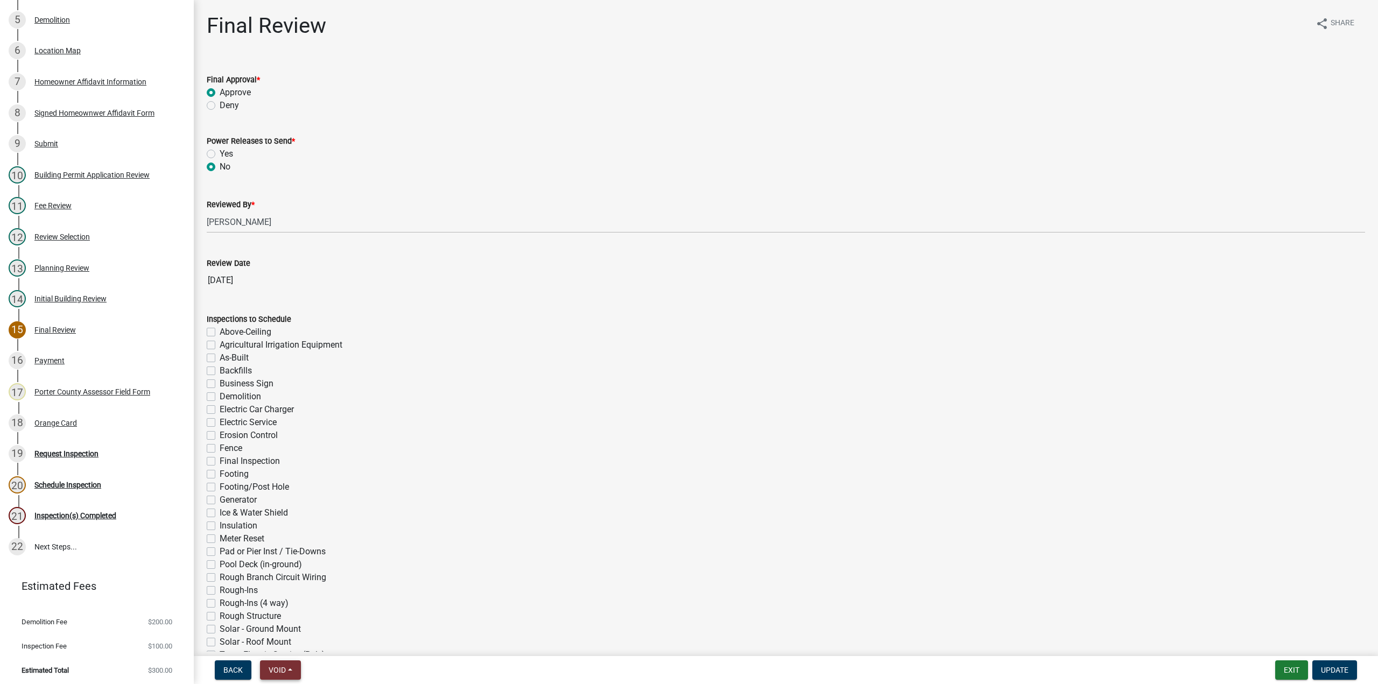
click at [277, 669] on span "Void" at bounding box center [277, 670] width 17 height 9
click at [282, 639] on button "Void" at bounding box center [303, 642] width 86 height 26
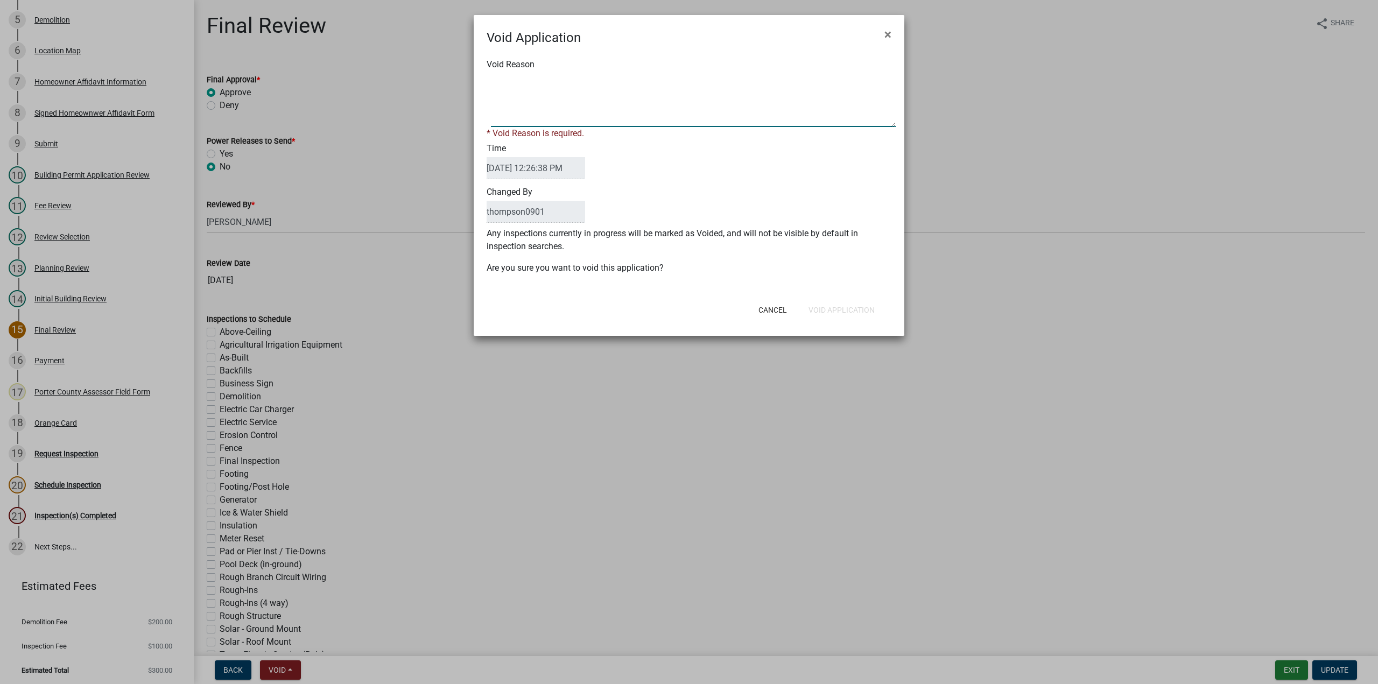
click at [602, 115] on textarea "Void Reason" at bounding box center [693, 100] width 405 height 54
type textarea "Permit put in twice"
click at [852, 304] on button "Void Application" at bounding box center [841, 309] width 83 height 19
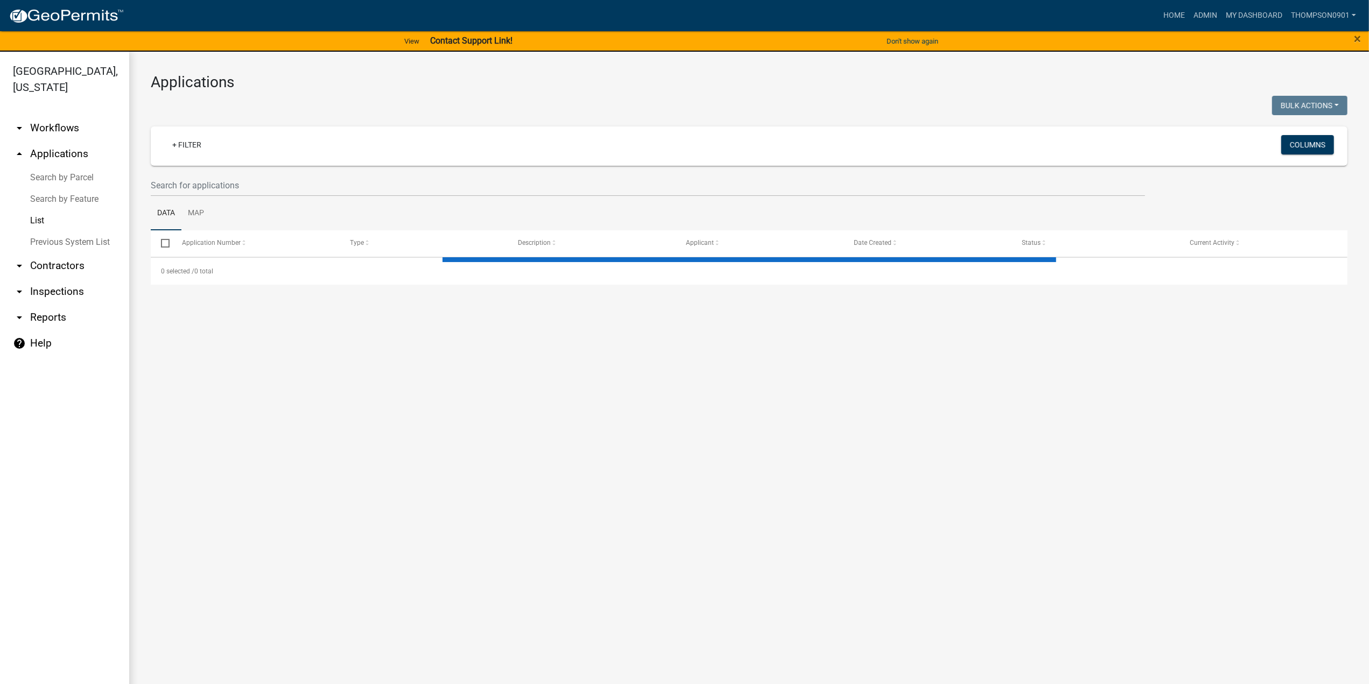
select select "3: 100"
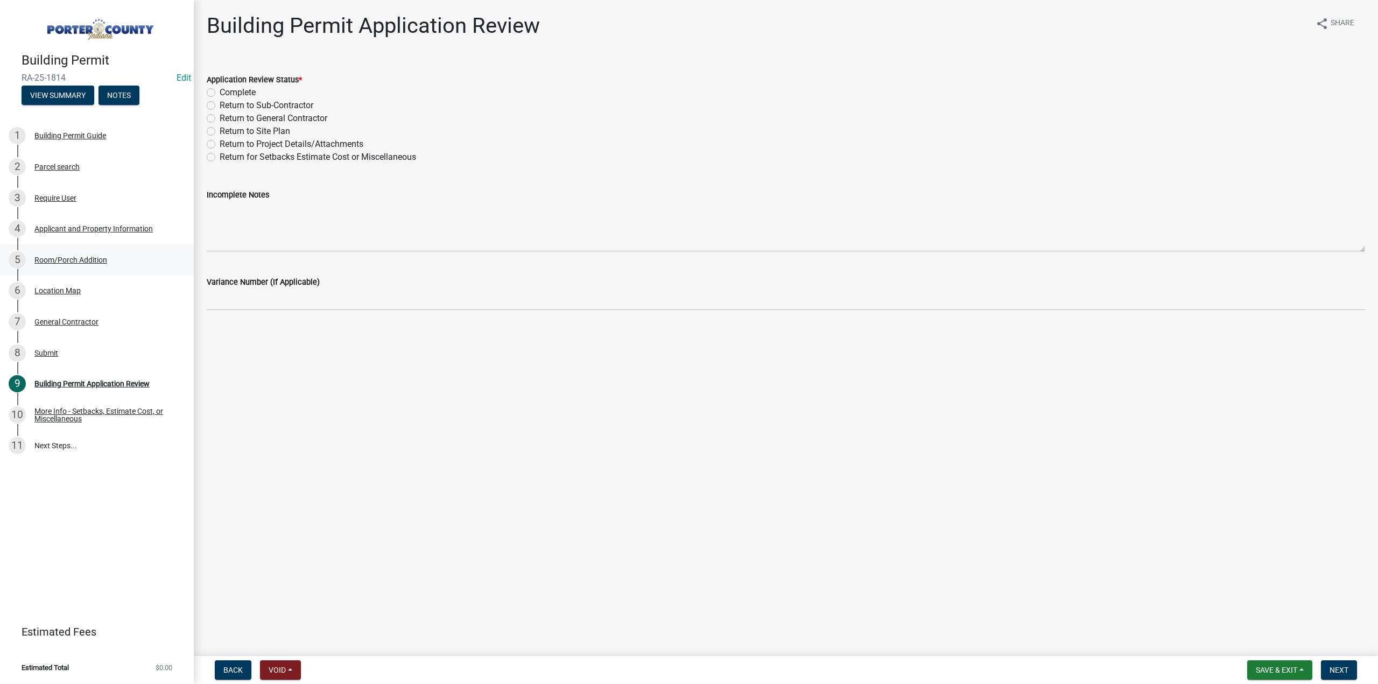
click at [67, 265] on div "5 Room/Porch Addition" at bounding box center [93, 259] width 168 height 17
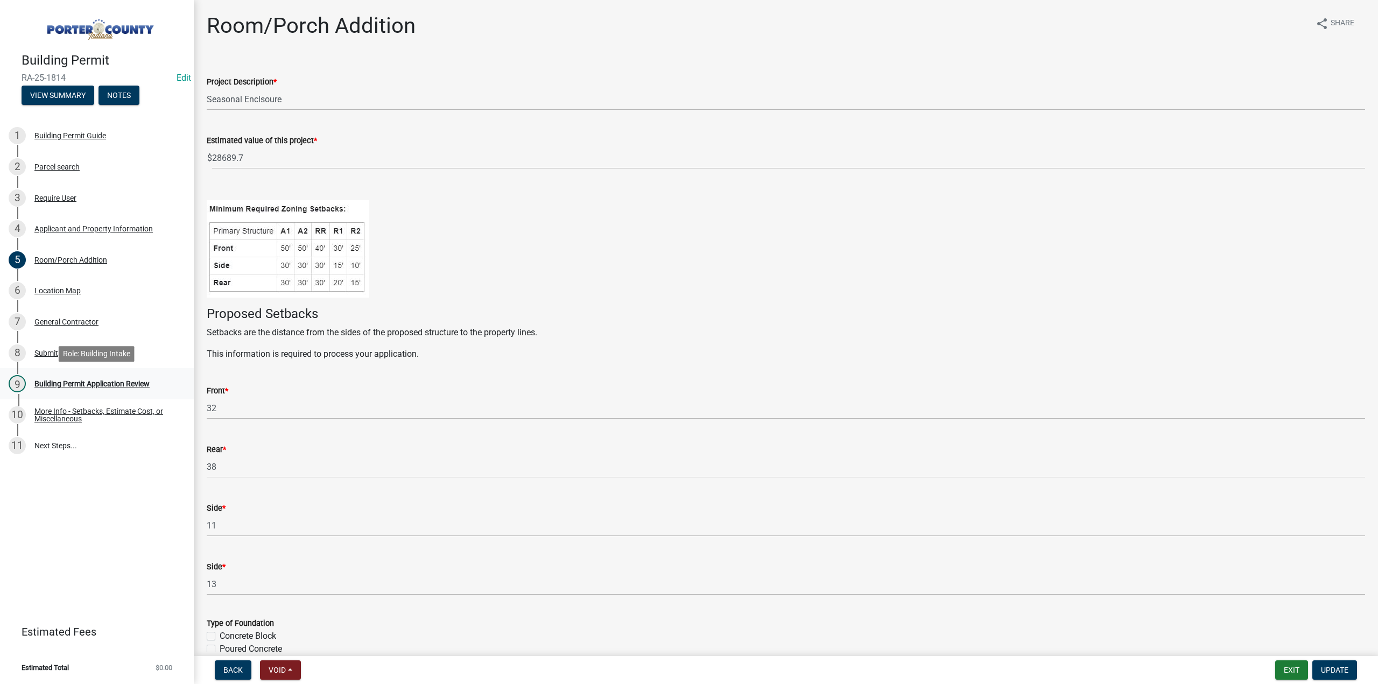
click at [130, 390] on div "9 Building Permit Application Review" at bounding box center [93, 383] width 168 height 17
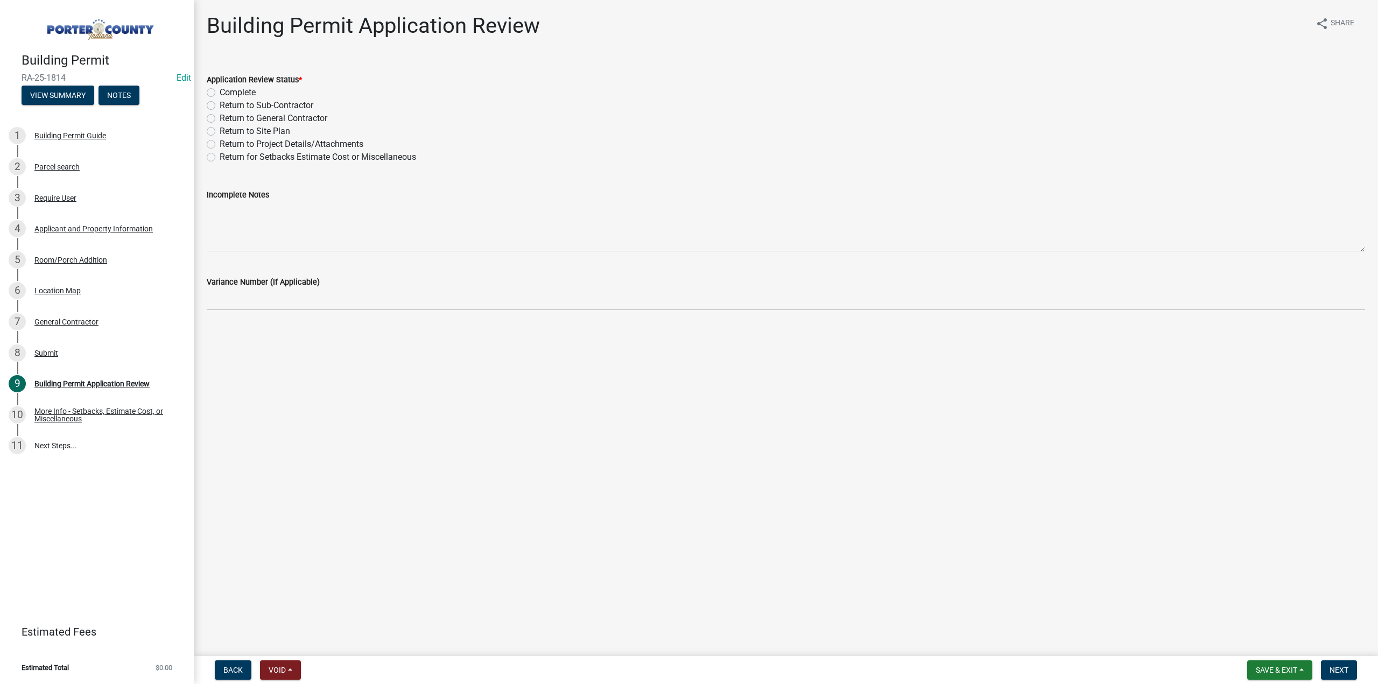
drag, startPoint x: 211, startPoint y: 92, endPoint x: 427, endPoint y: 397, distance: 373.9
click at [220, 92] on label "Complete" at bounding box center [238, 92] width 36 height 13
click at [220, 92] on input "Complete" at bounding box center [223, 89] width 7 height 7
radio input "true"
click at [1343, 662] on button "Next" at bounding box center [1339, 670] width 36 height 19
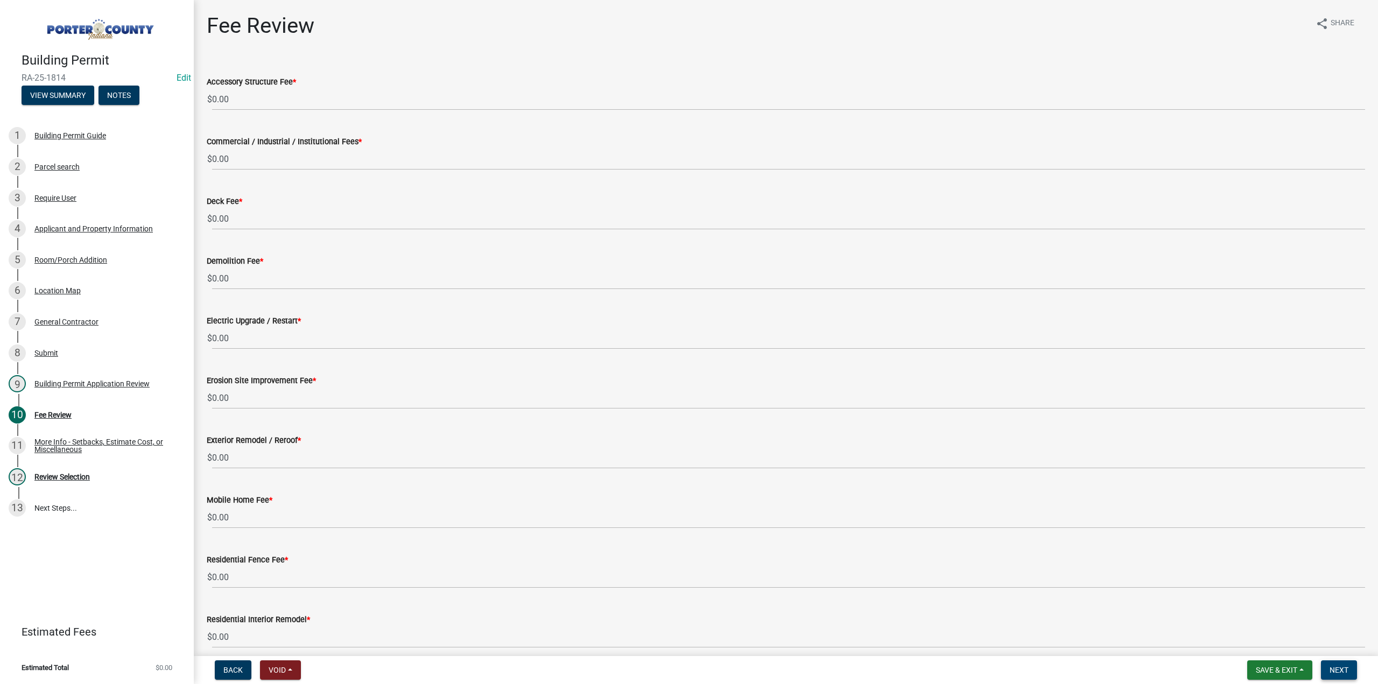
click at [1338, 669] on span "Next" at bounding box center [1339, 670] width 19 height 9
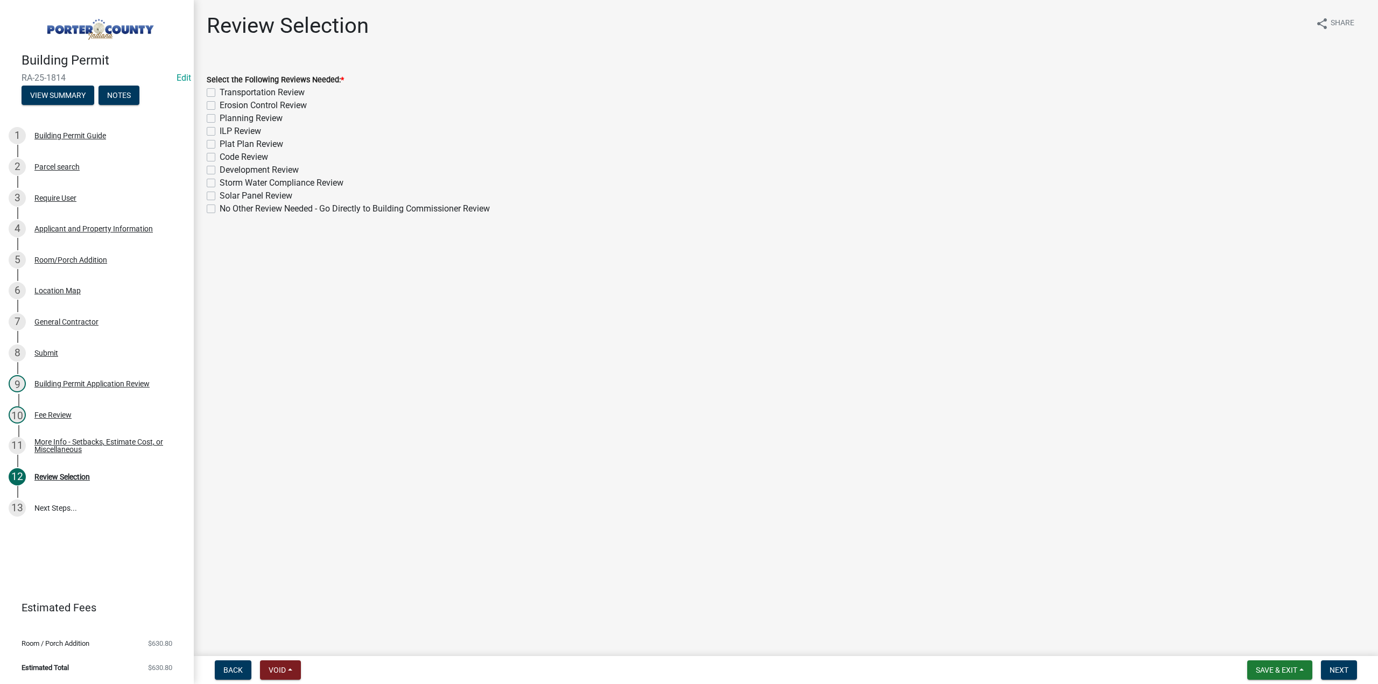
drag, startPoint x: 207, startPoint y: 119, endPoint x: 260, endPoint y: 205, distance: 101.0
click at [220, 120] on label "Planning Review" at bounding box center [251, 118] width 63 height 13
click at [220, 119] on input "Planning Review" at bounding box center [223, 115] width 7 height 7
checkbox input "true"
checkbox input "false"
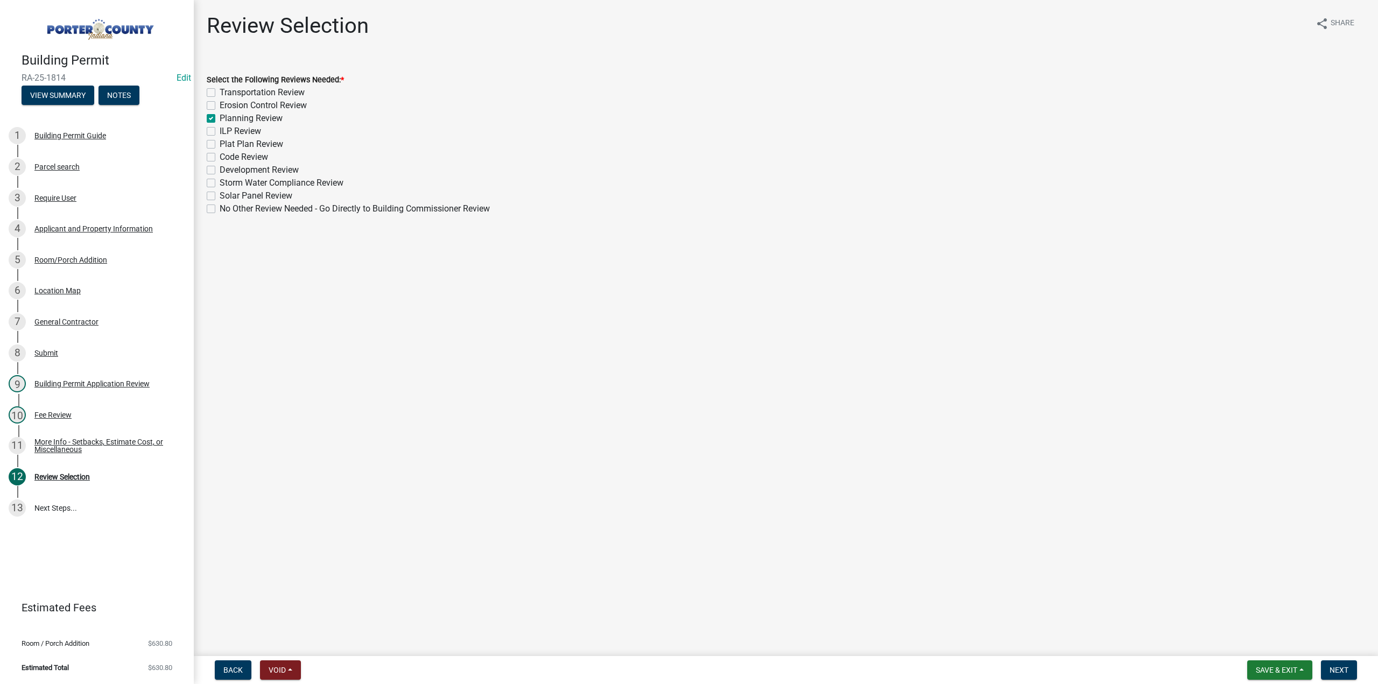
checkbox input "false"
checkbox input "true"
checkbox input "false"
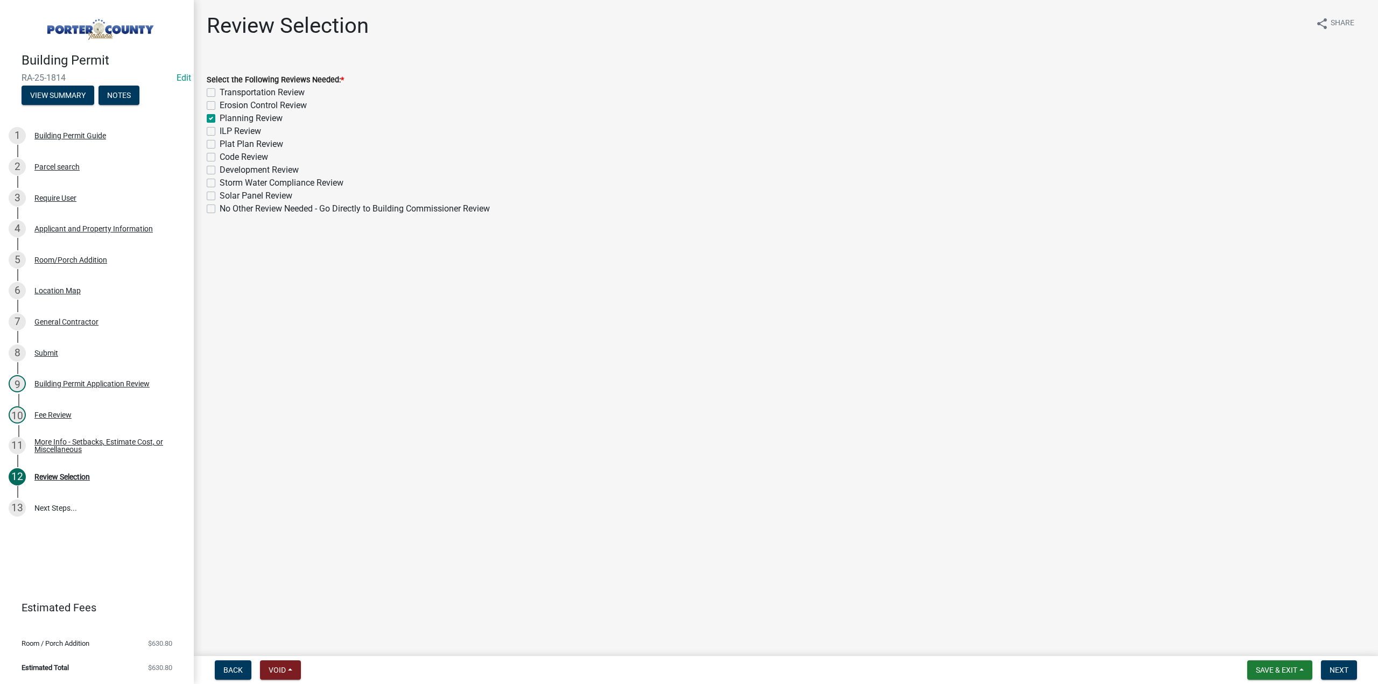
checkbox input "false"
drag, startPoint x: 1343, startPoint y: 670, endPoint x: 1308, endPoint y: 665, distance: 34.7
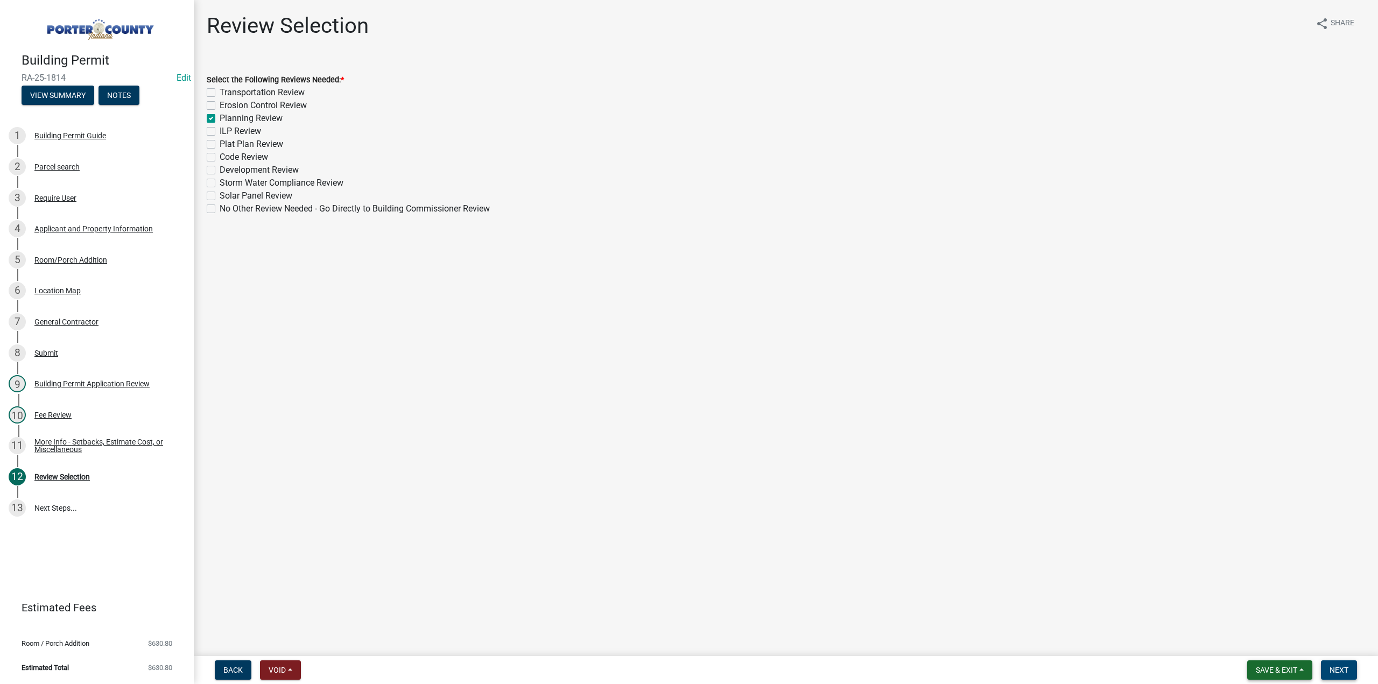
click at [1343, 669] on span "Next" at bounding box center [1339, 670] width 19 height 9
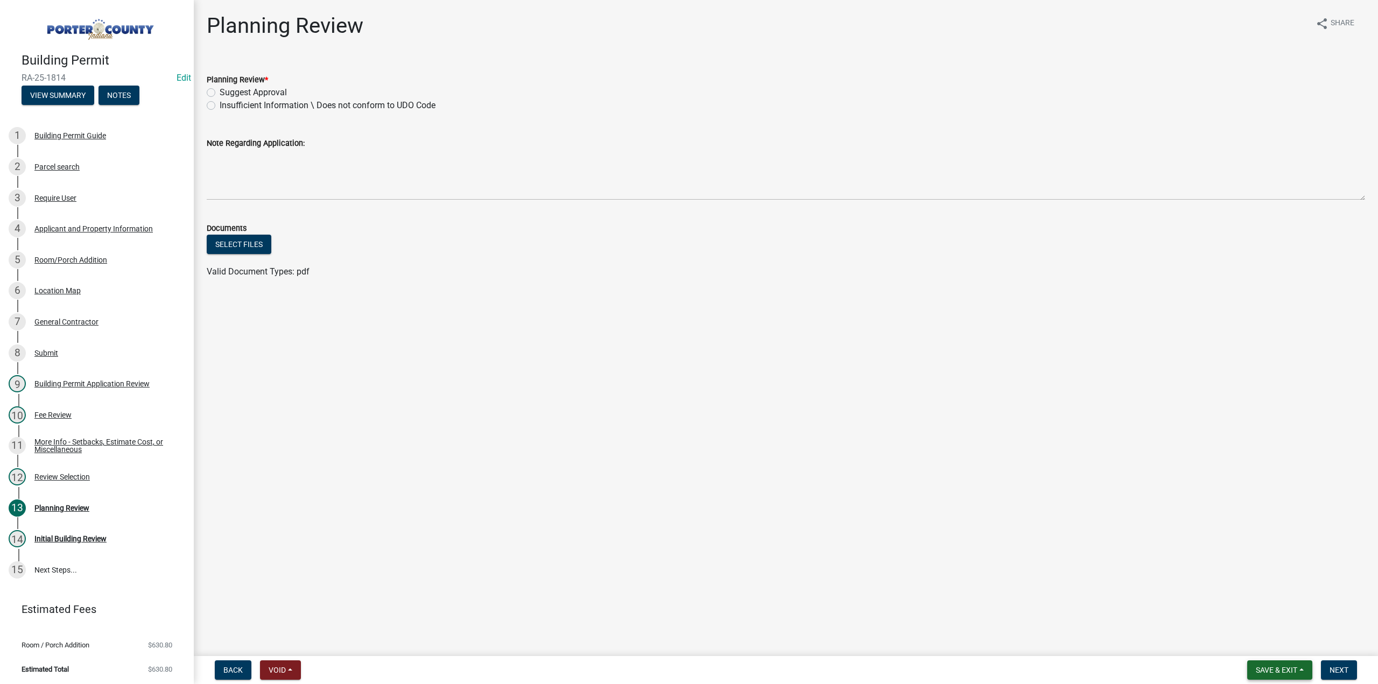
click at [1282, 674] on span "Save & Exit" at bounding box center [1276, 670] width 41 height 9
click at [1263, 651] on button "Save & Exit" at bounding box center [1269, 642] width 86 height 26
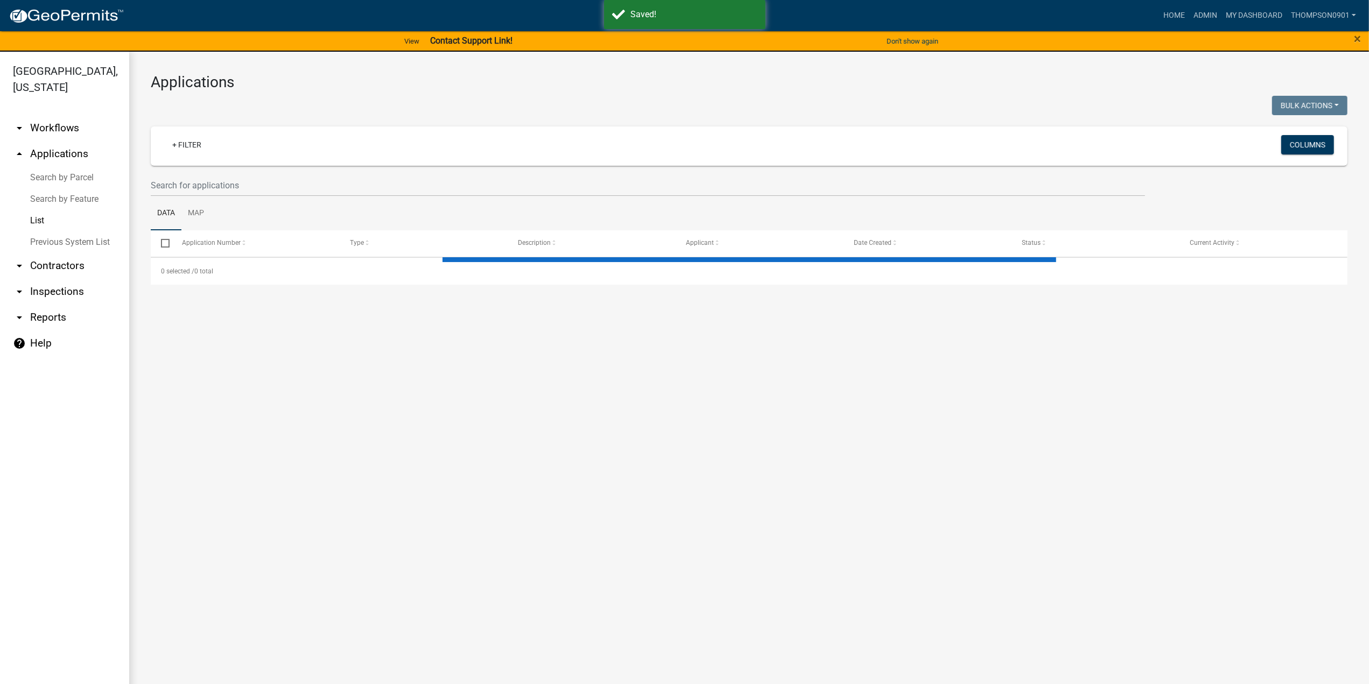
select select "3: 100"
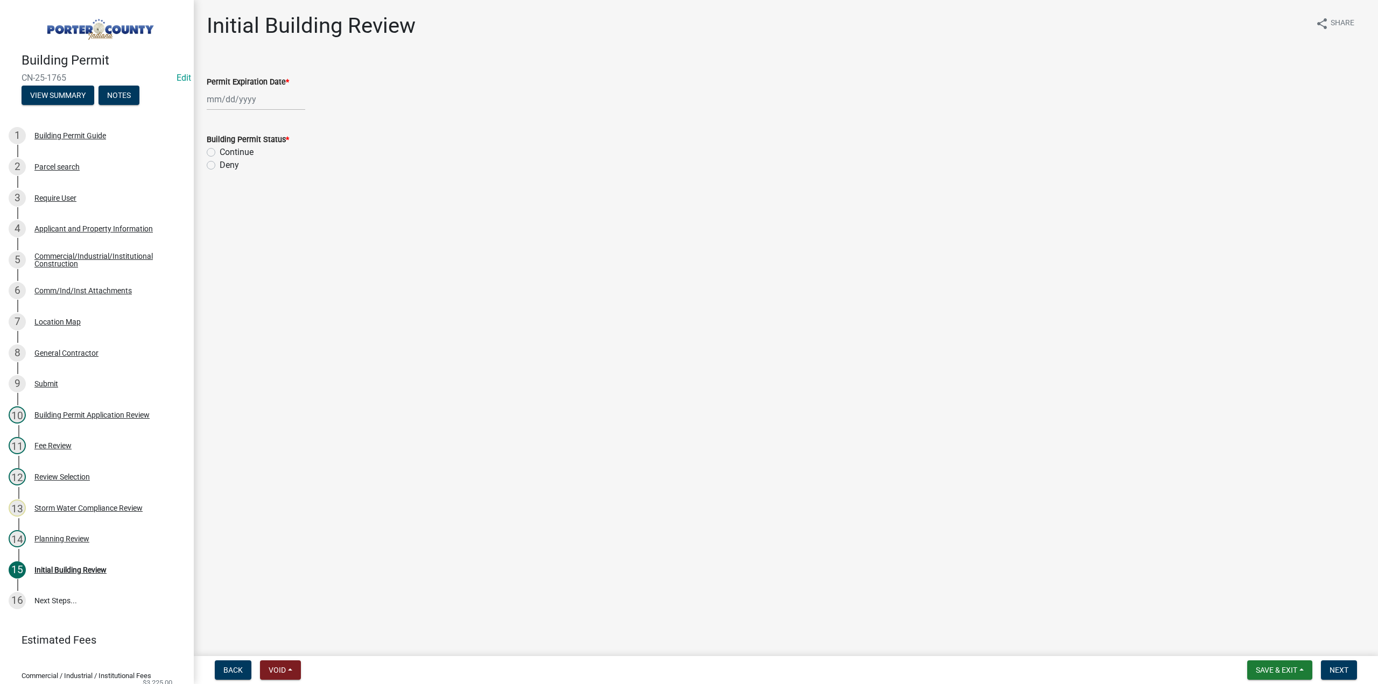
select select "9"
drag, startPoint x: 249, startPoint y: 94, endPoint x: 253, endPoint y: 110, distance: 16.7
click at [249, 94] on div "[PERSON_NAME] Feb Mar Apr [PERSON_NAME][DATE] Oct Nov [DATE] 1526 1527 1528 152…" at bounding box center [256, 99] width 99 height 22
drag, startPoint x: 282, startPoint y: 121, endPoint x: 284, endPoint y: 128, distance: 7.3
click at [282, 121] on select "1525 1526 1527 1528 1529 1530 1531 1532 1533 1534 1535 1536 1537 1538 1539 1540…" at bounding box center [291, 123] width 39 height 16
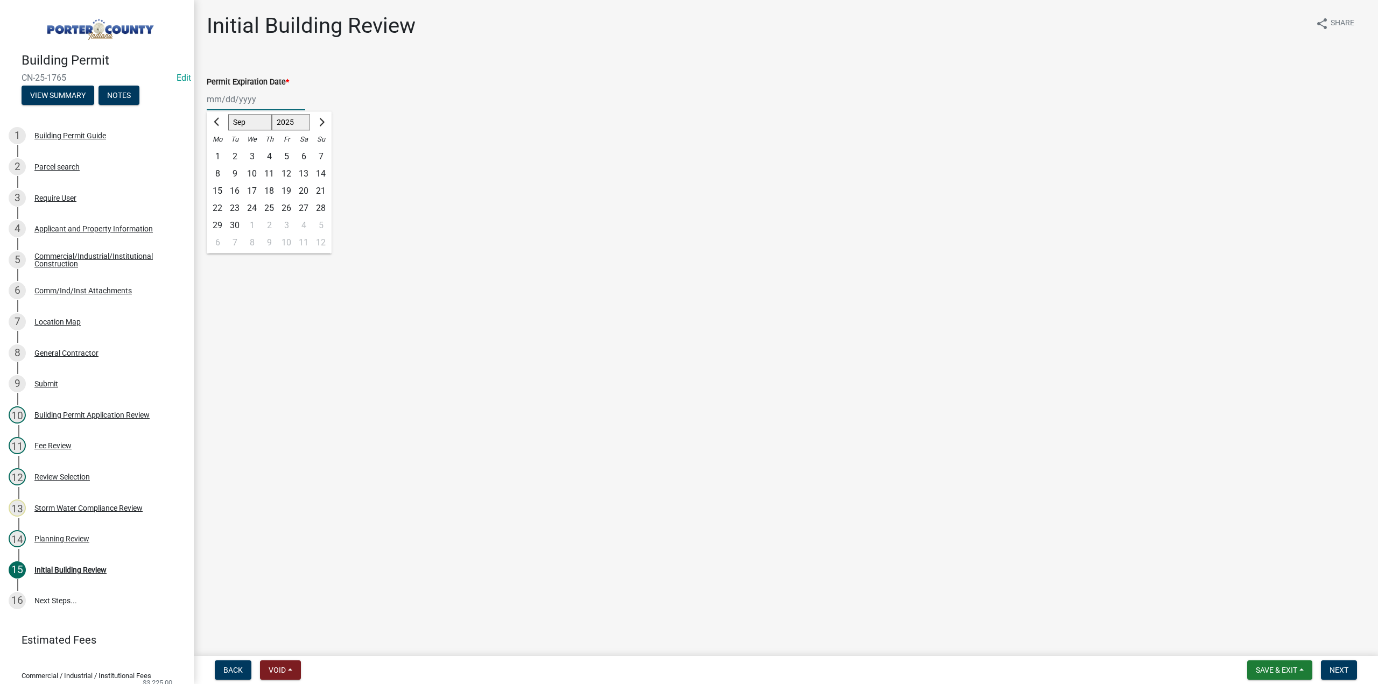
select select "2026"
click at [272, 115] on select "1525 1526 1527 1528 1529 1530 1531 1532 1533 1534 1535 1536 1537 1538 1539 1540…" at bounding box center [291, 123] width 39 height 16
click at [276, 190] on div "17" at bounding box center [269, 191] width 17 height 17
type input "[DATE]"
drag, startPoint x: 210, startPoint y: 153, endPoint x: 385, endPoint y: 354, distance: 266.3
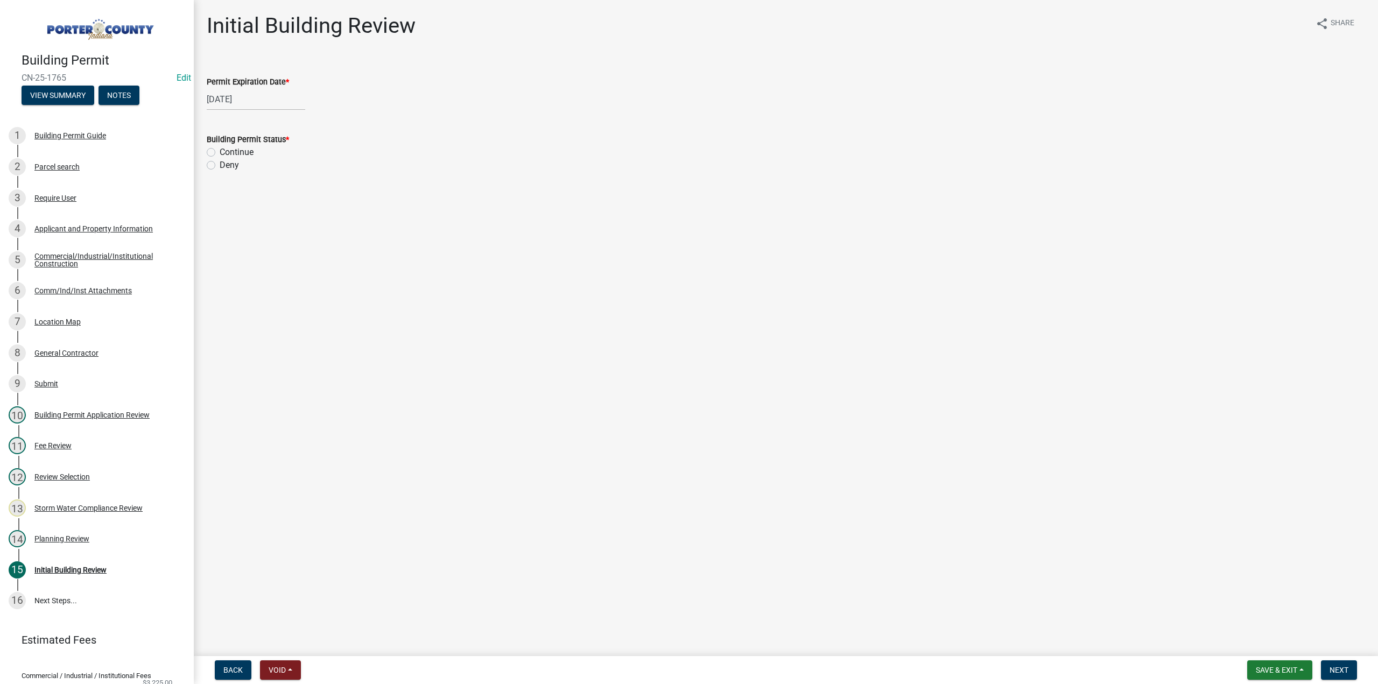
click at [220, 155] on label "Continue" at bounding box center [237, 152] width 34 height 13
click at [220, 153] on input "Continue" at bounding box center [223, 149] width 7 height 7
radio input "true"
click at [1342, 674] on span "Next" at bounding box center [1339, 670] width 19 height 9
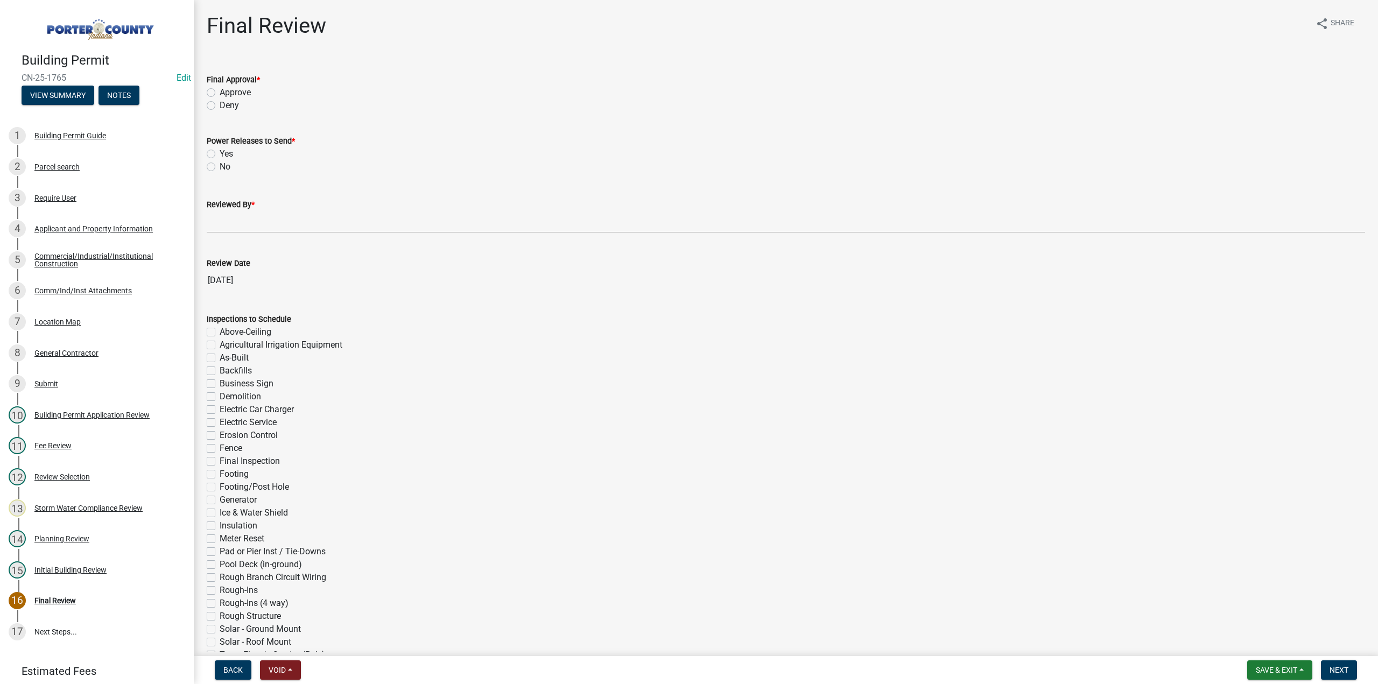
drag, startPoint x: 209, startPoint y: 94, endPoint x: 214, endPoint y: 102, distance: 9.4
click at [220, 94] on label "Approve" at bounding box center [235, 92] width 31 height 13
click at [220, 93] on input "Approve" at bounding box center [223, 89] width 7 height 7
radio input "true"
drag, startPoint x: 212, startPoint y: 154, endPoint x: 224, endPoint y: 174, distance: 23.2
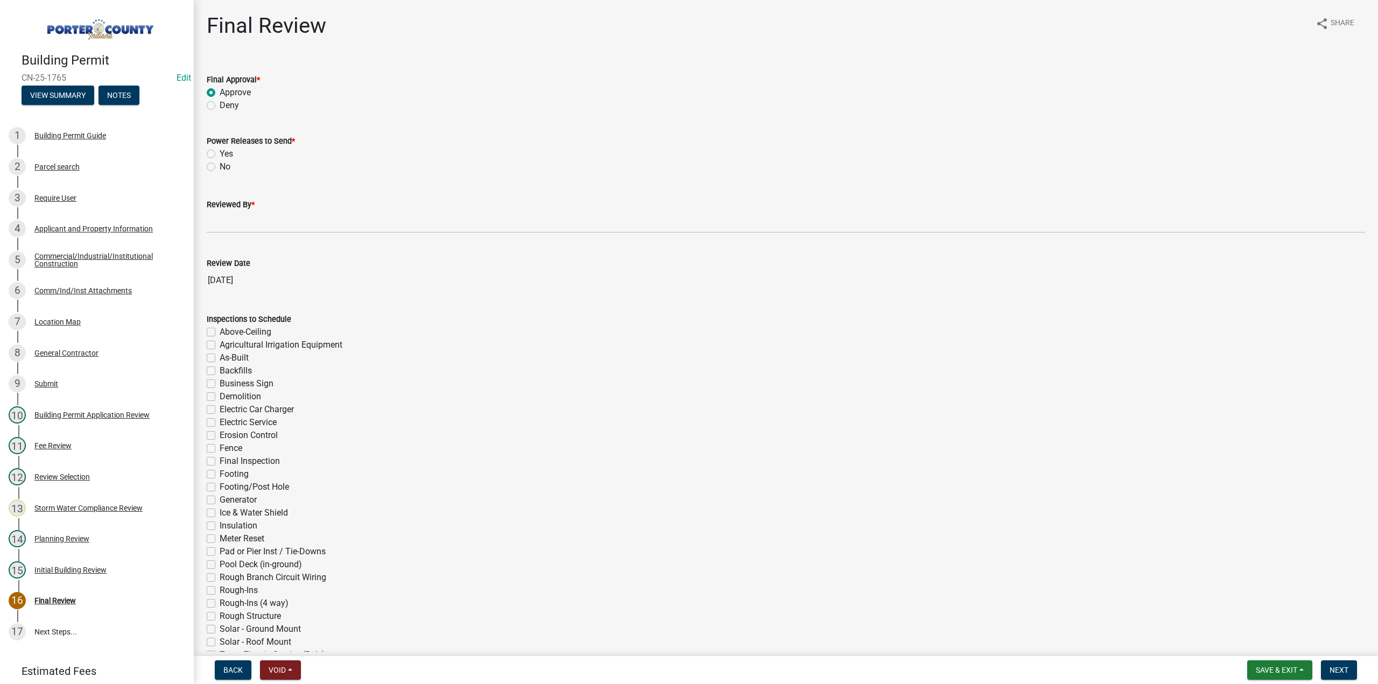
click at [220, 157] on label "Yes" at bounding box center [226, 154] width 13 height 13
click at [220, 155] on input "Yes" at bounding box center [223, 151] width 7 height 7
radio input "true"
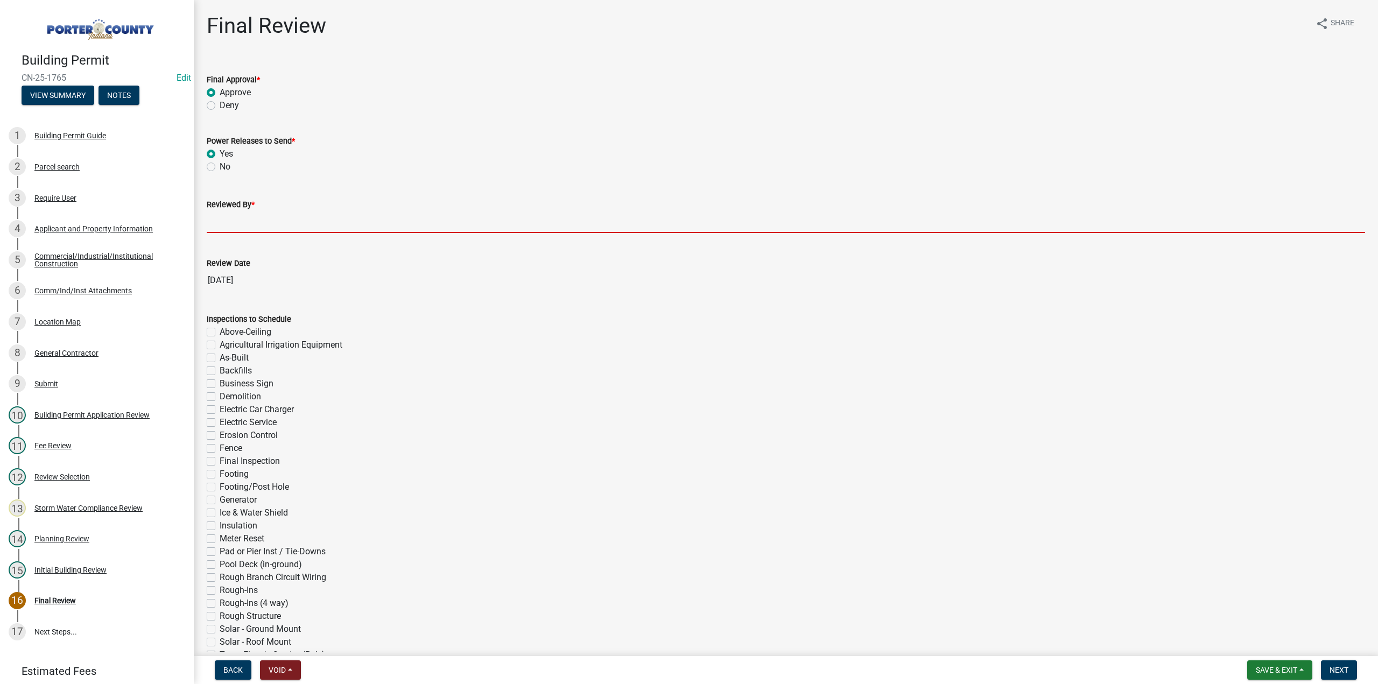
click at [254, 223] on input "Reviewed By *" at bounding box center [786, 222] width 1159 height 22
type input "TT"
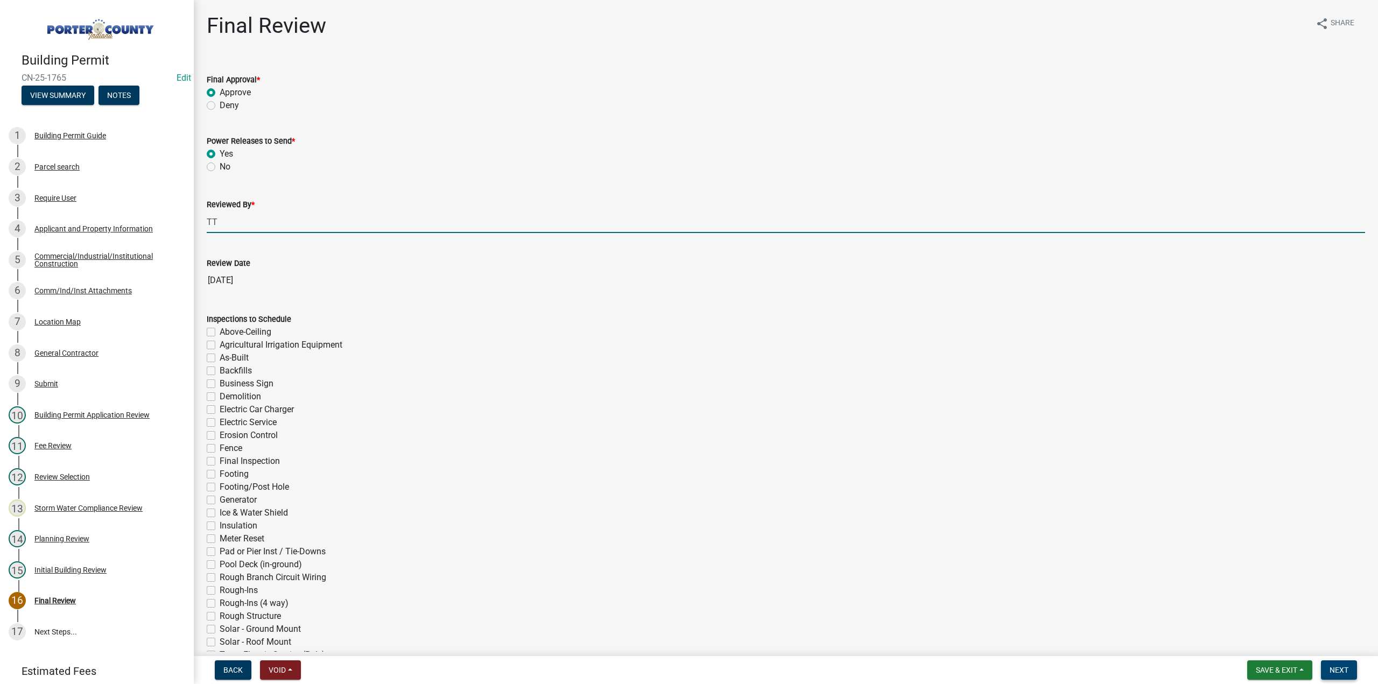
click at [1337, 666] on span "Next" at bounding box center [1339, 670] width 19 height 9
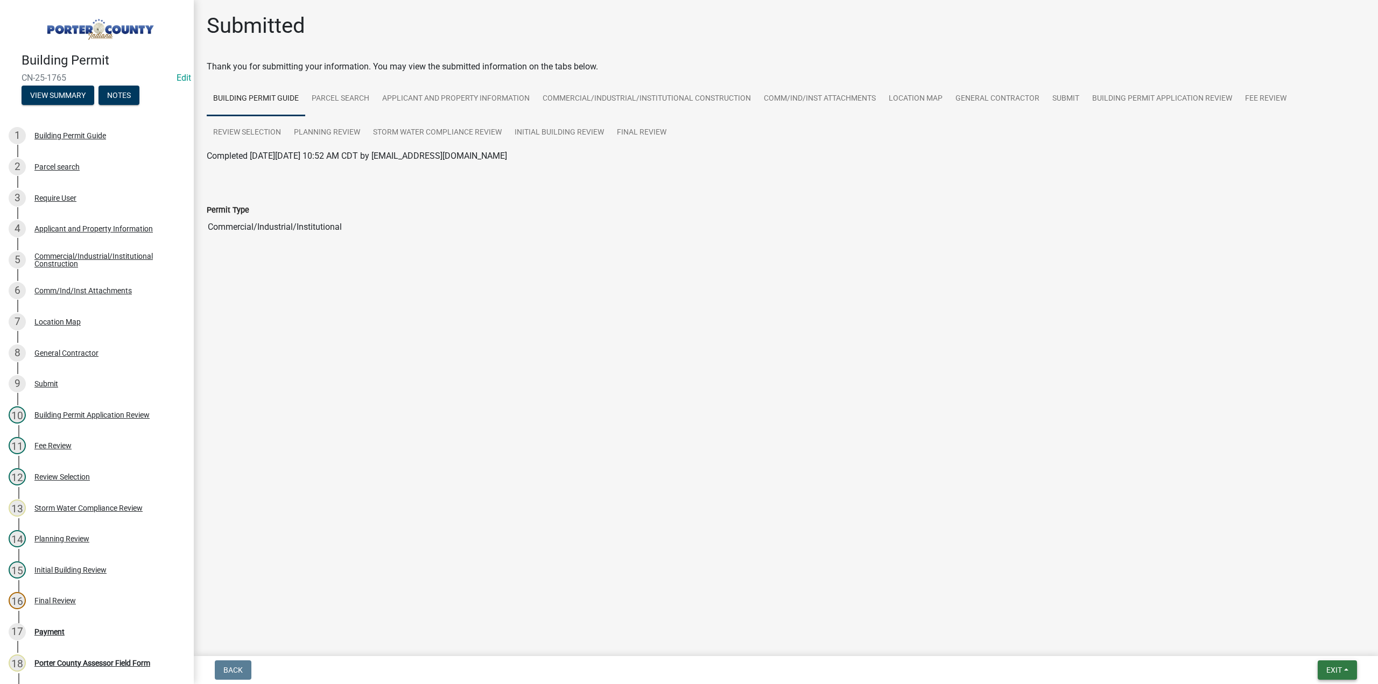
drag, startPoint x: 1336, startPoint y: 670, endPoint x: 1322, endPoint y: 650, distance: 24.7
click at [1335, 668] on span "Exit" at bounding box center [1335, 670] width 16 height 9
click at [1316, 634] on button "Save & Exit" at bounding box center [1315, 642] width 86 height 26
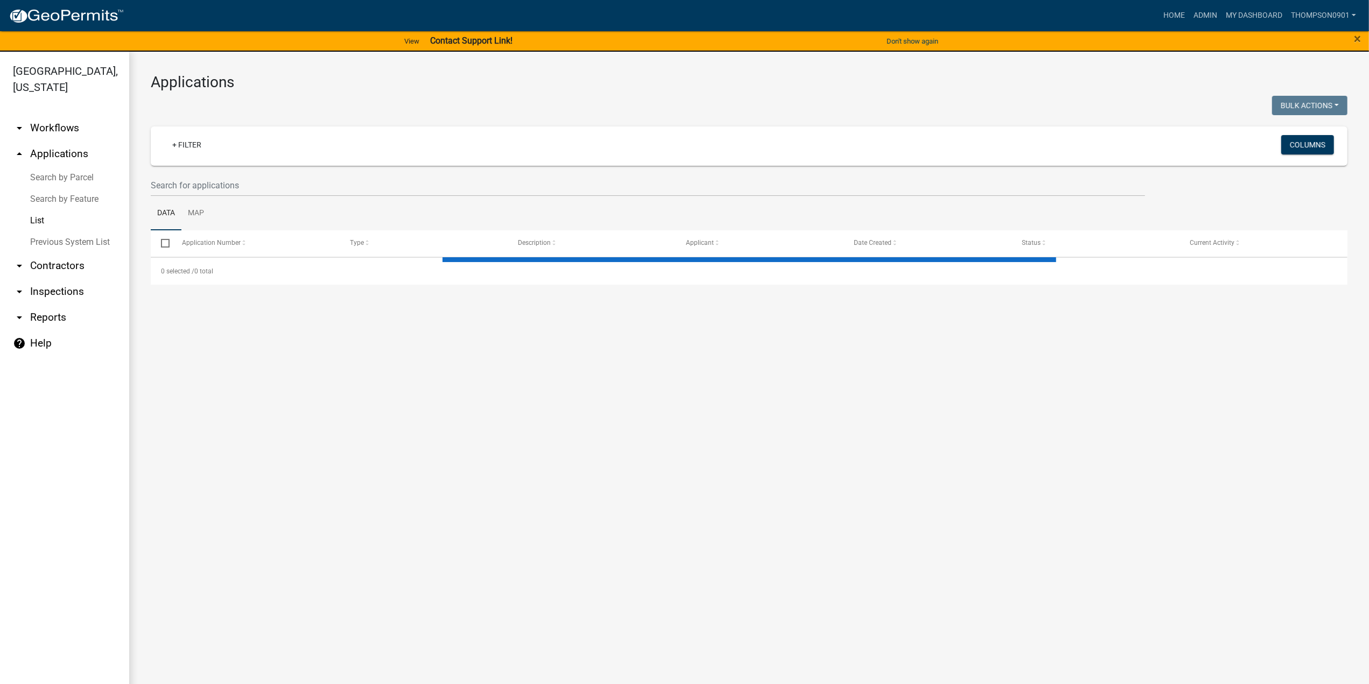
select select "3: 100"
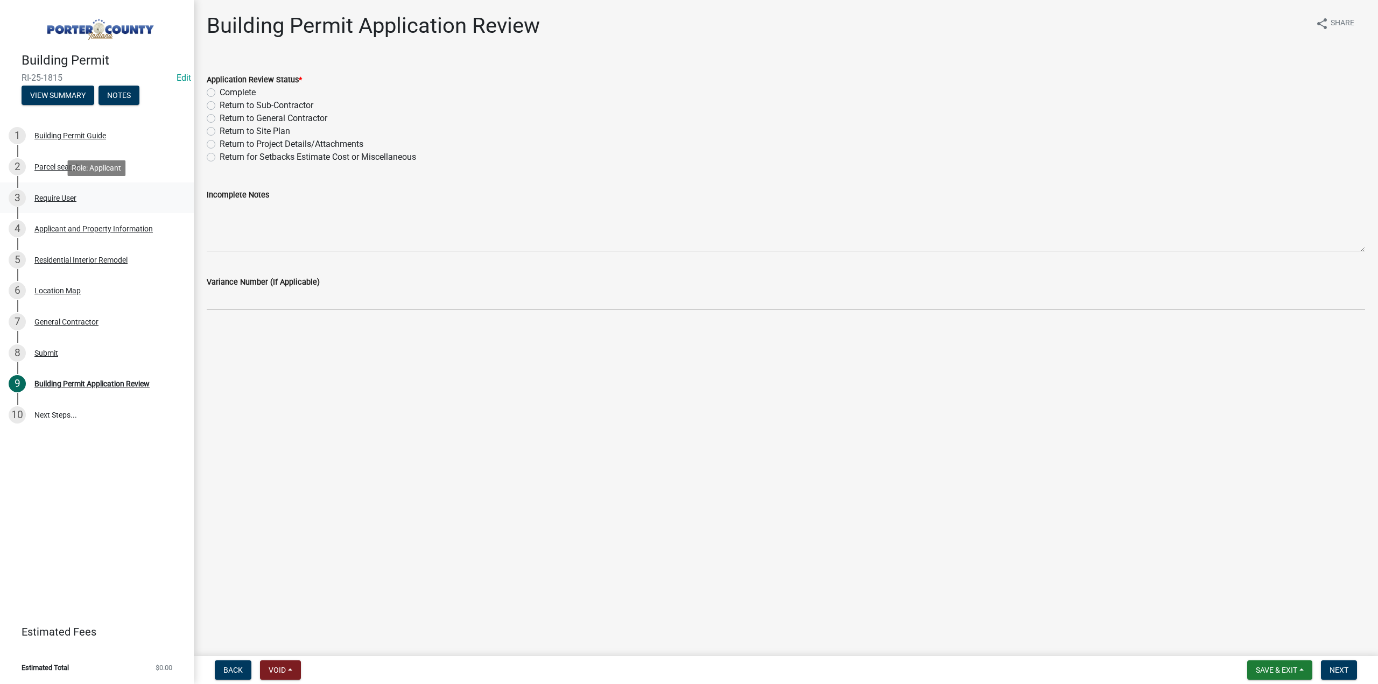
click at [75, 201] on div "Require User" at bounding box center [55, 198] width 42 height 8
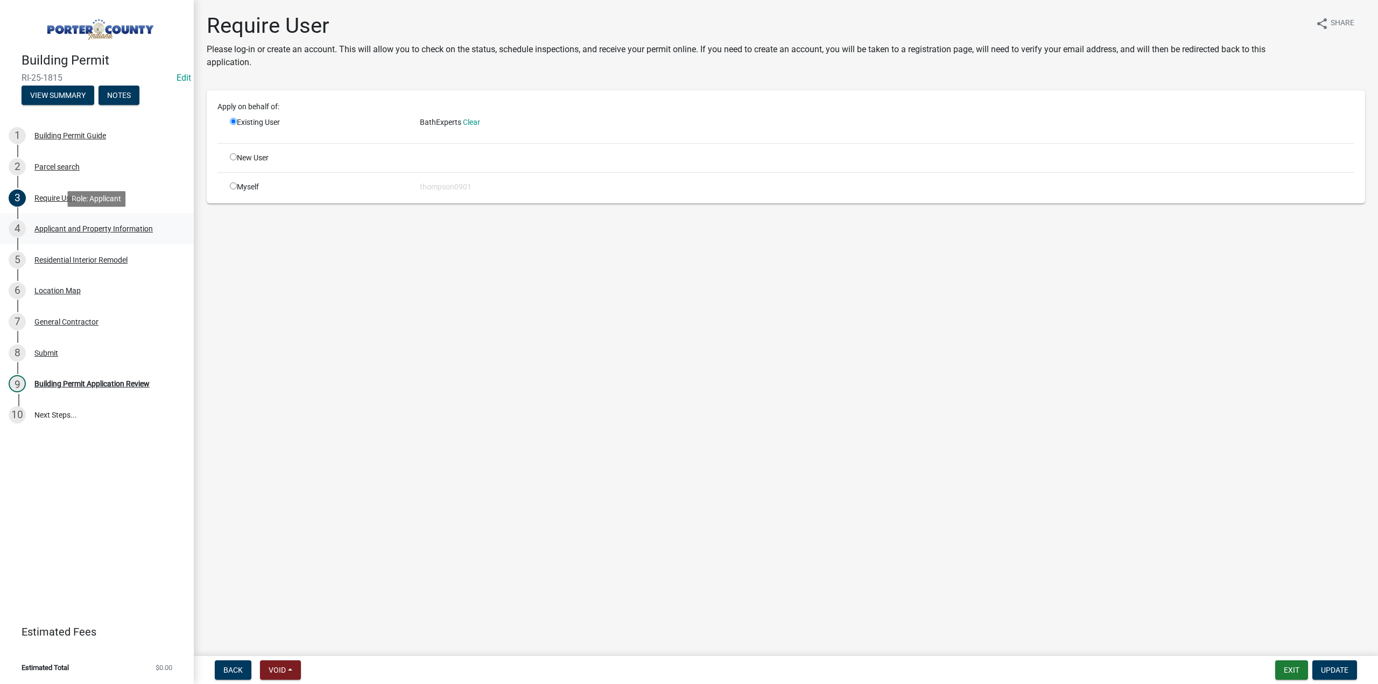
click at [73, 234] on div "4 Applicant and Property Information" at bounding box center [93, 228] width 168 height 17
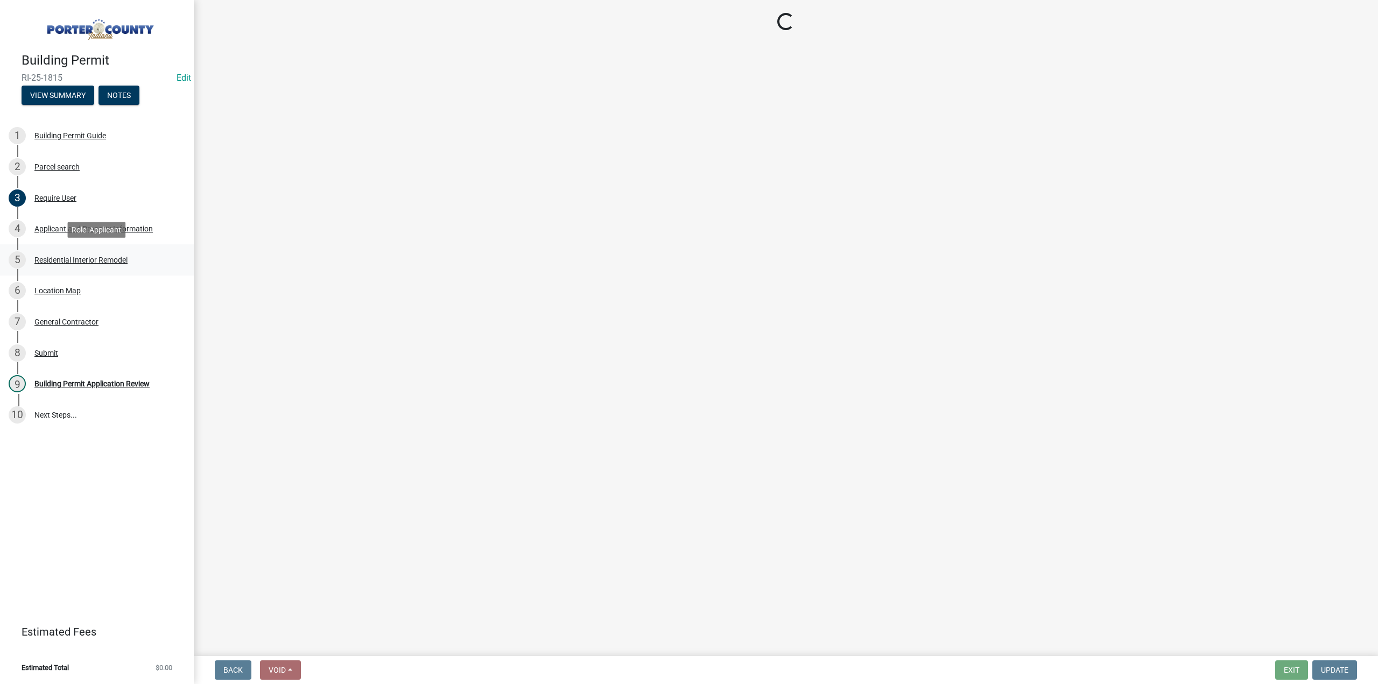
select select "eebc071e-620a-4db8-83e9-cb6b194c67e9"
select select "ea6751d4-6bf7-4a16-89ee-f7801ab82aa1"
select select "271bd504-2c49-4a3f-937e-0db1d3436bac"
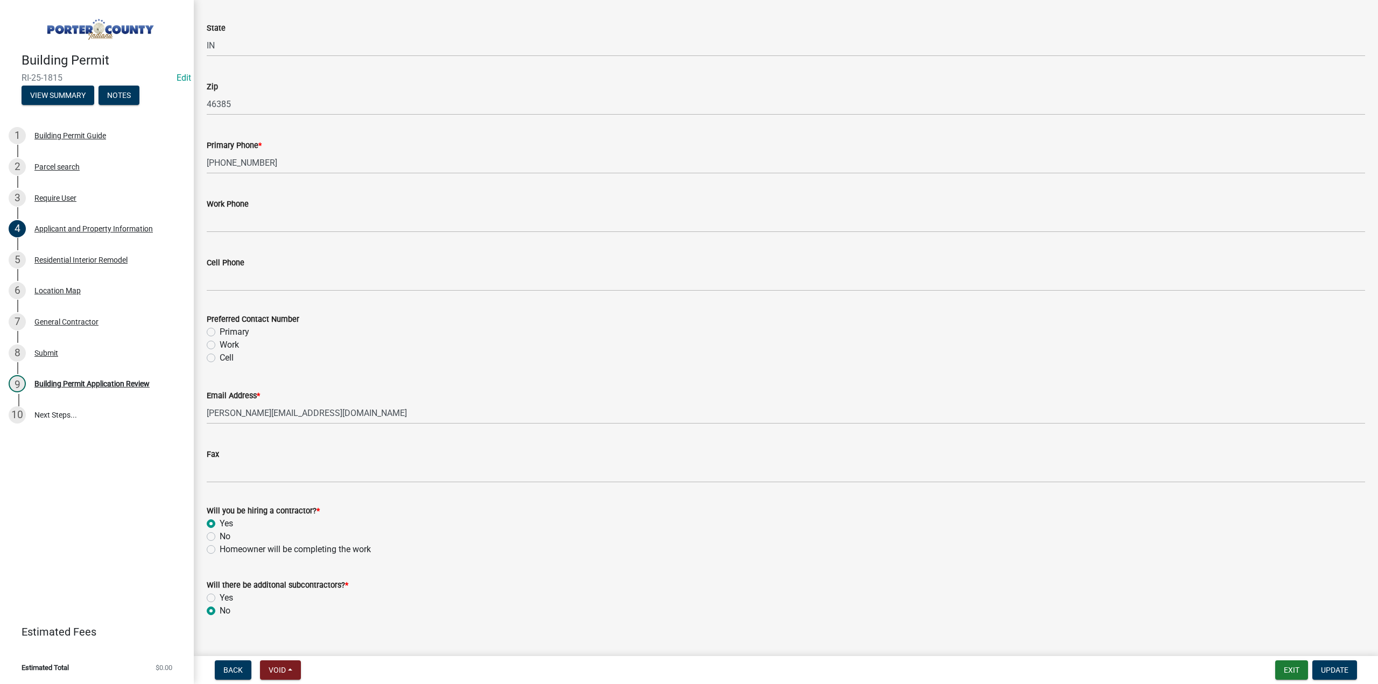
scroll to position [1329, 0]
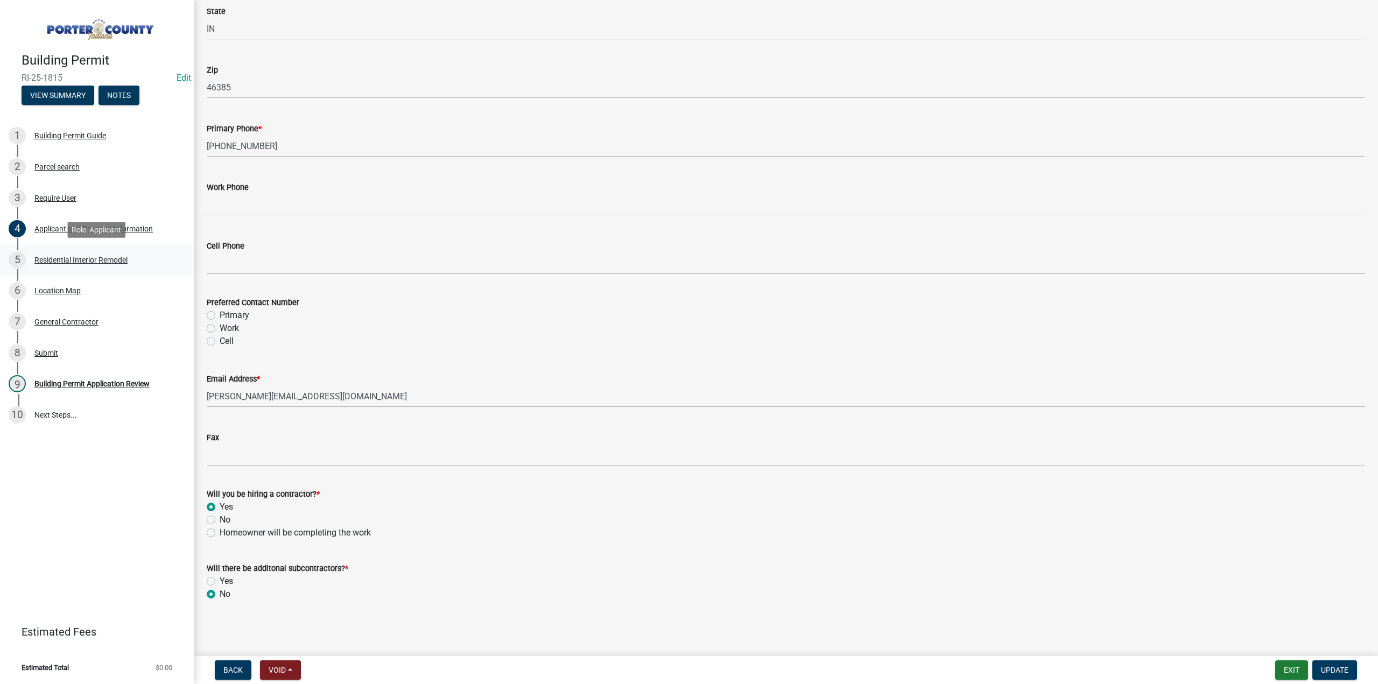
click at [76, 258] on div "Residential Interior Remodel" at bounding box center [80, 260] width 93 height 8
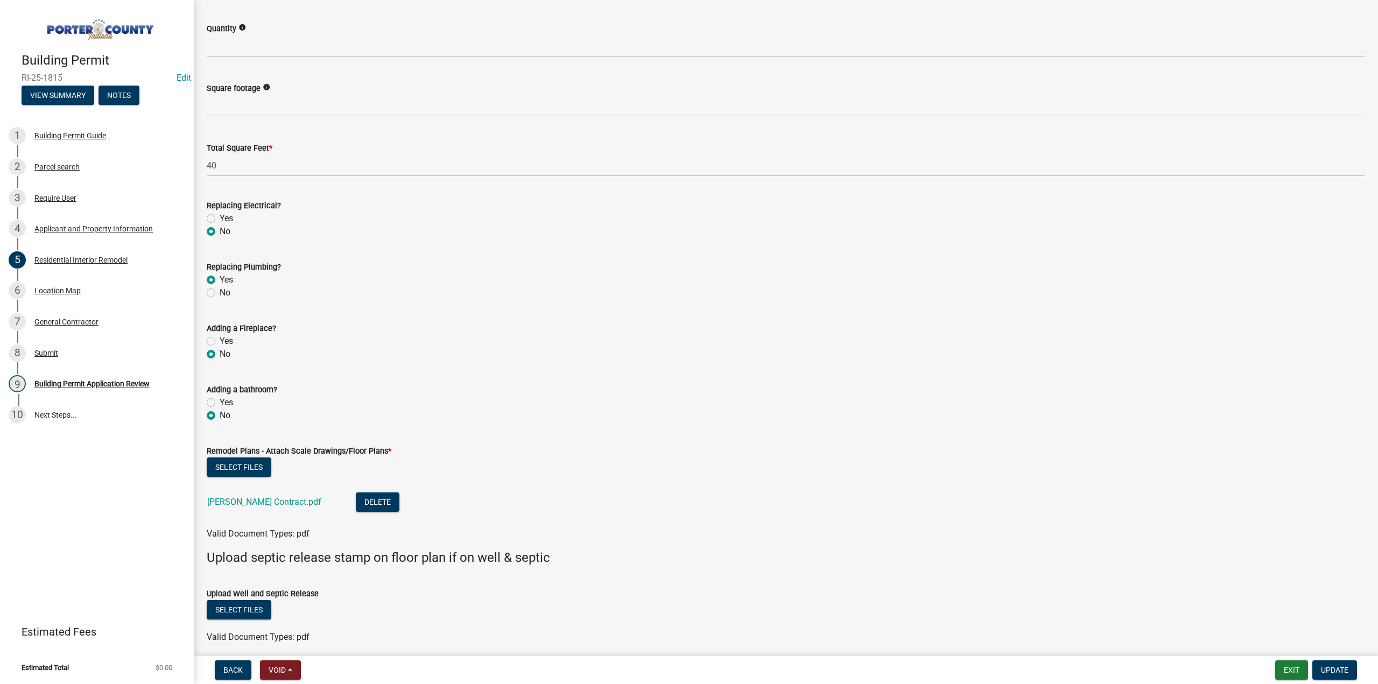
scroll to position [1592, 0]
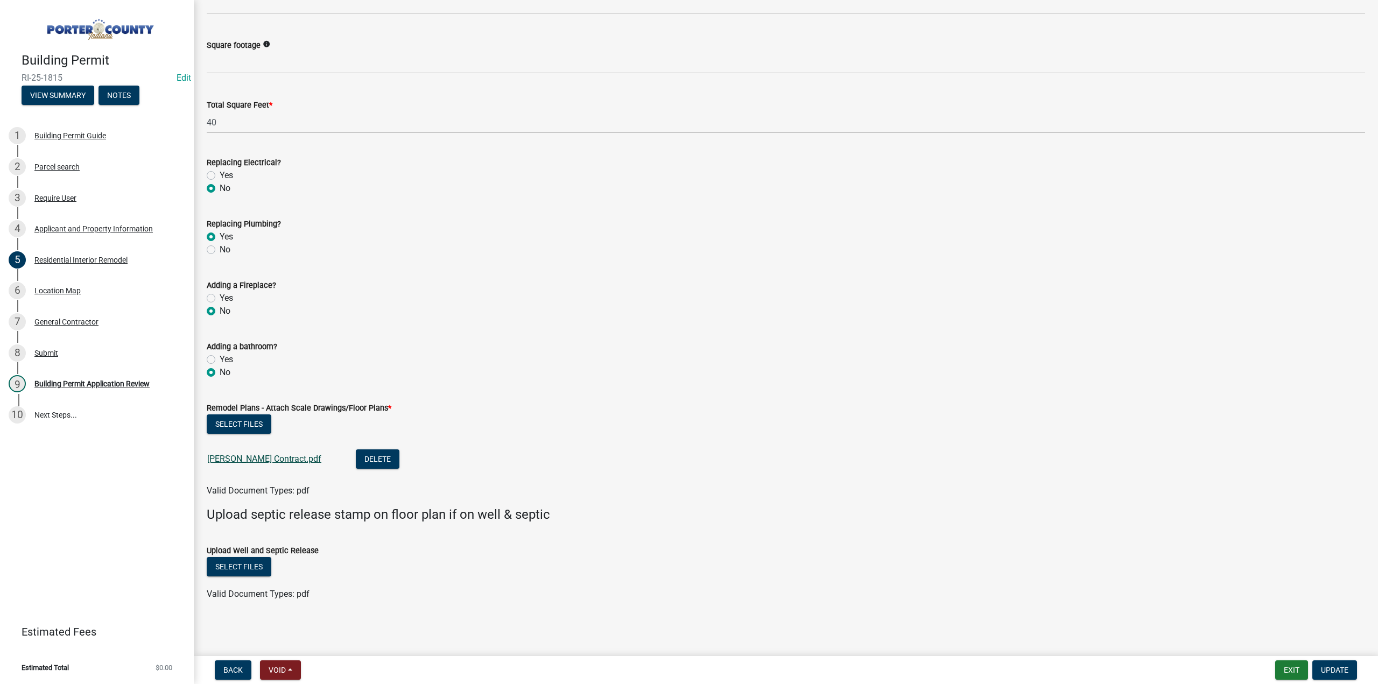
click at [263, 458] on link "[PERSON_NAME] Contract.pdf" at bounding box center [264, 459] width 114 height 10
click at [109, 230] on div "Applicant and Property Information" at bounding box center [93, 229] width 118 height 8
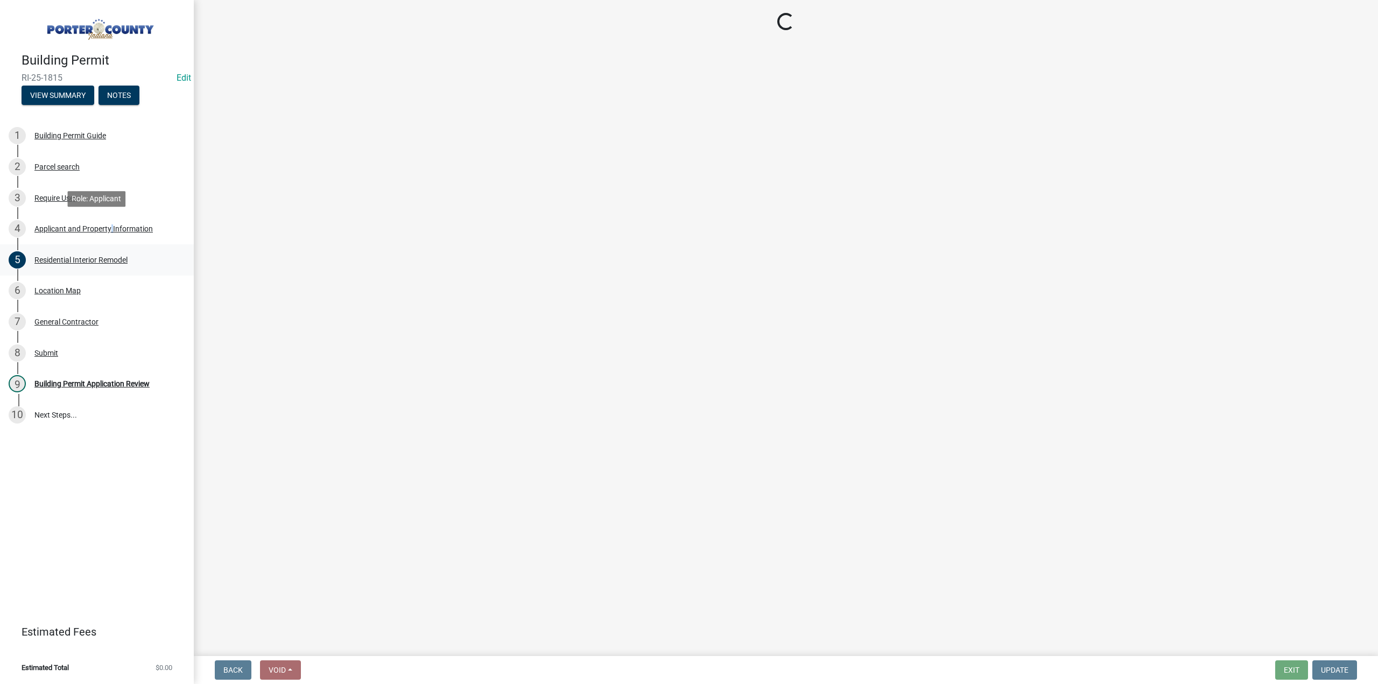
scroll to position [0, 0]
select select "eebc071e-620a-4db8-83e9-cb6b194c67e9"
select select "ea6751d4-6bf7-4a16-89ee-f7801ab82aa1"
select select "271bd504-2c49-4a3f-937e-0db1d3436bac"
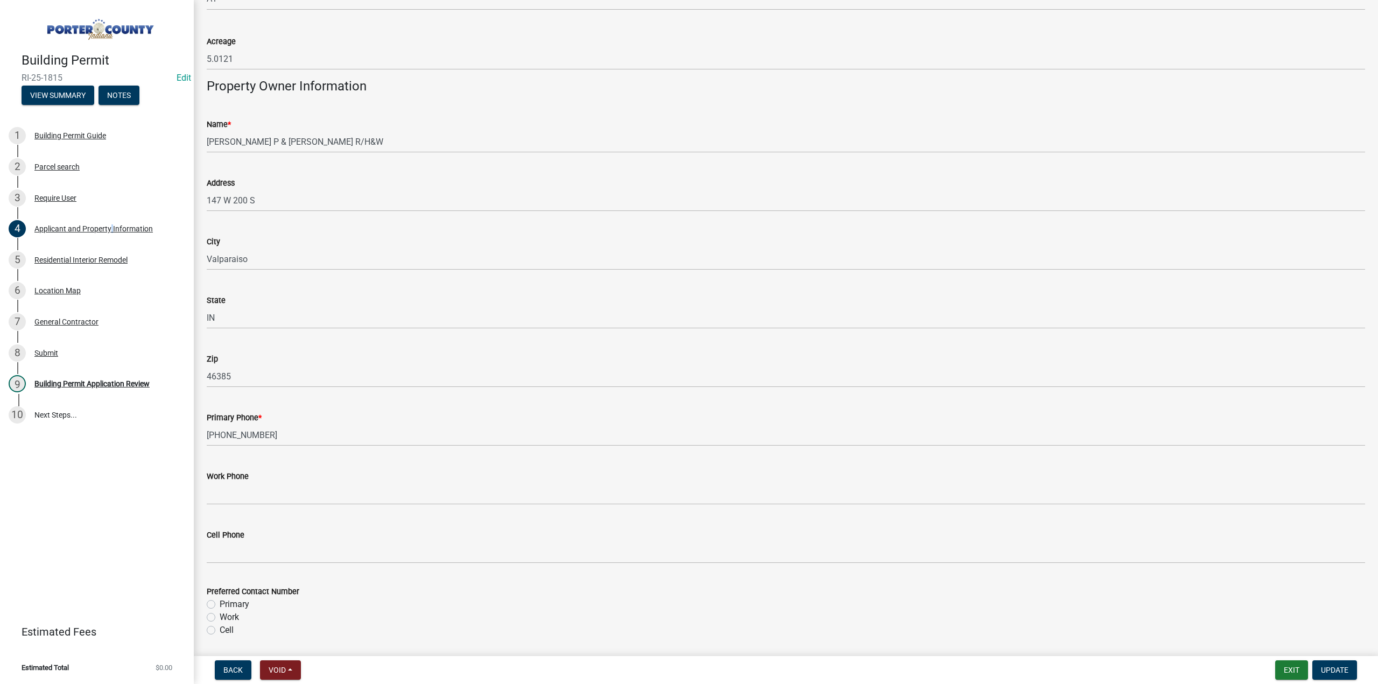
scroll to position [1077, 0]
